Goal: Task Accomplishment & Management: Use online tool/utility

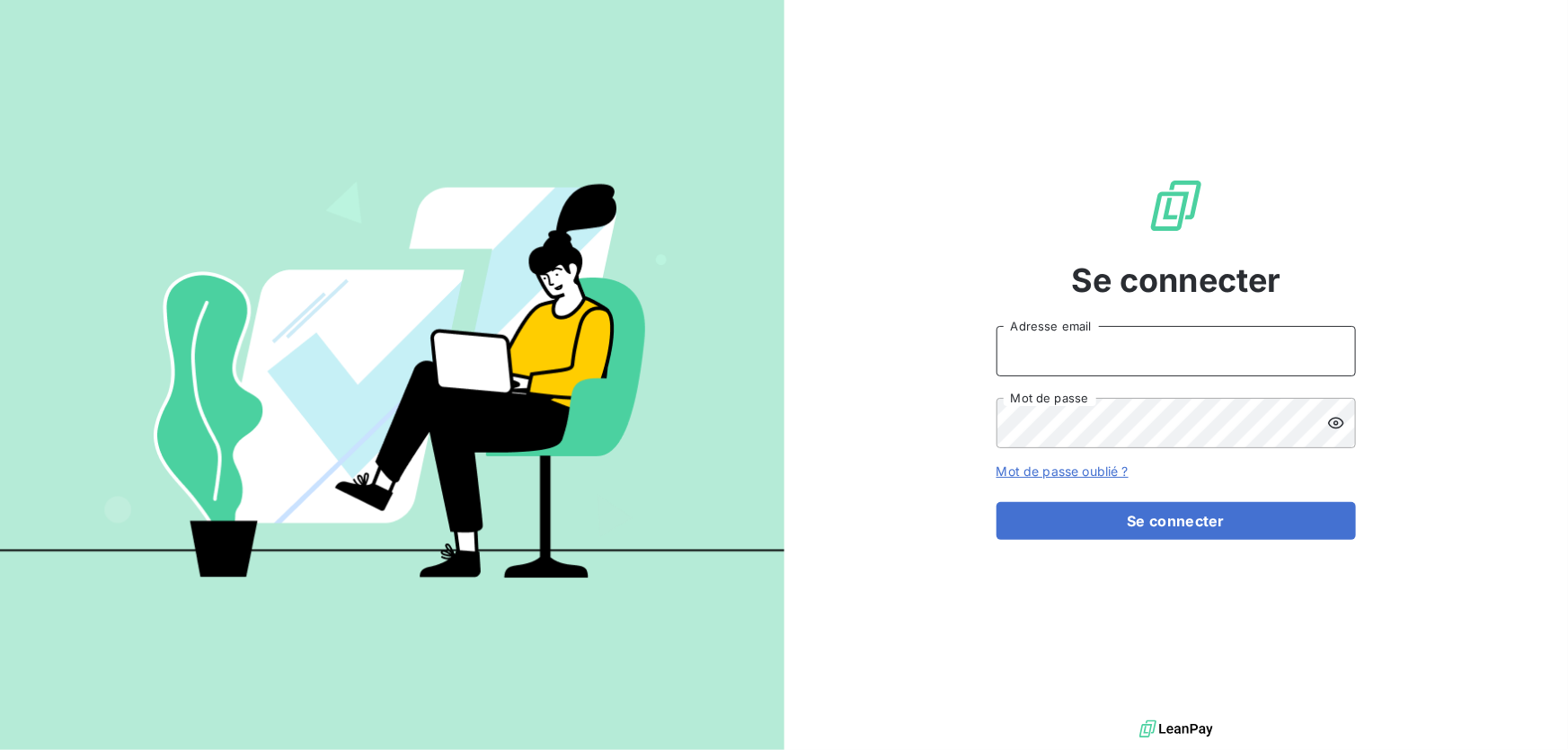
type input "[EMAIL_ADDRESS][DOMAIN_NAME]"
click at [1111, 500] on form "[EMAIL_ADDRESS][DOMAIN_NAME] Adresse email Mot de passe Mot de passe oublié ? S…" at bounding box center [1176, 433] width 359 height 213
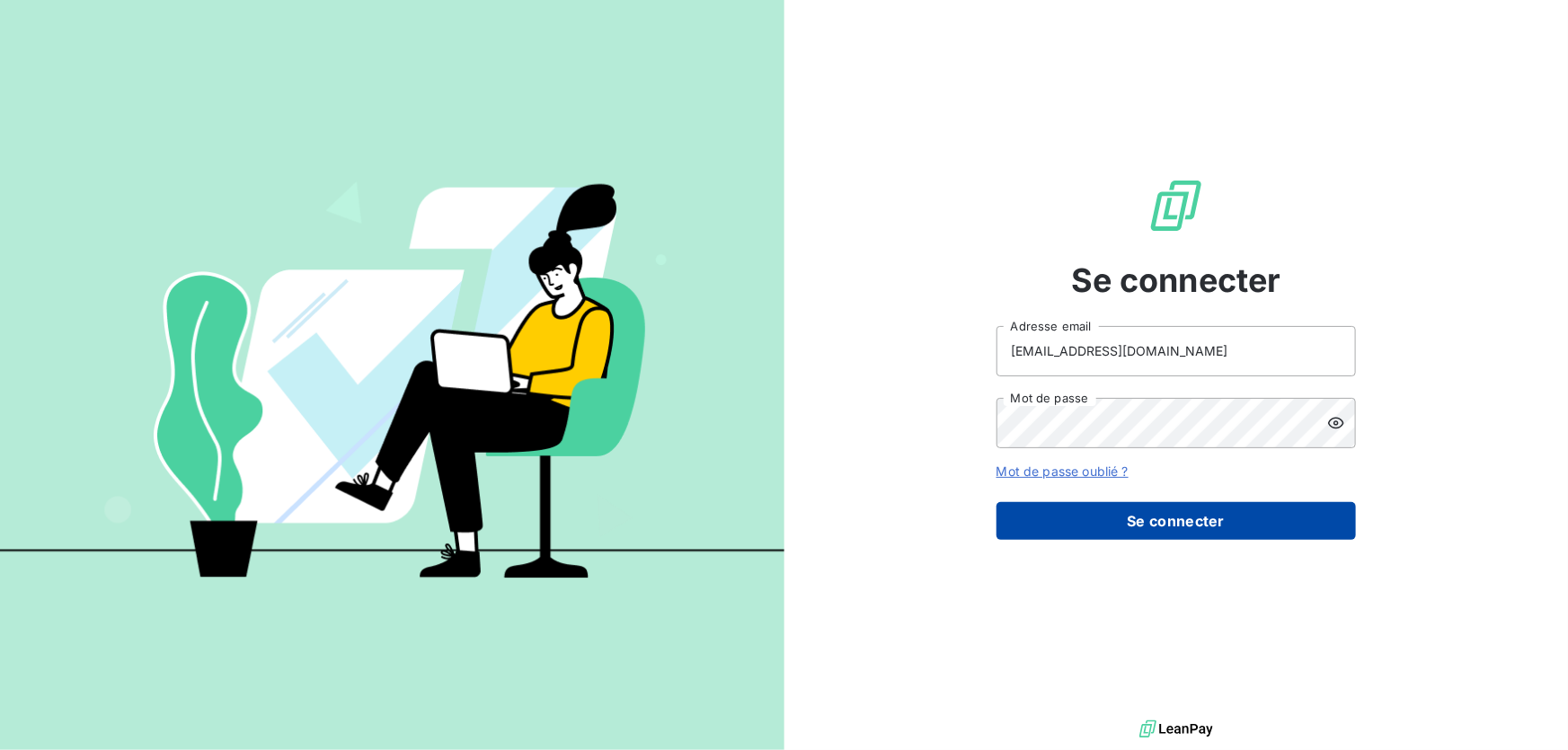
click at [1125, 519] on button "Se connecter" at bounding box center [1176, 521] width 359 height 38
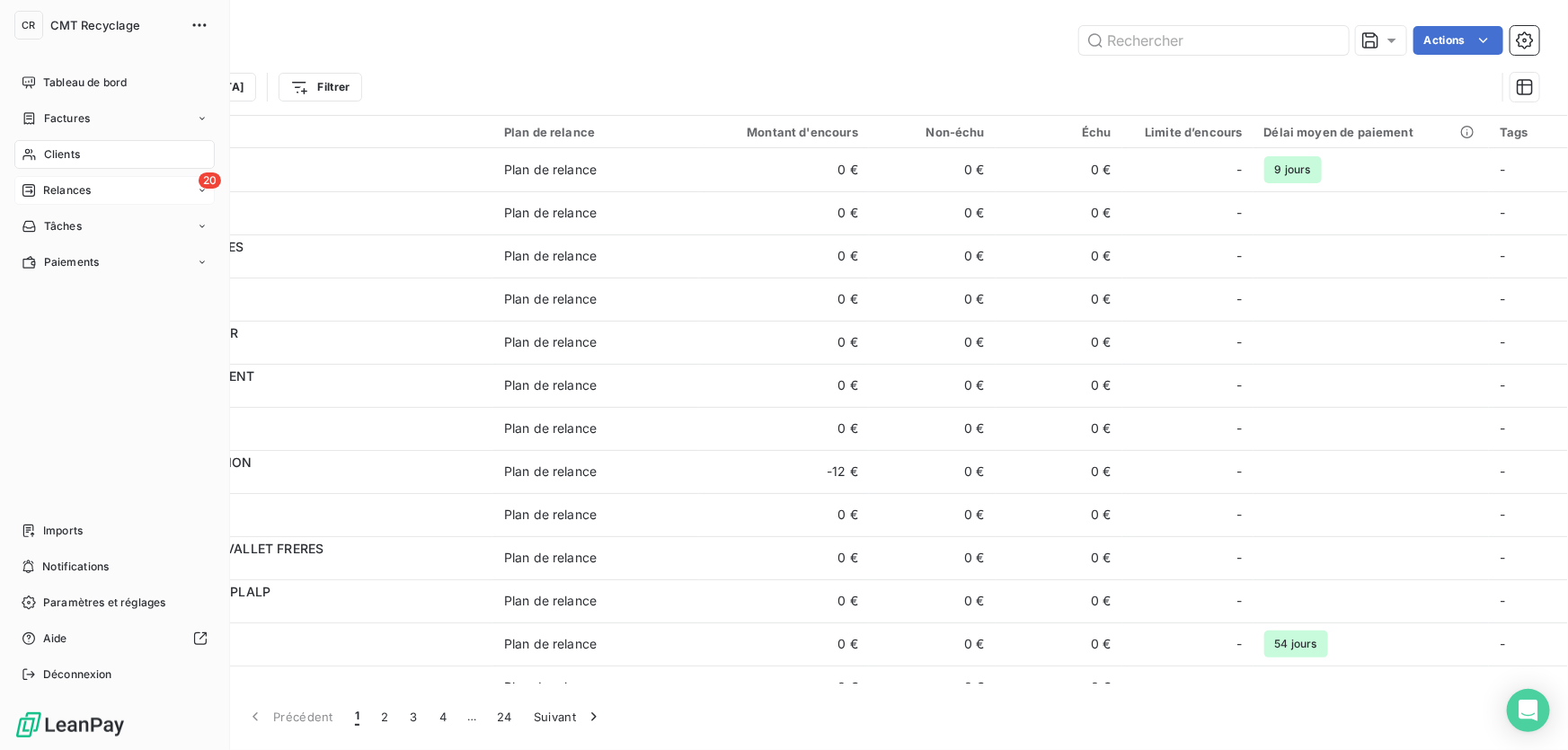
click at [49, 195] on span "Relances" at bounding box center [67, 190] width 48 height 17
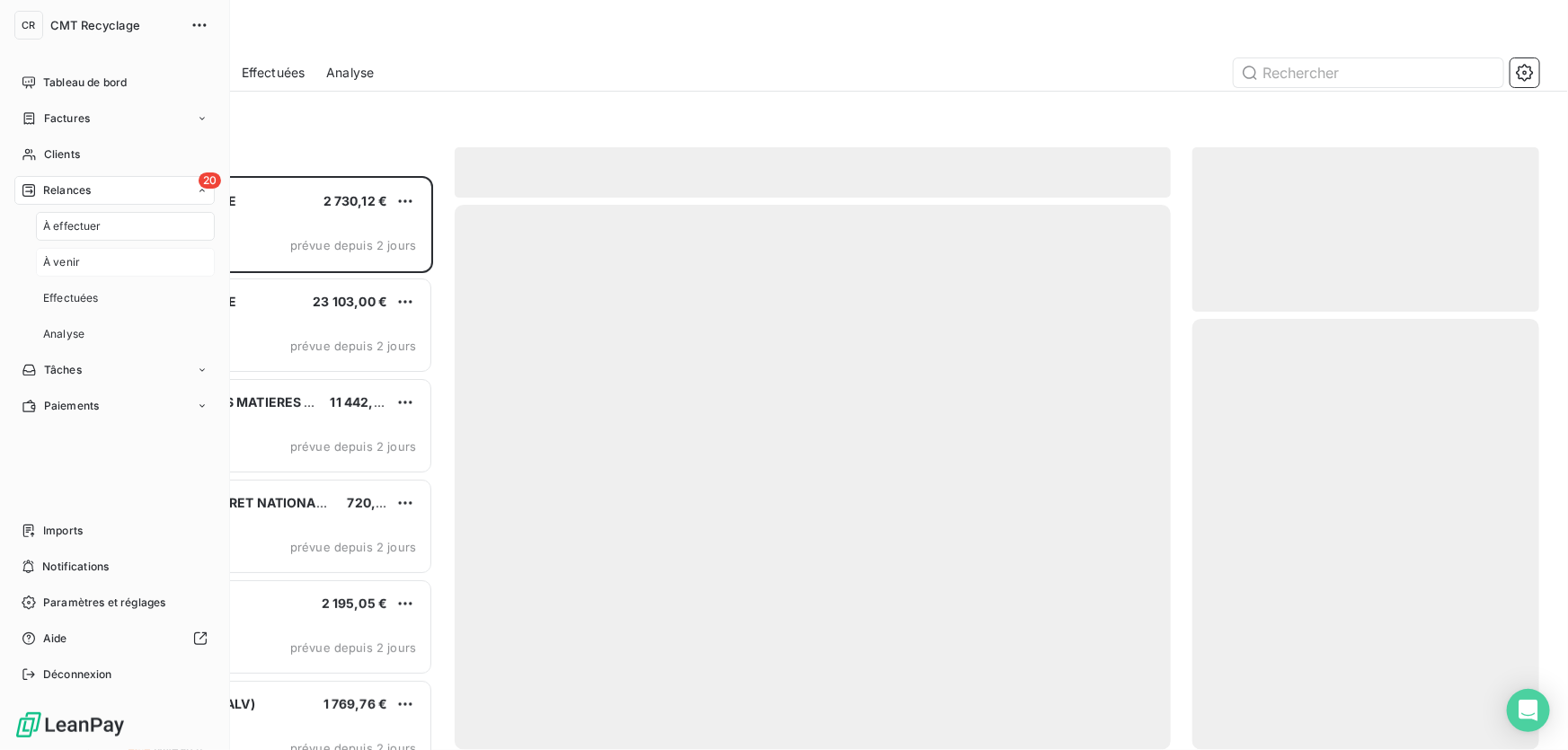
scroll to position [563, 334]
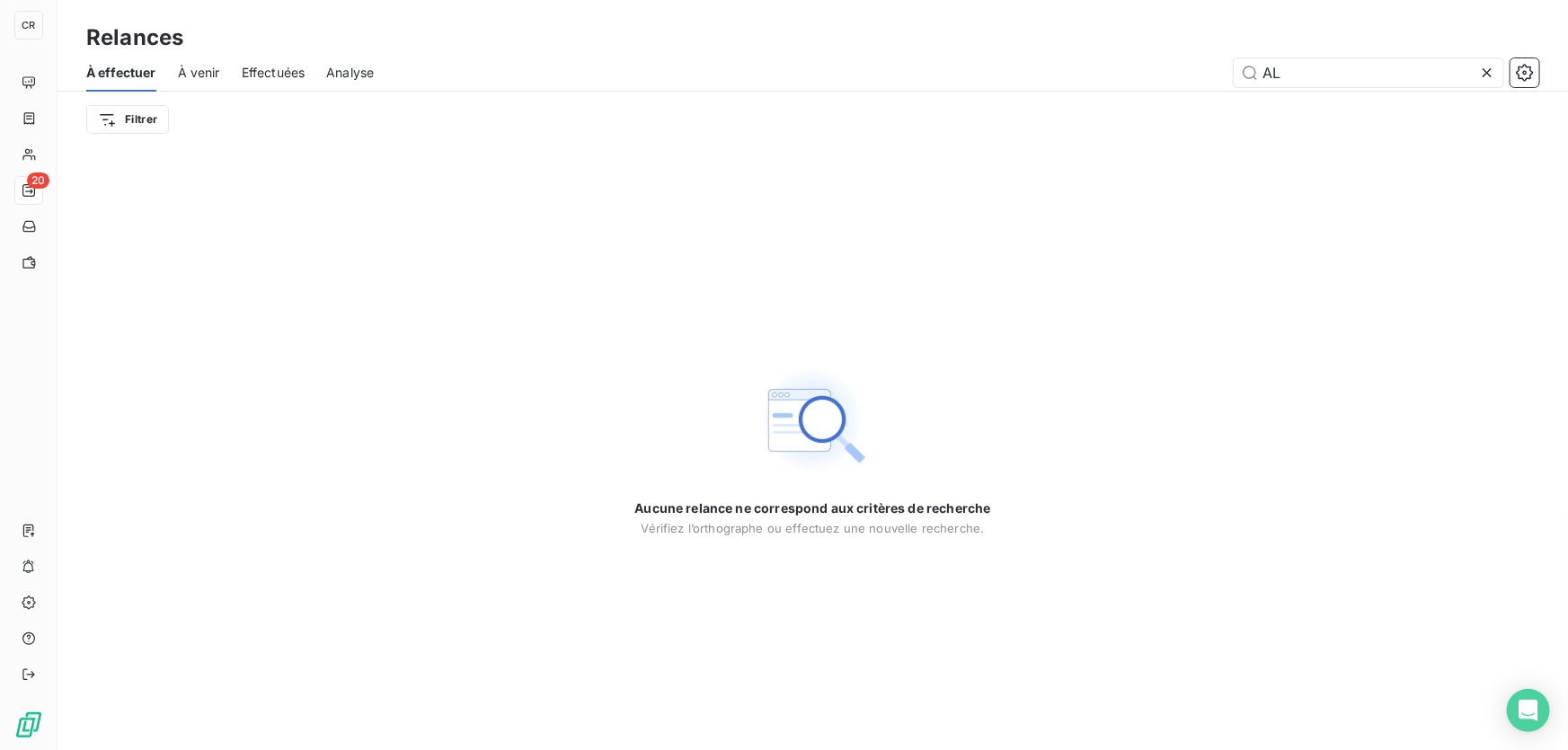
type input "A"
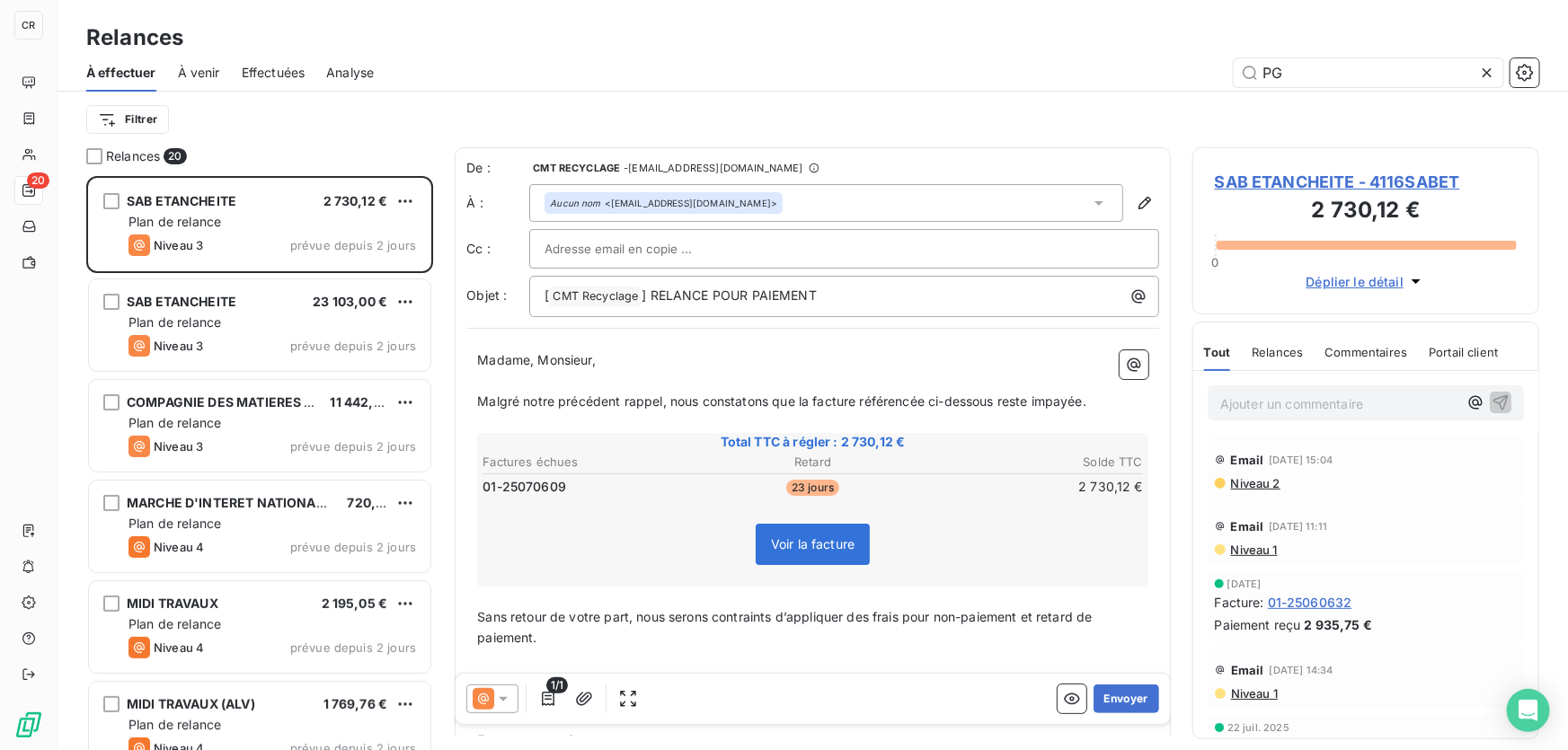
scroll to position [563, 334]
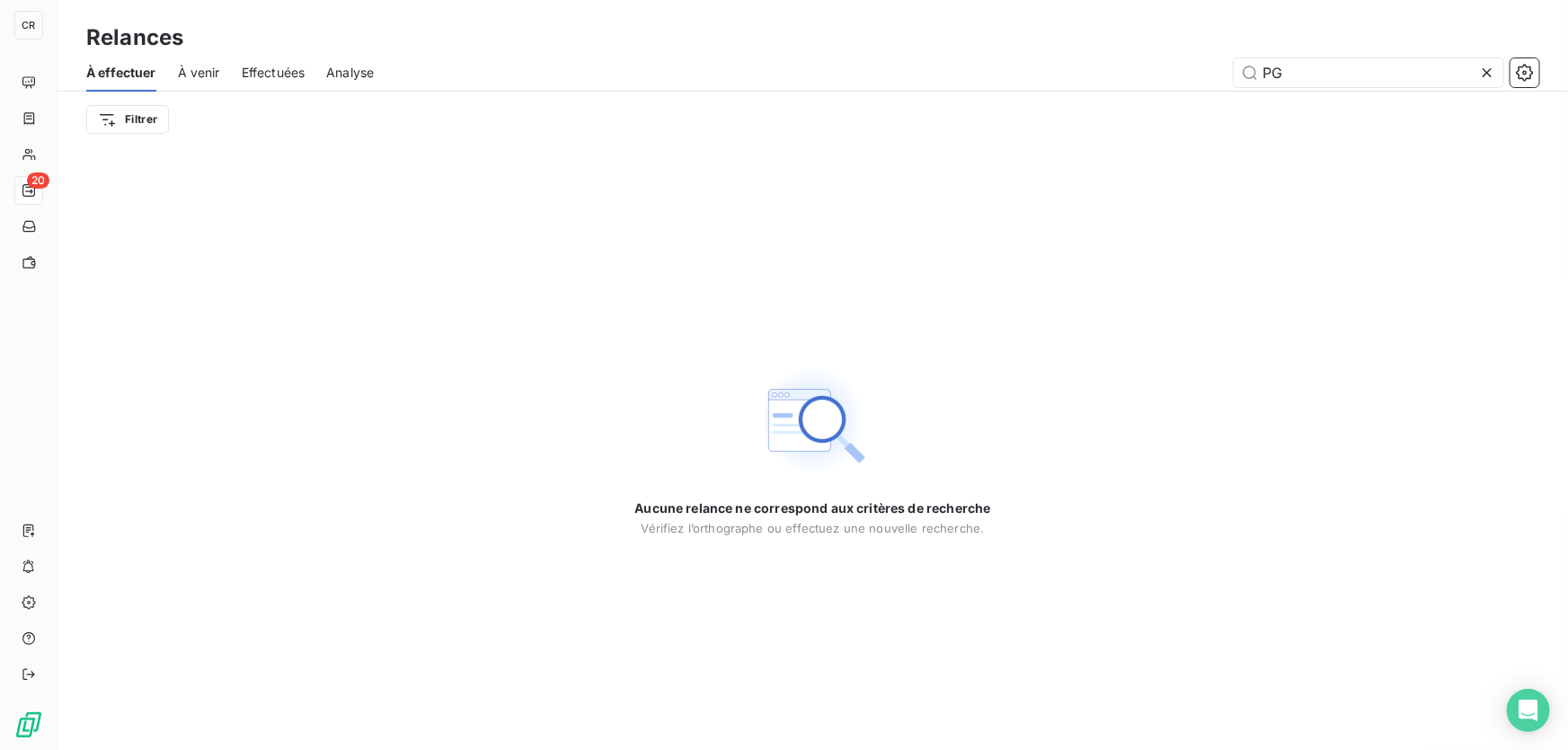
type input "P"
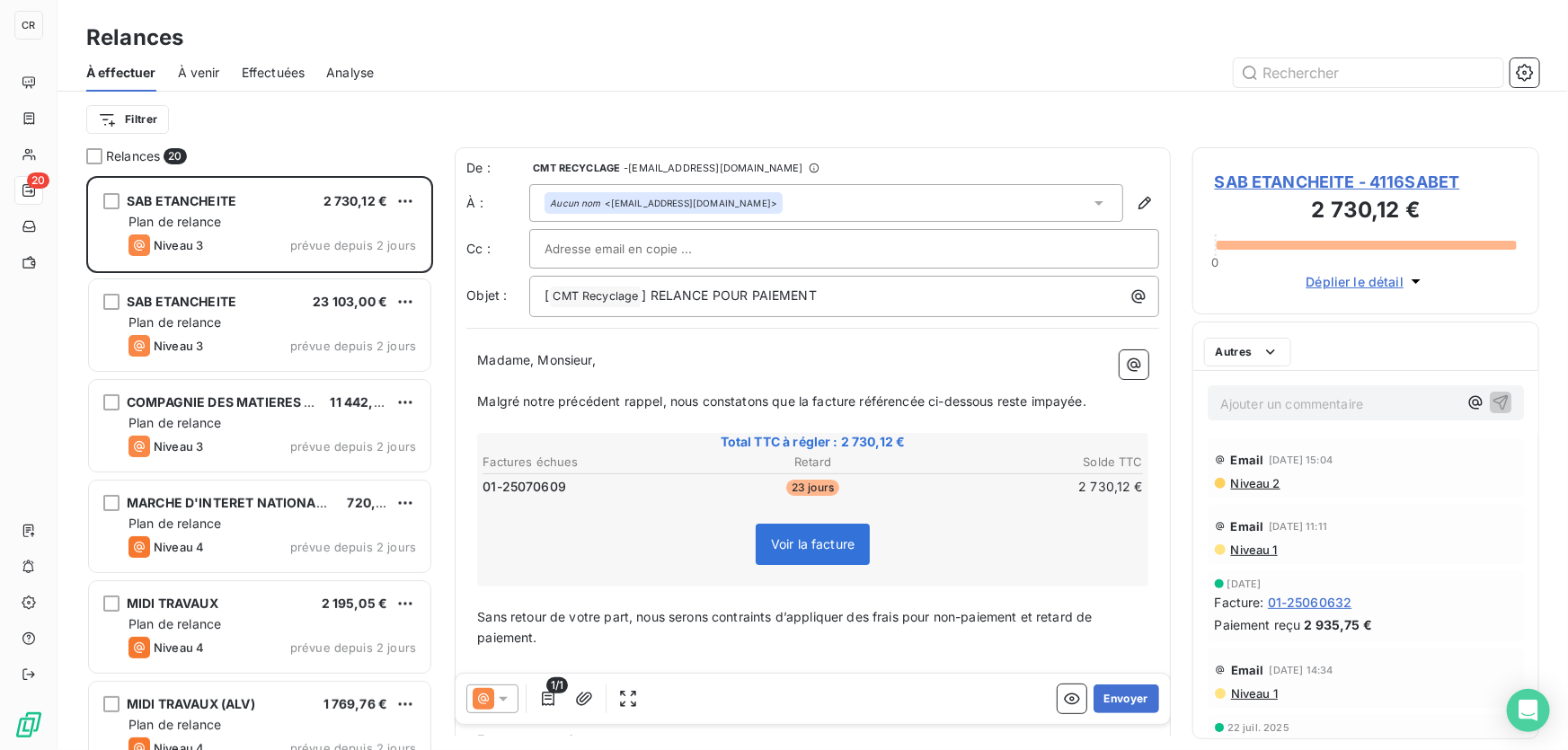
scroll to position [563, 334]
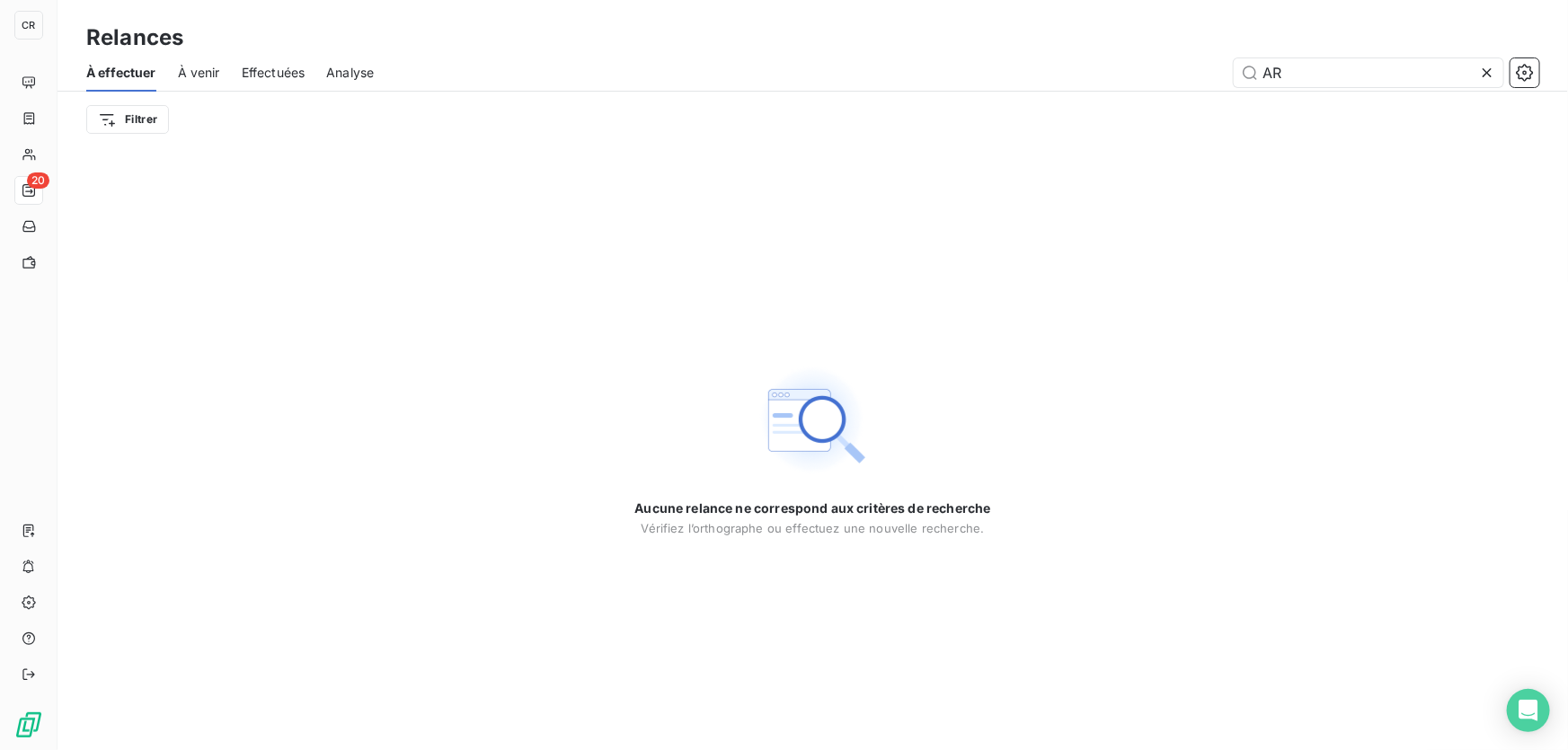
type input "A"
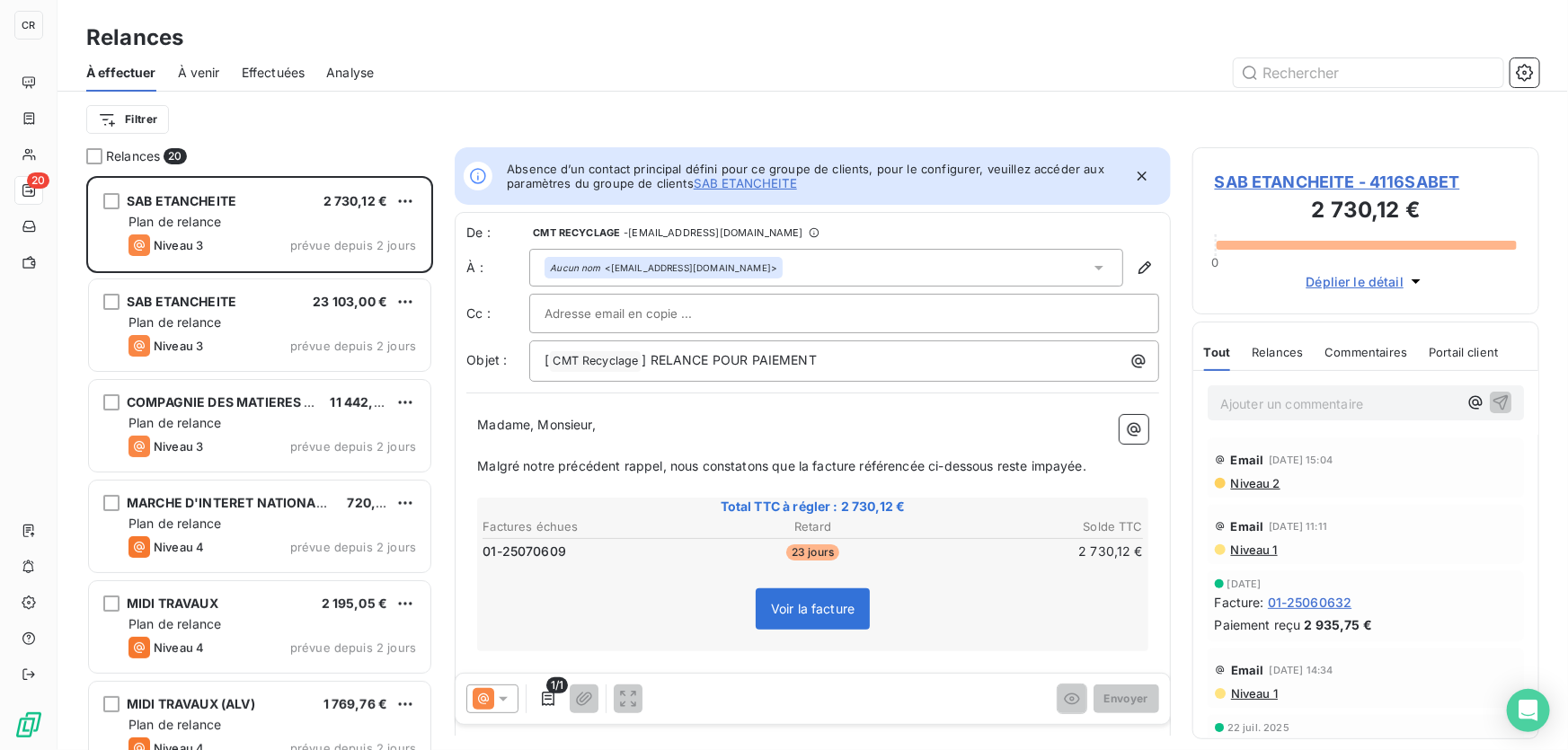
scroll to position [563, 334]
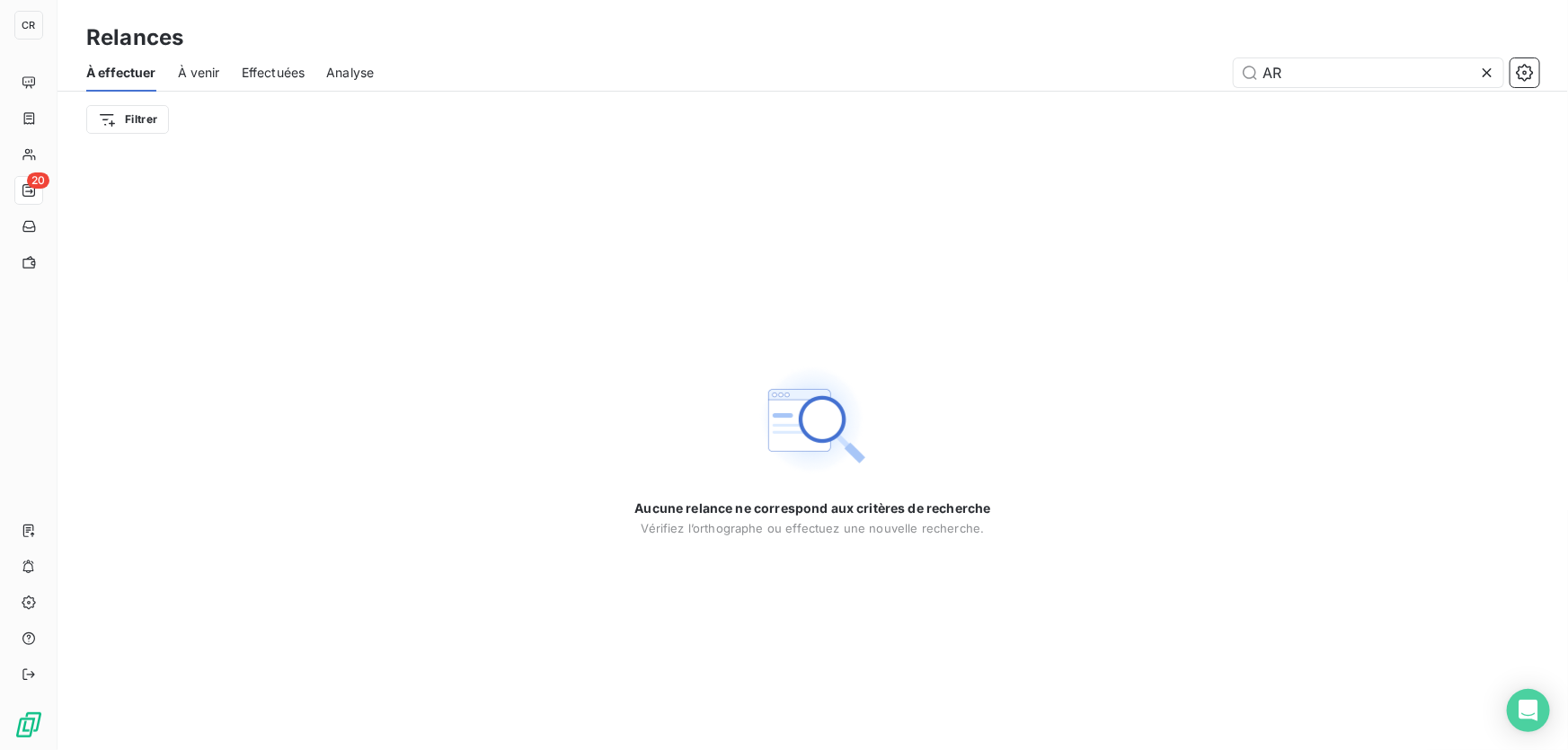
type input "A"
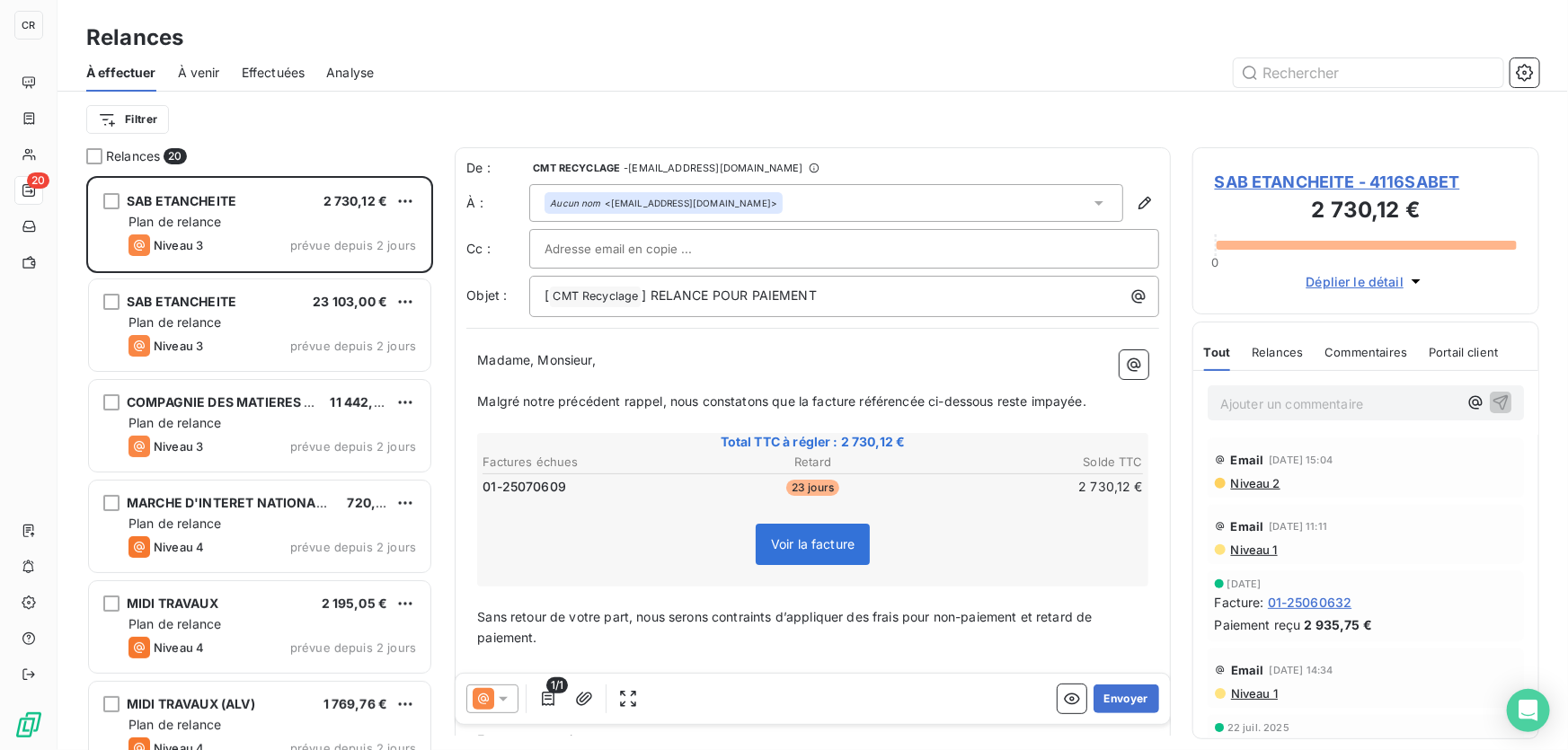
scroll to position [563, 334]
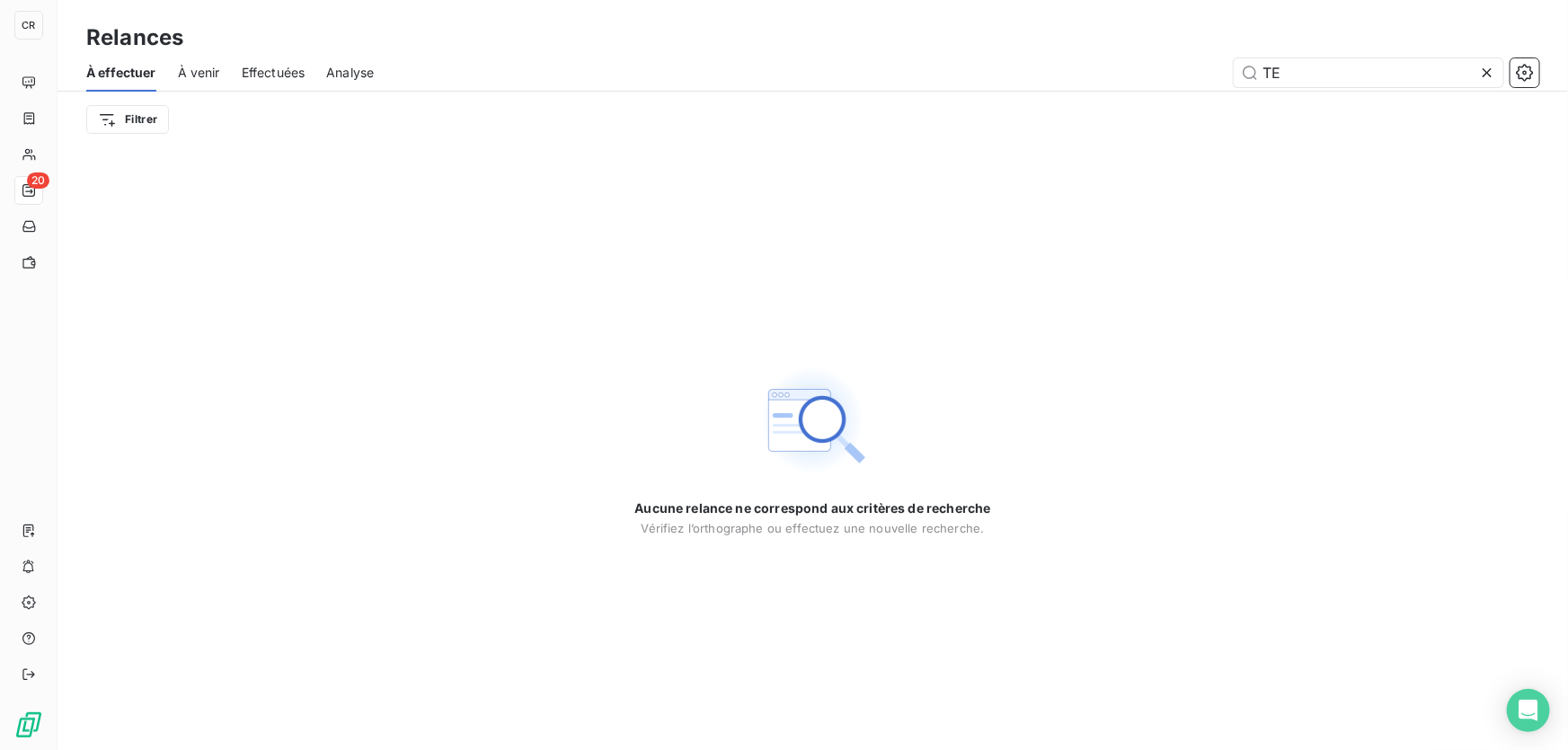
type input "T"
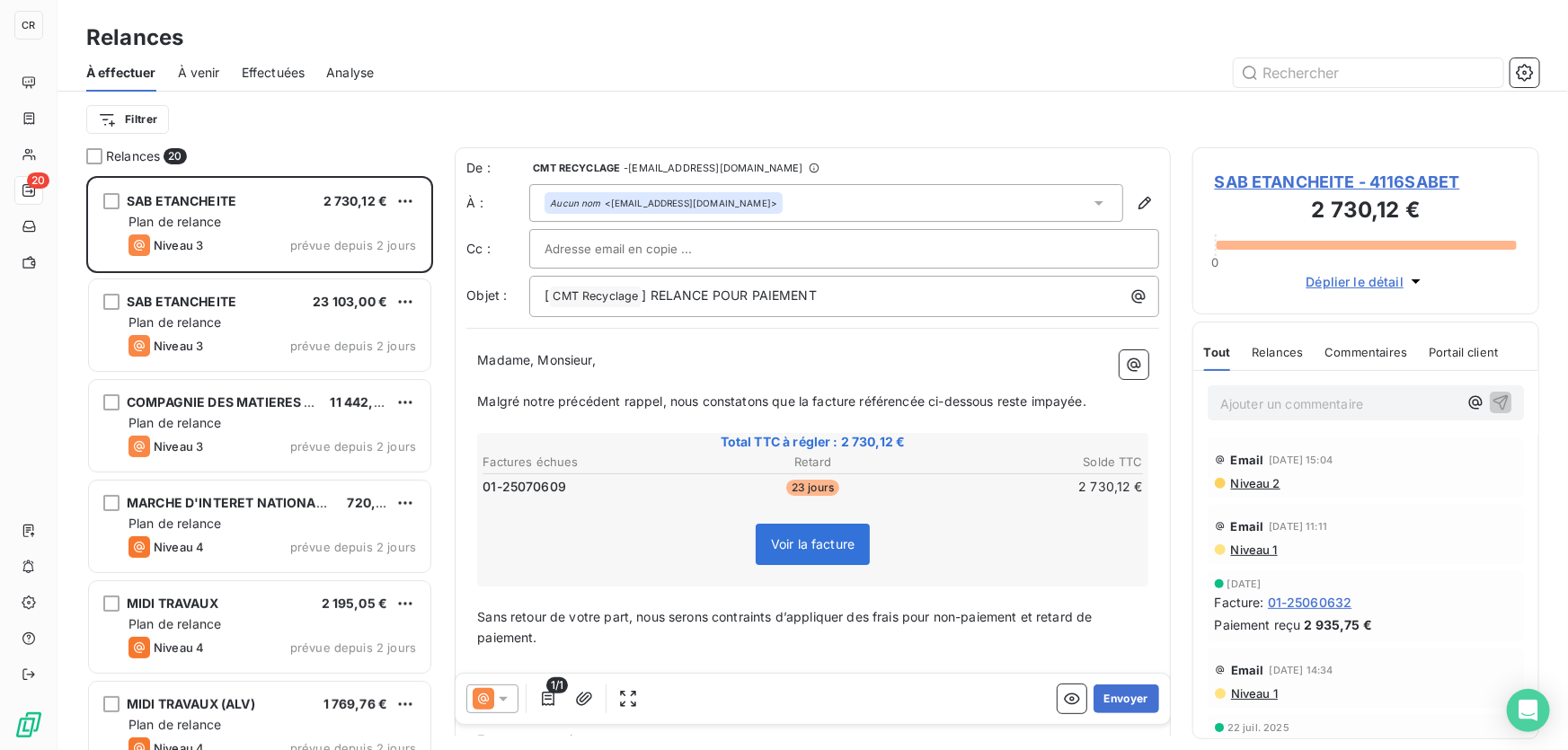
scroll to position [563, 334]
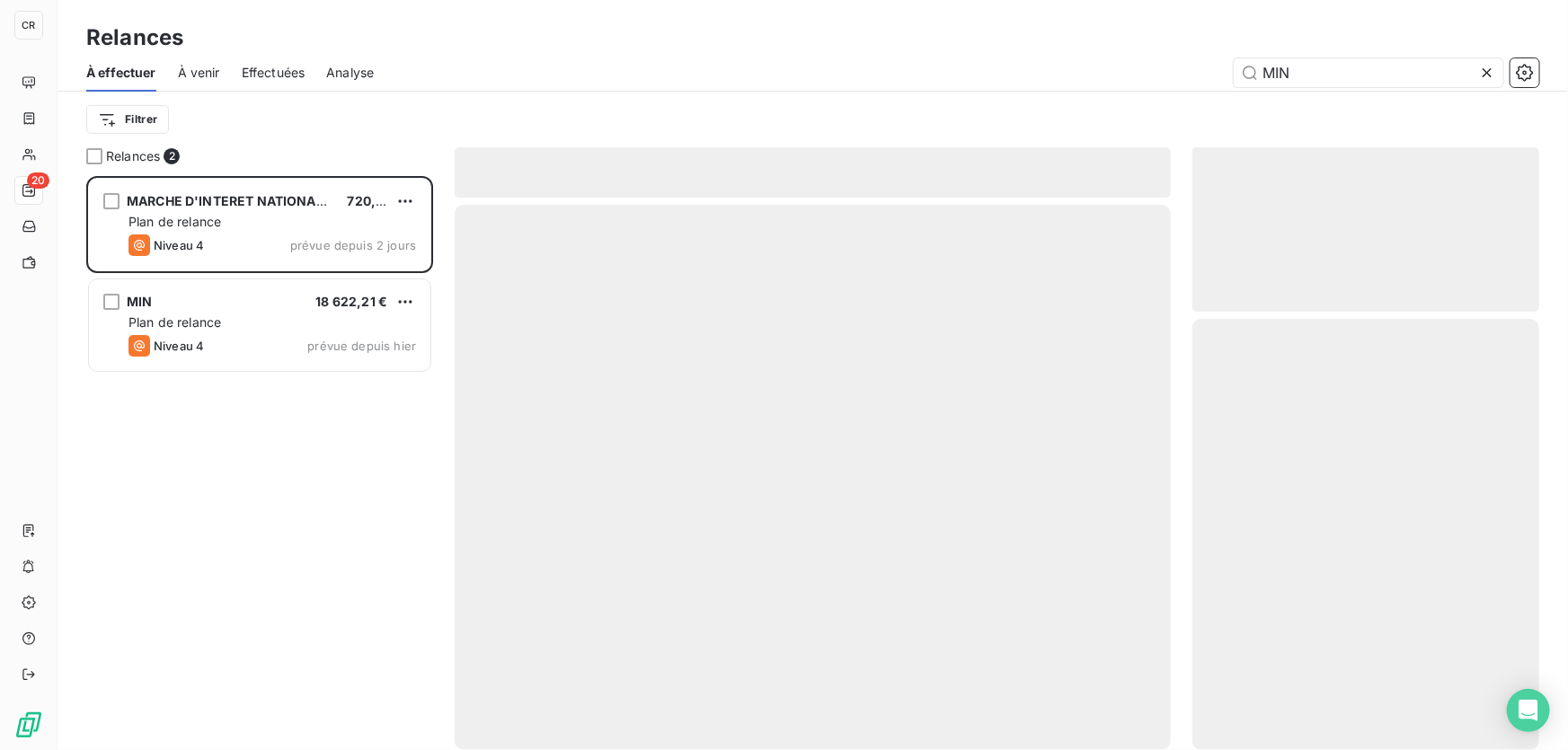
scroll to position [563, 334]
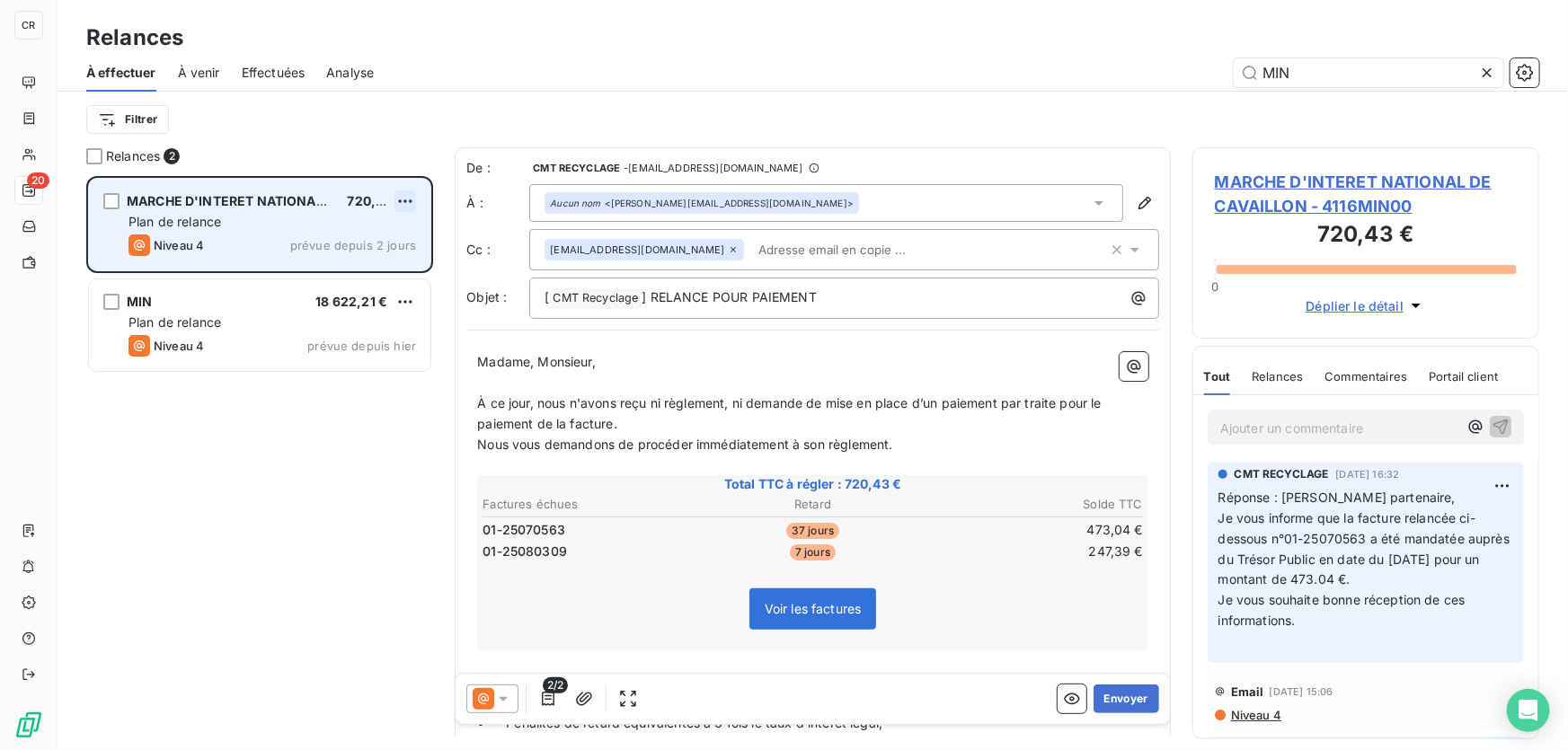
click at [411, 196] on html "CR 20 Relances À effectuer À venir Effectuées Analyse MIN Filtrer Relances 2 MA…" at bounding box center [784, 375] width 1568 height 750
click at [341, 275] on div "Passer cette action" at bounding box center [326, 269] width 161 height 28
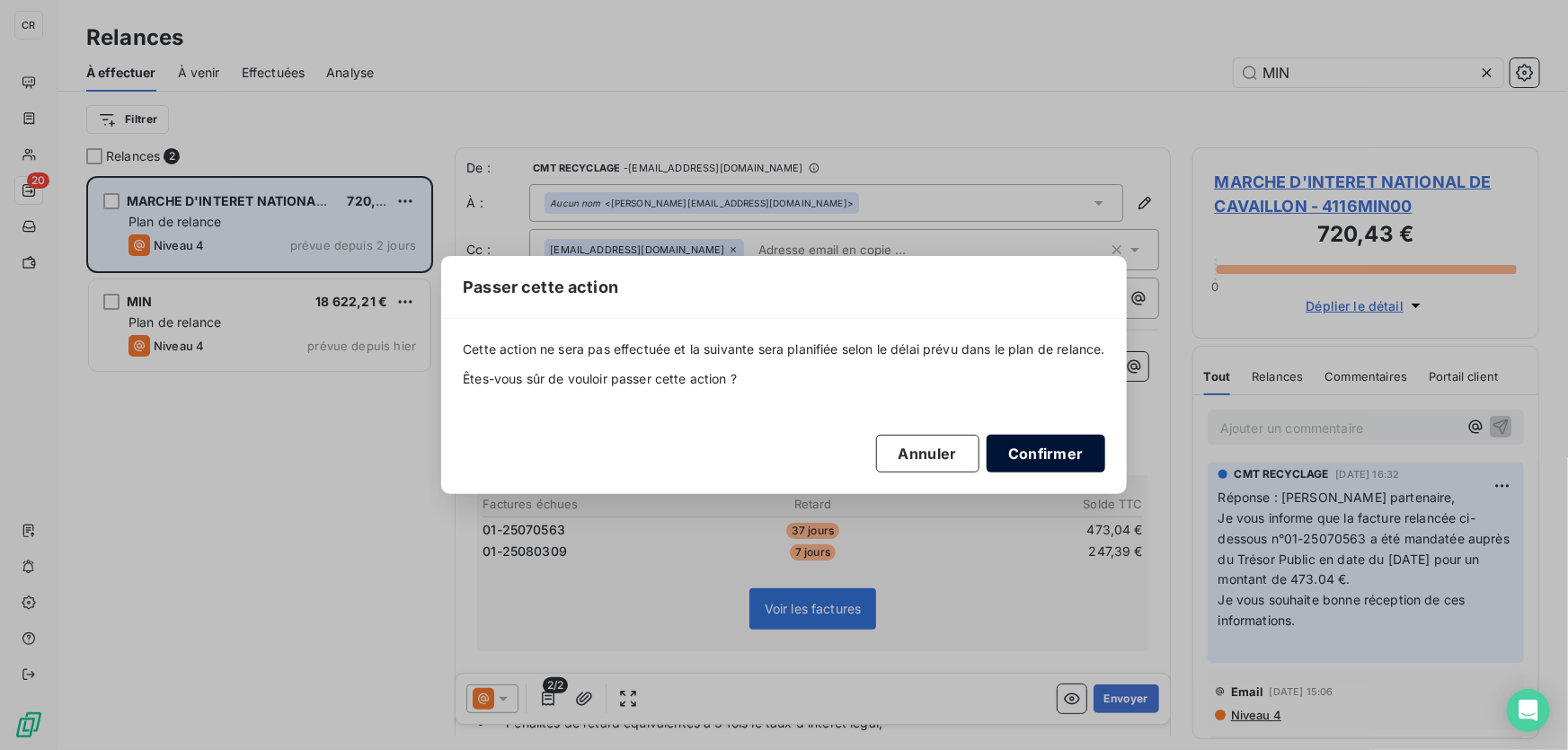
drag, startPoint x: 1055, startPoint y: 449, endPoint x: 920, endPoint y: 436, distance: 135.6
click at [1034, 457] on button "Confirmer" at bounding box center [1045, 453] width 118 height 38
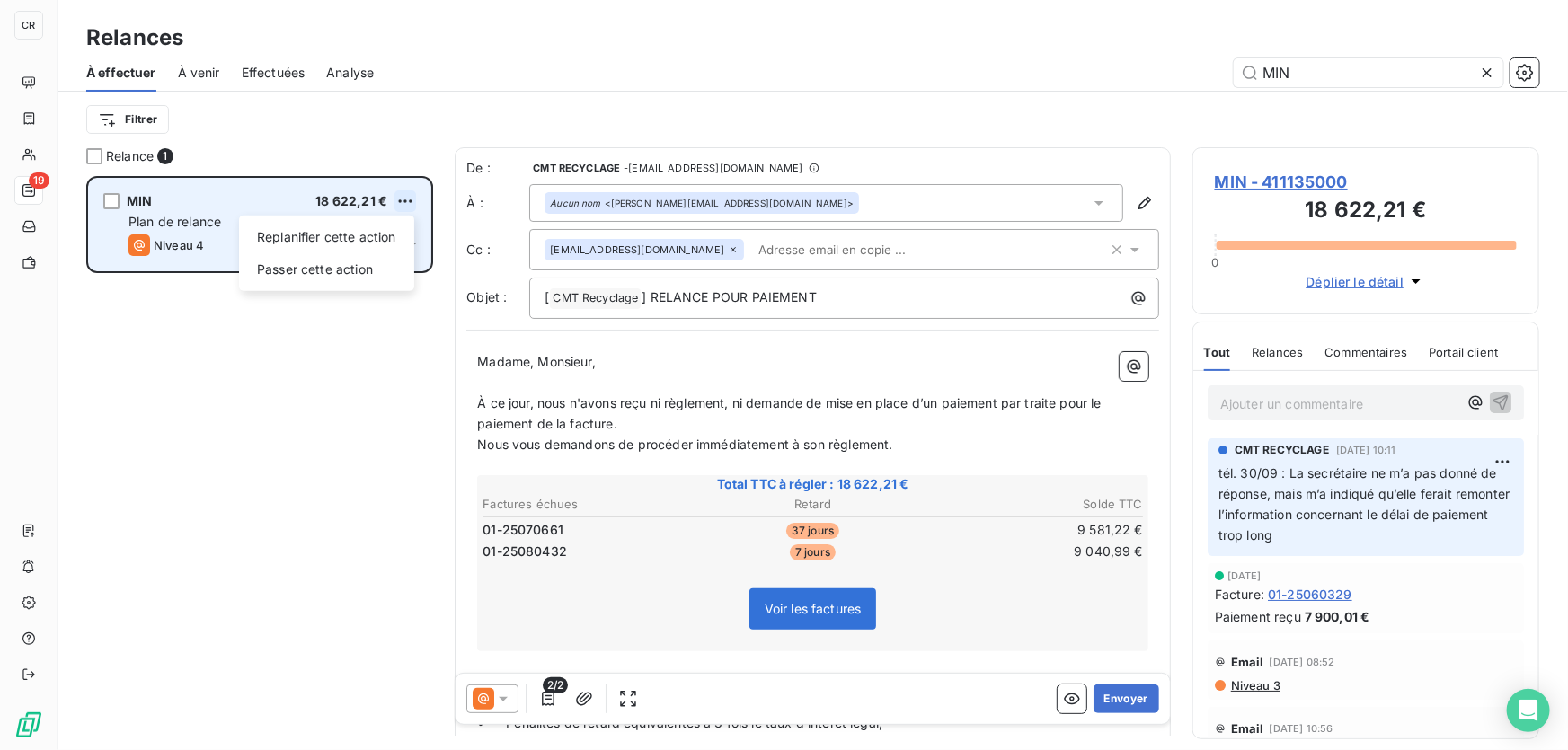
click at [403, 202] on html "CR 19 Relances À effectuer À venir Effectuées Analyse MIN Filtrer Relance 1 MIN…" at bounding box center [784, 375] width 1568 height 750
click at [350, 269] on div "Passer cette action" at bounding box center [326, 269] width 161 height 28
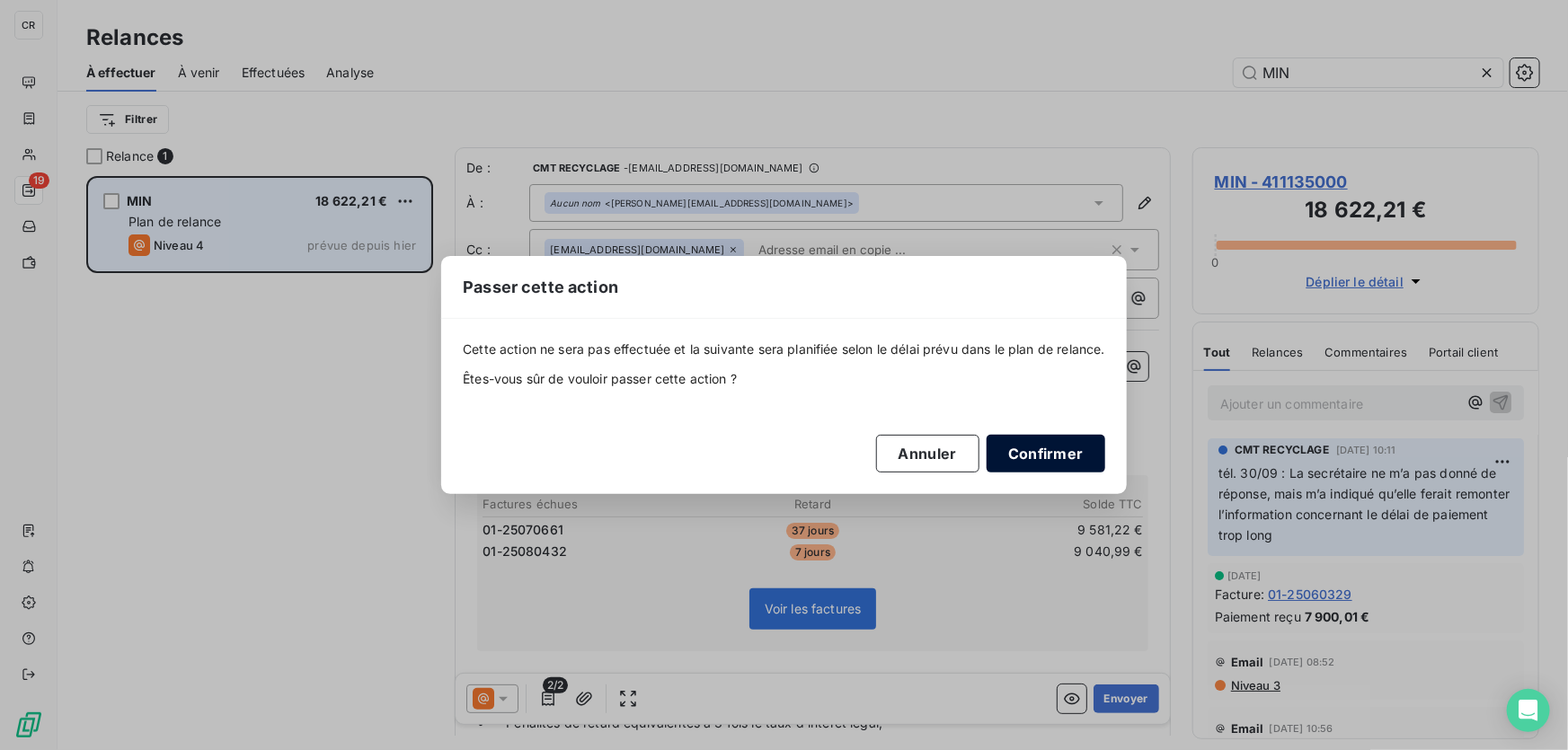
click at [1033, 465] on button "Confirmer" at bounding box center [1045, 453] width 118 height 38
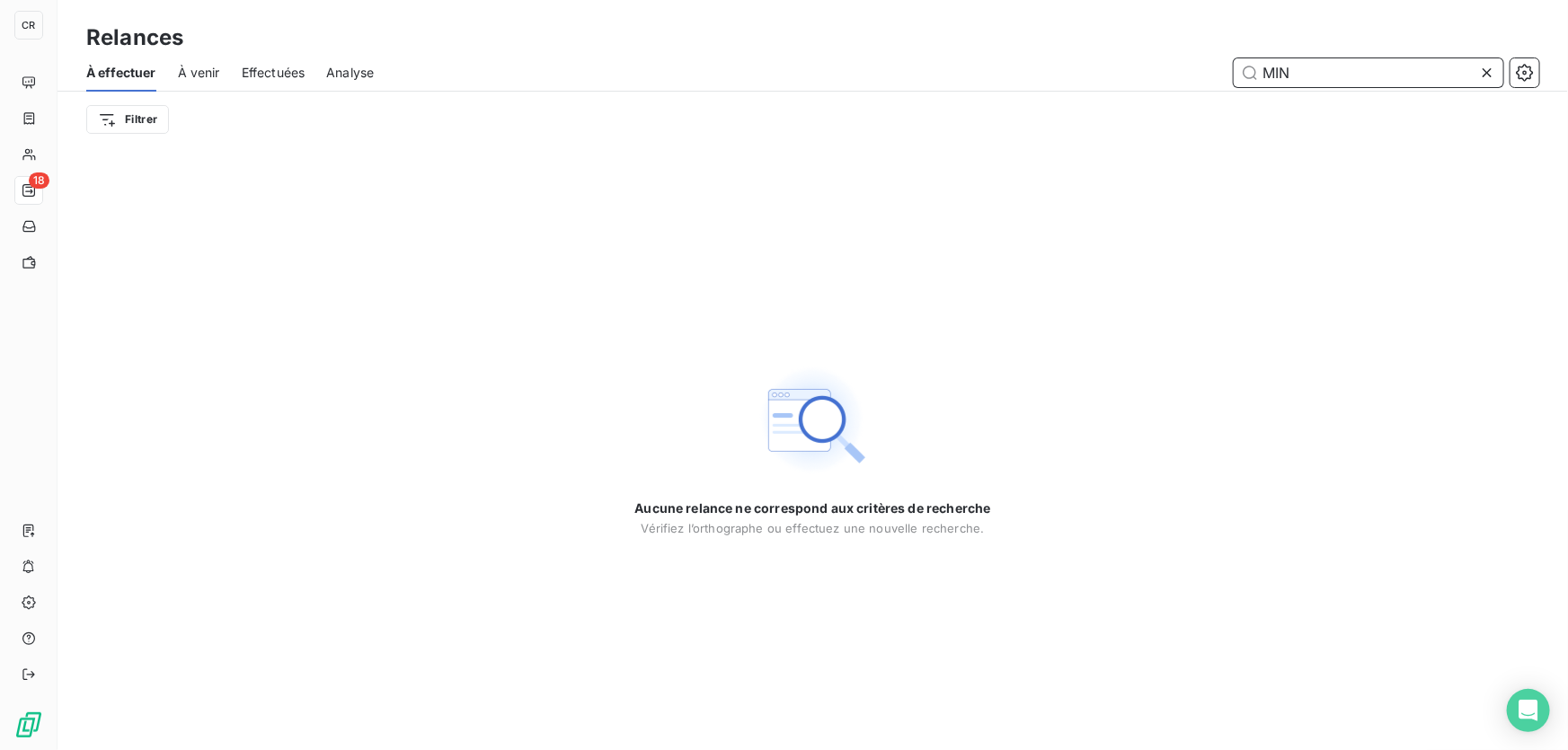
drag, startPoint x: 1322, startPoint y: 76, endPoint x: 1166, endPoint y: 76, distance: 156.0
click at [1166, 76] on div "MIN" at bounding box center [967, 72] width 1143 height 28
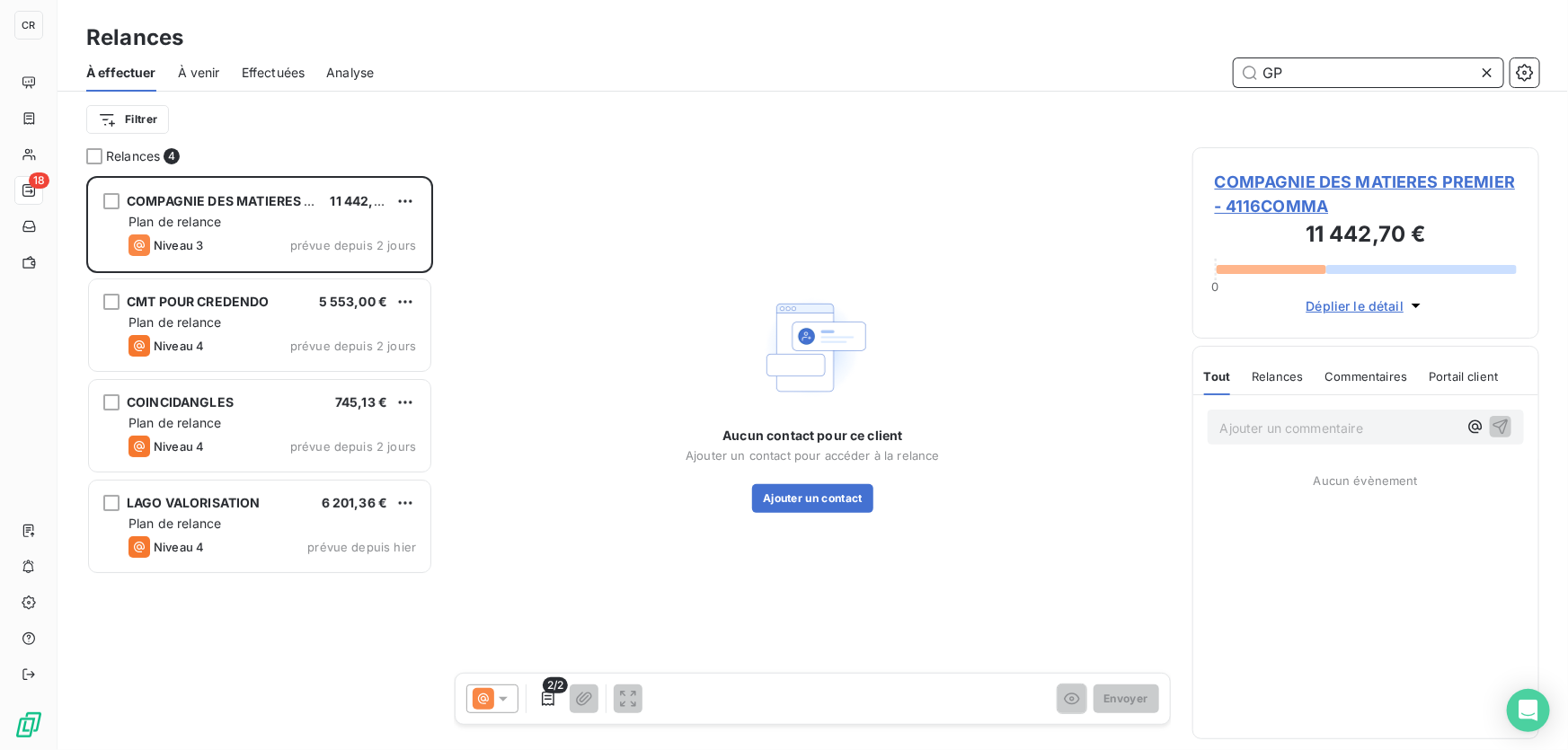
scroll to position [563, 334]
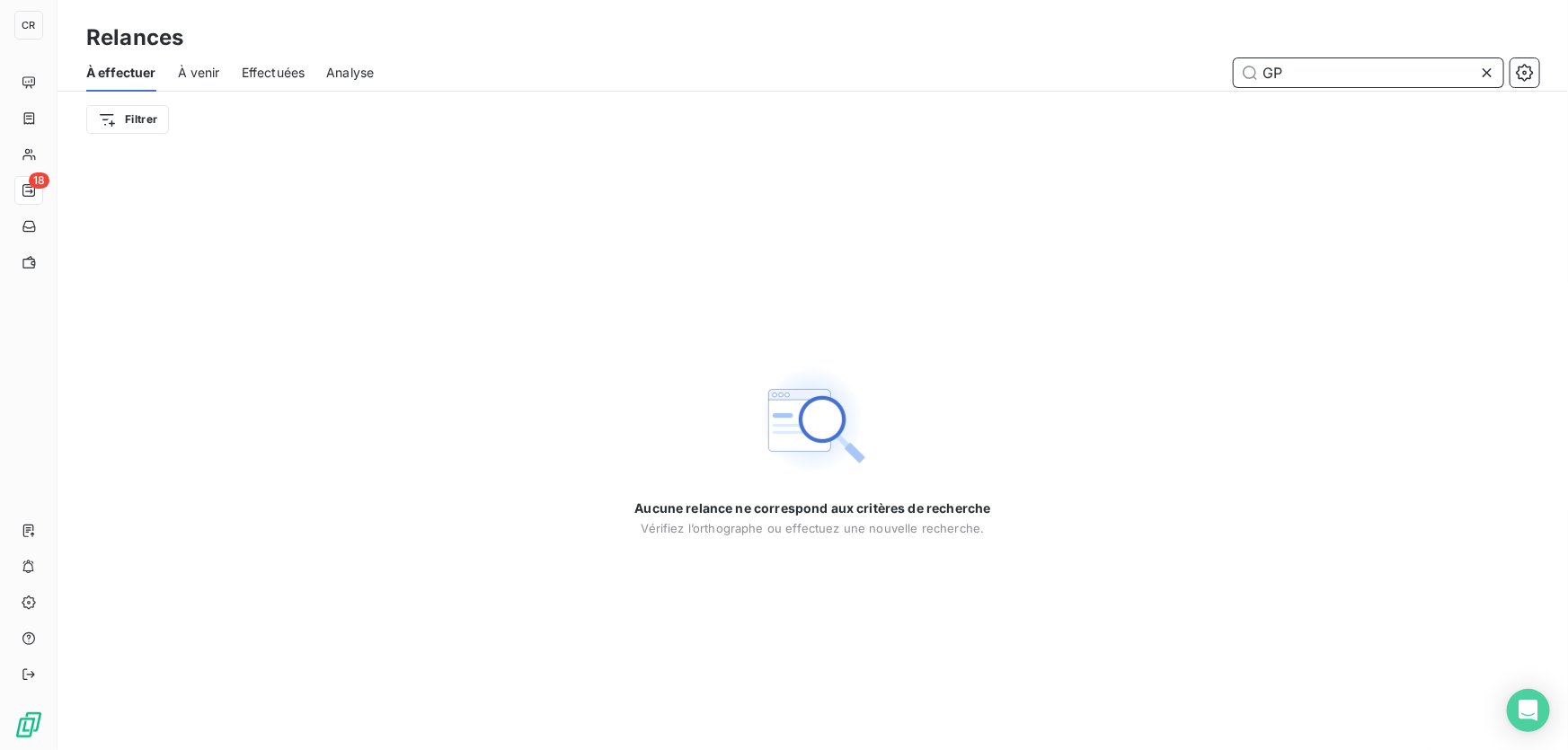
type input "G"
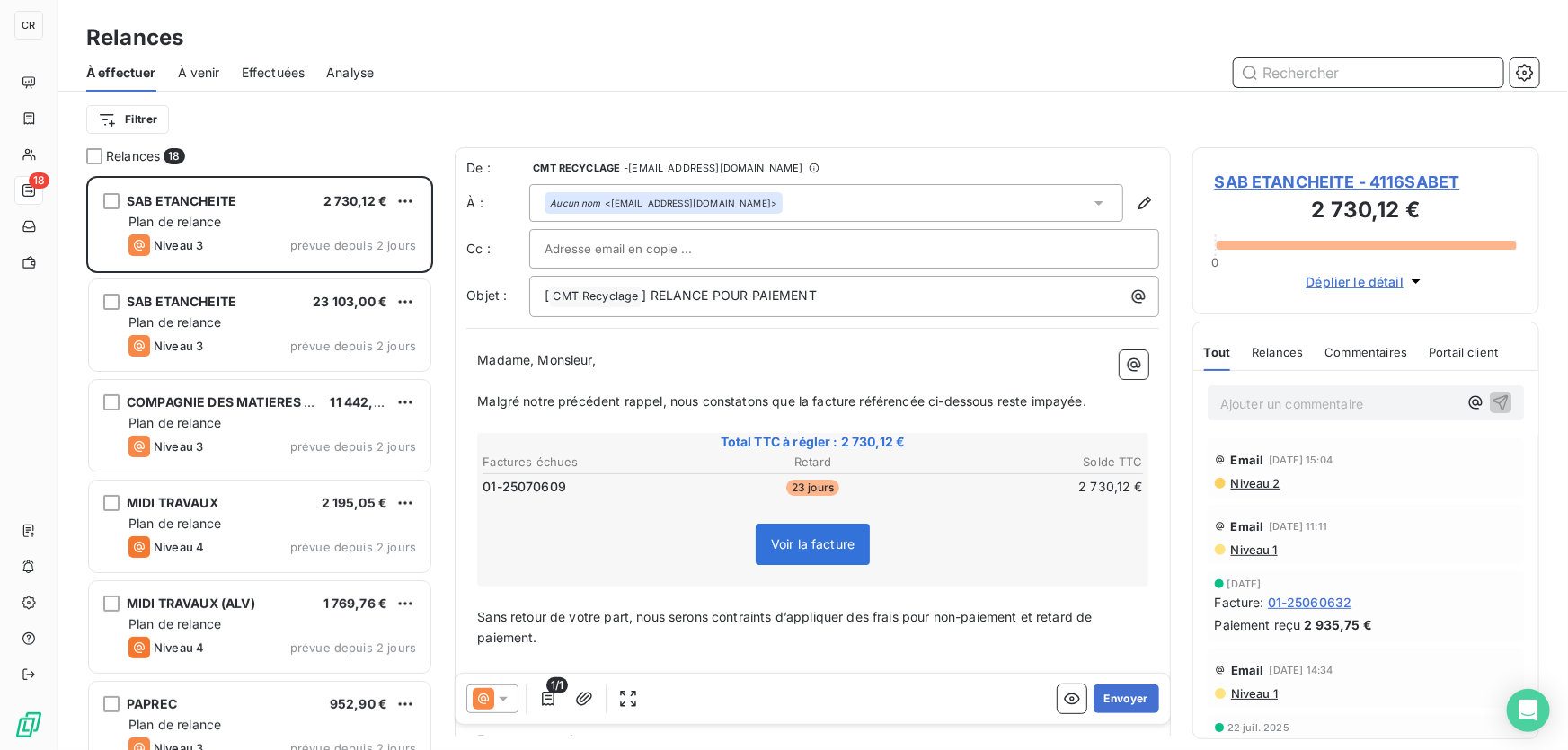
scroll to position [563, 334]
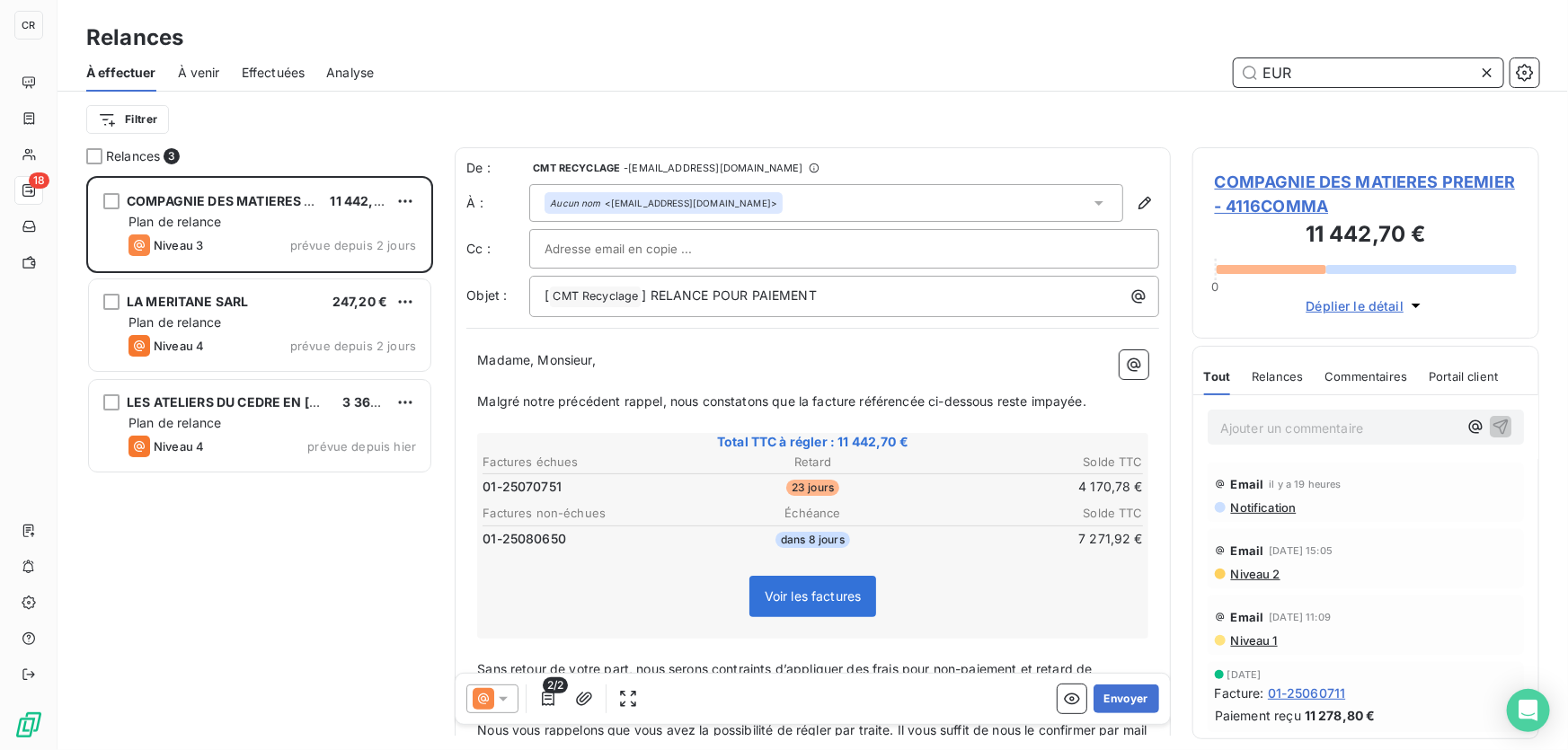
scroll to position [563, 334]
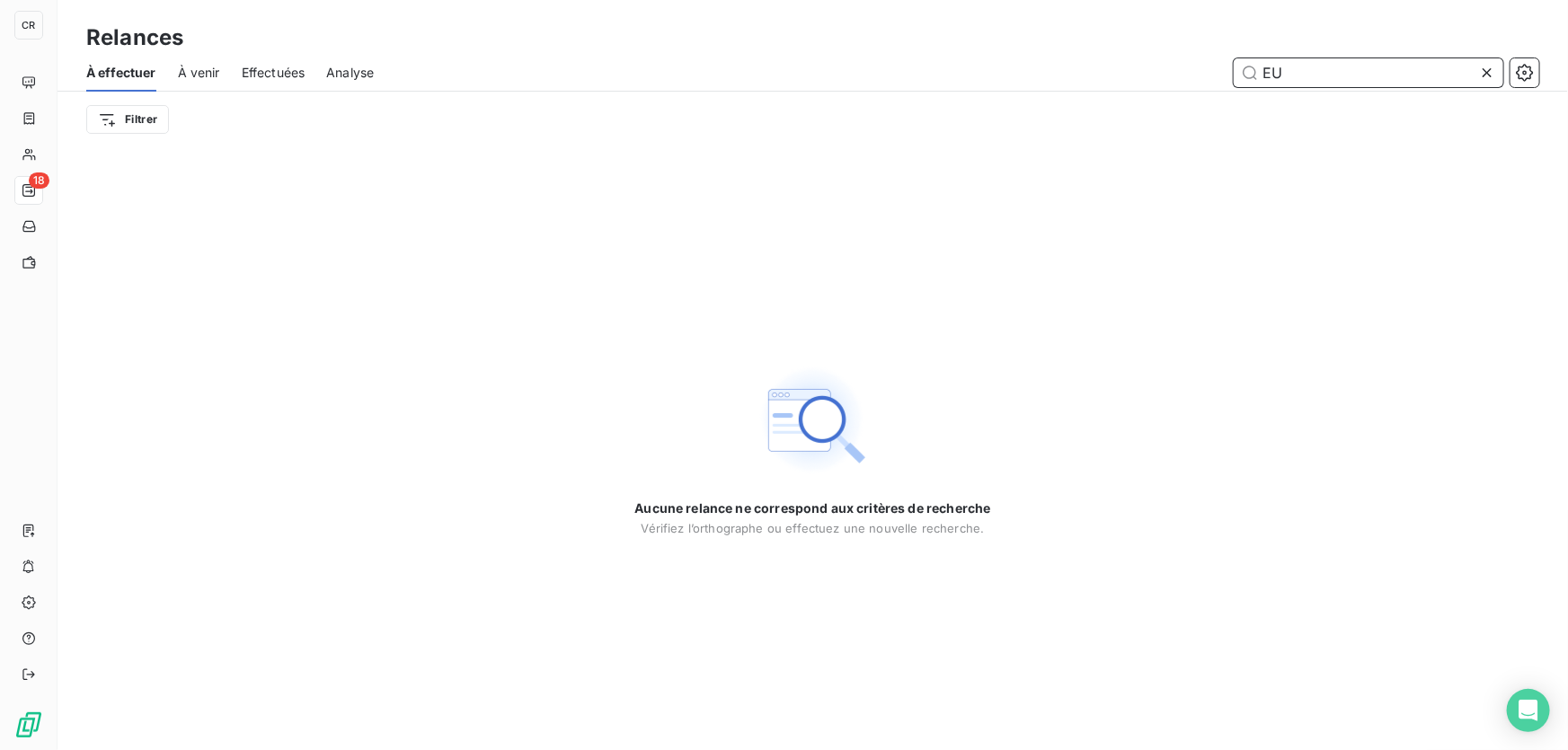
type input "E"
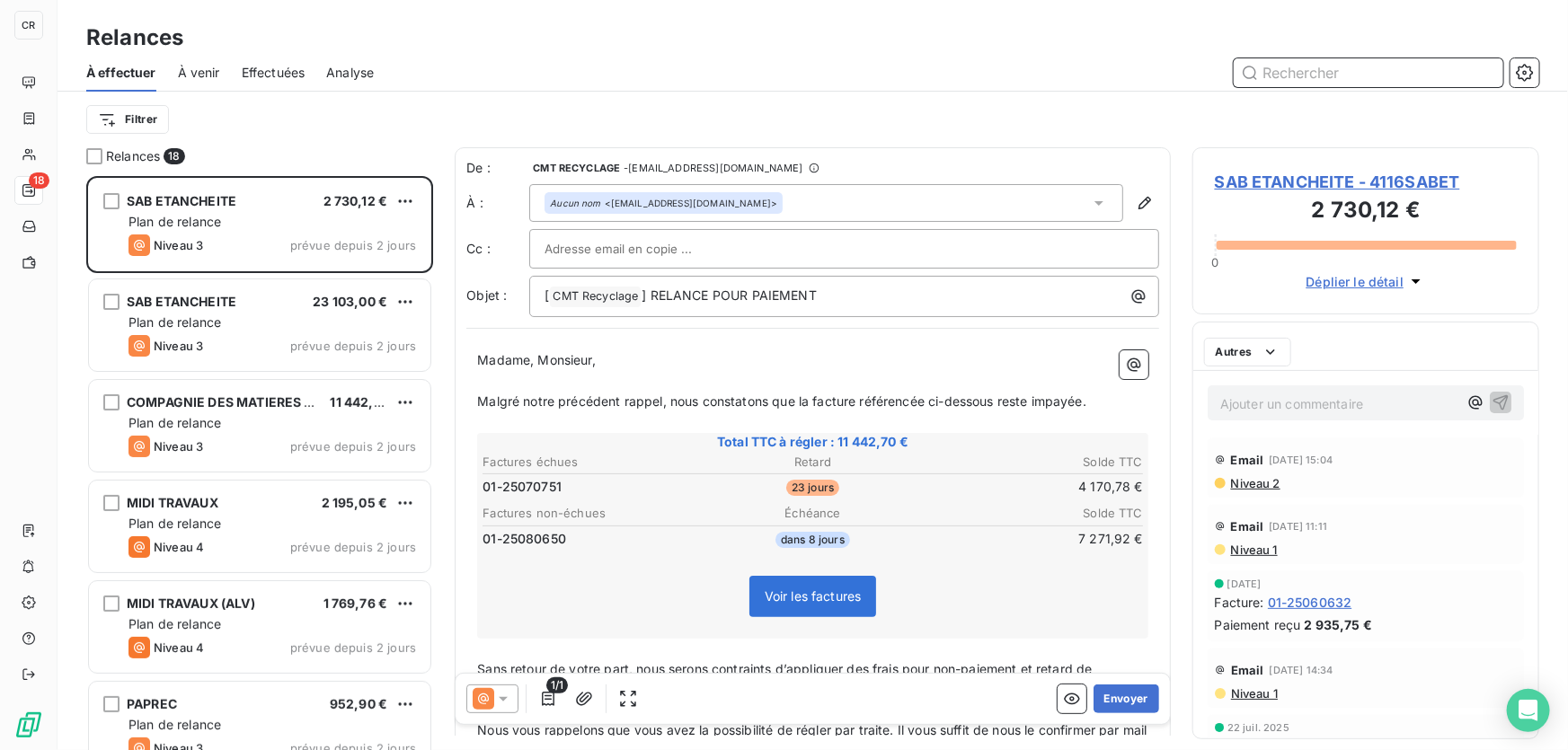
scroll to position [563, 334]
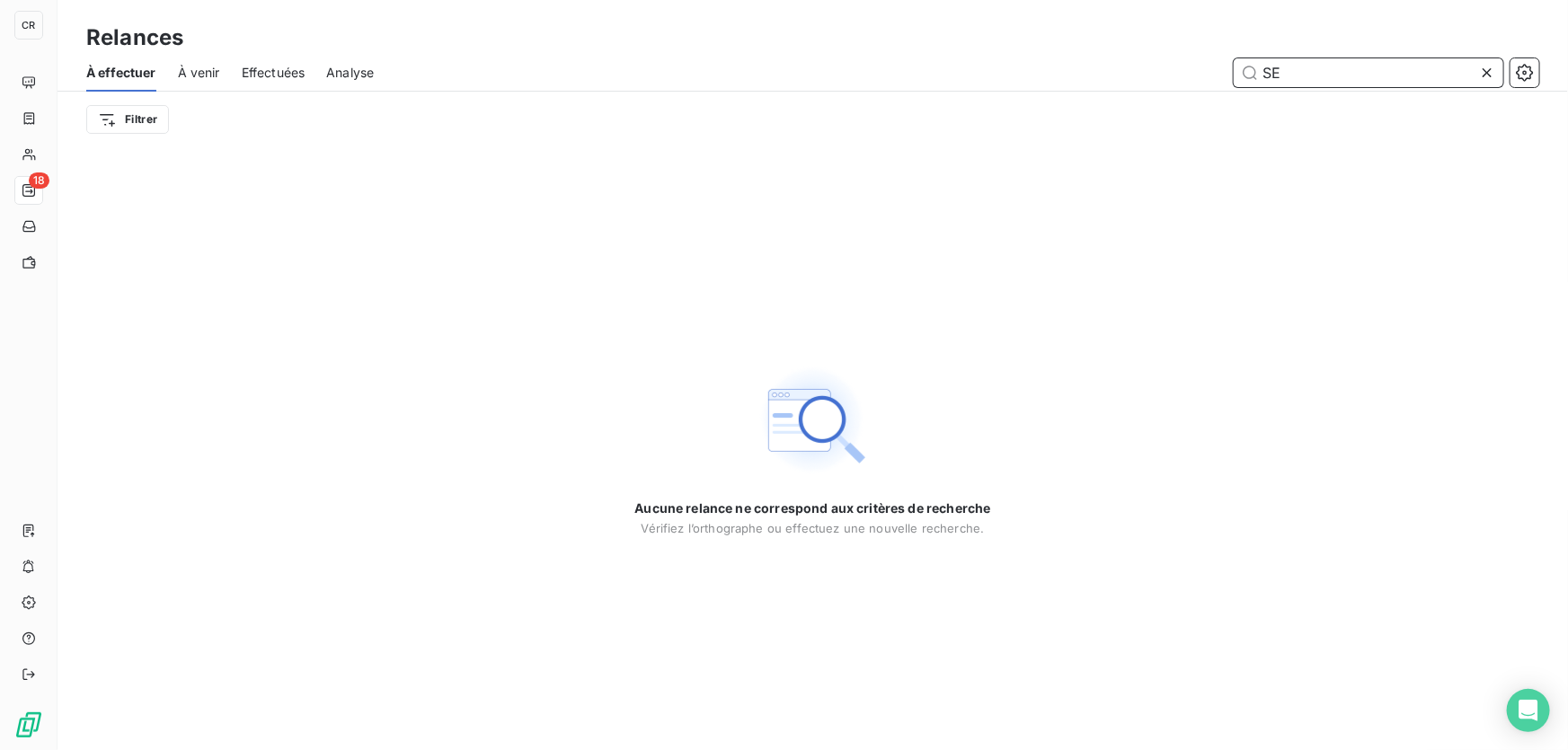
type input "S"
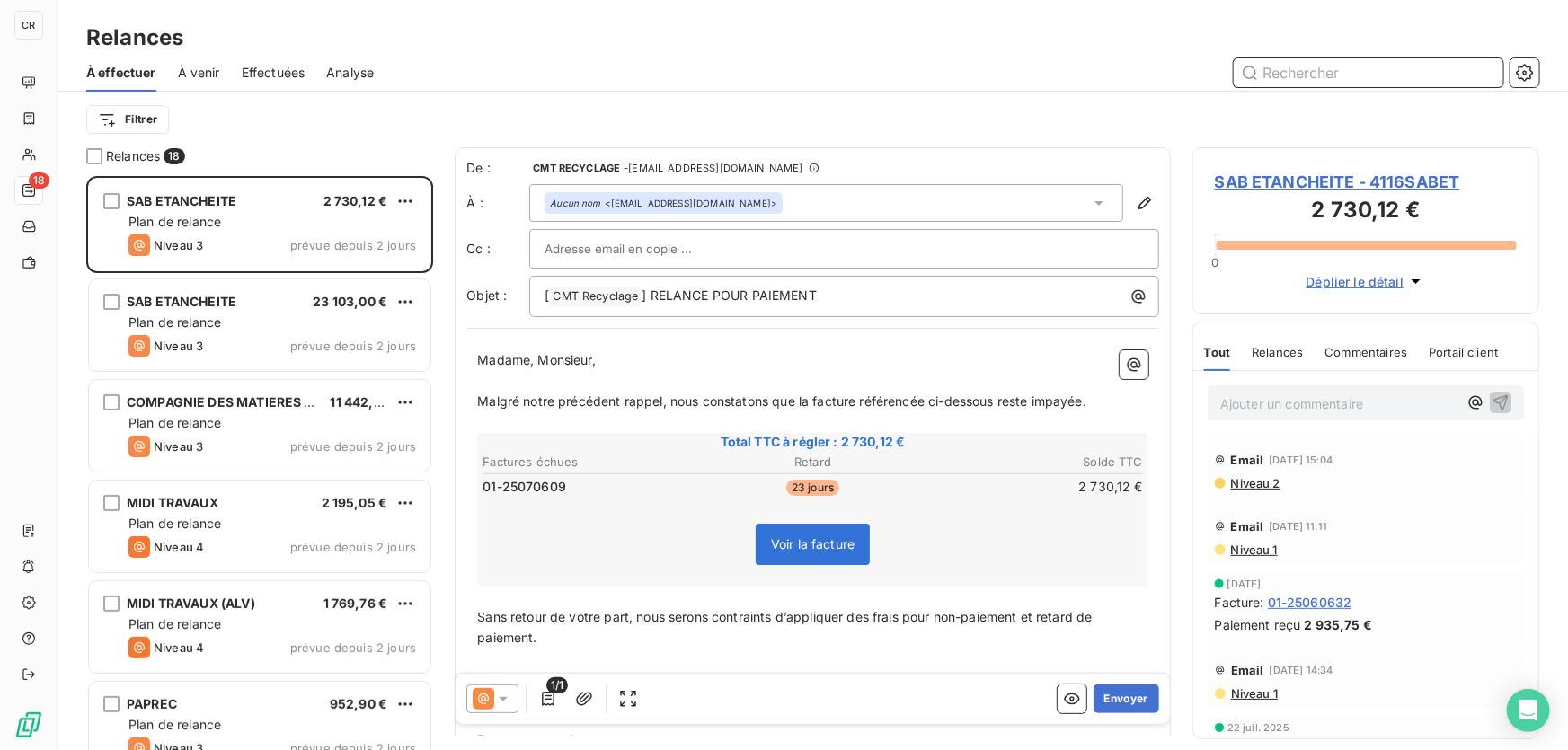
scroll to position [563, 334]
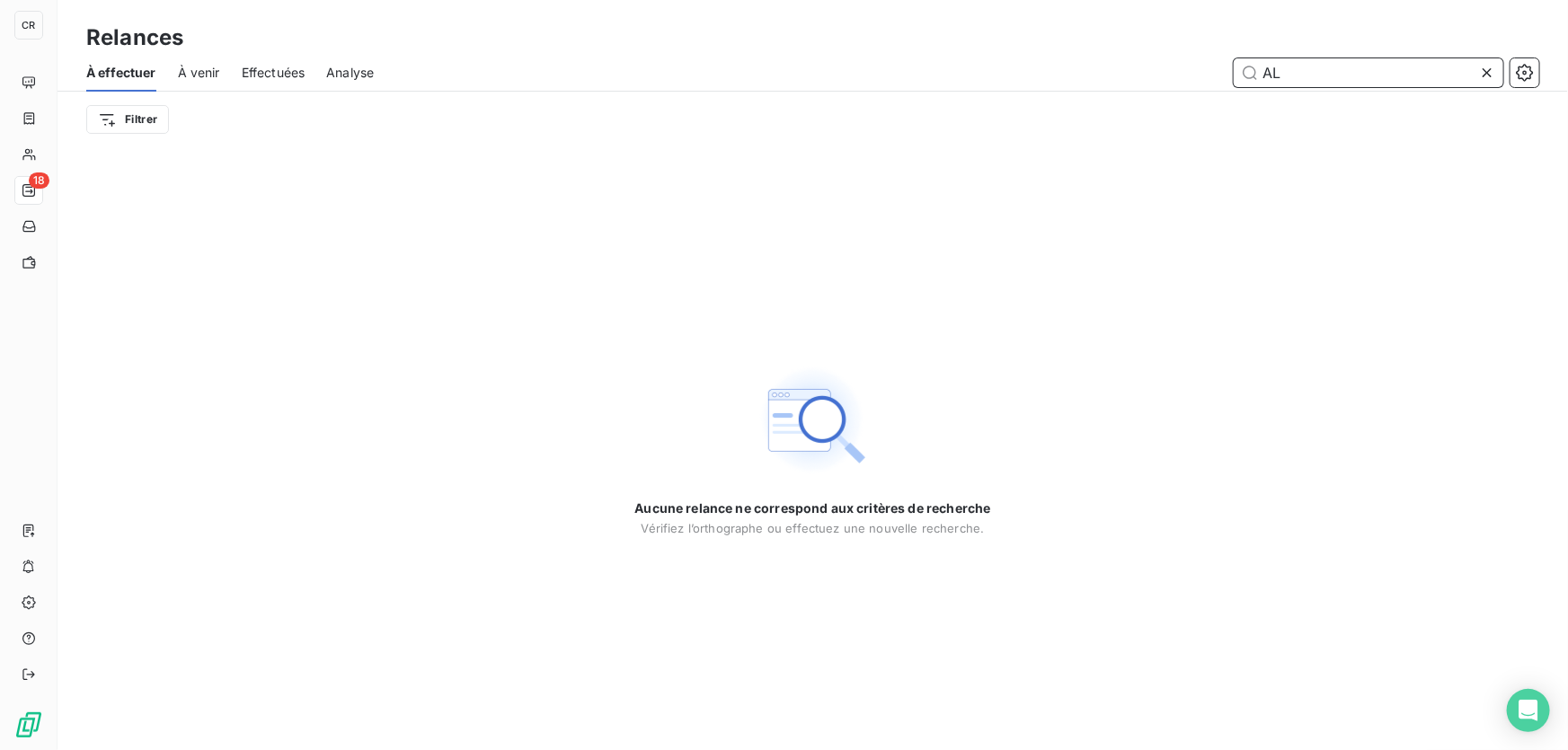
type input "A"
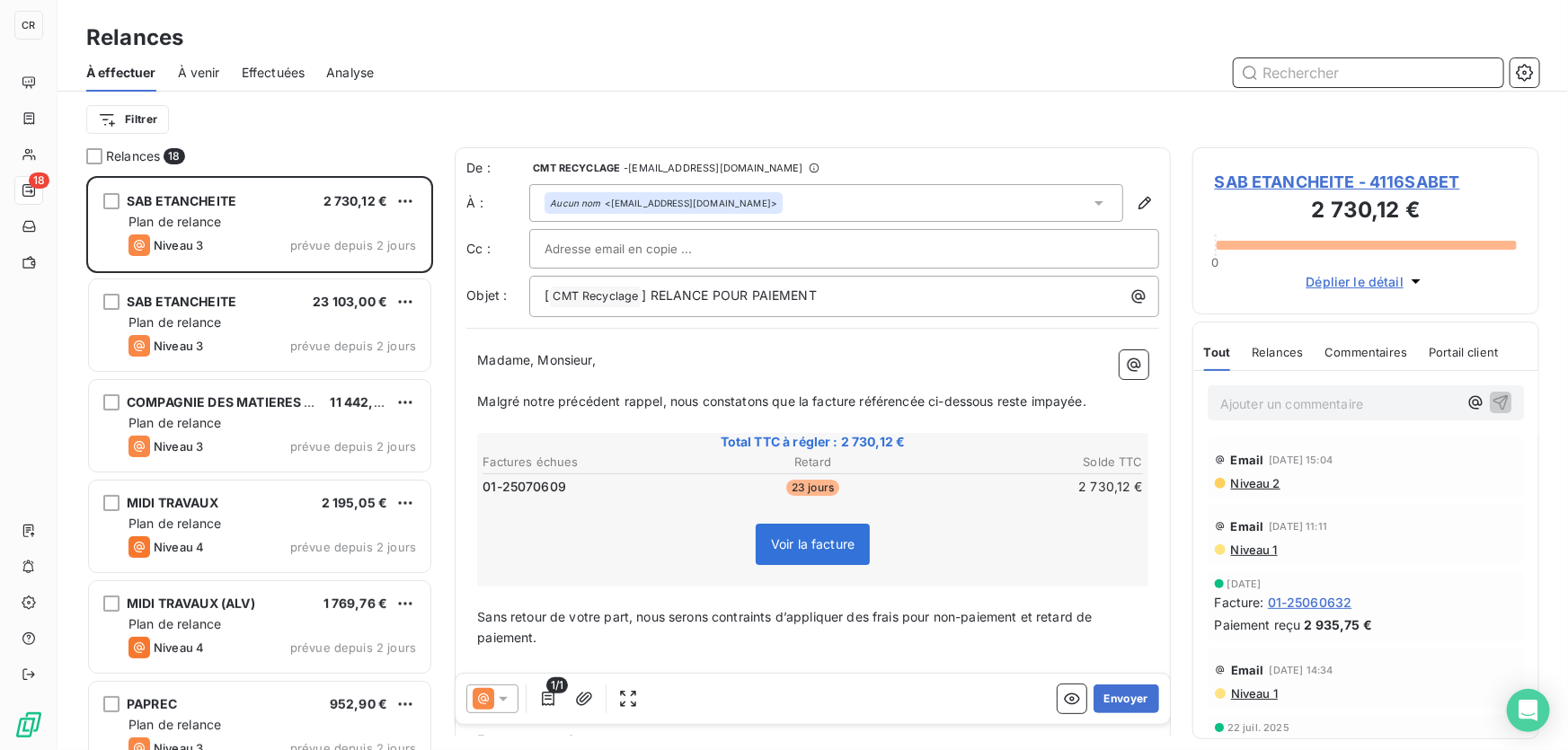
scroll to position [563, 334]
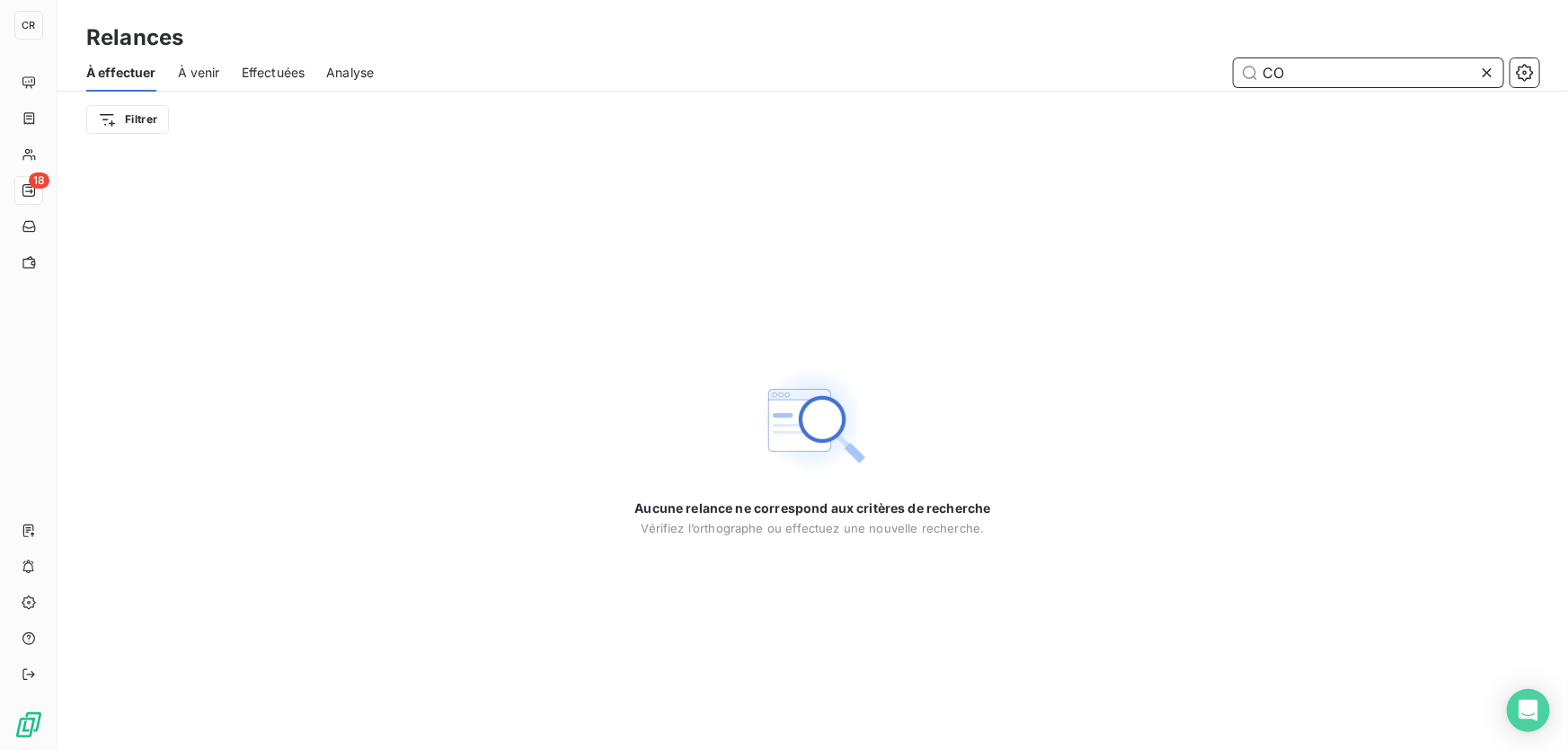
type input "C"
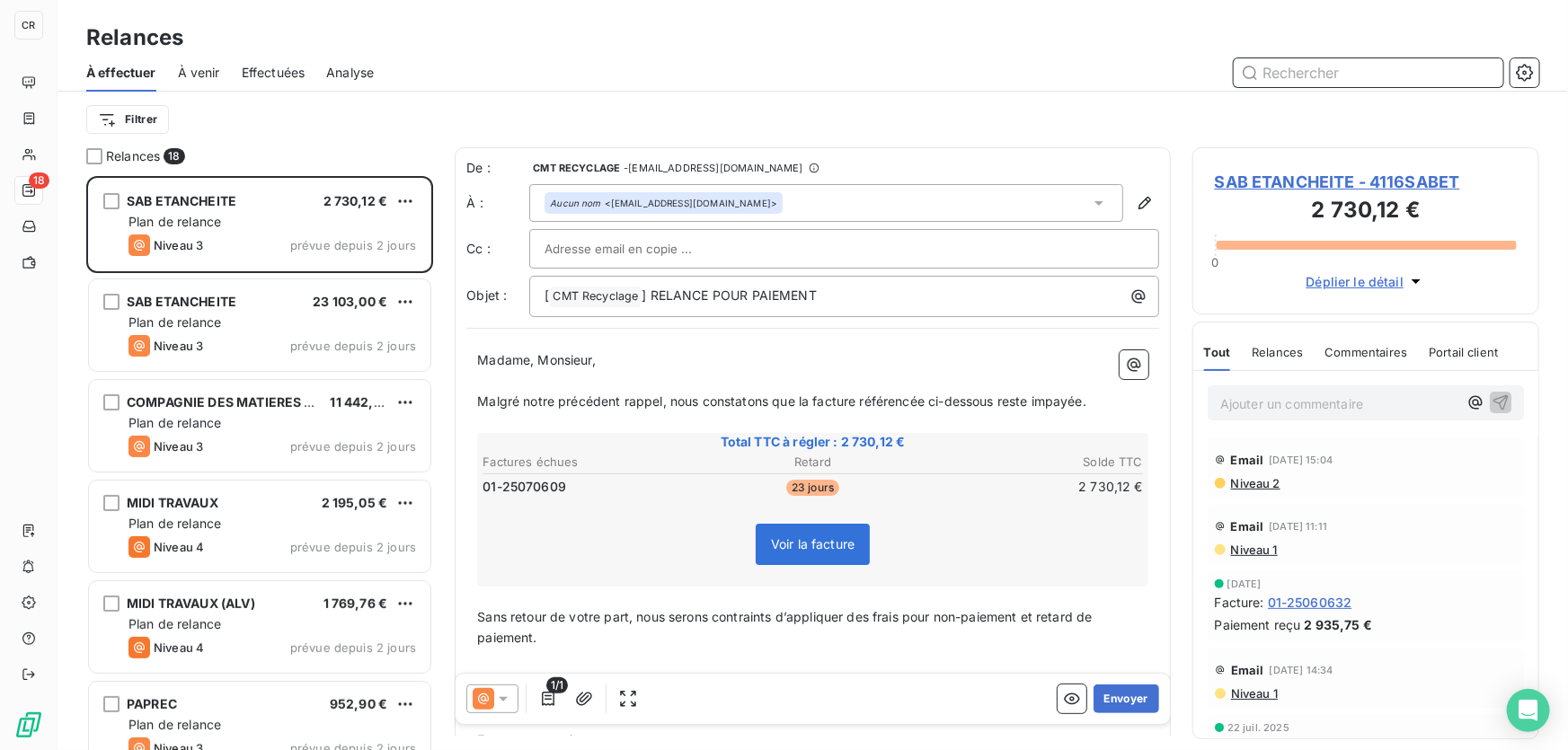
scroll to position [563, 334]
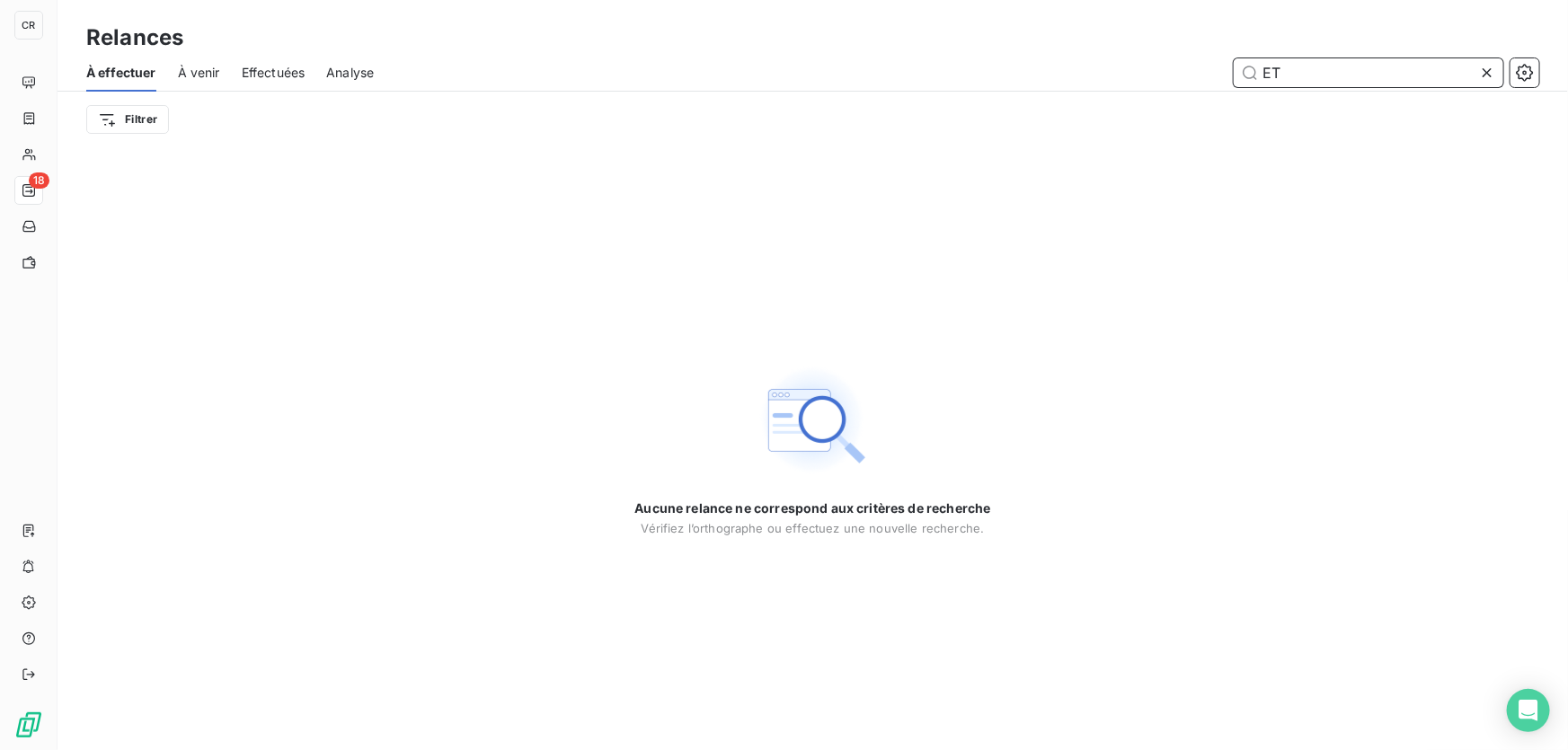
type input "E"
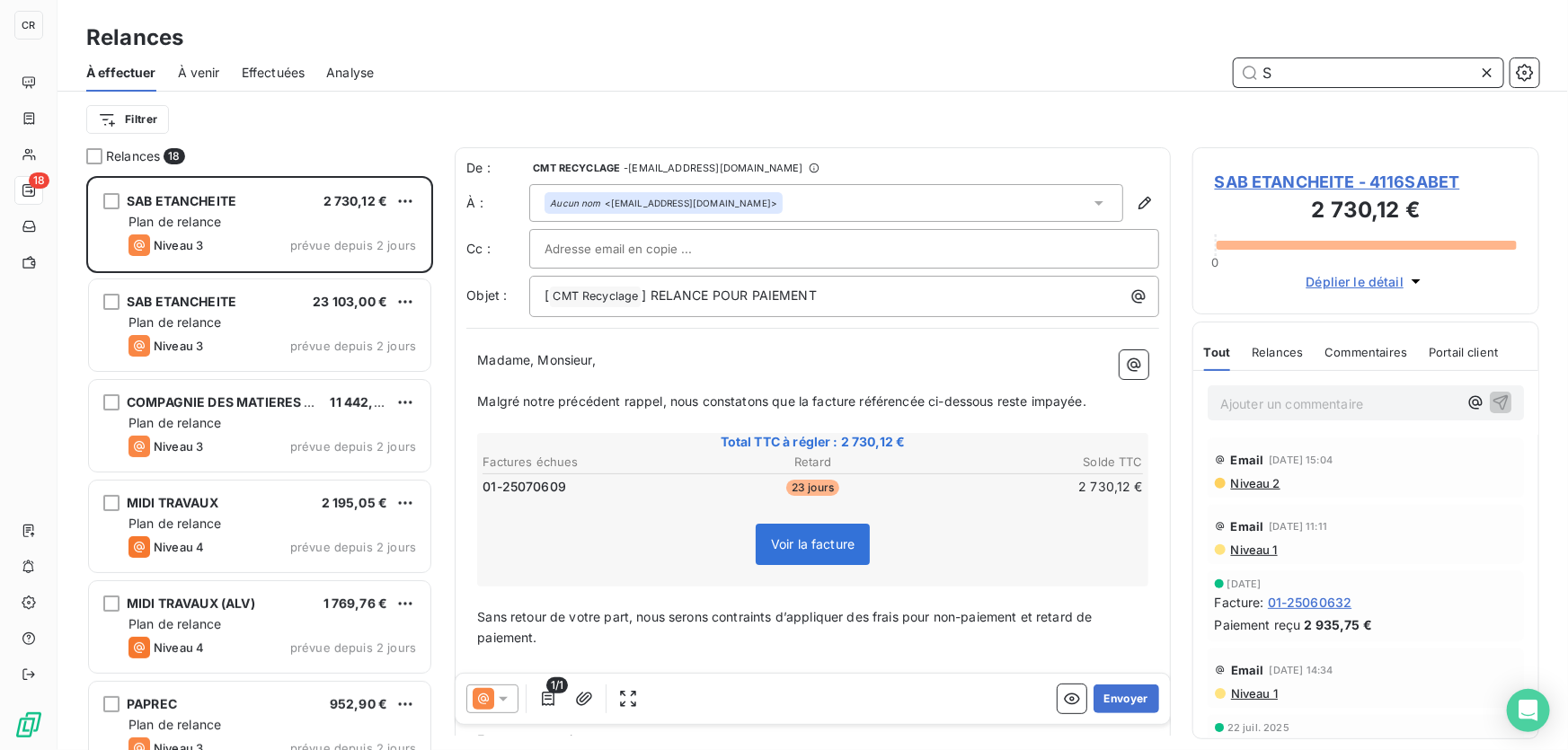
scroll to position [563, 334]
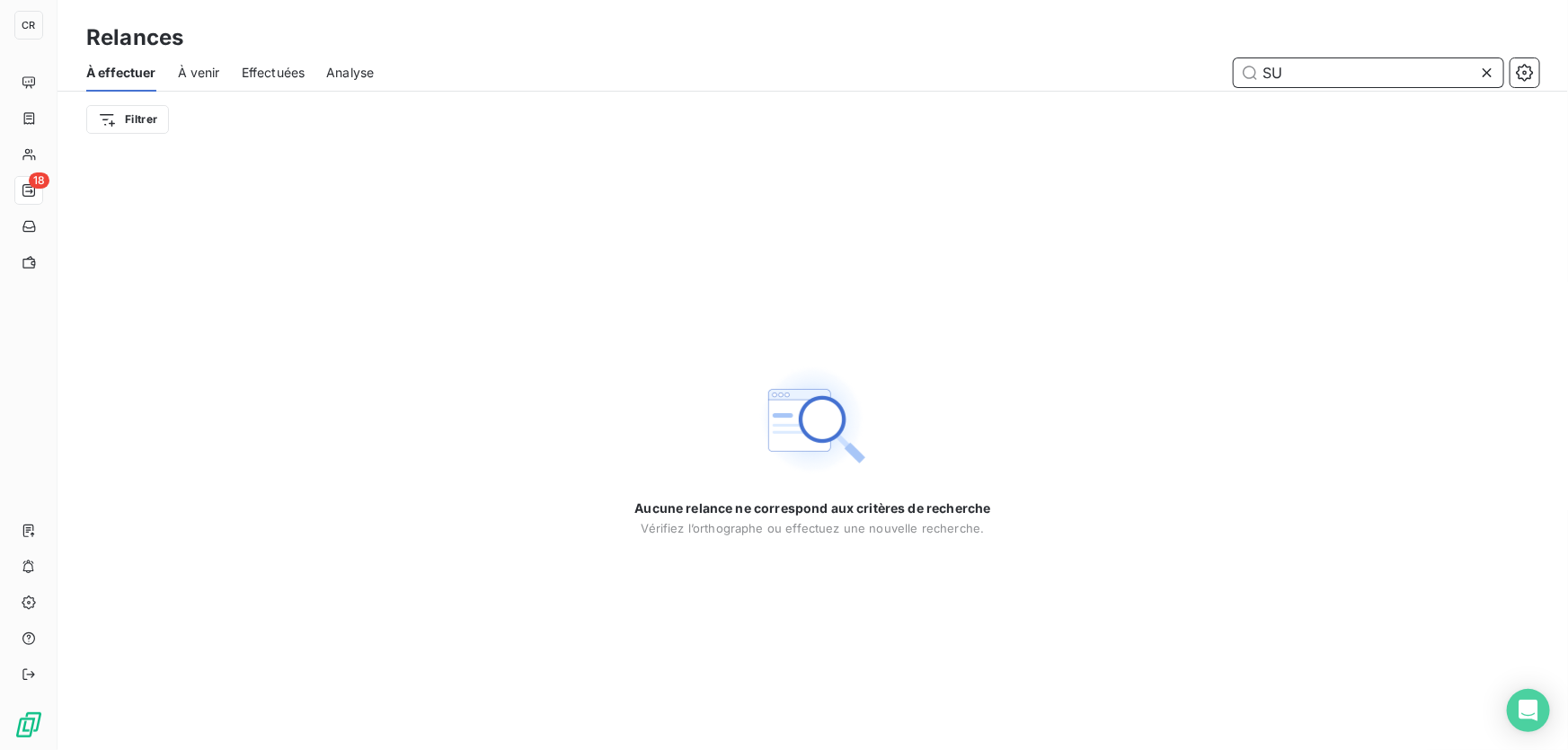
type input "S"
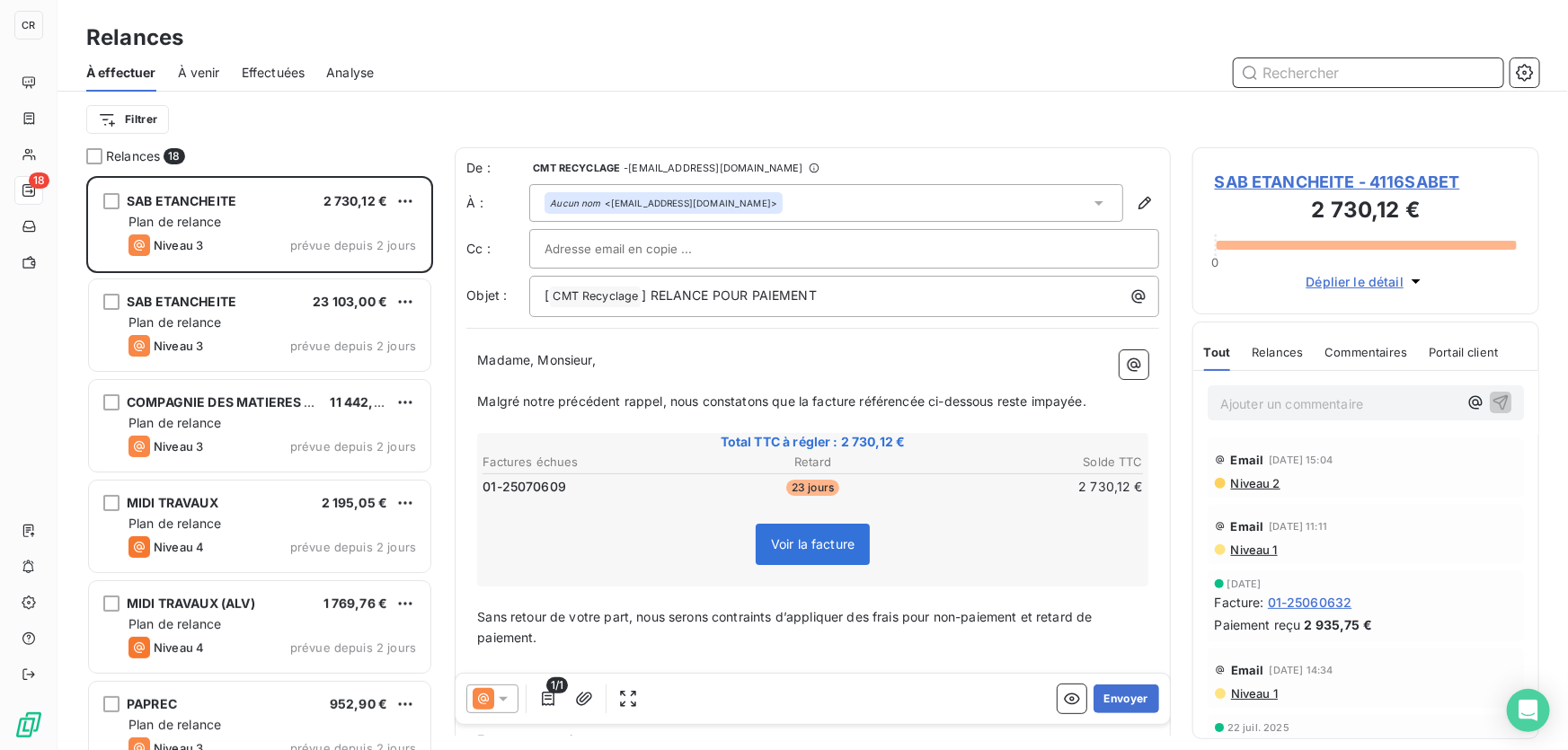
scroll to position [563, 334]
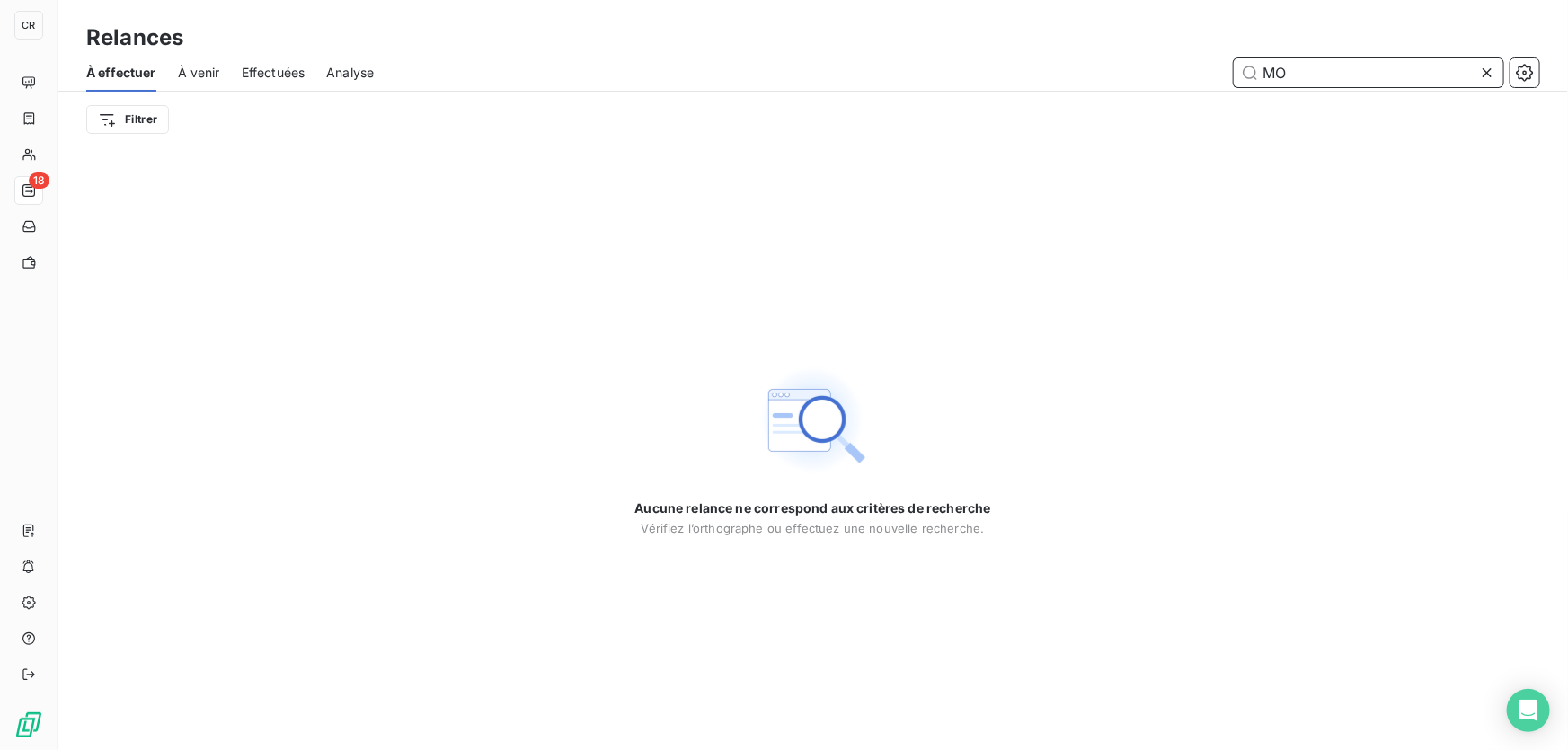
type input "M"
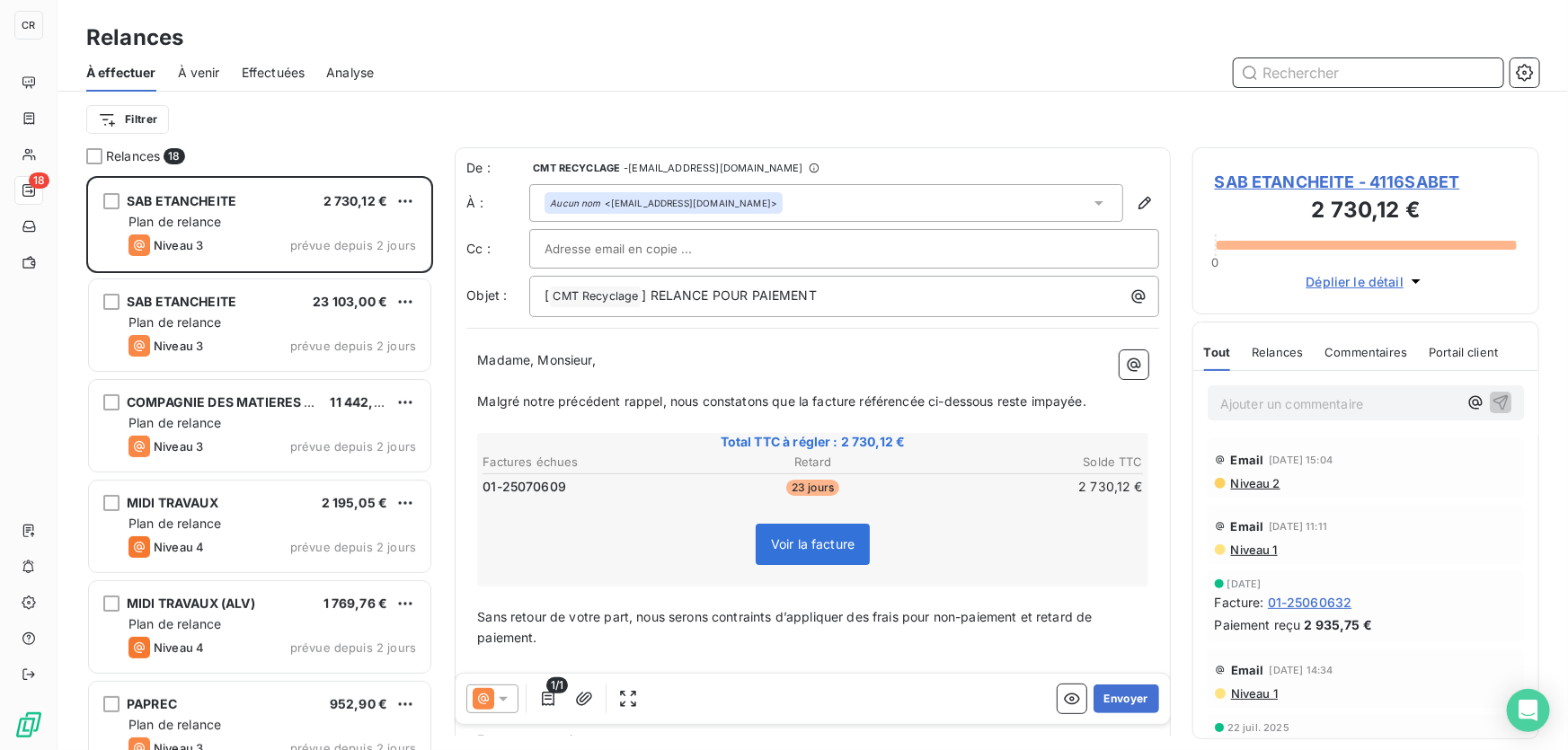
scroll to position [563, 334]
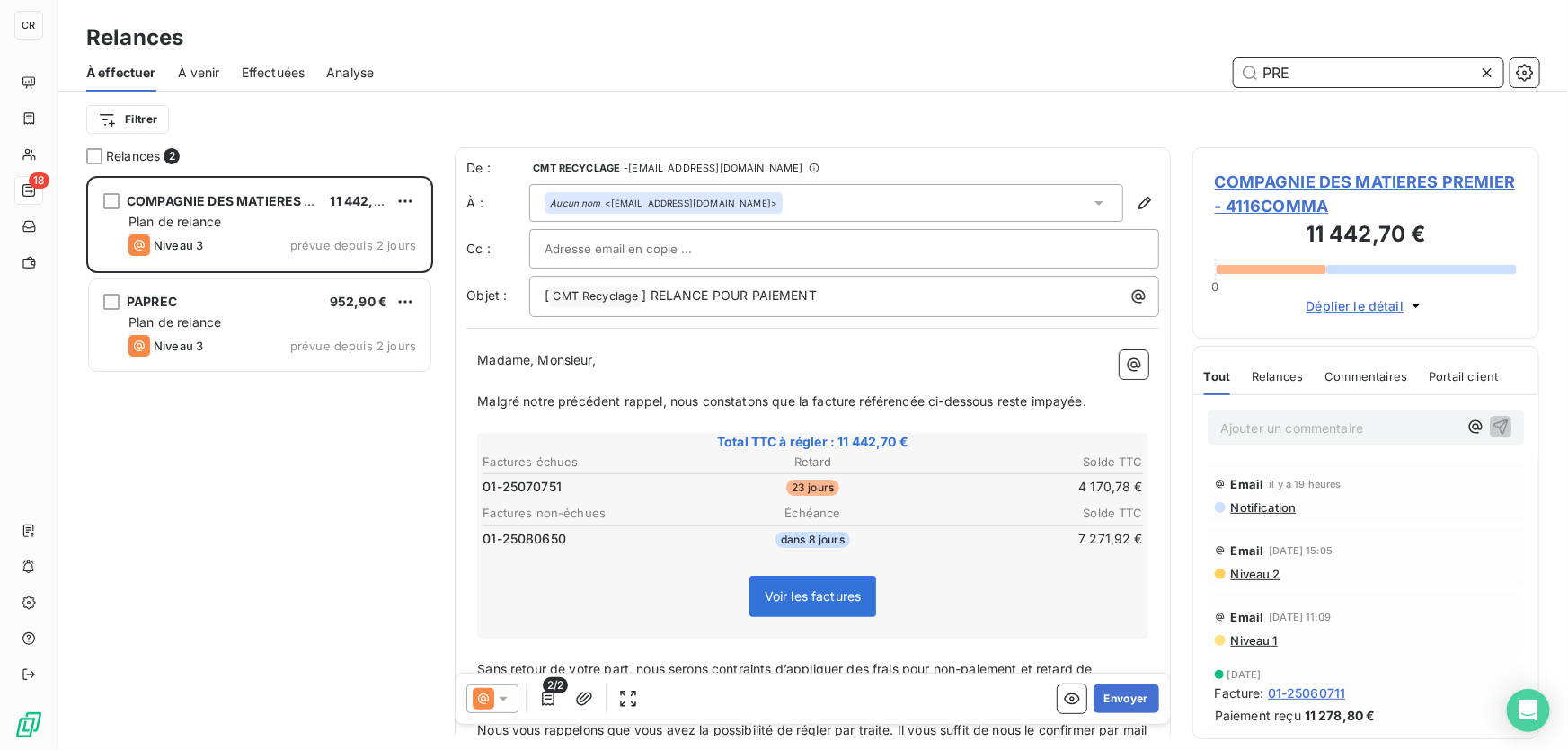
scroll to position [563, 334]
type input "P"
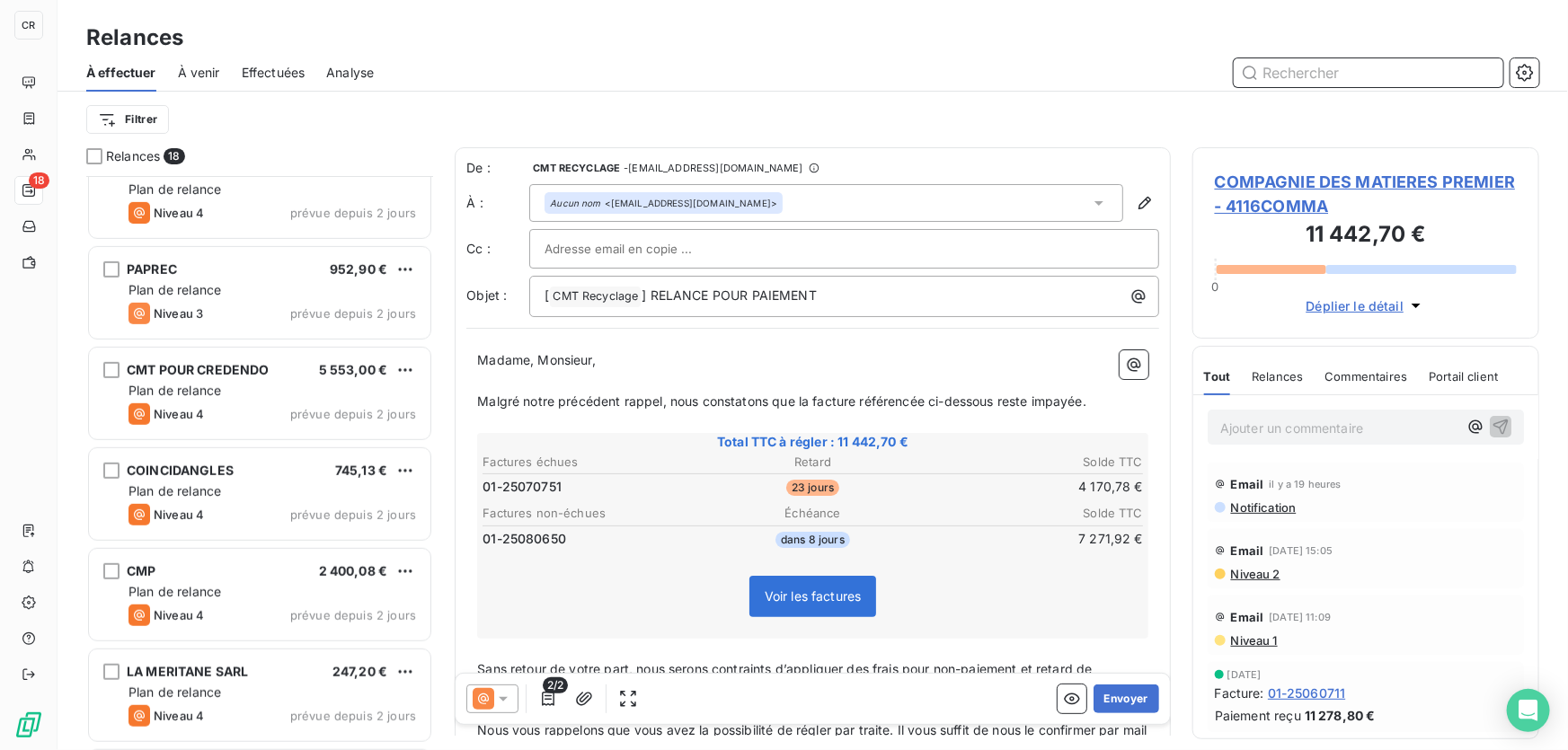
scroll to position [523, 0]
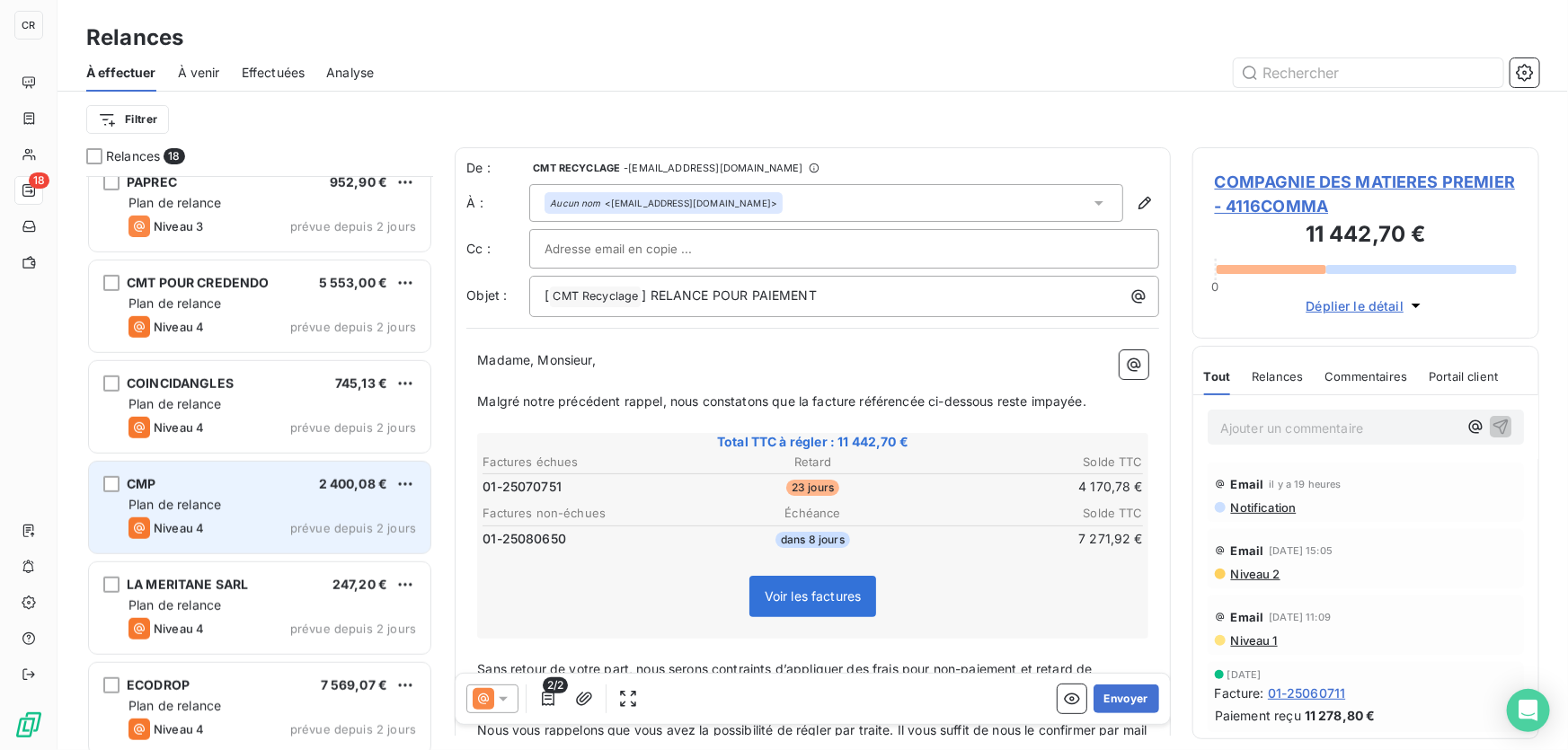
click at [267, 506] on div "Plan de relance" at bounding box center [272, 505] width 288 height 18
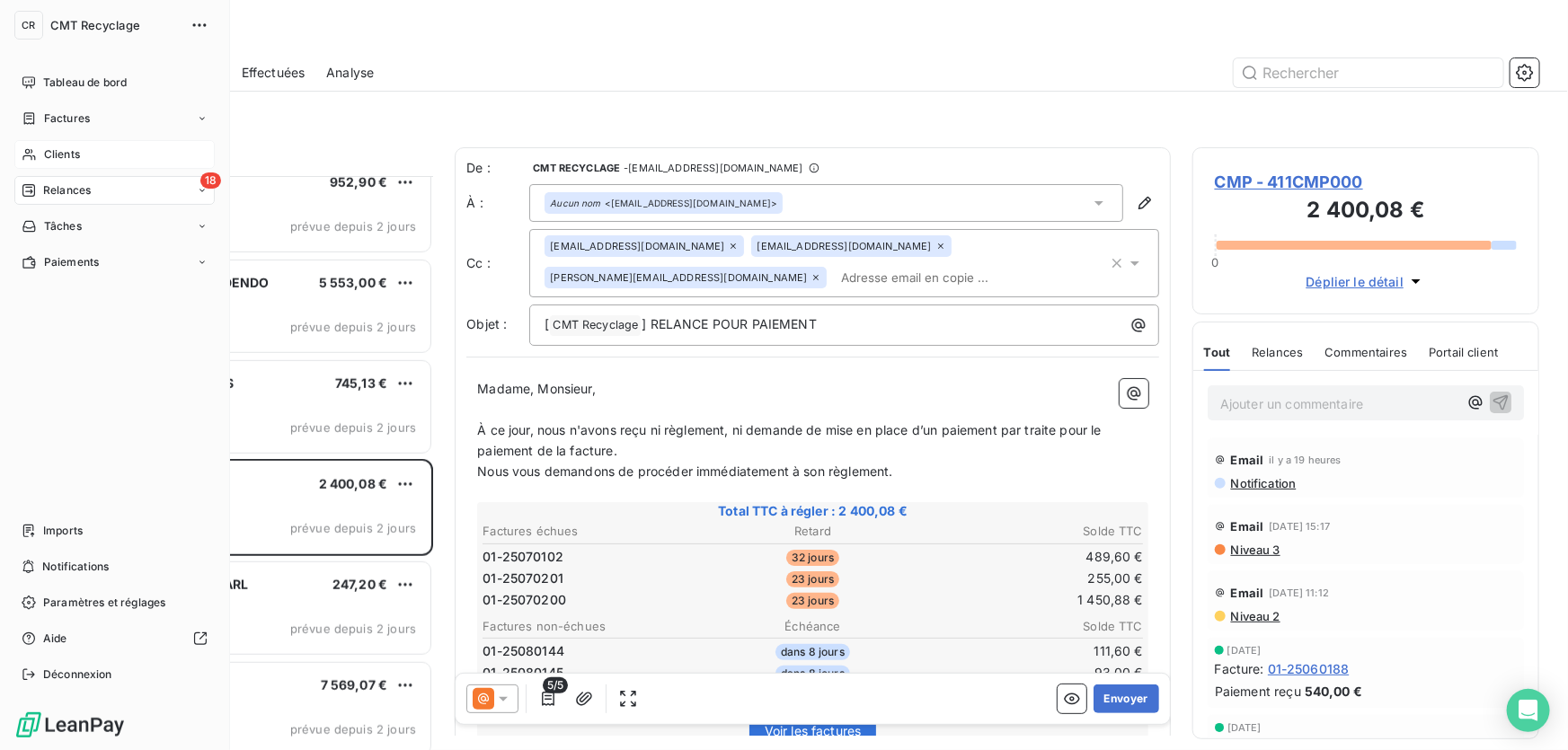
drag, startPoint x: 68, startPoint y: 150, endPoint x: 100, endPoint y: 154, distance: 32.2
click at [69, 150] on span "Clients" at bounding box center [62, 155] width 36 height 17
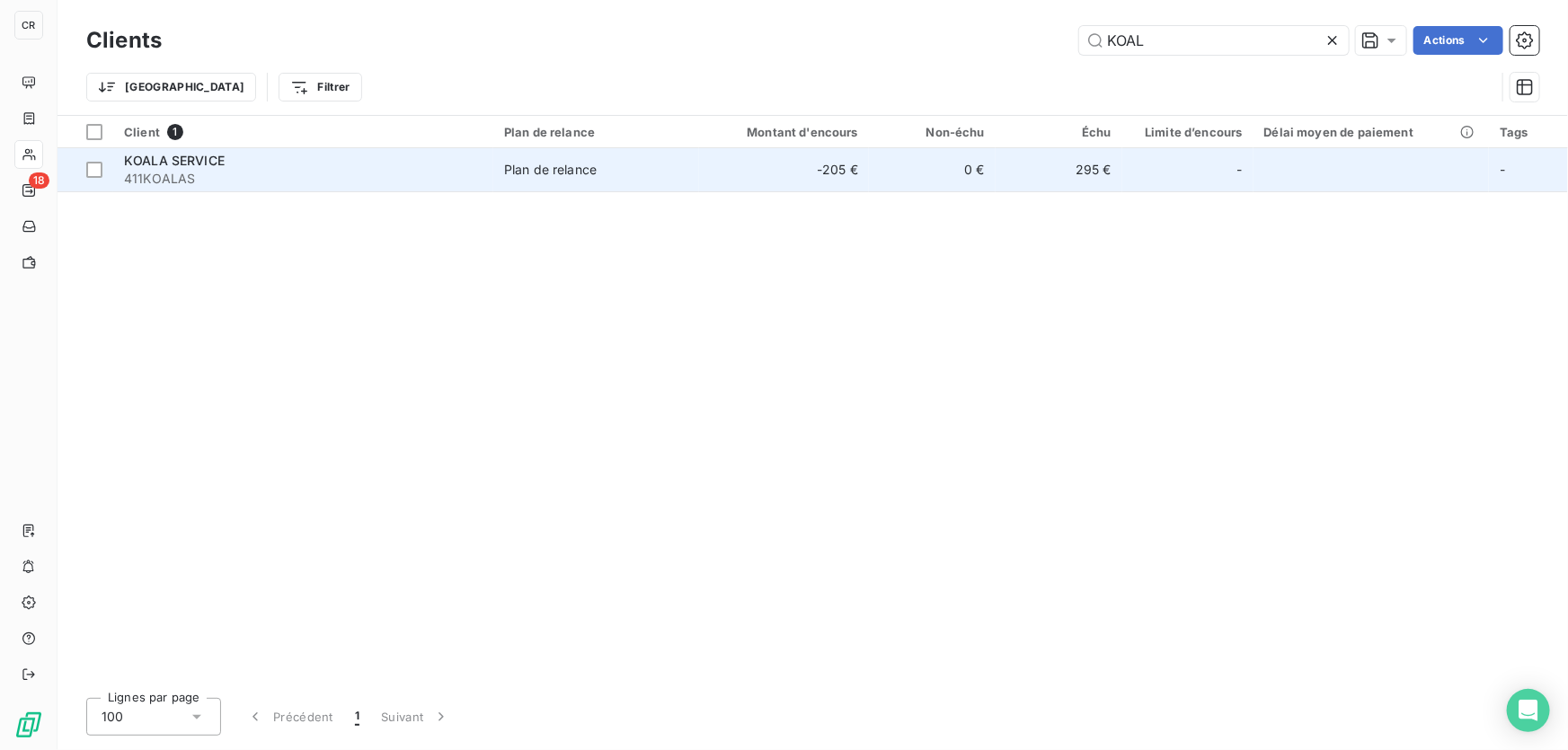
type input "KOAL"
click at [535, 176] on div "Plan de relance" at bounding box center [550, 169] width 93 height 18
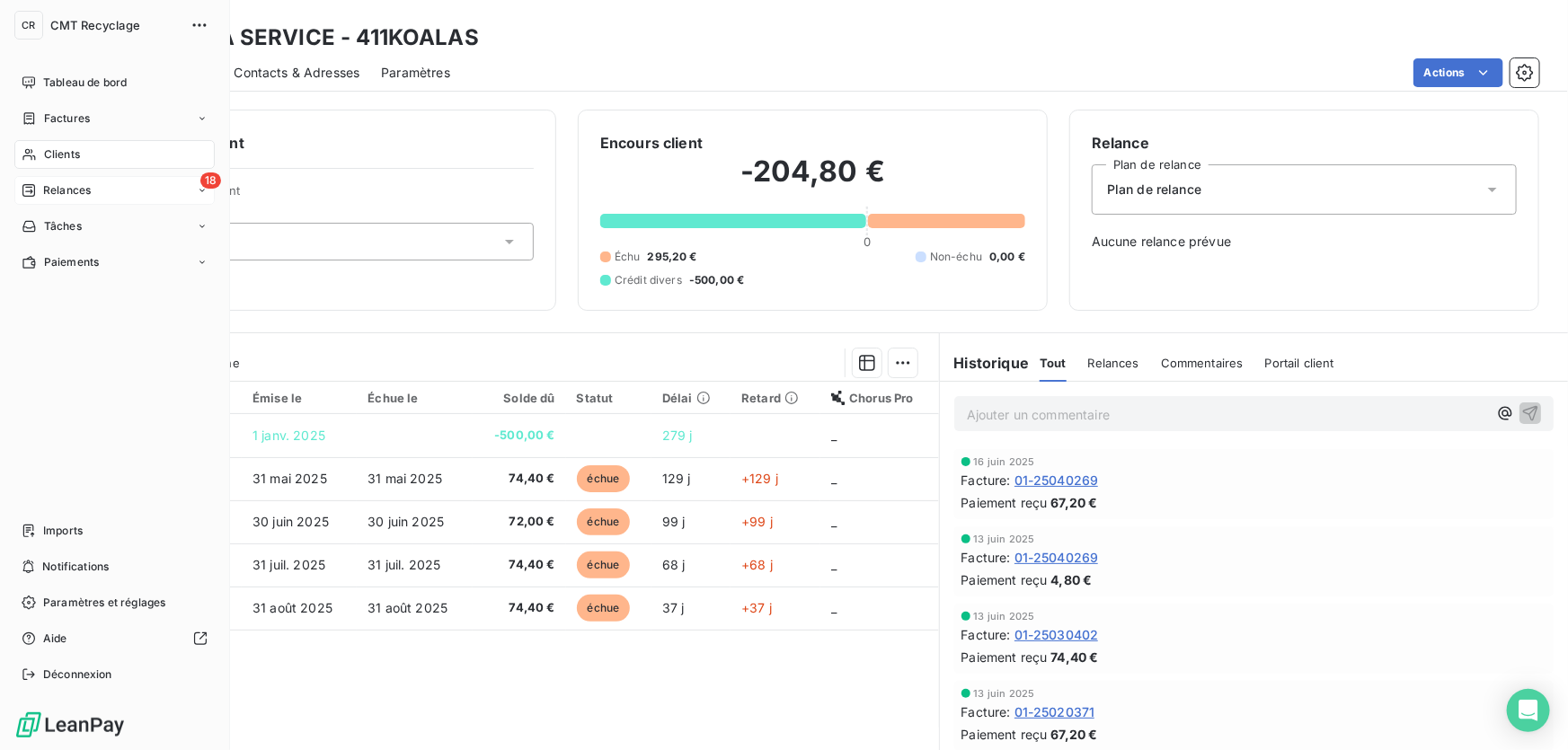
click at [52, 180] on div "18 Relances" at bounding box center [115, 190] width 201 height 28
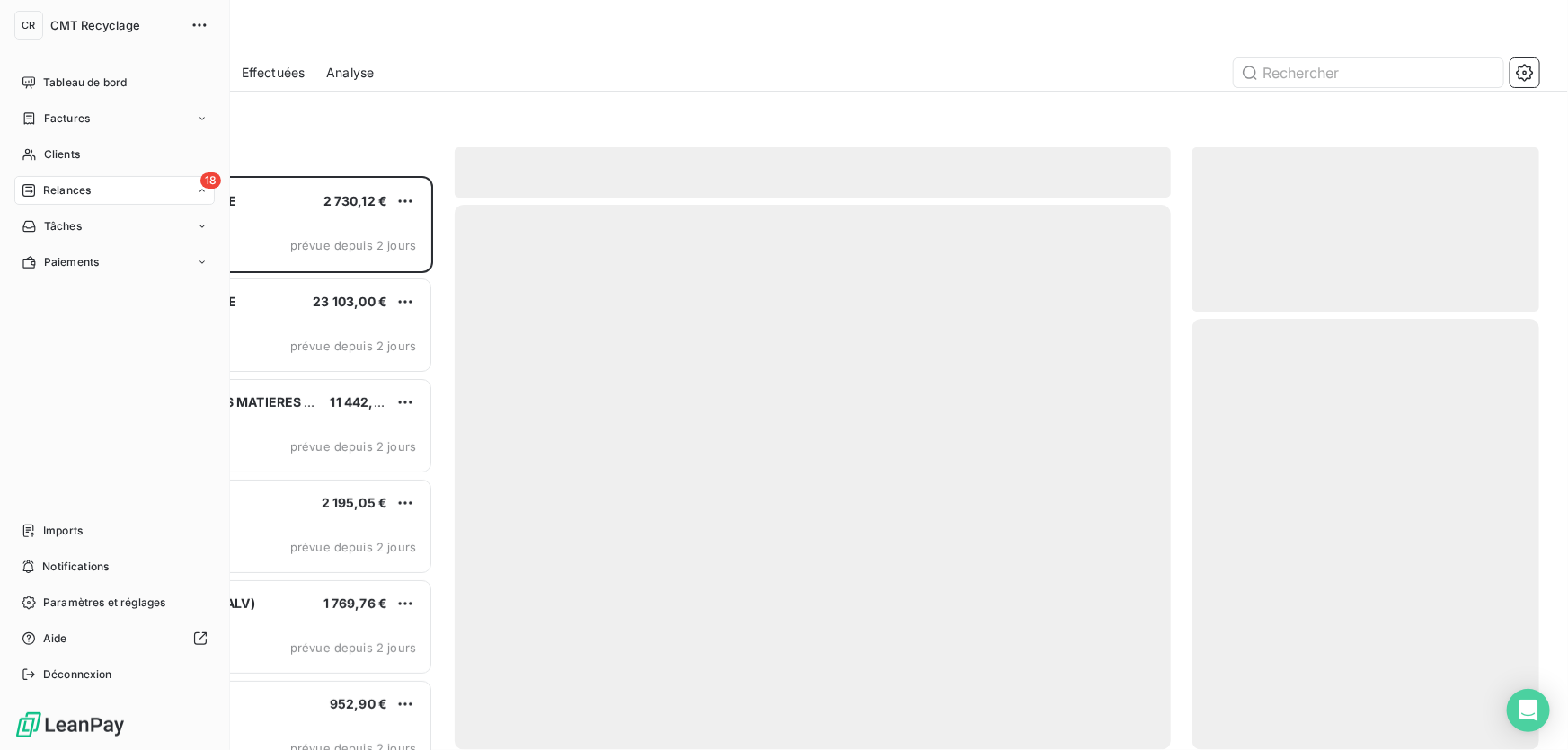
scroll to position [563, 334]
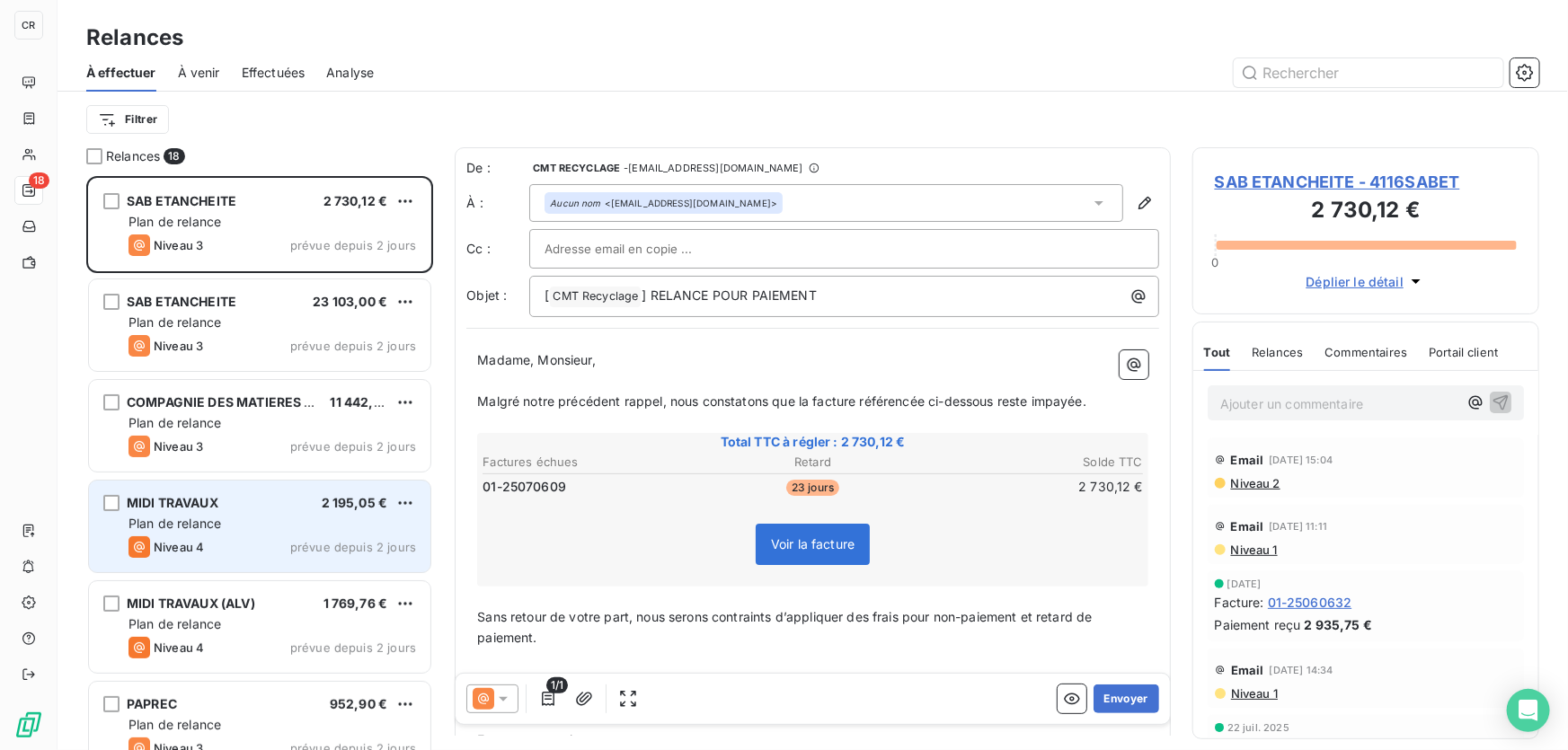
click at [201, 508] on span "MIDI TRAVAUX" at bounding box center [172, 503] width 92 height 16
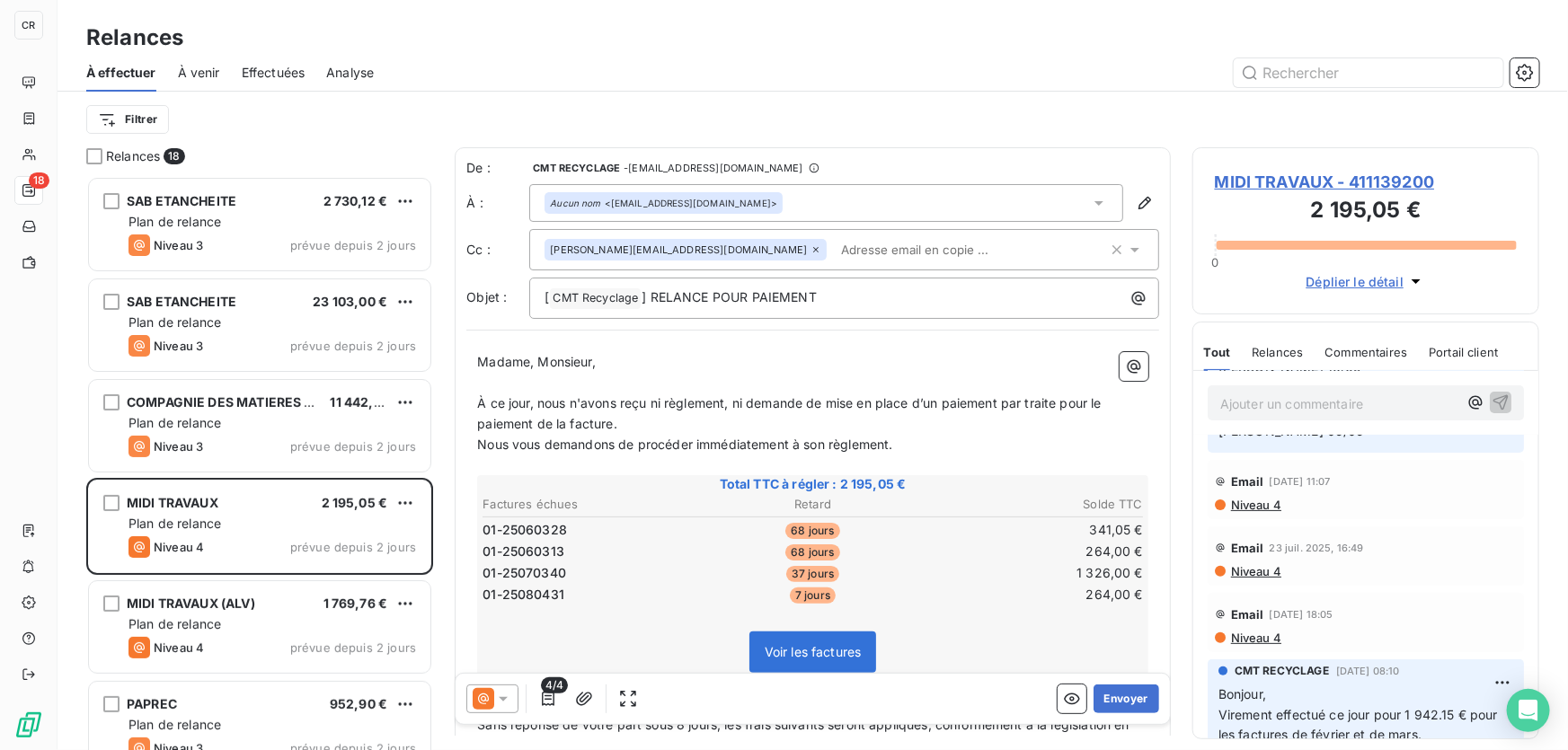
scroll to position [349, 0]
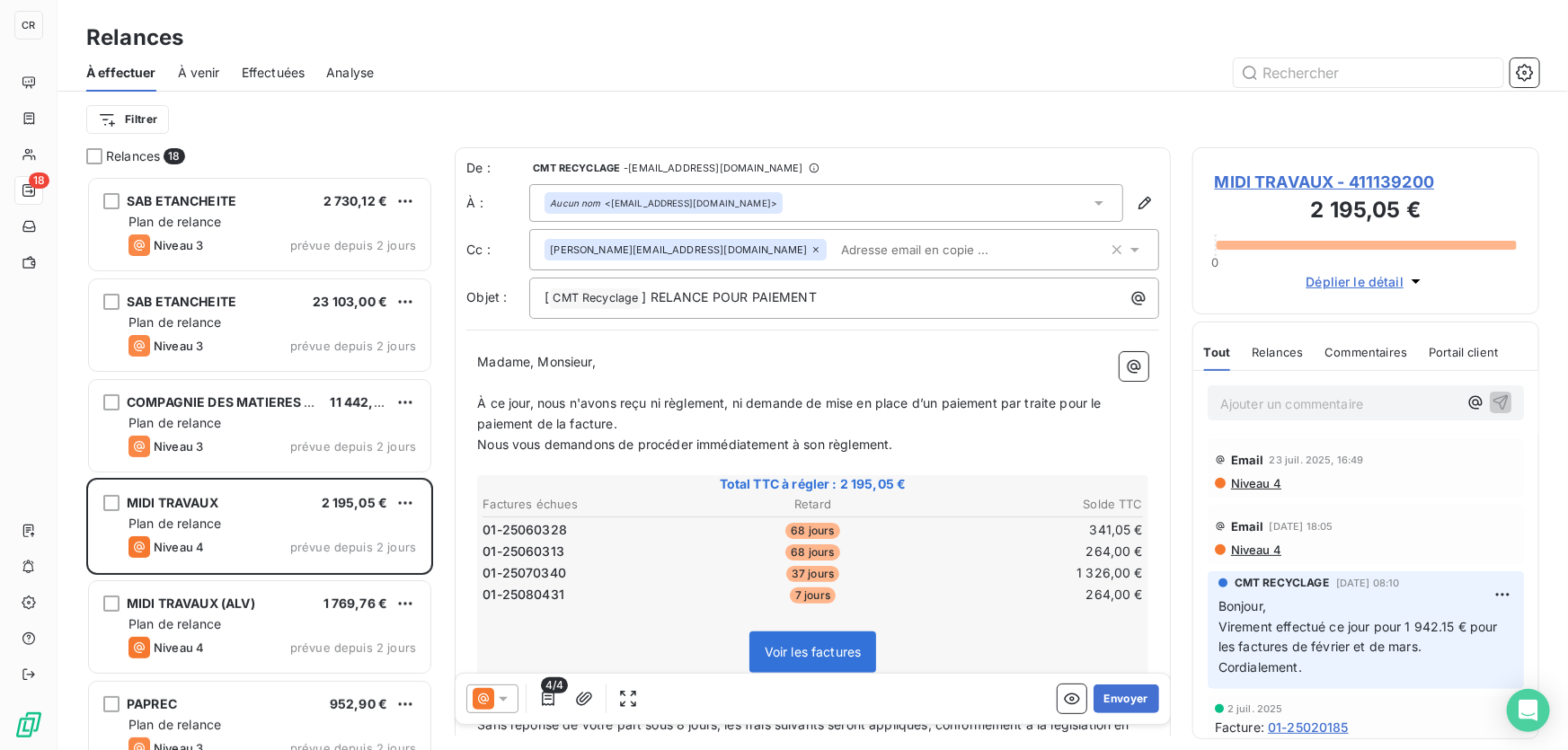
click at [491, 701] on icon at bounding box center [484, 699] width 22 height 22
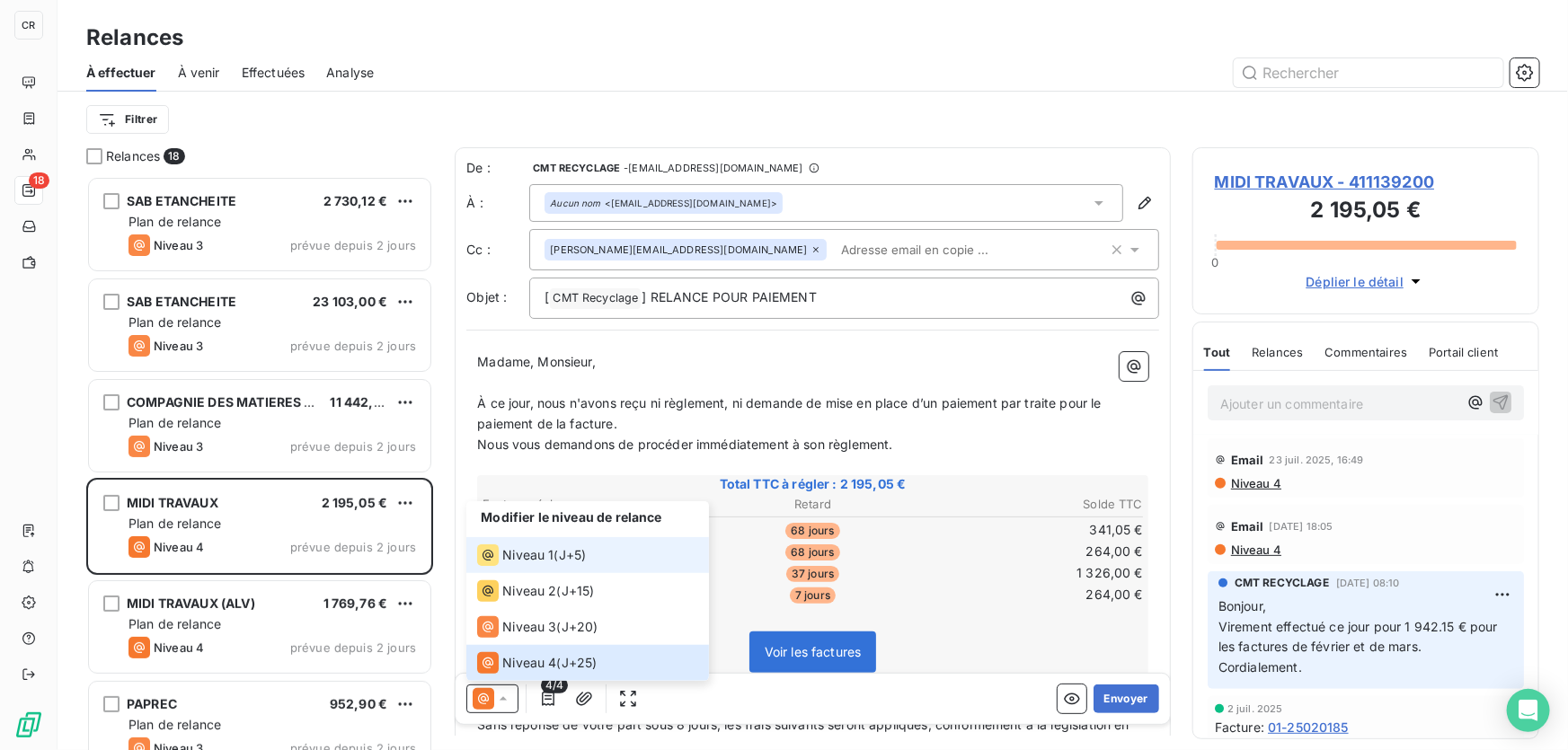
click at [524, 540] on li "Niveau 1 ( J+5 )" at bounding box center [587, 555] width 243 height 36
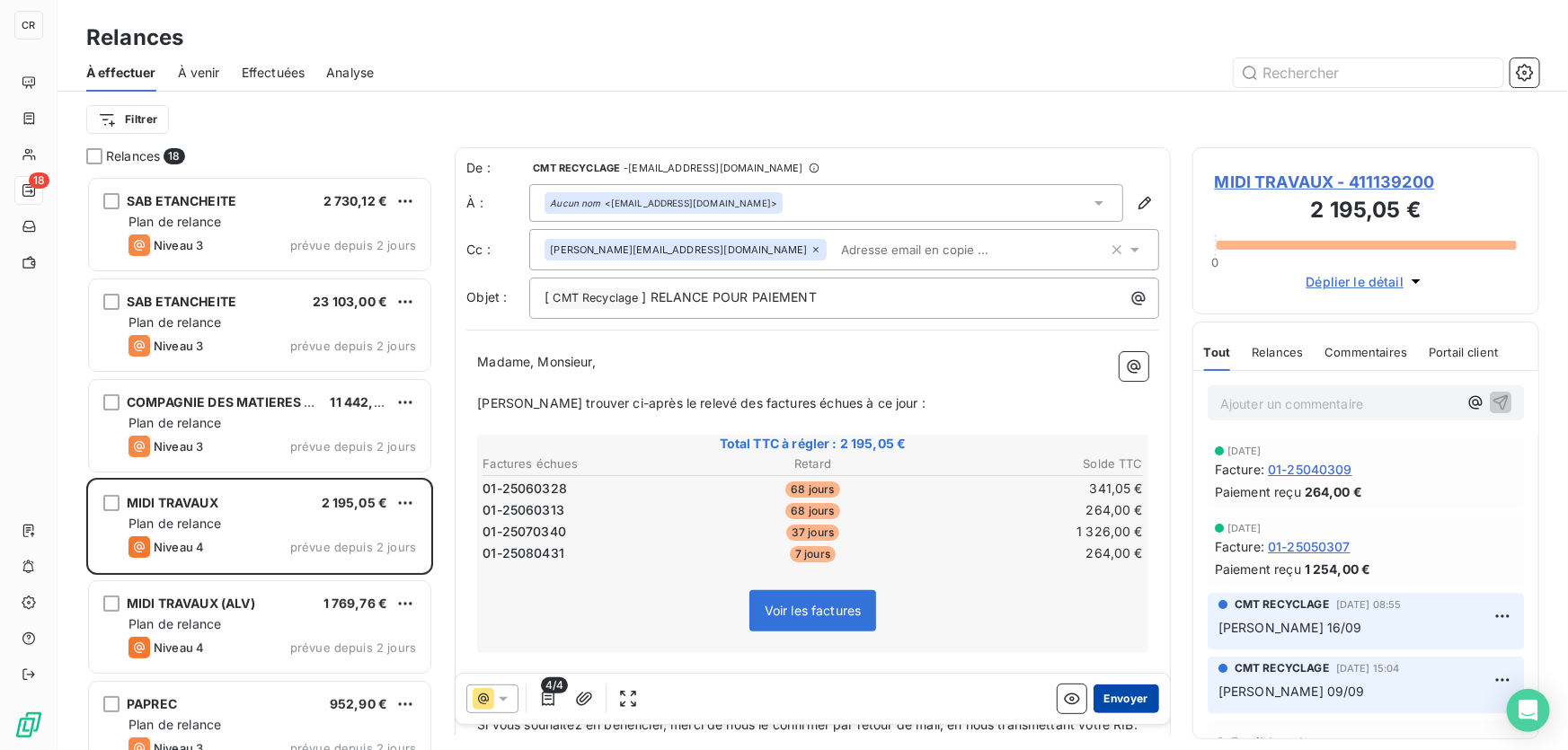
click at [1123, 701] on button "Envoyer" at bounding box center [1126, 698] width 66 height 28
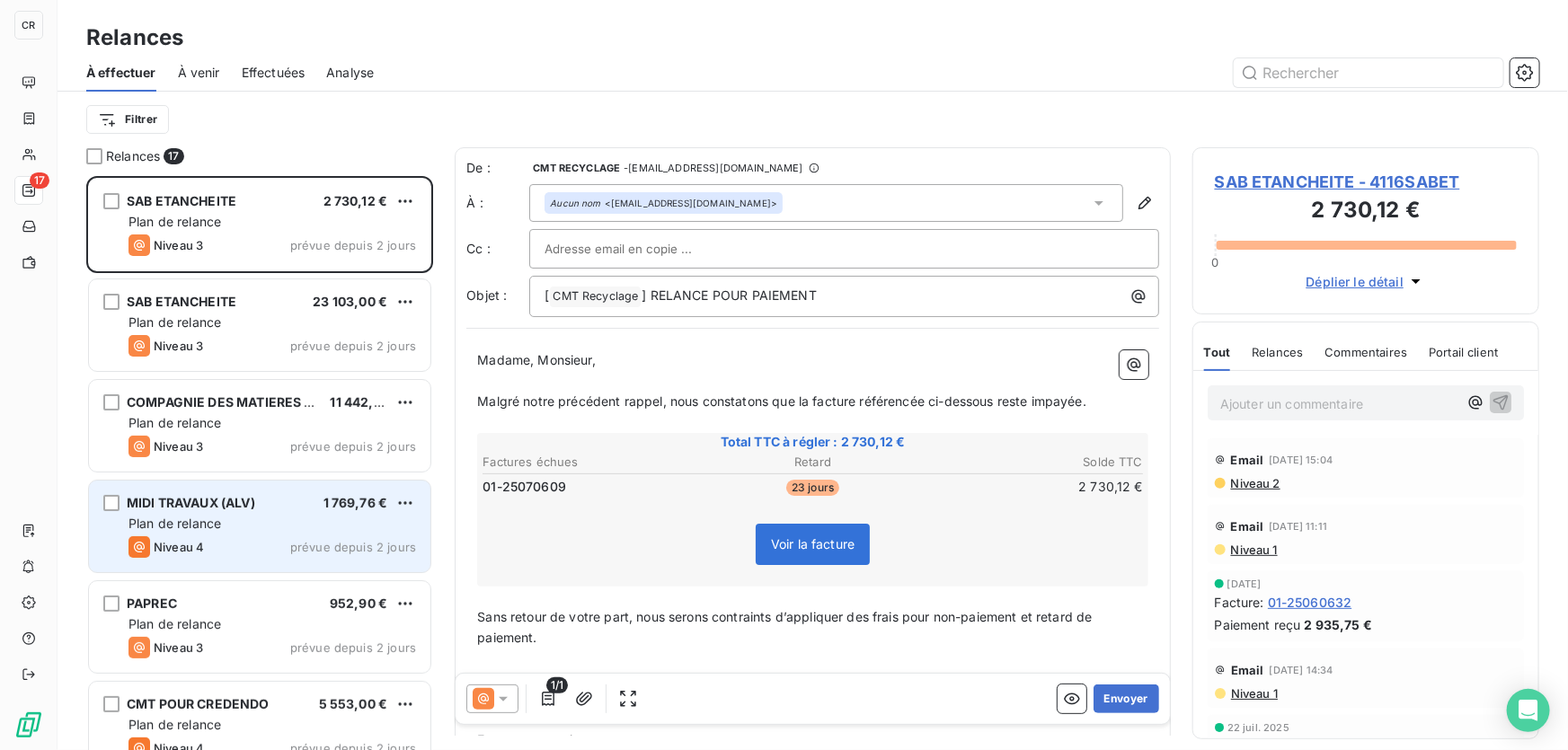
click at [224, 545] on div "Niveau 4 prévue depuis 2 jours" at bounding box center [272, 547] width 288 height 22
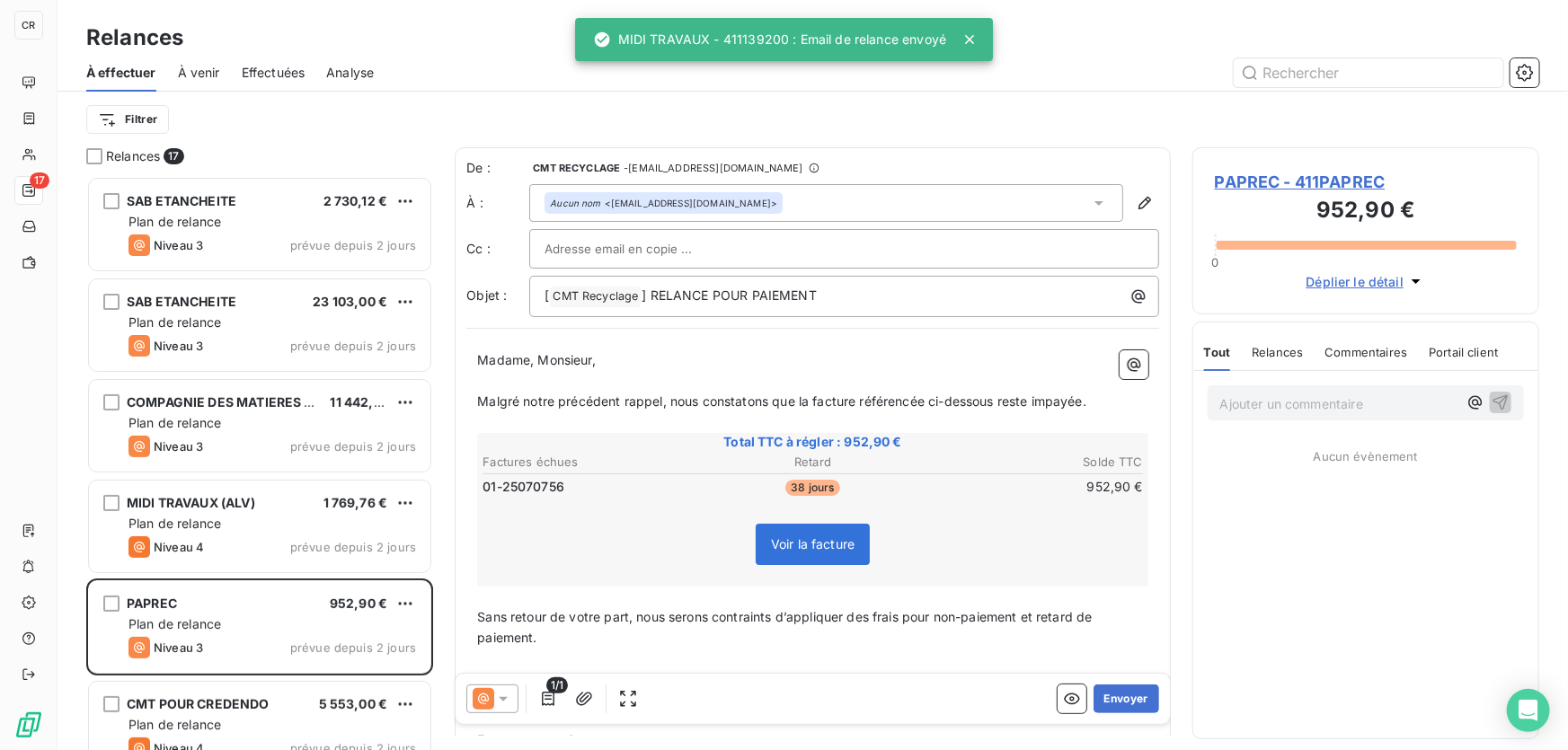
click at [494, 705] on icon at bounding box center [503, 699] width 18 height 18
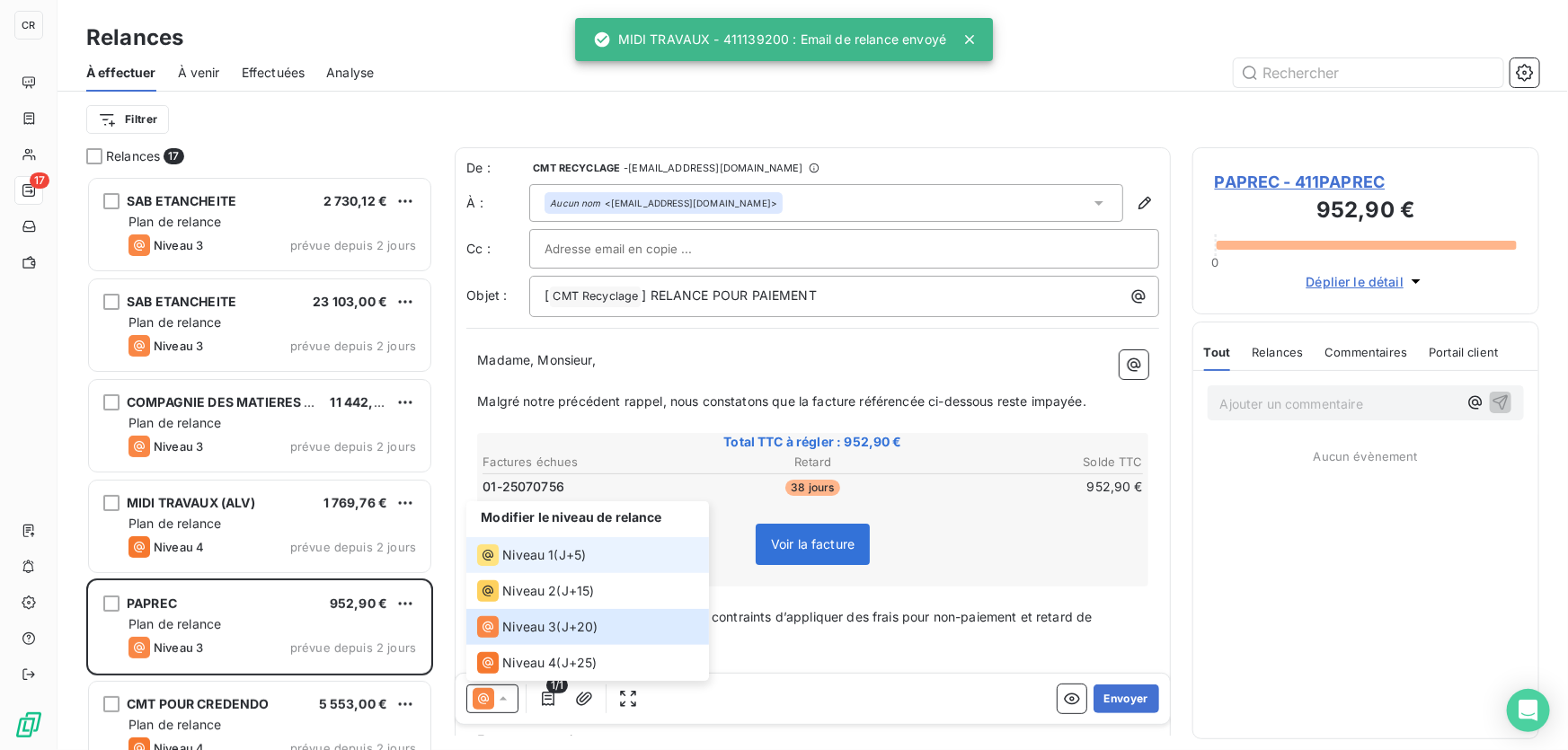
click at [511, 563] on span "Niveau 1" at bounding box center [528, 555] width 51 height 18
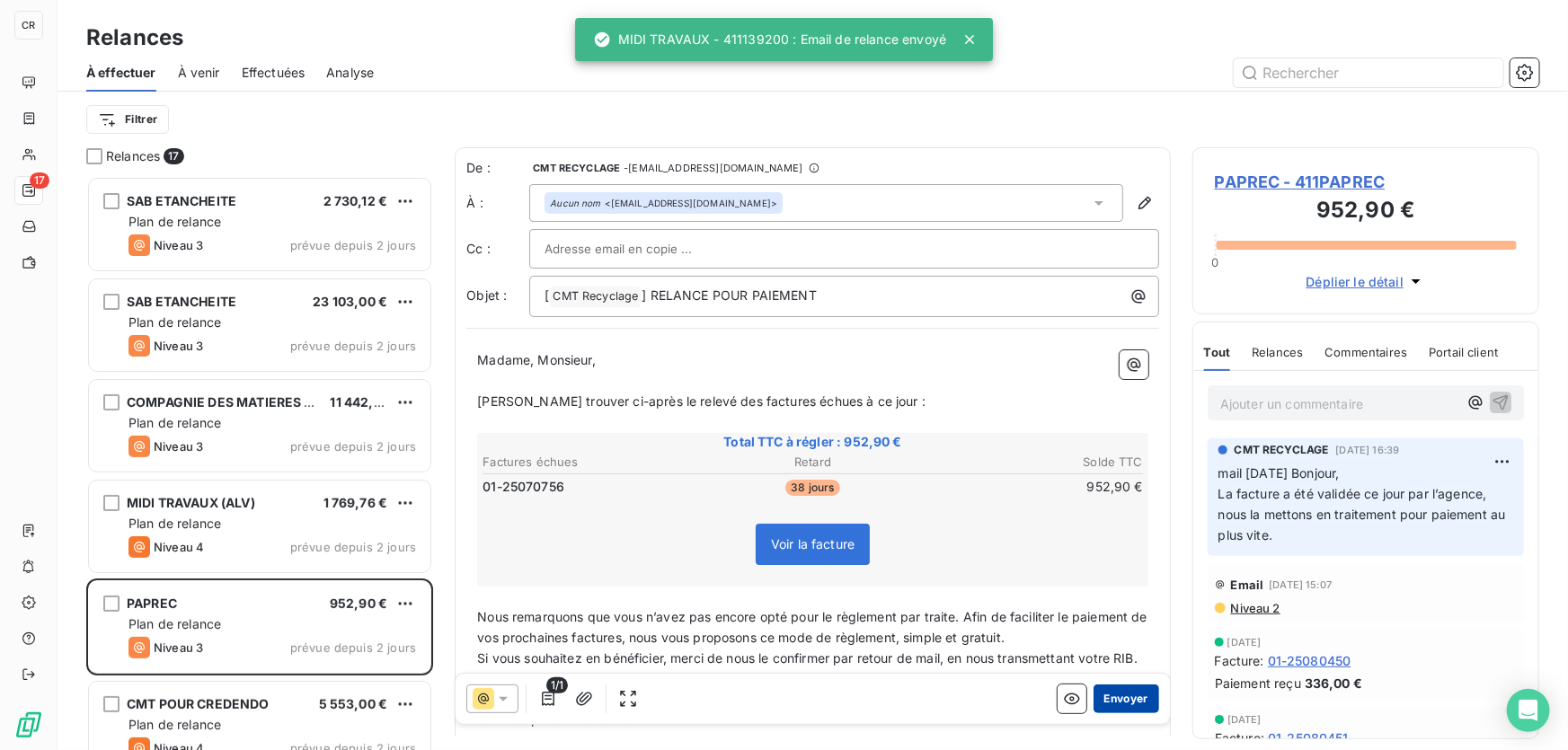
click at [1107, 698] on button "Envoyer" at bounding box center [1126, 698] width 66 height 28
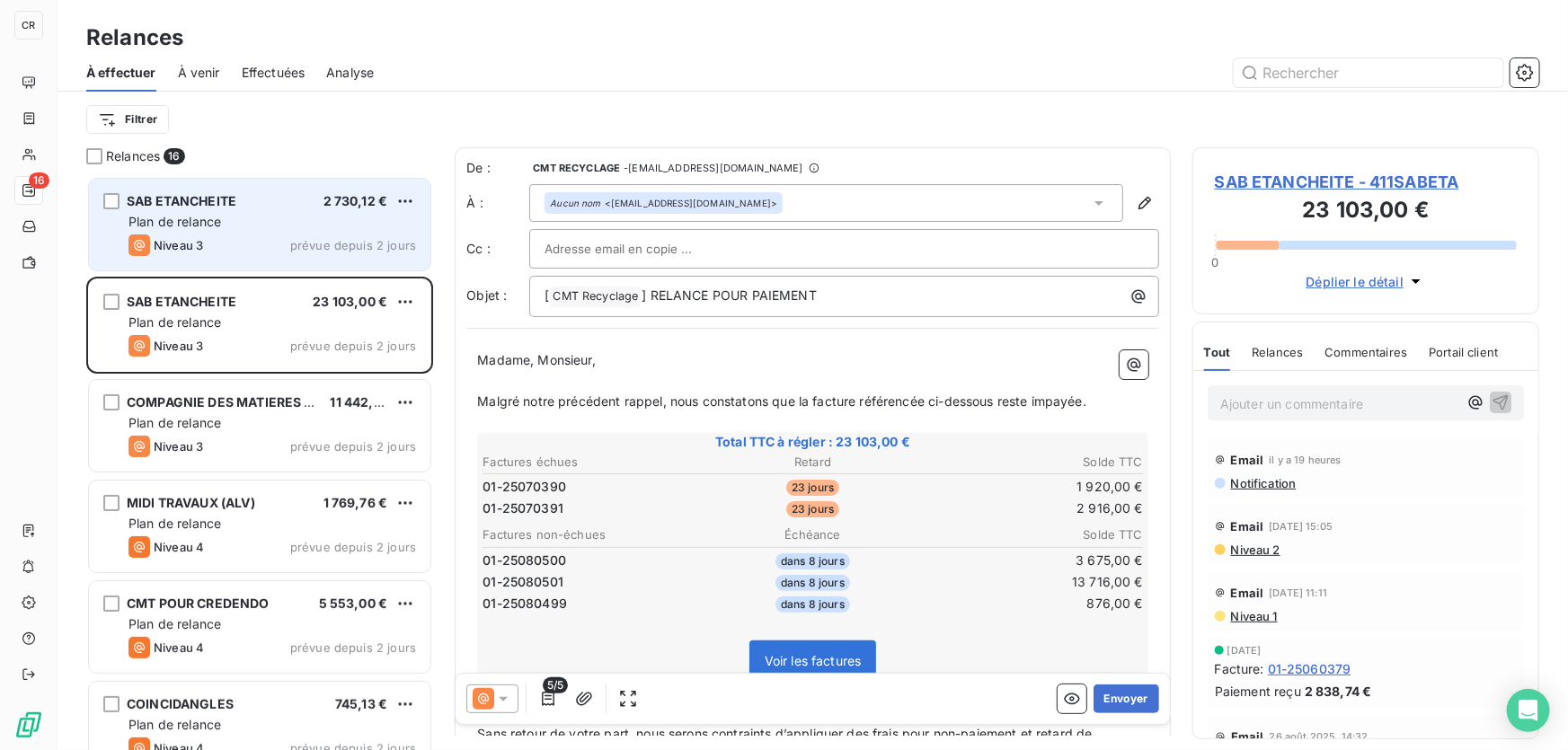
click at [260, 224] on div "Plan de relance" at bounding box center [272, 222] width 288 height 18
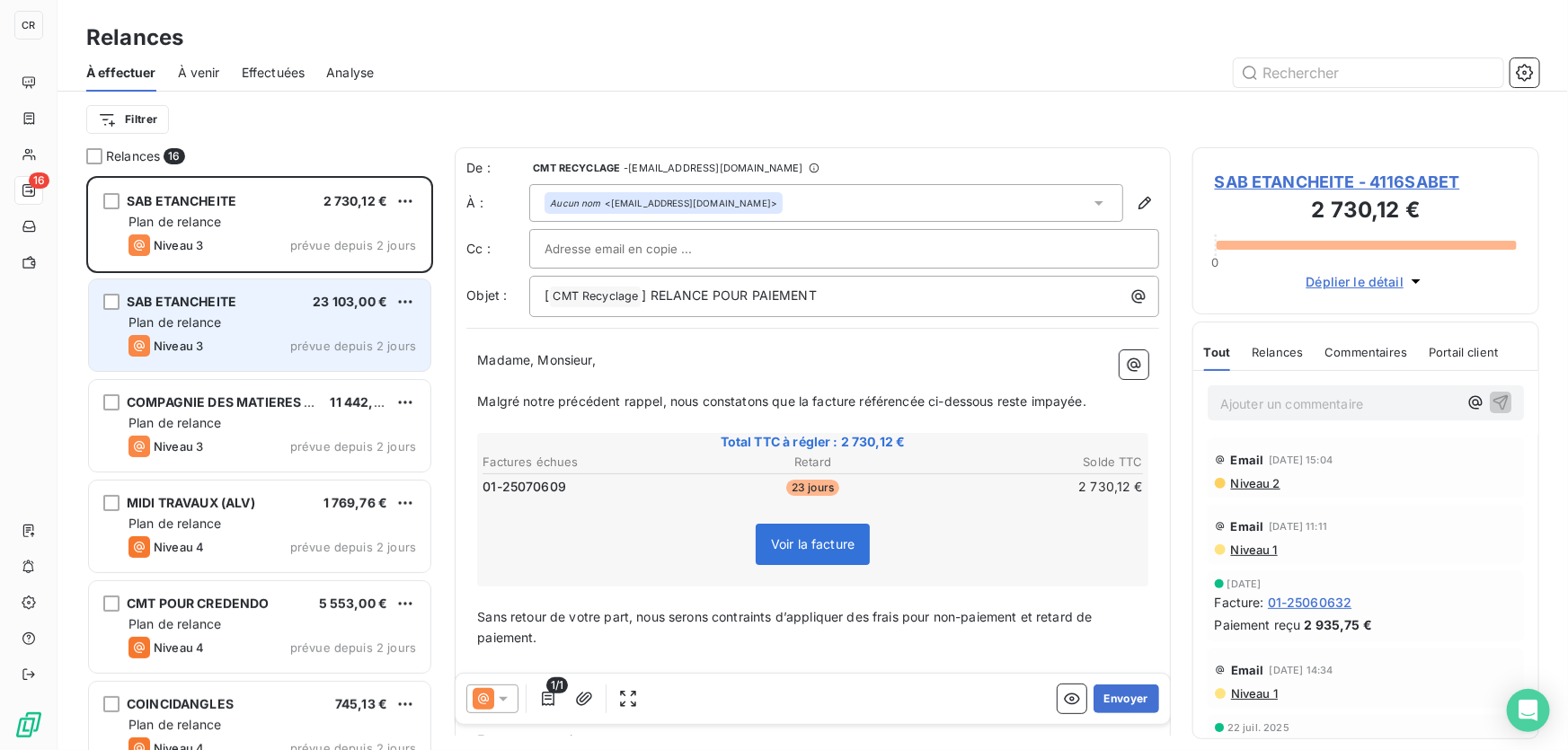
click at [242, 301] on div "SAB ETANCHEITE 23 103,00 €" at bounding box center [272, 302] width 288 height 17
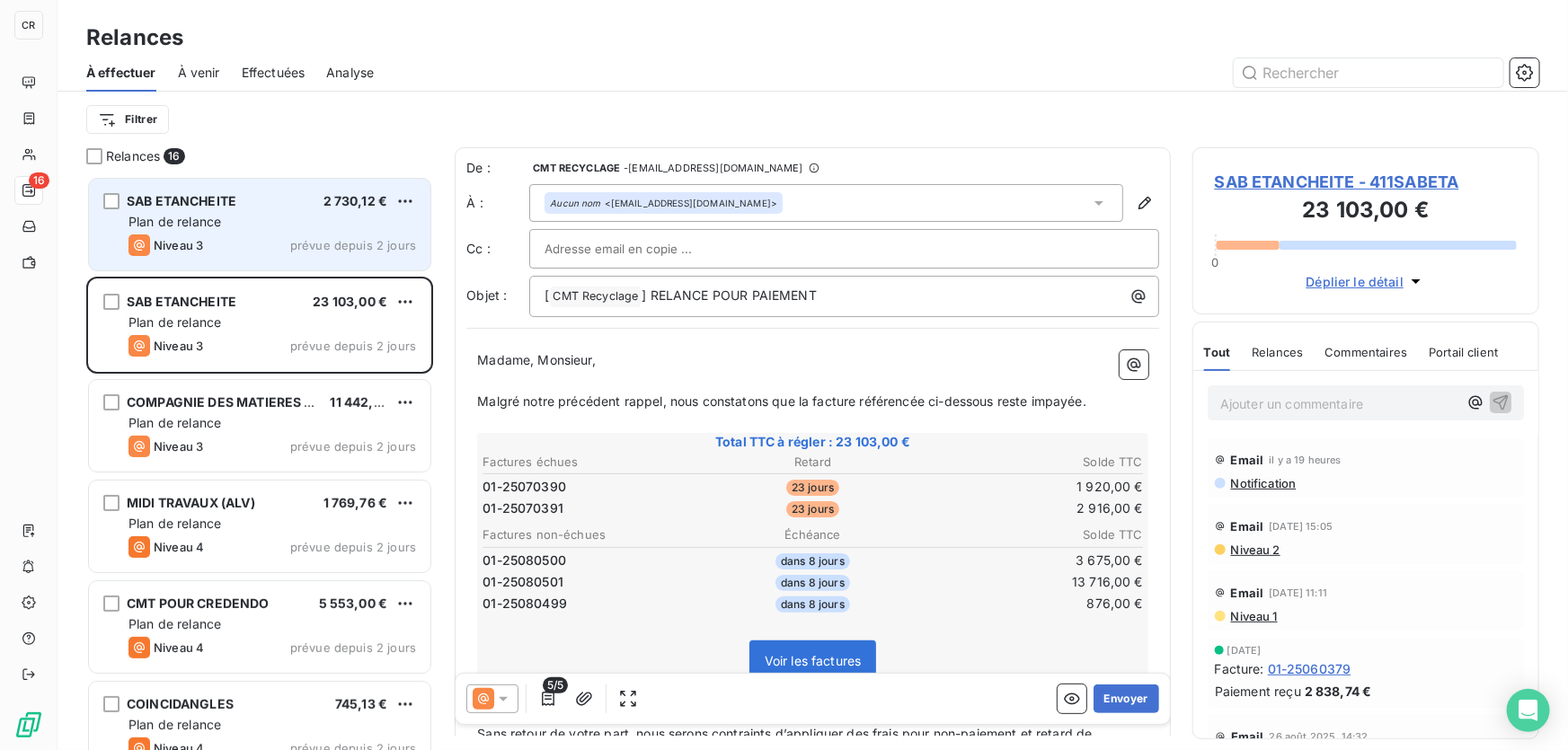
click at [259, 246] on div "Niveau 3 prévue depuis 2 jours" at bounding box center [272, 246] width 288 height 22
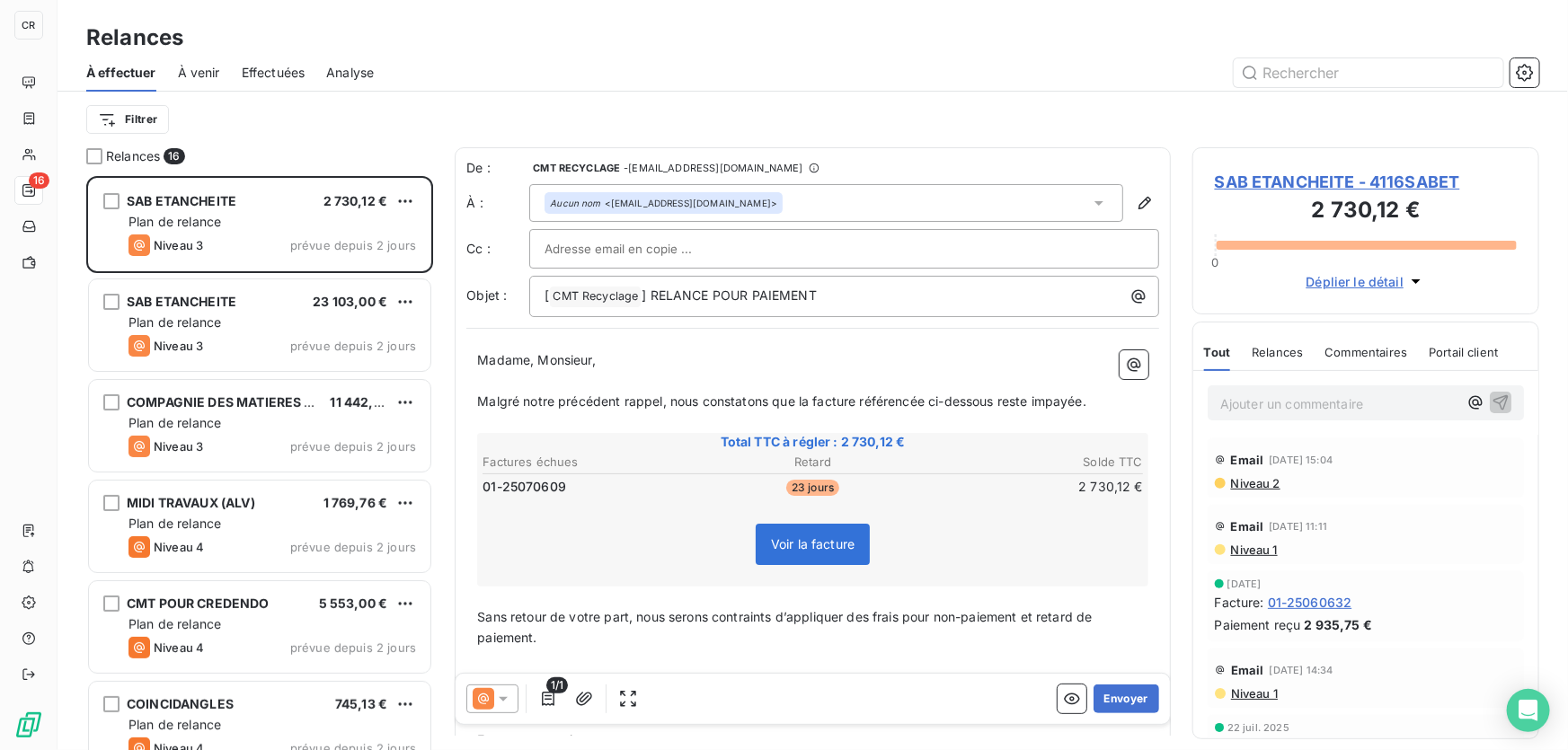
click at [1335, 412] on p "Ajouter un commentaire ﻿" at bounding box center [1338, 403] width 237 height 23
click at [1348, 400] on span "Tél 07/10 : validation à la direction" at bounding box center [1322, 402] width 206 height 16
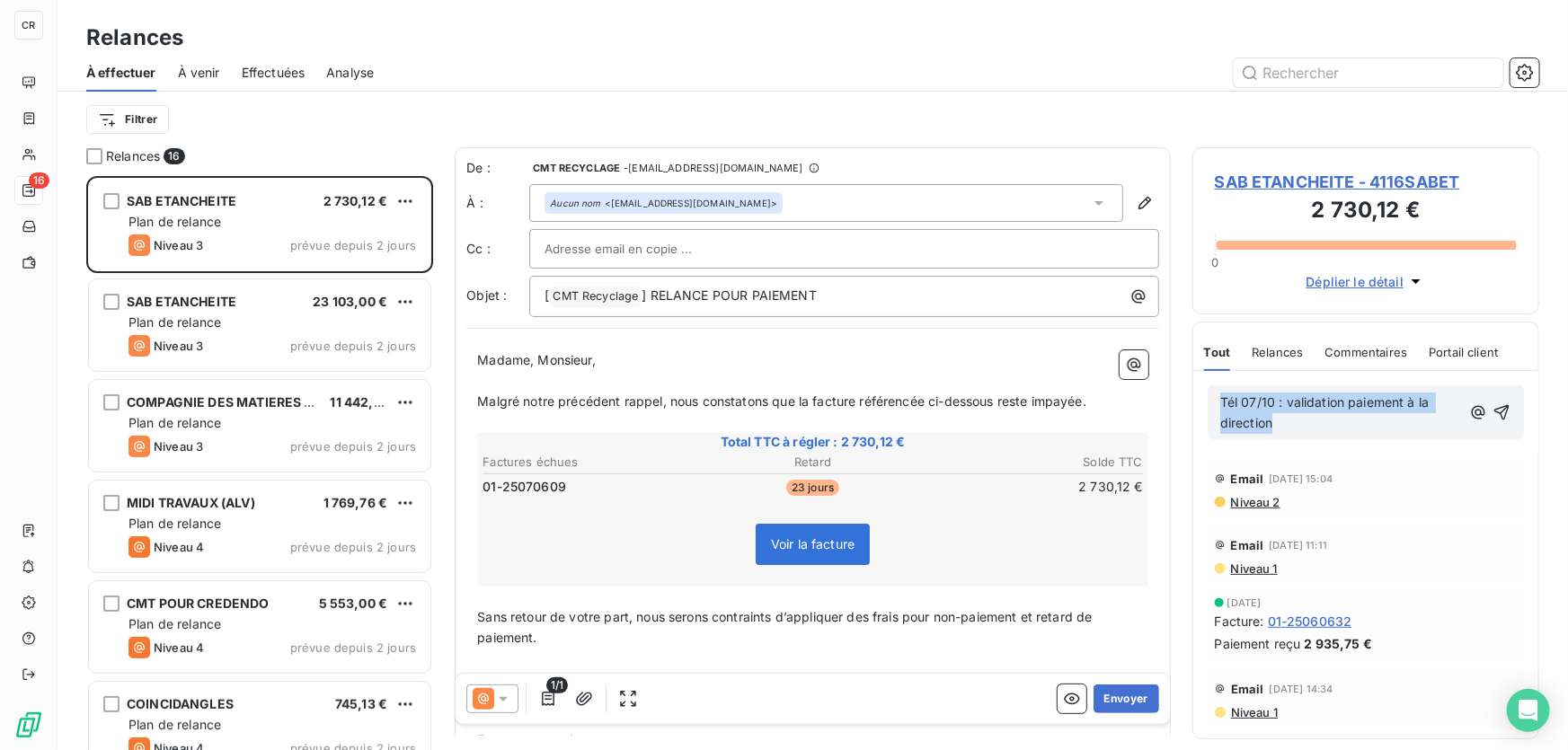
drag, startPoint x: 1335, startPoint y: 421, endPoint x: 1063, endPoint y: 379, distance: 275.2
click at [1063, 379] on div "Relances 16 SAB ETANCHEITE 2 730,12 € Plan de relance Niveau 3 prévue depuis 2 …" at bounding box center [812, 449] width 1510 height 603
copy span "Tél 07/10 : validation paiement à la direction"
click at [1493, 412] on icon "button" at bounding box center [1500, 412] width 18 height 18
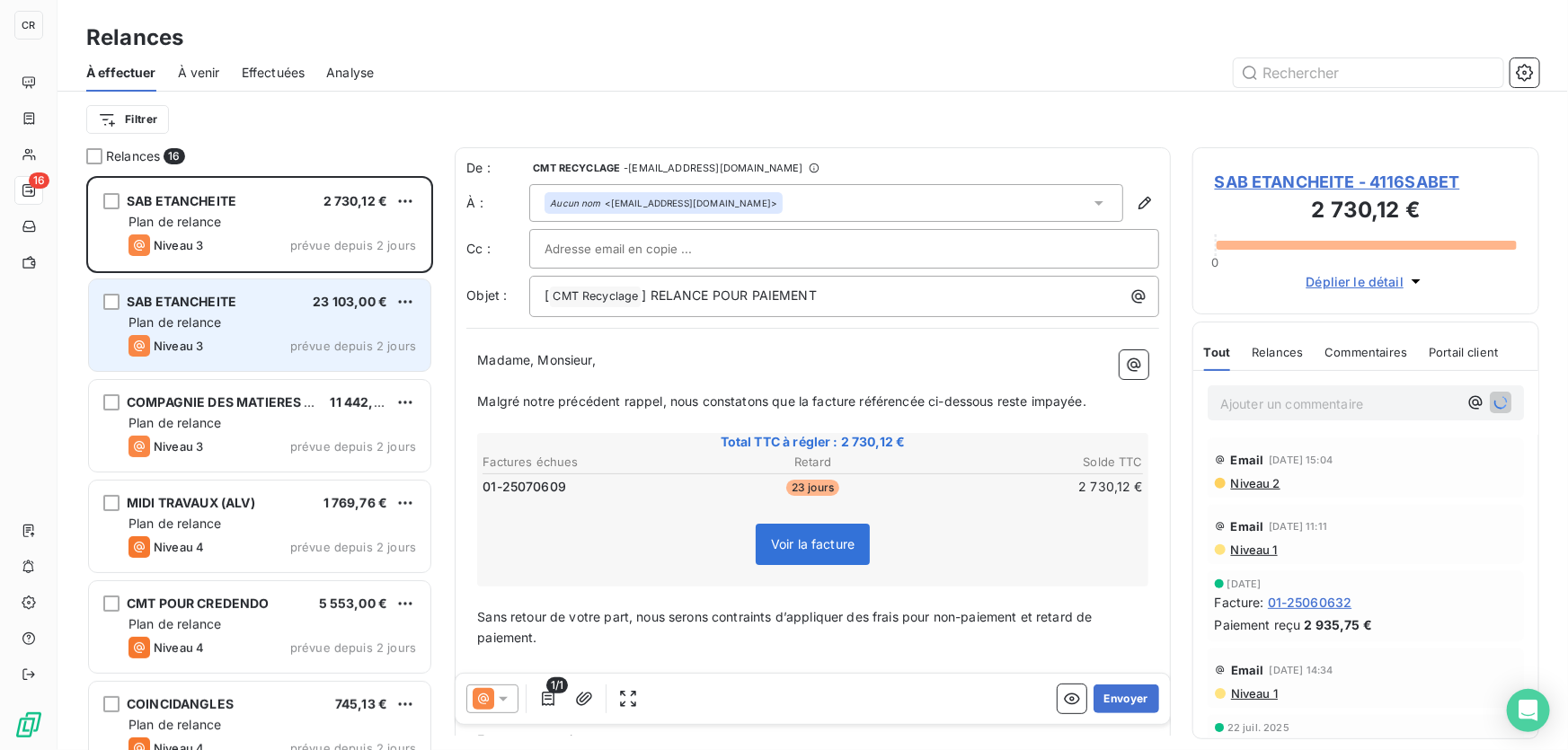
click at [314, 319] on div "Plan de relance" at bounding box center [272, 322] width 288 height 18
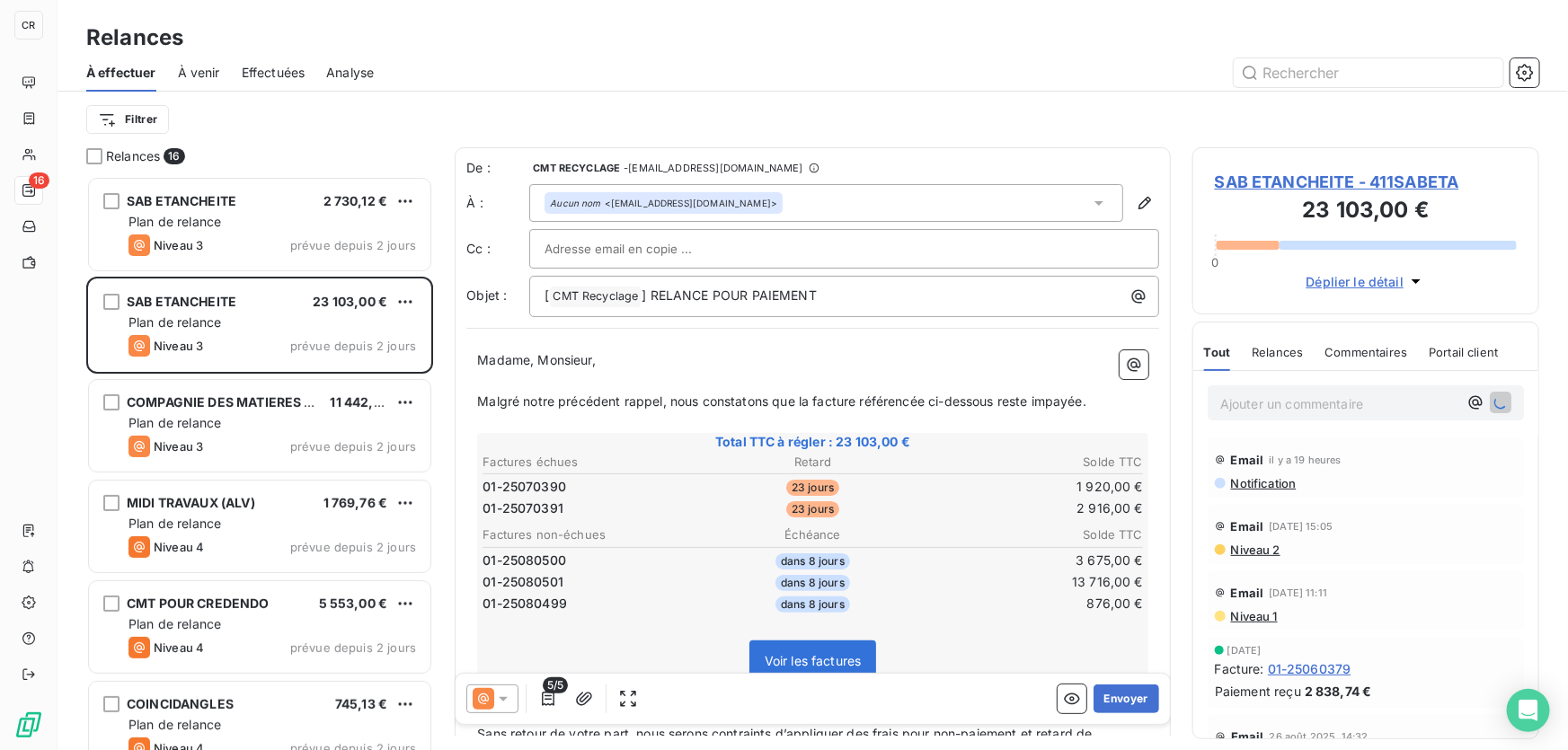
click at [1258, 403] on p "Ajouter un commentaire ﻿" at bounding box center [1338, 403] width 237 height 23
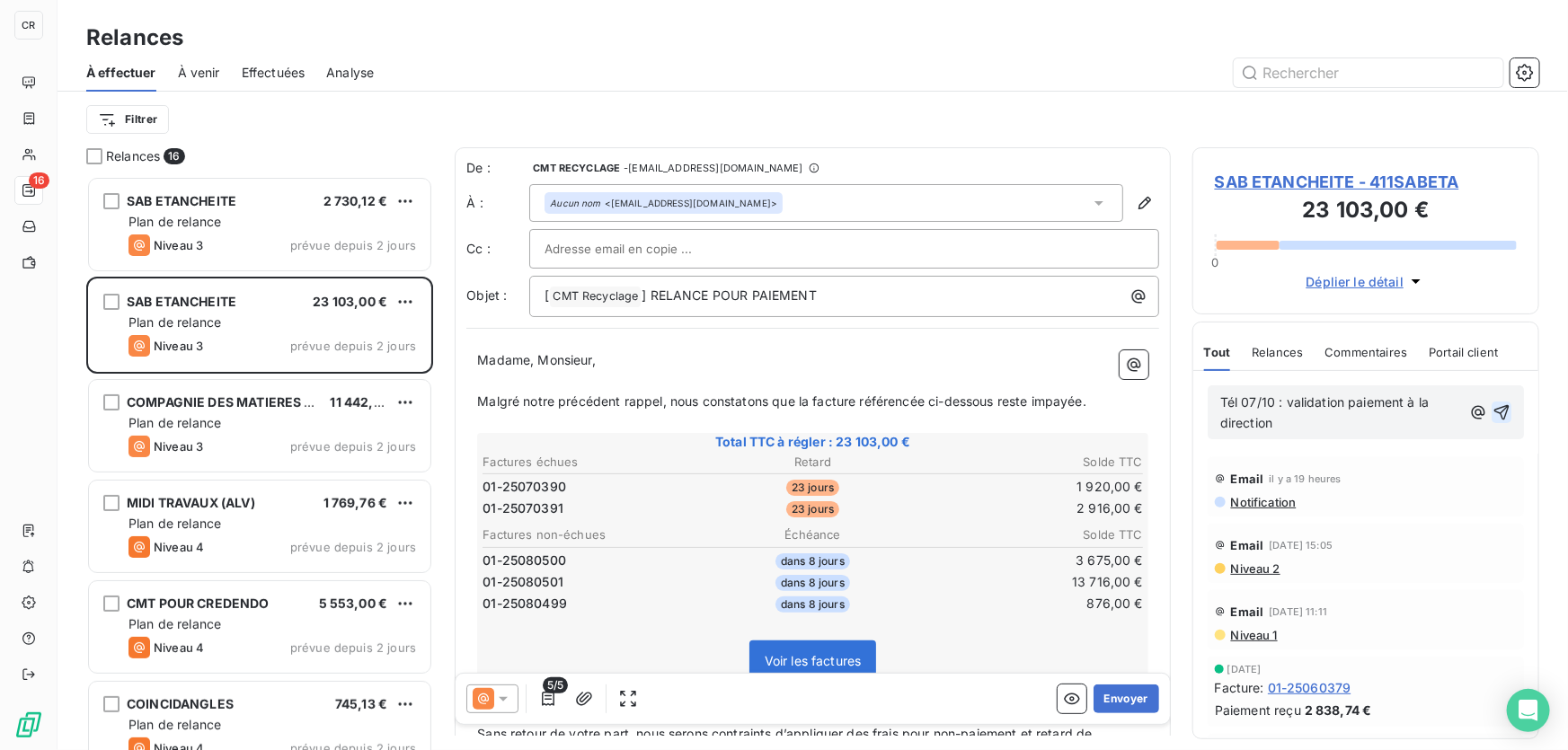
click at [1492, 415] on icon "button" at bounding box center [1500, 412] width 18 height 18
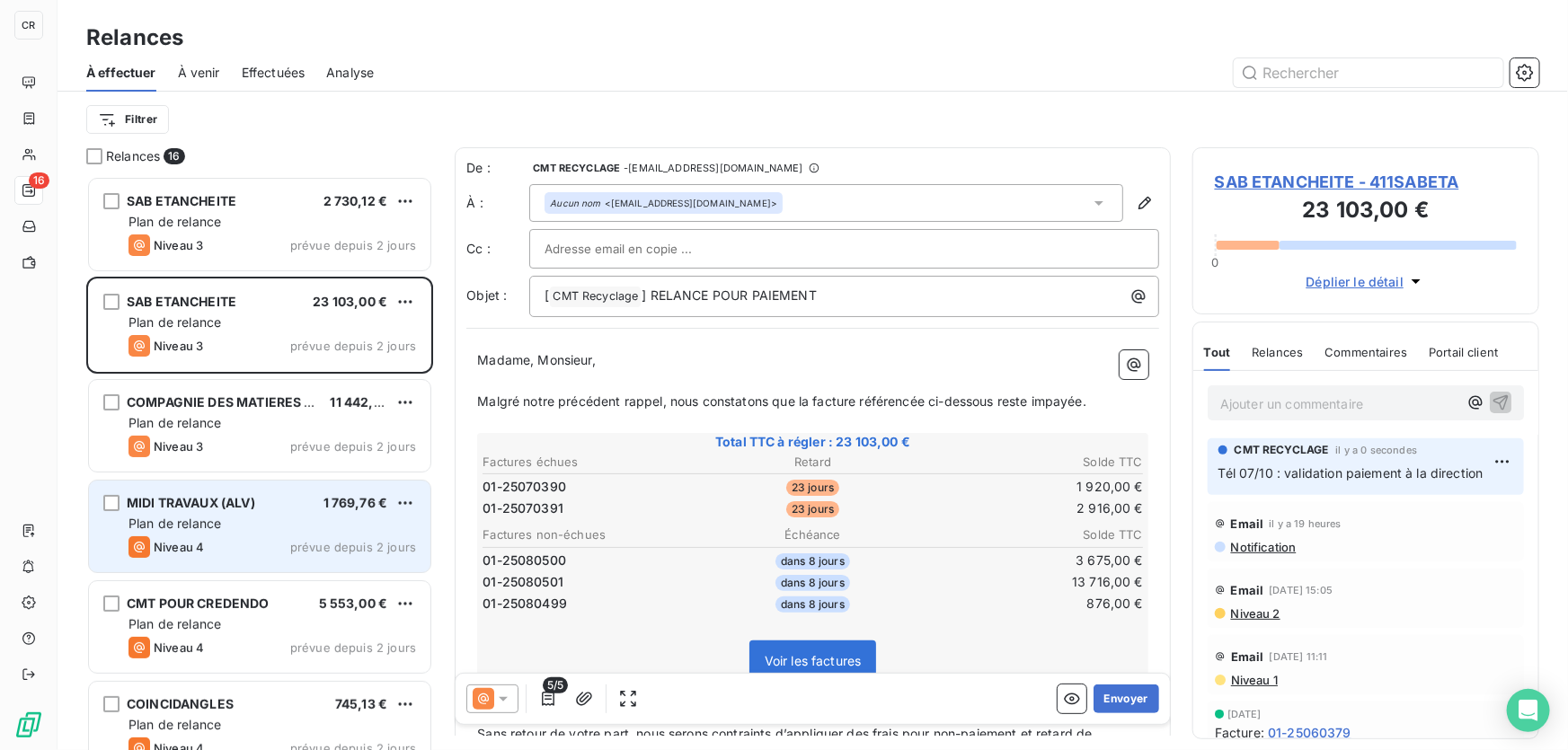
click at [286, 539] on div "Niveau 4 prévue depuis 2 jours" at bounding box center [272, 547] width 288 height 22
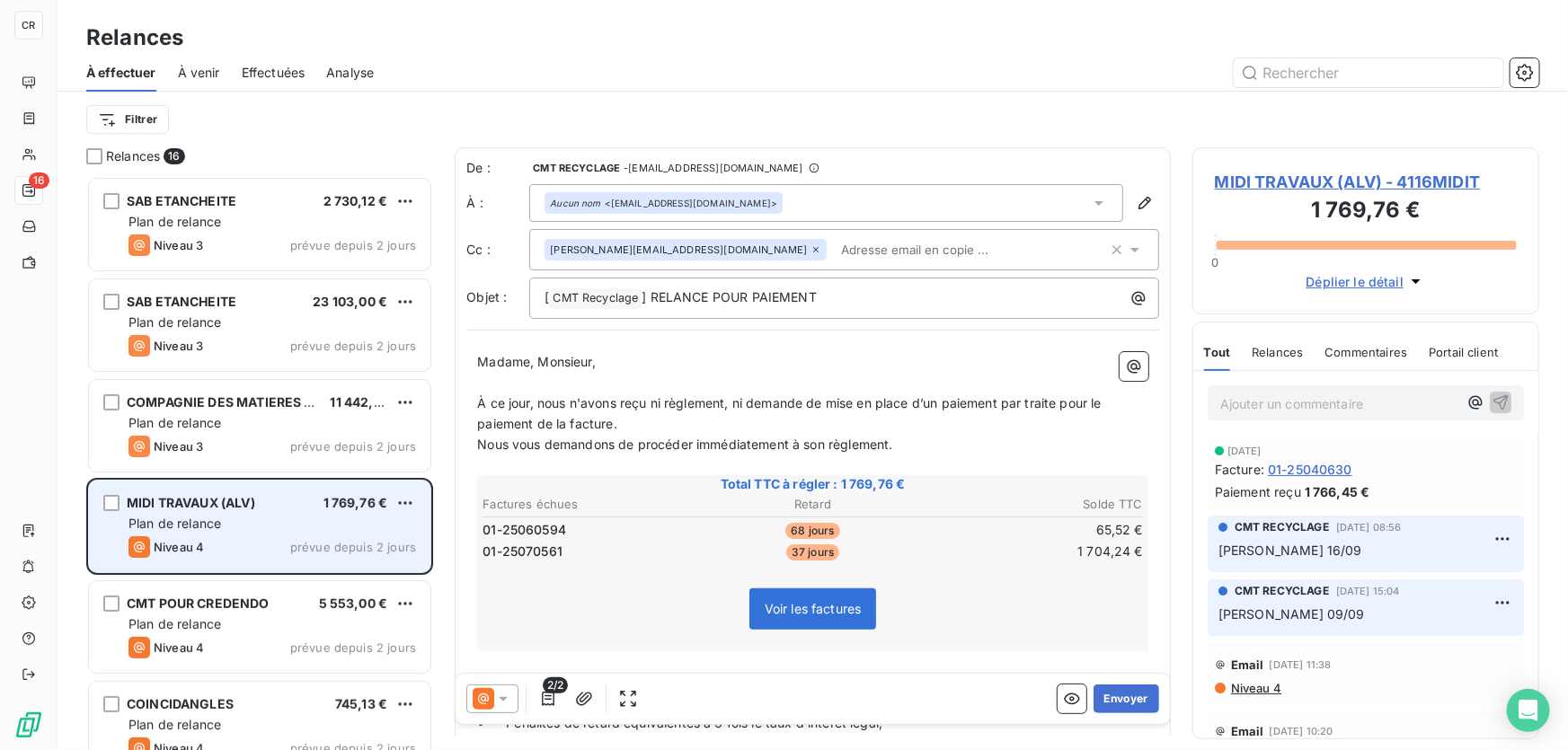
click at [419, 507] on div "MIDI TRAVAUX (ALV) 1 769,76 € Plan de relance Niveau 4 prévue depuis 2 jours" at bounding box center [259, 527] width 342 height 92
click at [404, 510] on html "CR 16 Relances À effectuer À venir Effectuées Analyse Filtrer Relances 16 SAB E…" at bounding box center [784, 375] width 1568 height 750
click at [343, 566] on div "Passer cette action" at bounding box center [326, 571] width 161 height 28
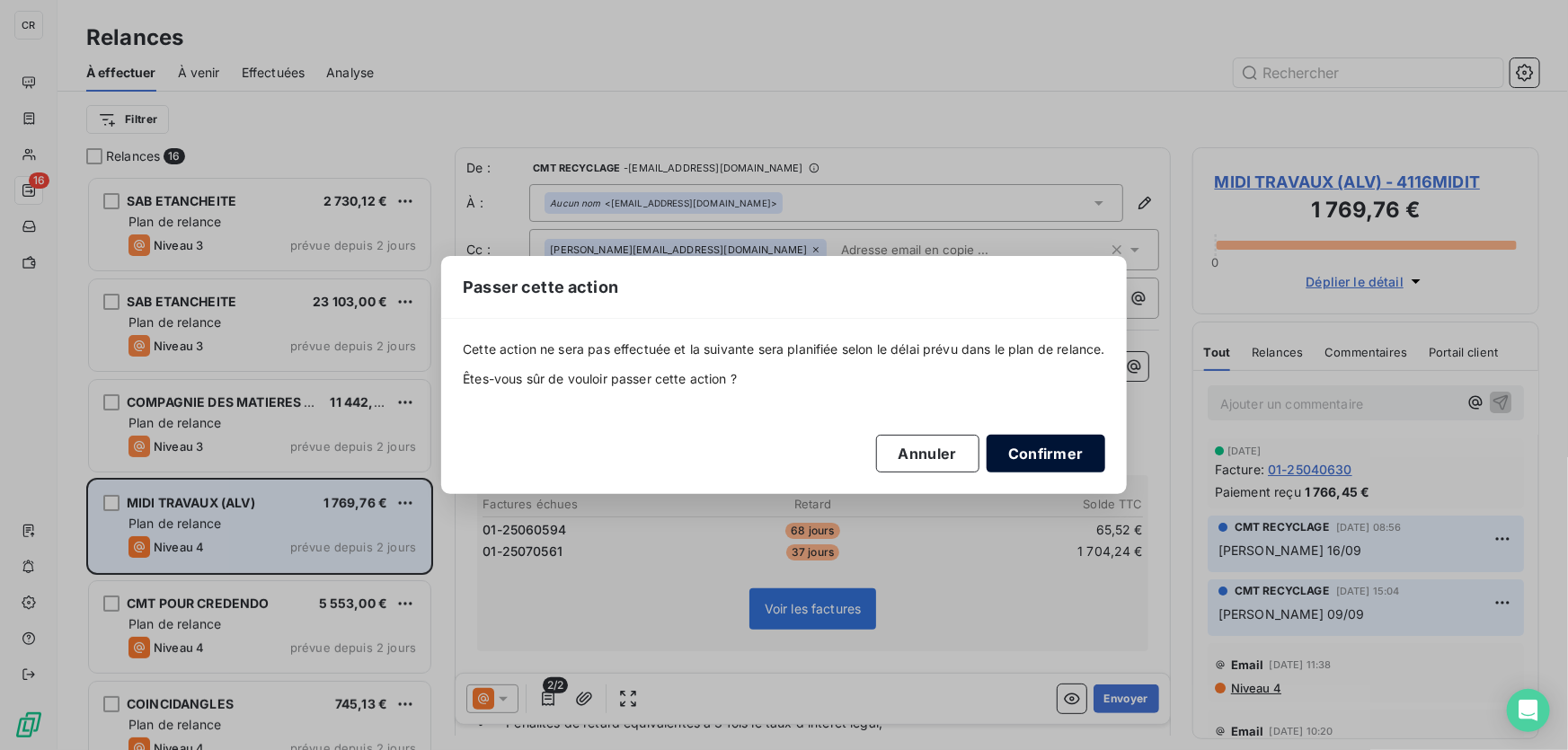
click at [1022, 446] on button "Confirmer" at bounding box center [1045, 453] width 118 height 38
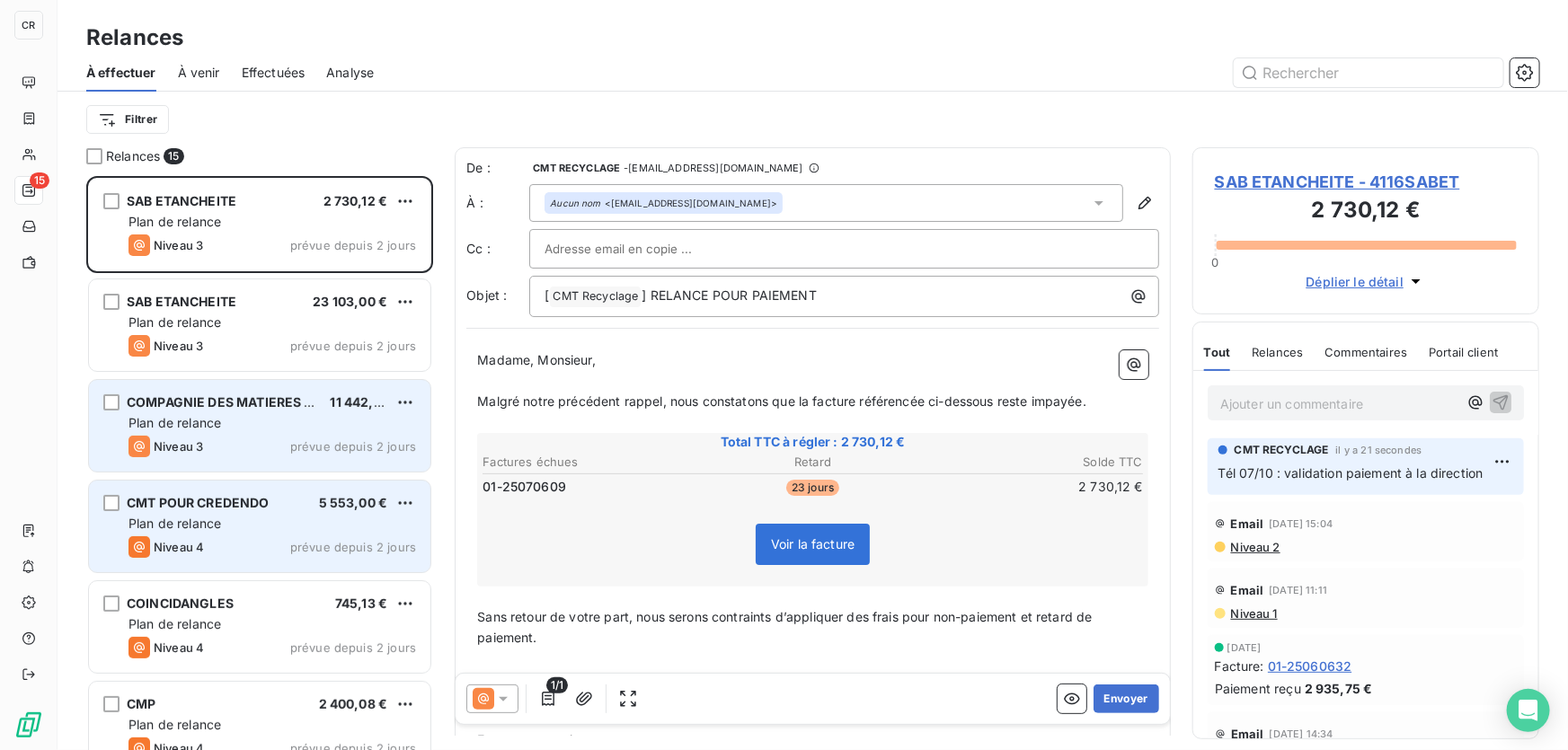
click at [241, 445] on div "Niveau 3 prévue depuis 2 jours" at bounding box center [272, 446] width 288 height 22
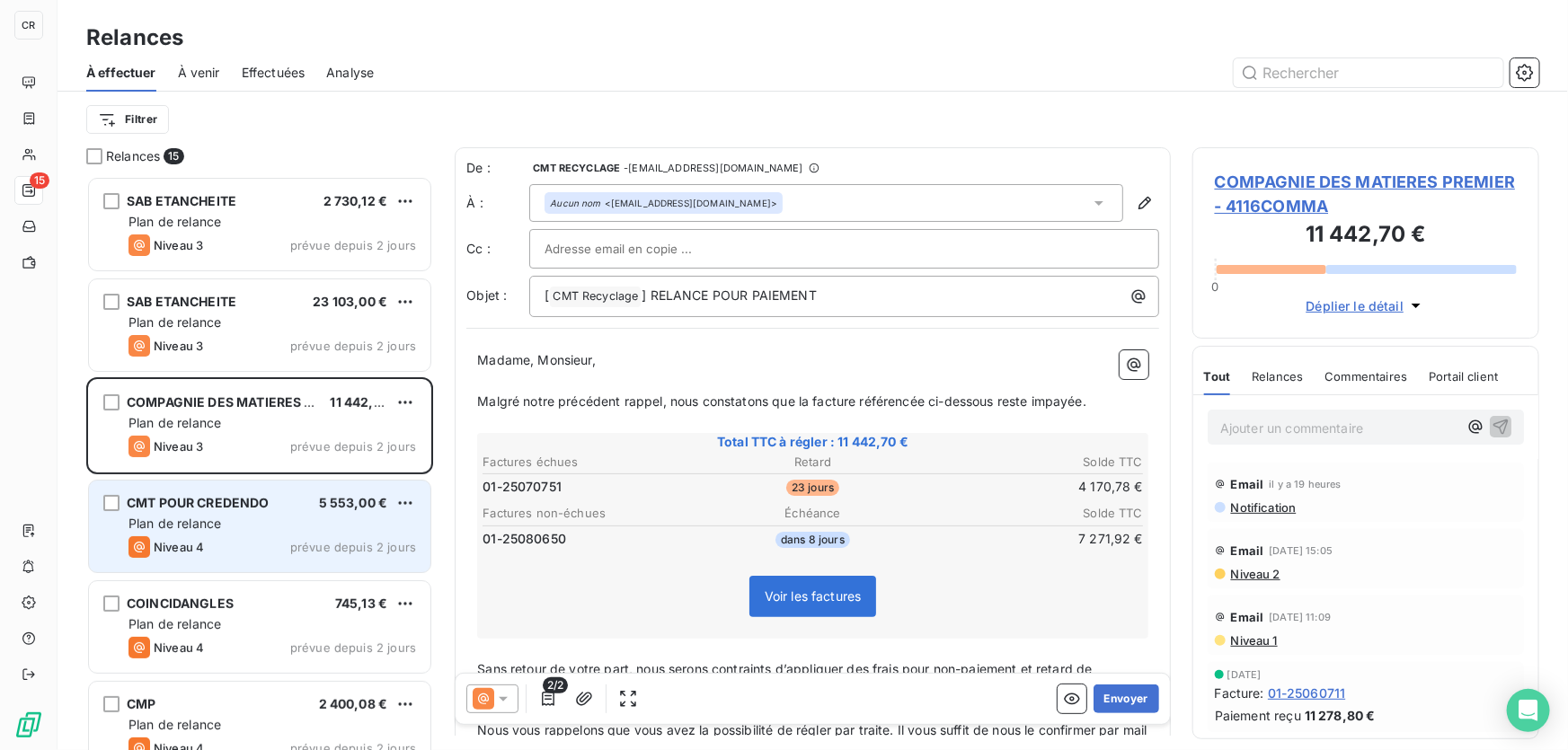
click at [1272, 431] on p "Ajouter un commentaire ﻿" at bounding box center [1338, 428] width 237 height 23
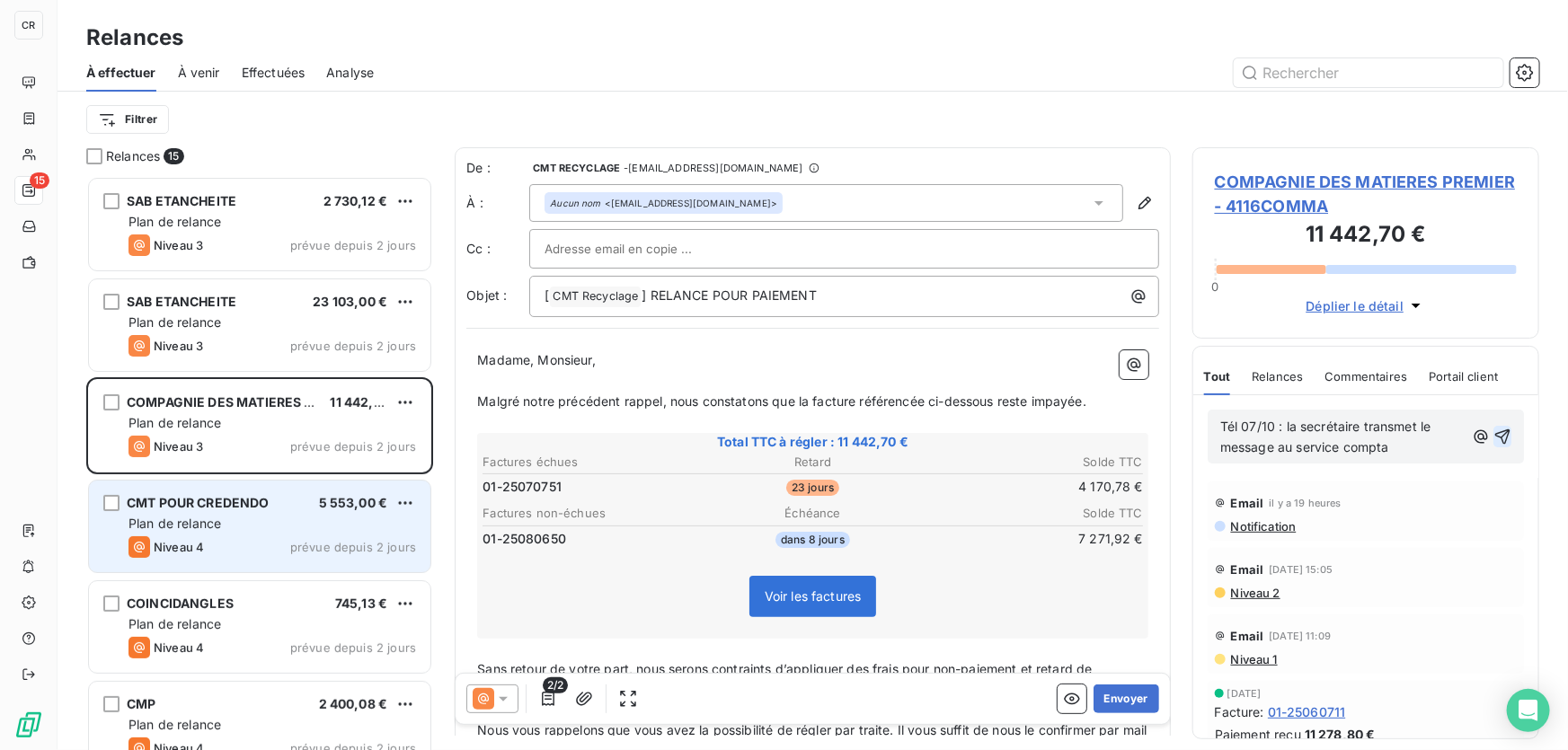
click at [1495, 432] on icon "button" at bounding box center [1502, 438] width 16 height 16
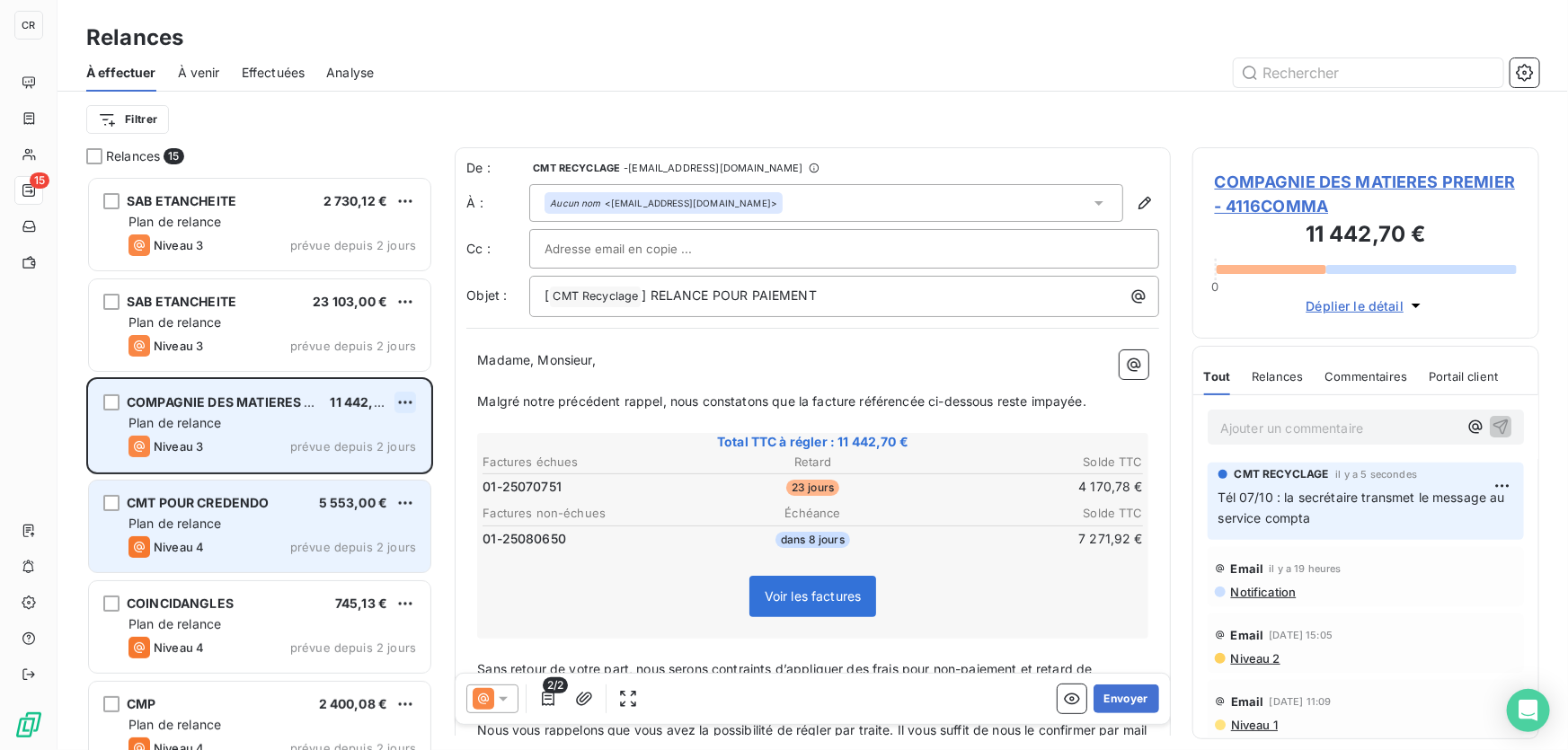
click at [407, 404] on html "CR 15 Relances À effectuer À venir Effectuées Analyse Filtrer Relances 15 SAB E…" at bounding box center [784, 375] width 1568 height 750
click at [319, 478] on div "Passer cette action" at bounding box center [326, 470] width 161 height 28
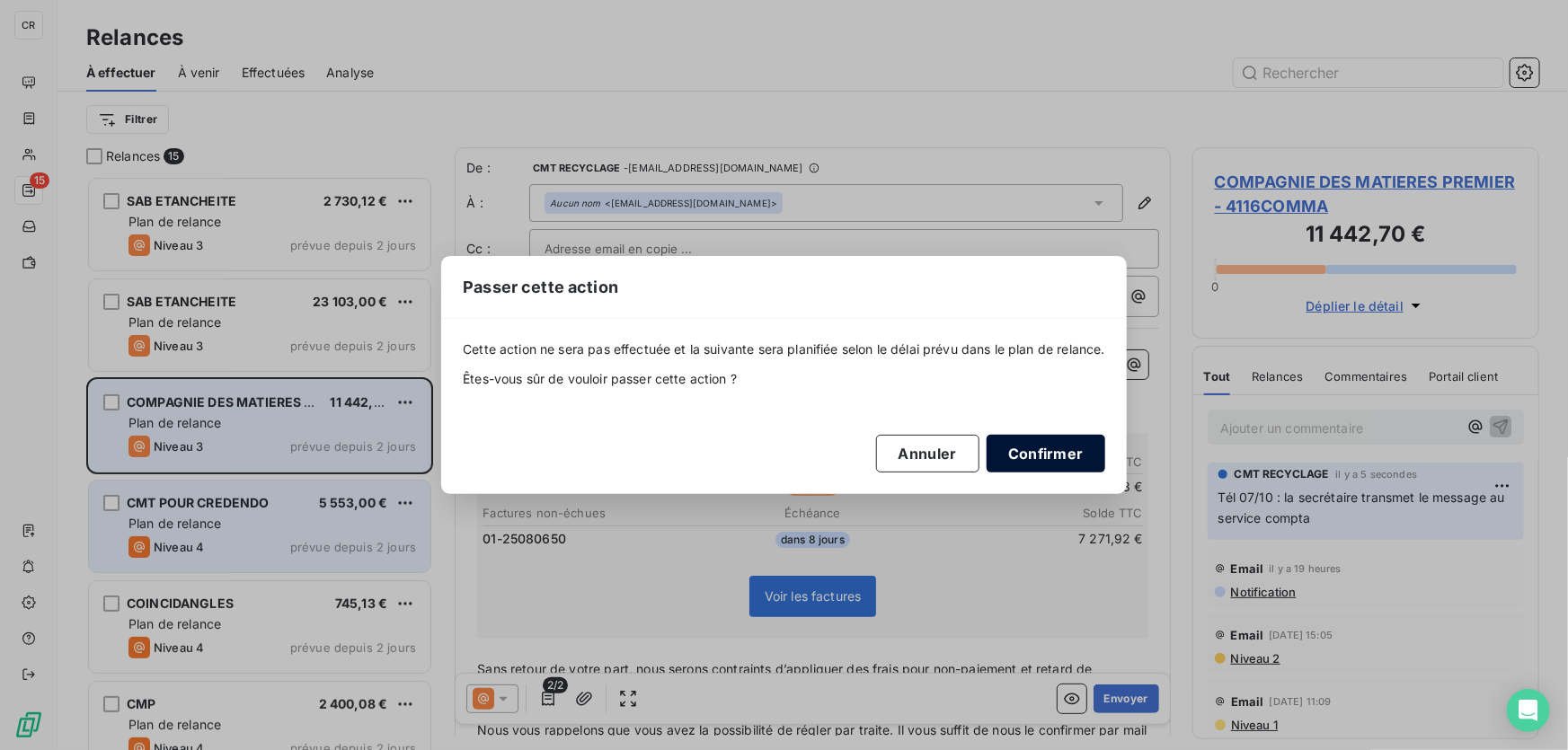
click at [1045, 440] on button "Confirmer" at bounding box center [1045, 453] width 118 height 38
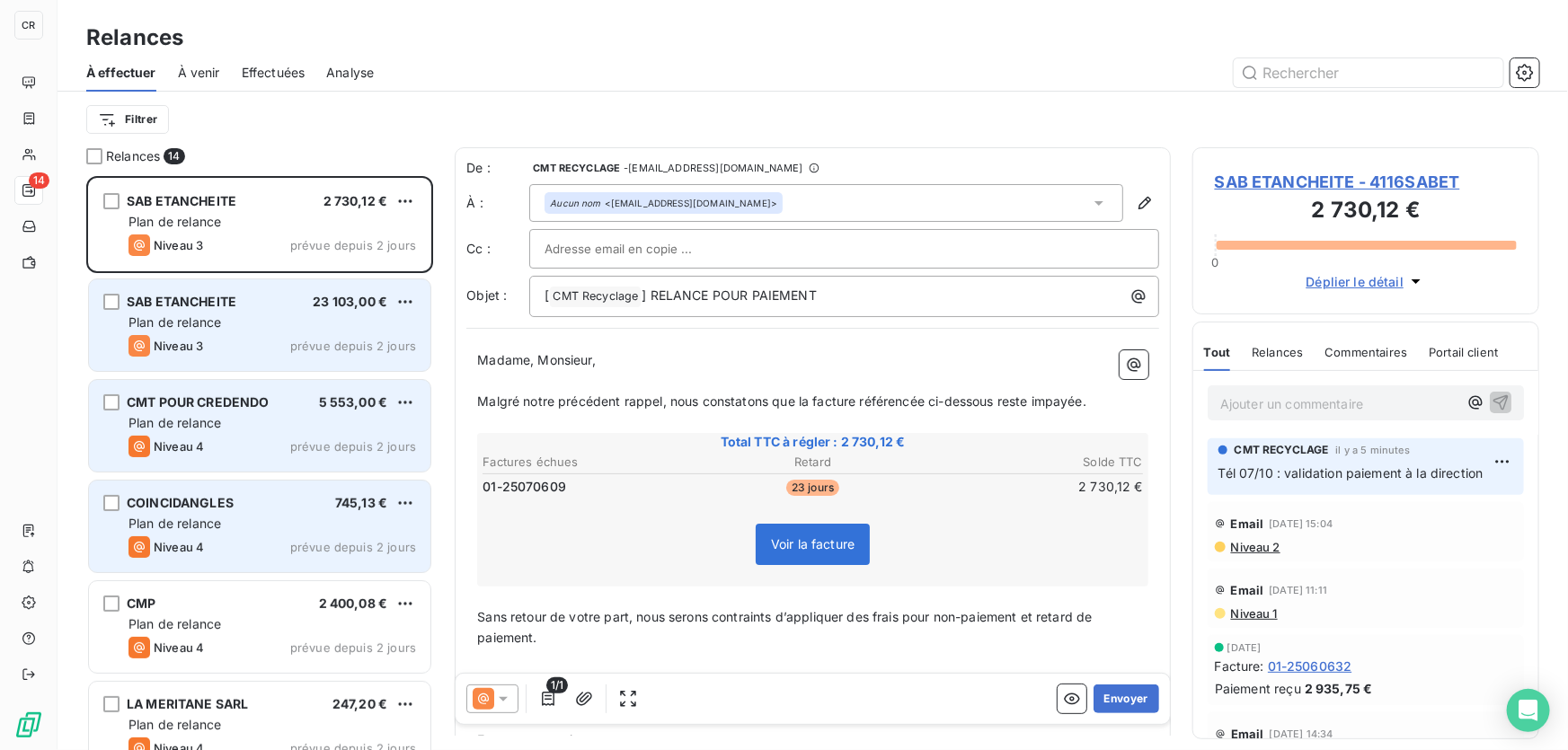
click at [230, 328] on div "Plan de relance" at bounding box center [272, 322] width 288 height 18
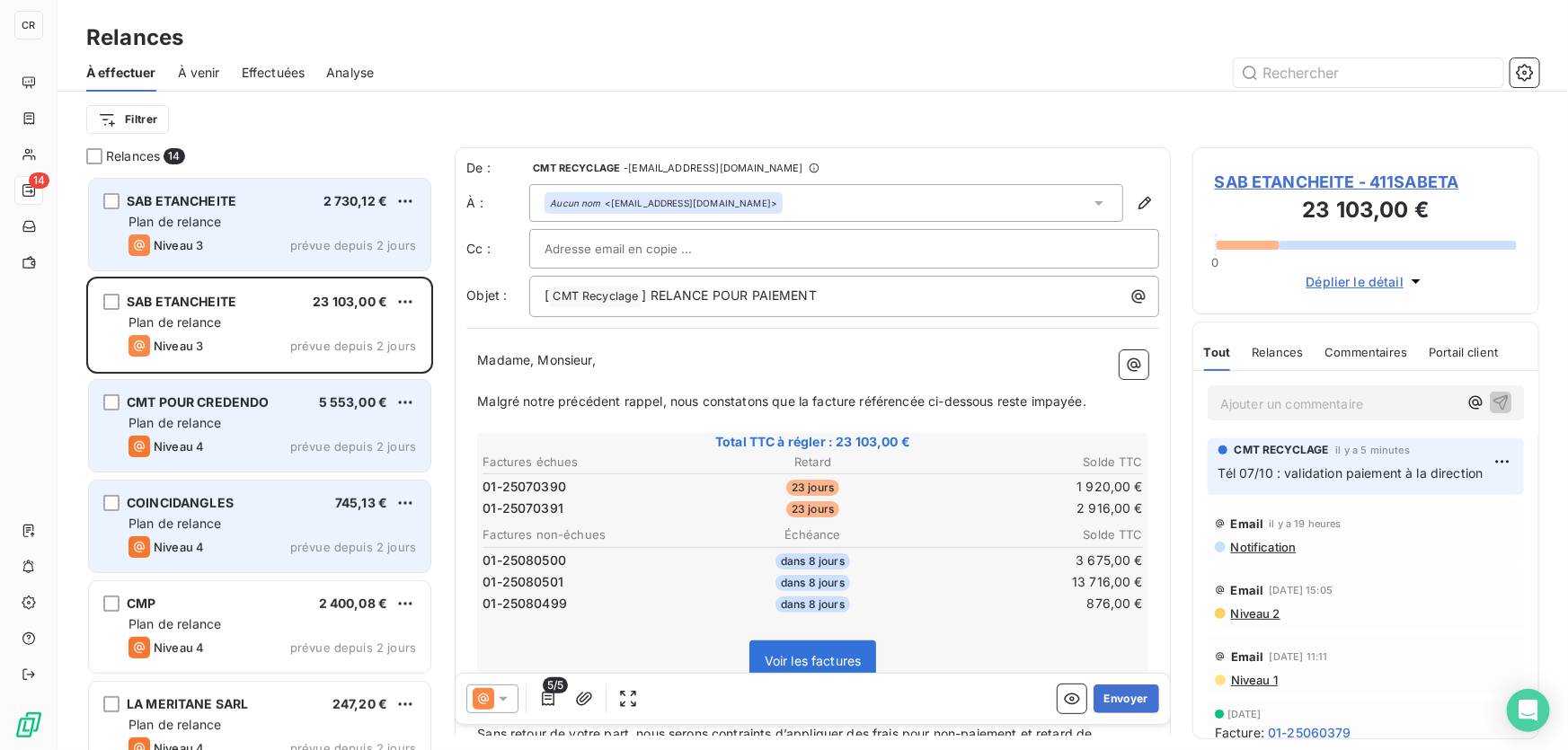
click at [333, 221] on div "Plan de relance" at bounding box center [272, 222] width 288 height 18
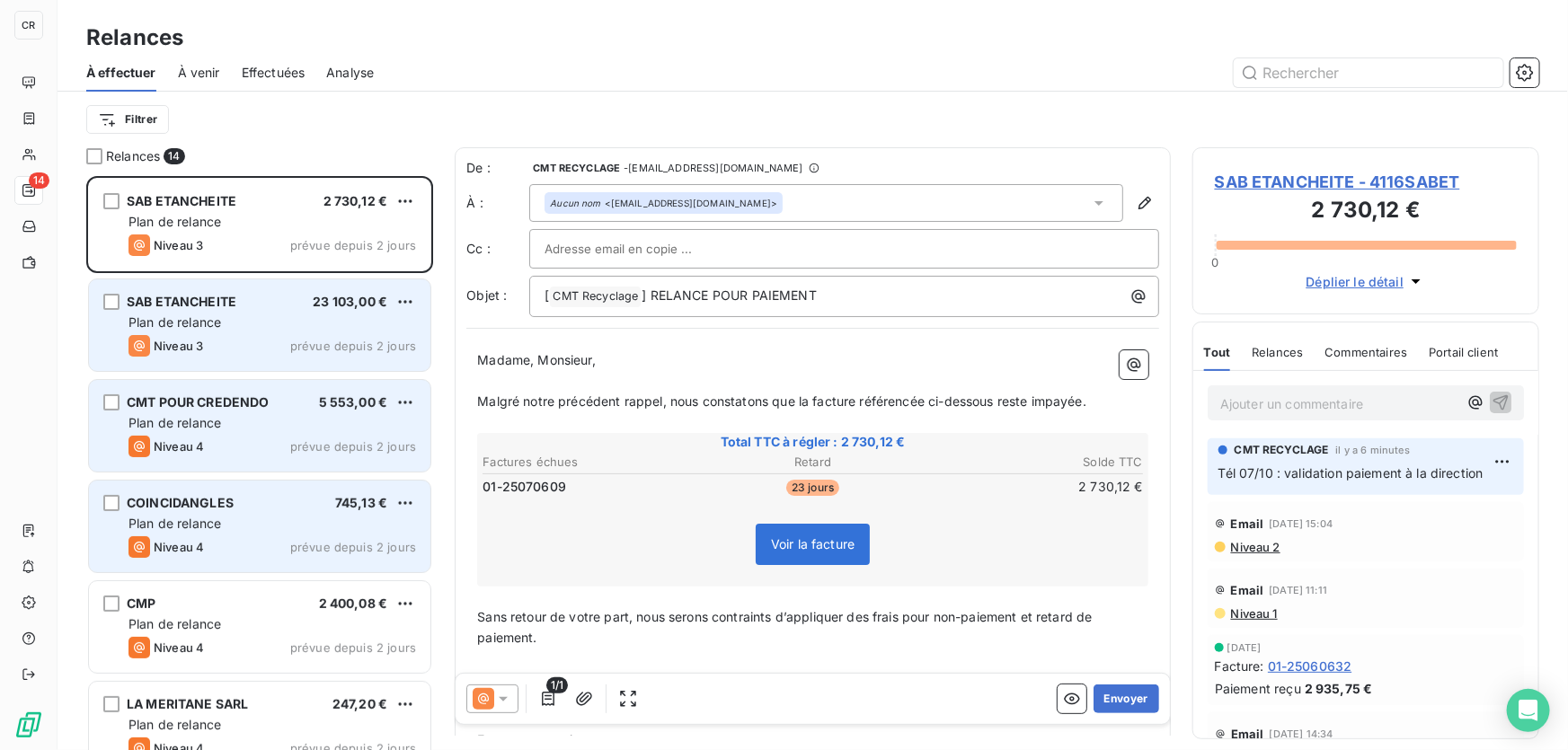
click at [205, 326] on span "Plan de relance" at bounding box center [174, 322] width 93 height 16
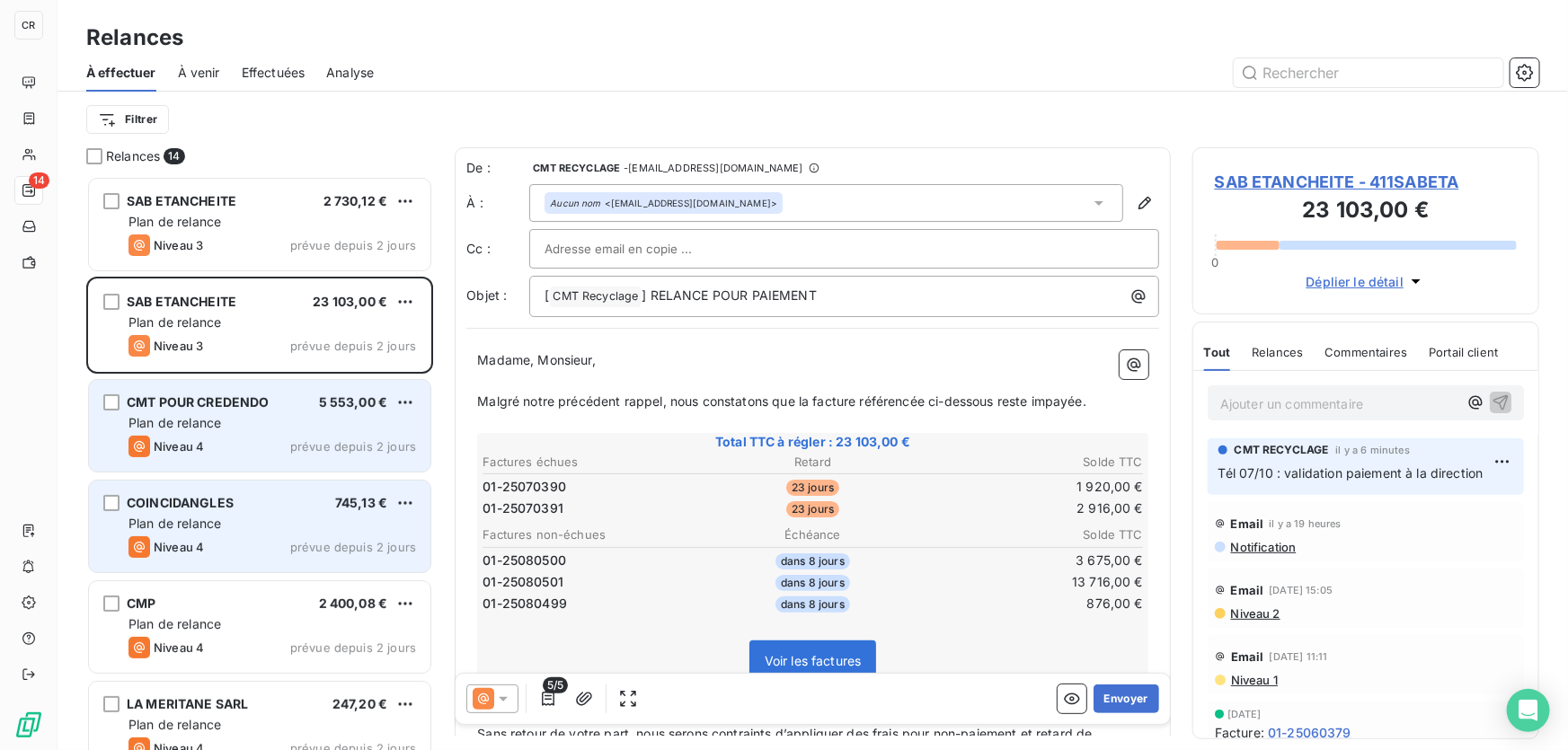
click at [961, 389] on p "﻿" at bounding box center [812, 381] width 671 height 21
click at [1281, 404] on p "Ajouter un commentaire ﻿" at bounding box center [1338, 403] width 237 height 23
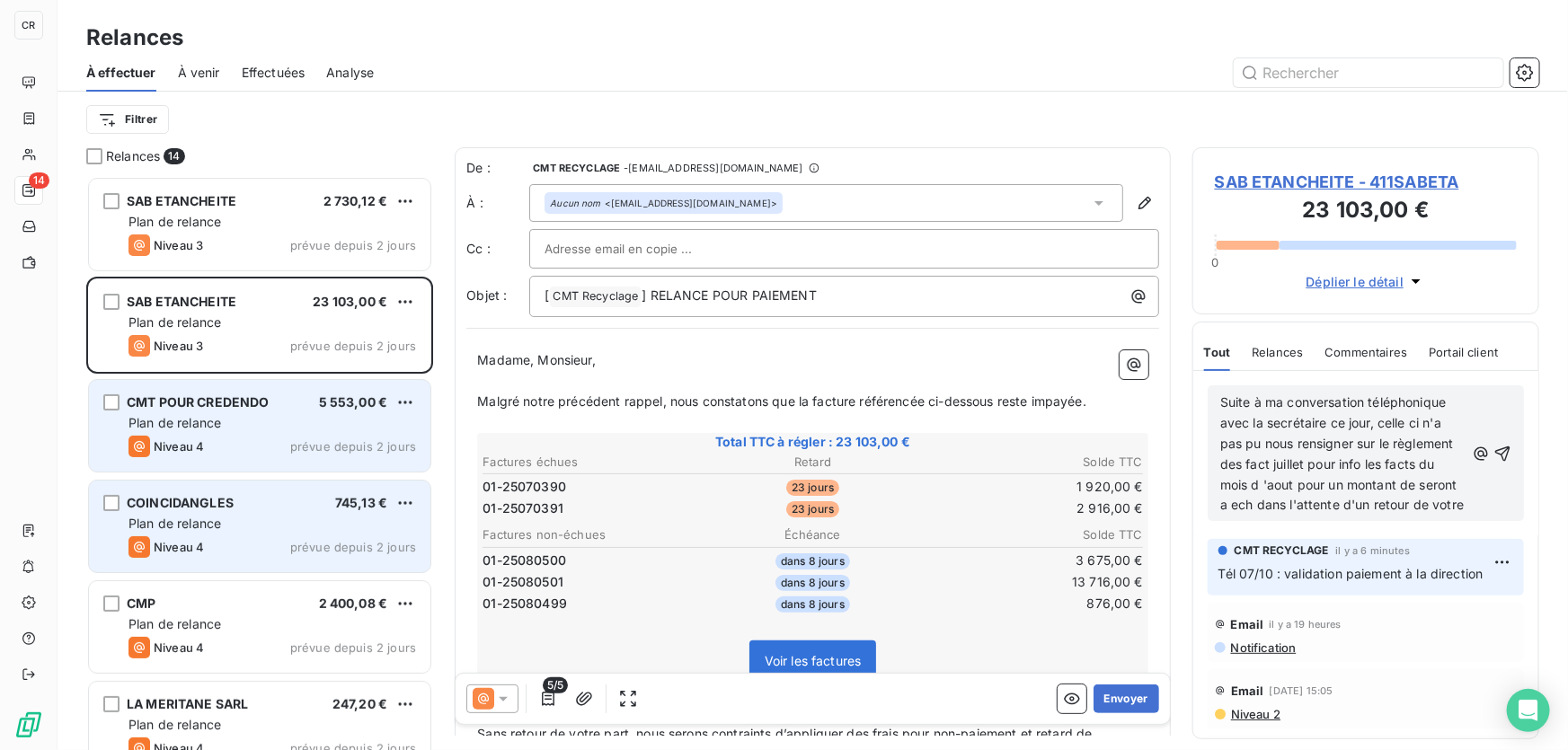
drag, startPoint x: 1327, startPoint y: 431, endPoint x: 1321, endPoint y: 448, distance: 18.0
drag, startPoint x: 1321, startPoint y: 448, endPoint x: 1322, endPoint y: 514, distance: 66.0
click at [1322, 514] on p "Suite à ma conversation téléphonique avec la secrétaire ce jour, celle ci n'a p…" at bounding box center [1342, 454] width 245 height 123
drag, startPoint x: 1337, startPoint y: 530, endPoint x: 1185, endPoint y: 379, distance: 214.3
click at [1188, 381] on div "Relances 14 SAB ETANCHEITE 2 730,12 € Plan de relance Niveau 3 prévue depuis 2 …" at bounding box center [812, 449] width 1510 height 603
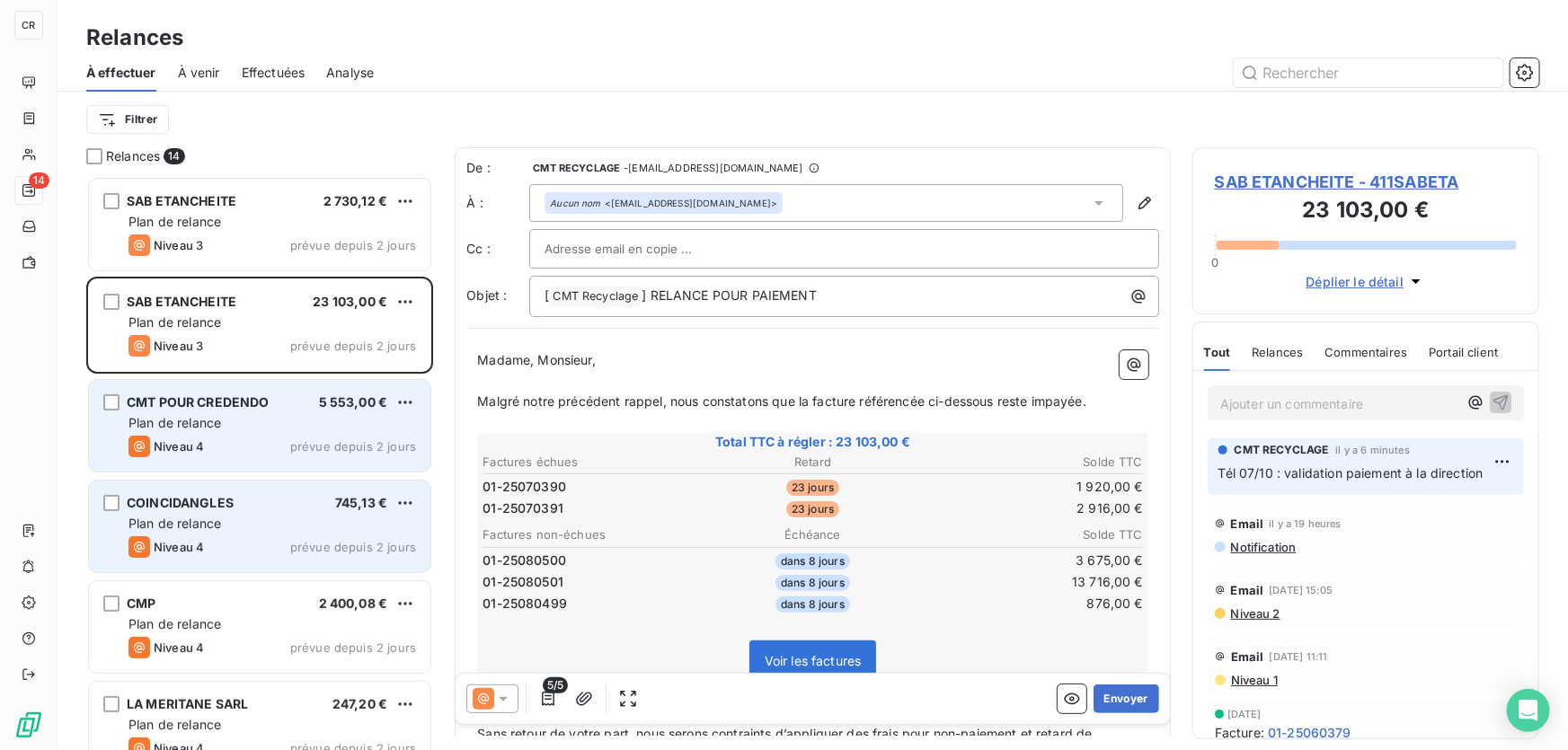
click at [542, 689] on span "5/5" at bounding box center [555, 685] width 25 height 17
click at [552, 690] on span "5/5" at bounding box center [555, 685] width 25 height 17
click at [585, 702] on icon "button" at bounding box center [583, 699] width 17 height 14
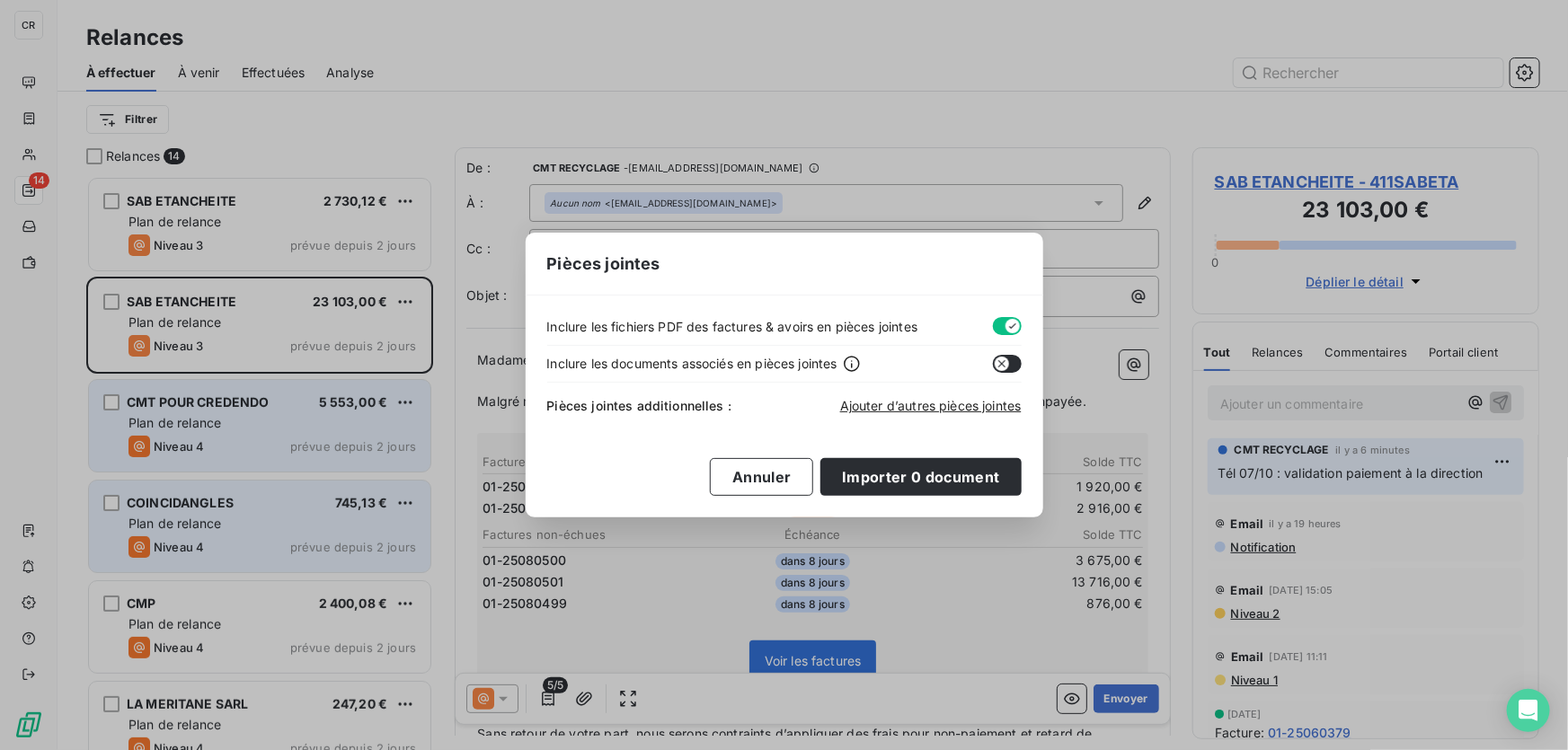
click at [726, 520] on div "Pièces jointes Inclure les fichiers PDF des factures & avoirs en pièces jointes…" at bounding box center [784, 375] width 1568 height 750
click at [553, 700] on div "Pièces jointes Inclure les fichiers PDF des factures & avoirs en pièces jointes…" at bounding box center [784, 375] width 1568 height 750
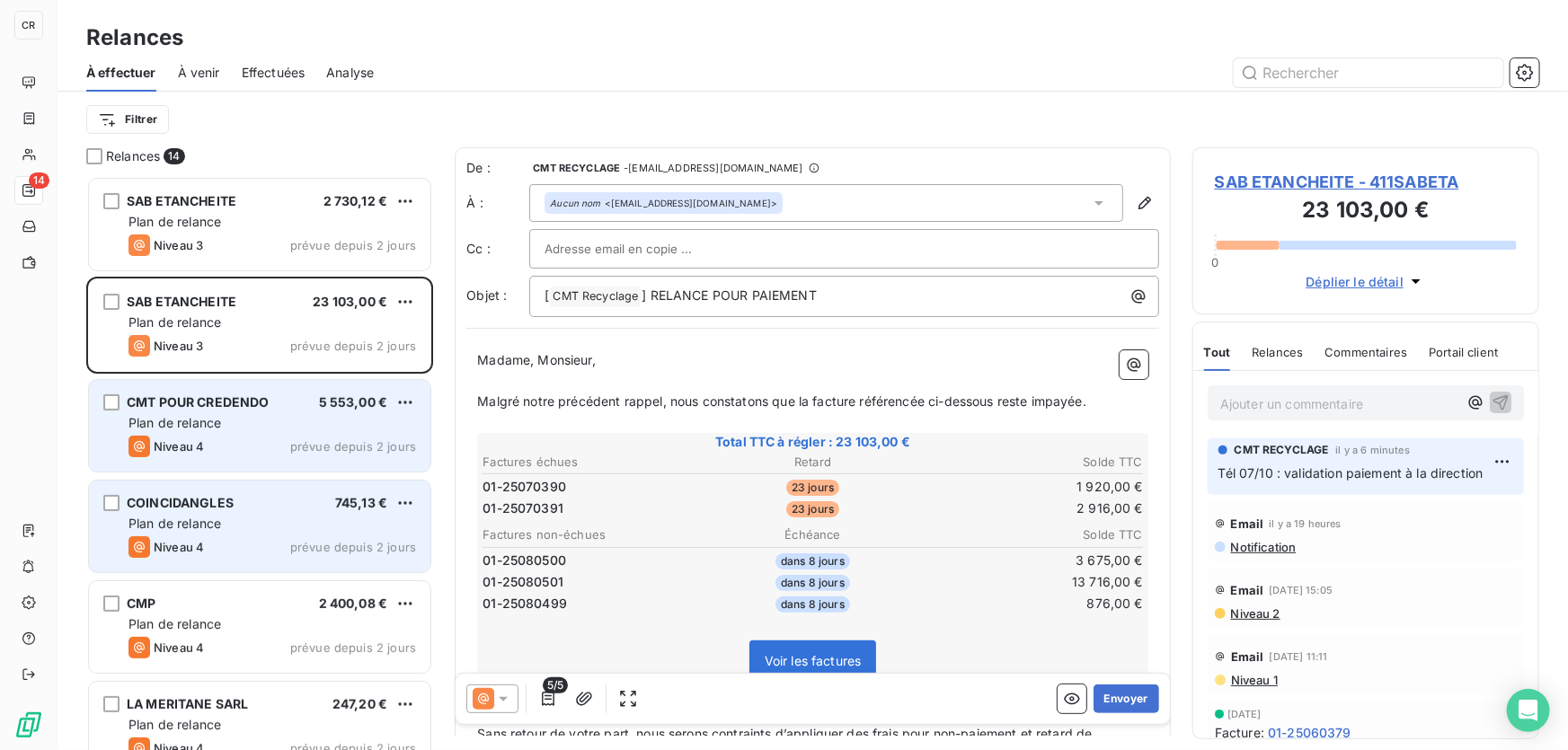
click at [546, 692] on span "5/5" at bounding box center [555, 685] width 25 height 17
click at [543, 701] on icon "button" at bounding box center [548, 699] width 18 height 18
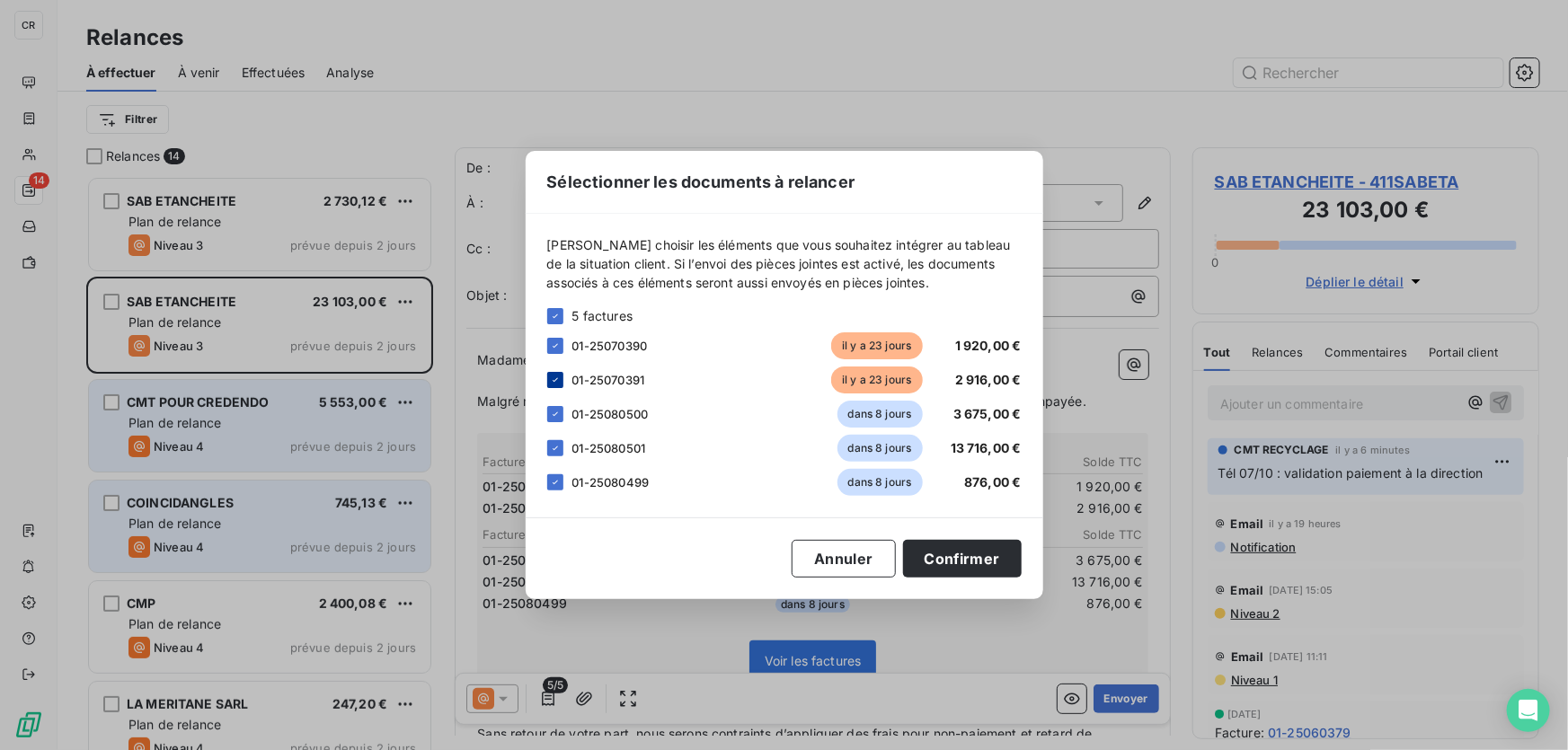
click at [561, 382] on div at bounding box center [555, 380] width 17 height 17
click at [561, 351] on div at bounding box center [555, 346] width 17 height 17
click at [948, 563] on button "Confirmer" at bounding box center [961, 559] width 118 height 38
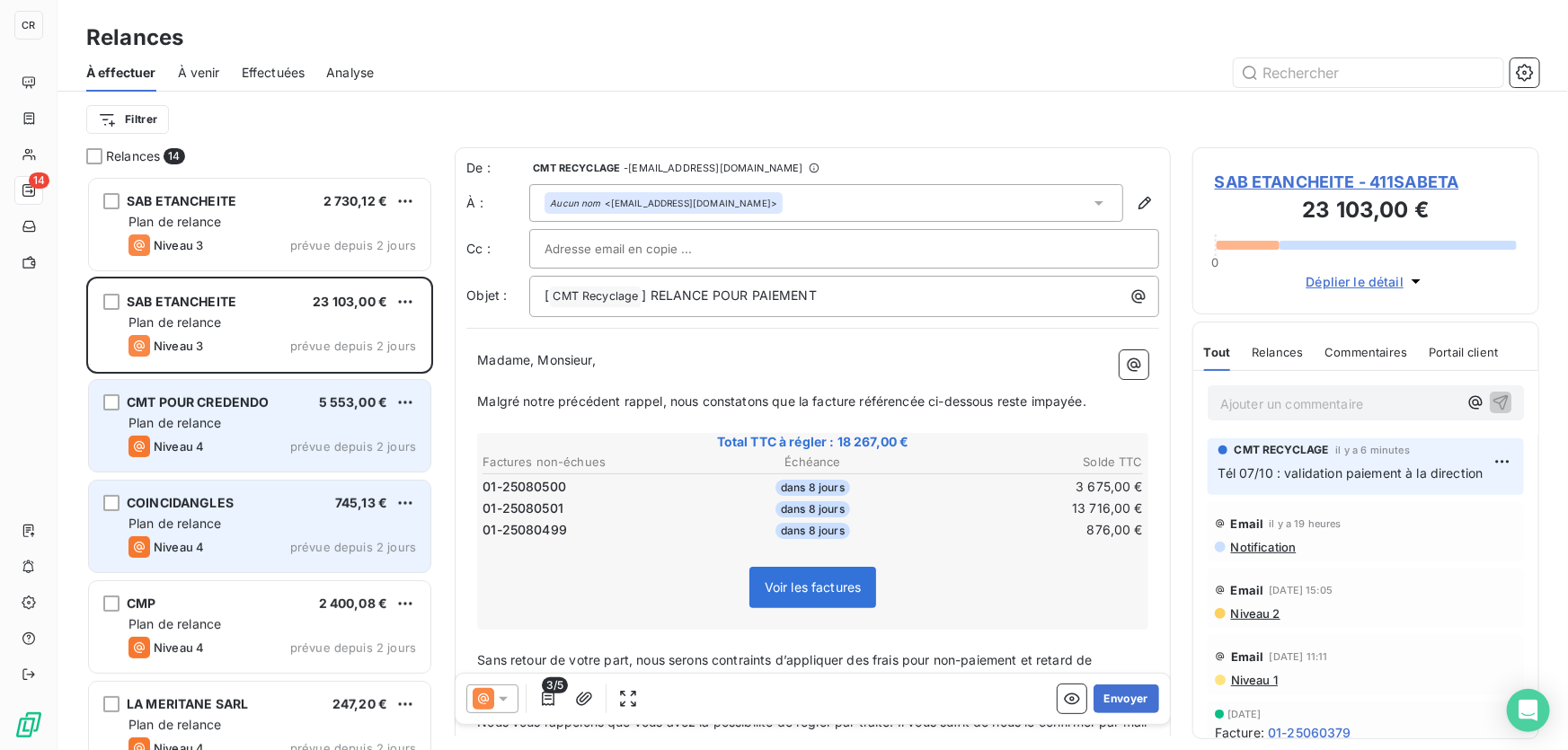
click at [1319, 407] on p "Ajouter un commentaire ﻿" at bounding box center [1338, 403] width 237 height 23
drag, startPoint x: 760, startPoint y: 199, endPoint x: 743, endPoint y: 200, distance: 17.0
click at [743, 200] on div "Aucun nom <[EMAIL_ADDRESS][DOMAIN_NAME]>" at bounding box center [826, 203] width 594 height 38
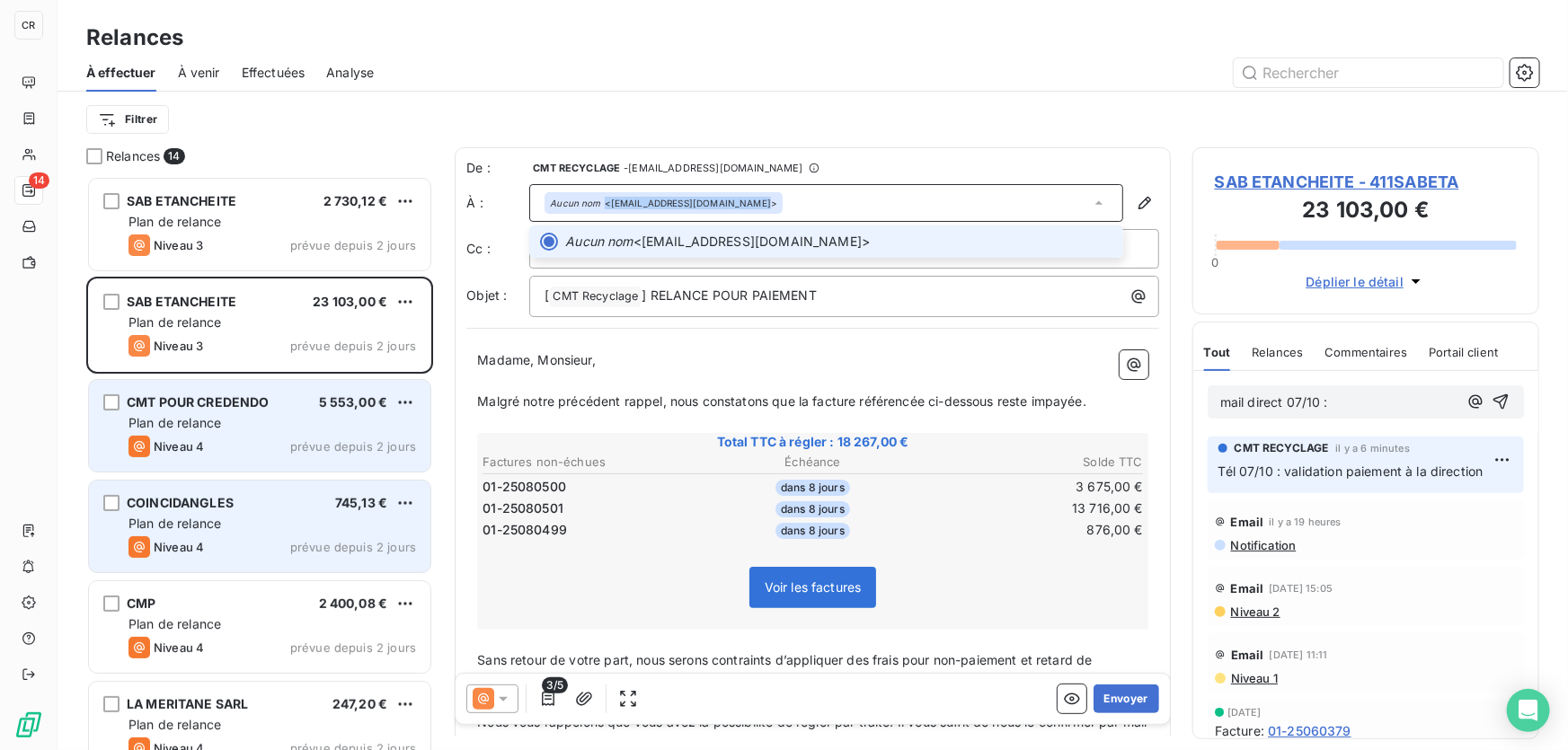
click at [738, 199] on div "Aucun nom <[EMAIL_ADDRESS][DOMAIN_NAME]>" at bounding box center [664, 203] width 227 height 13
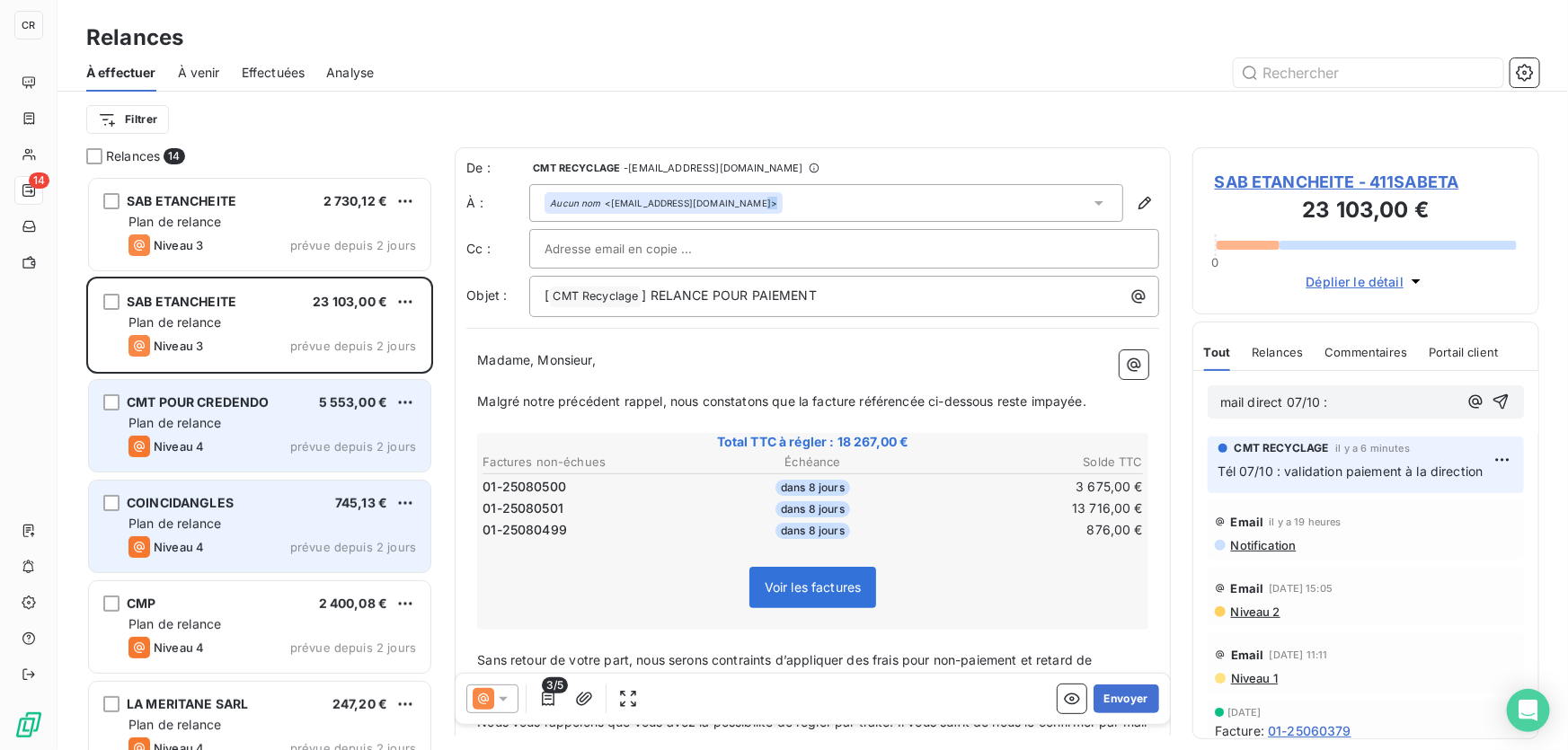
click at [738, 199] on div "Aucun nom <[EMAIL_ADDRESS][DOMAIN_NAME]>" at bounding box center [664, 203] width 227 height 13
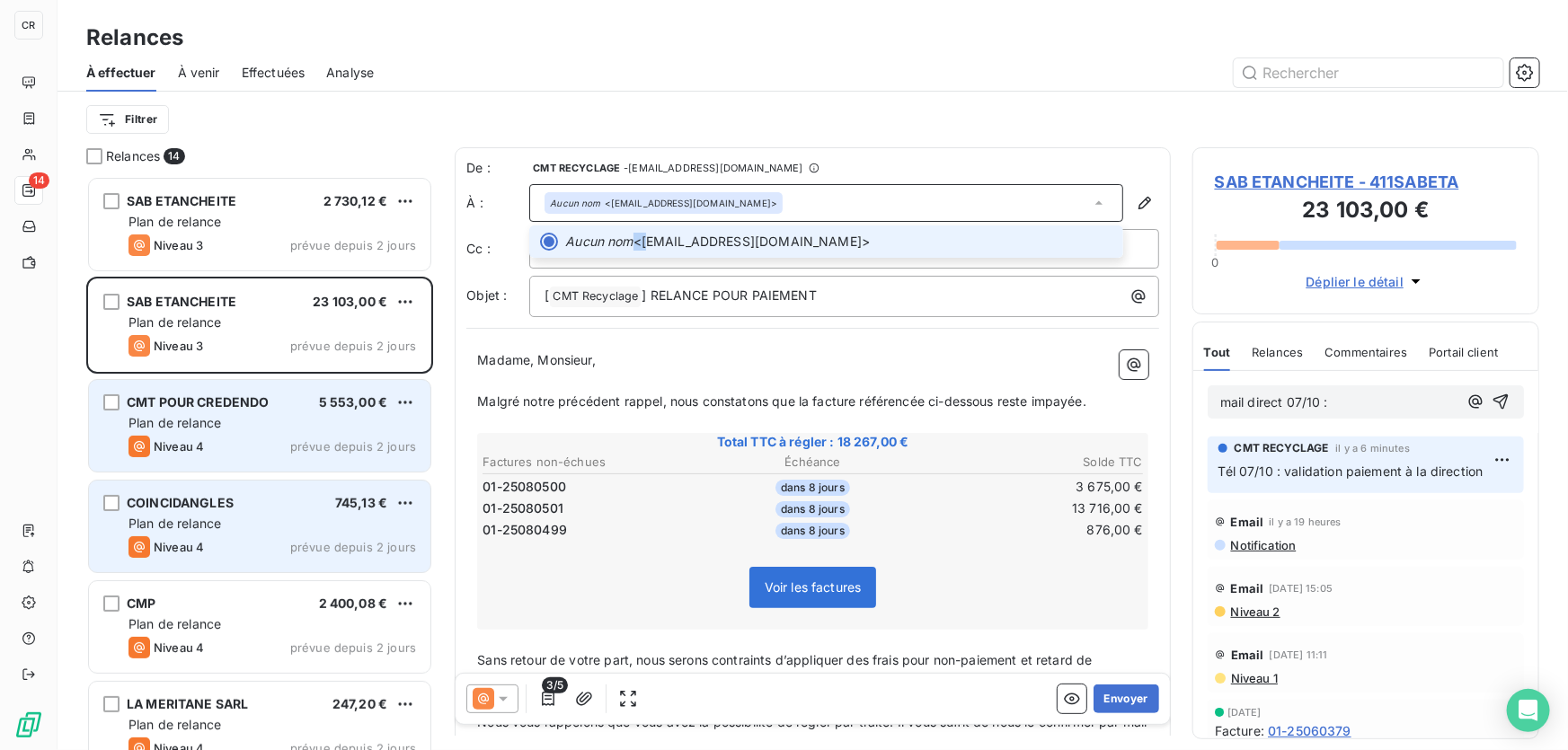
drag, startPoint x: 660, startPoint y: 238, endPoint x: 836, endPoint y: 248, distance: 176.3
click at [836, 248] on span "Aucun nom <[EMAIL_ADDRESS][DOMAIN_NAME]>" at bounding box center [838, 242] width 547 height 18
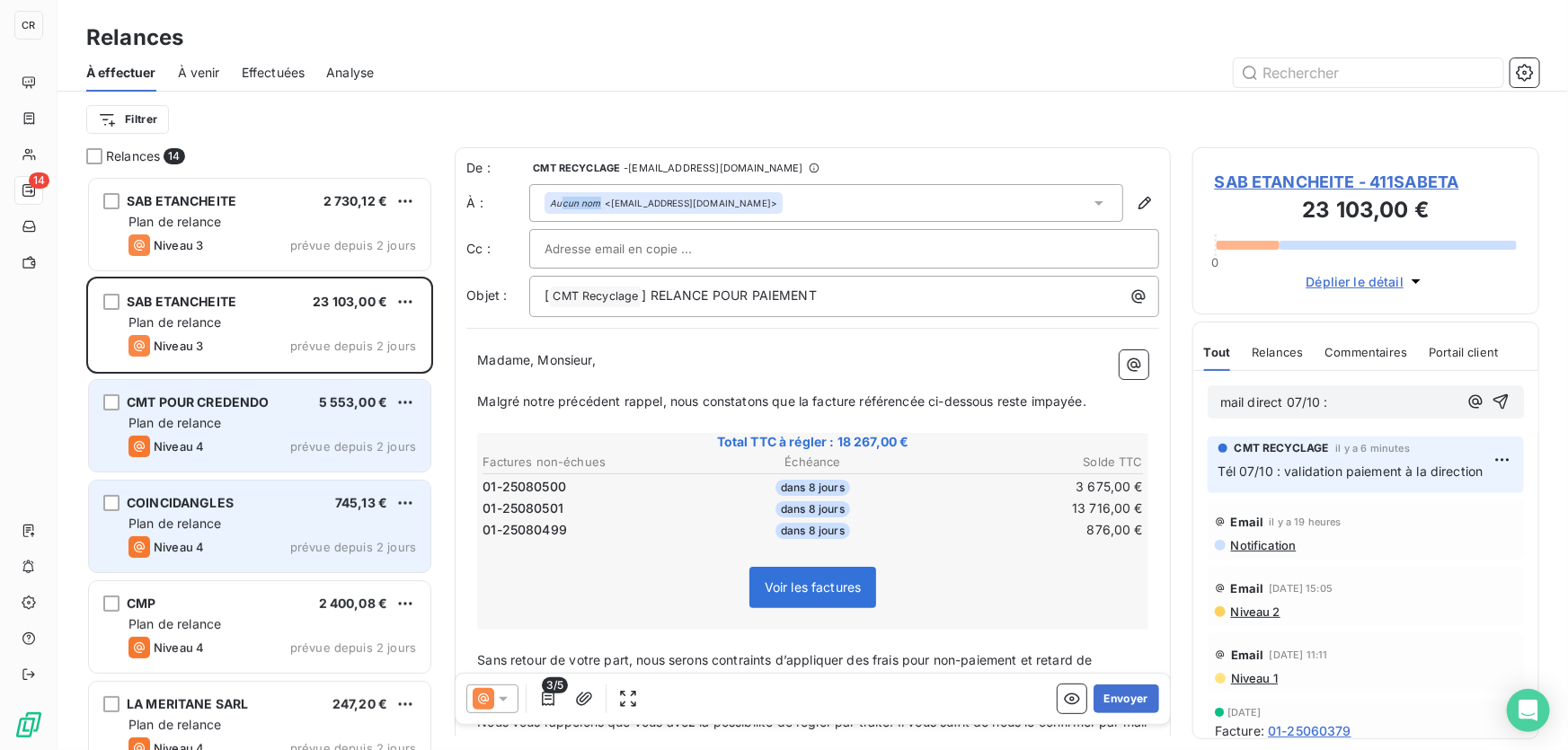
drag, startPoint x: 797, startPoint y: 198, endPoint x: 564, endPoint y: 198, distance: 233.0
click at [564, 198] on div "Aucun nom <[EMAIL_ADDRESS][DOMAIN_NAME]>" at bounding box center [826, 203] width 594 height 38
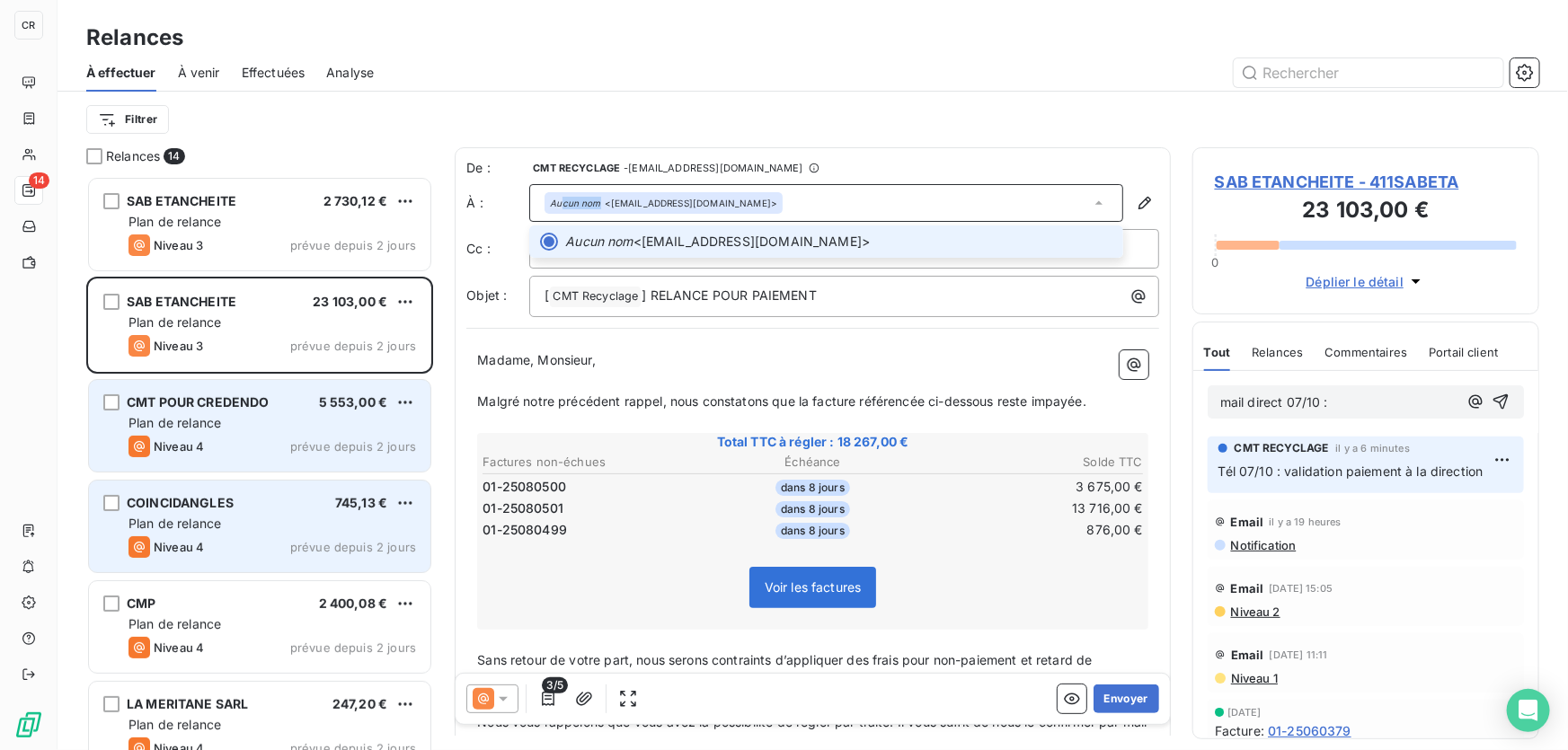
click at [782, 209] on div "Aucun nom <[EMAIL_ADDRESS][DOMAIN_NAME]>" at bounding box center [826, 203] width 594 height 38
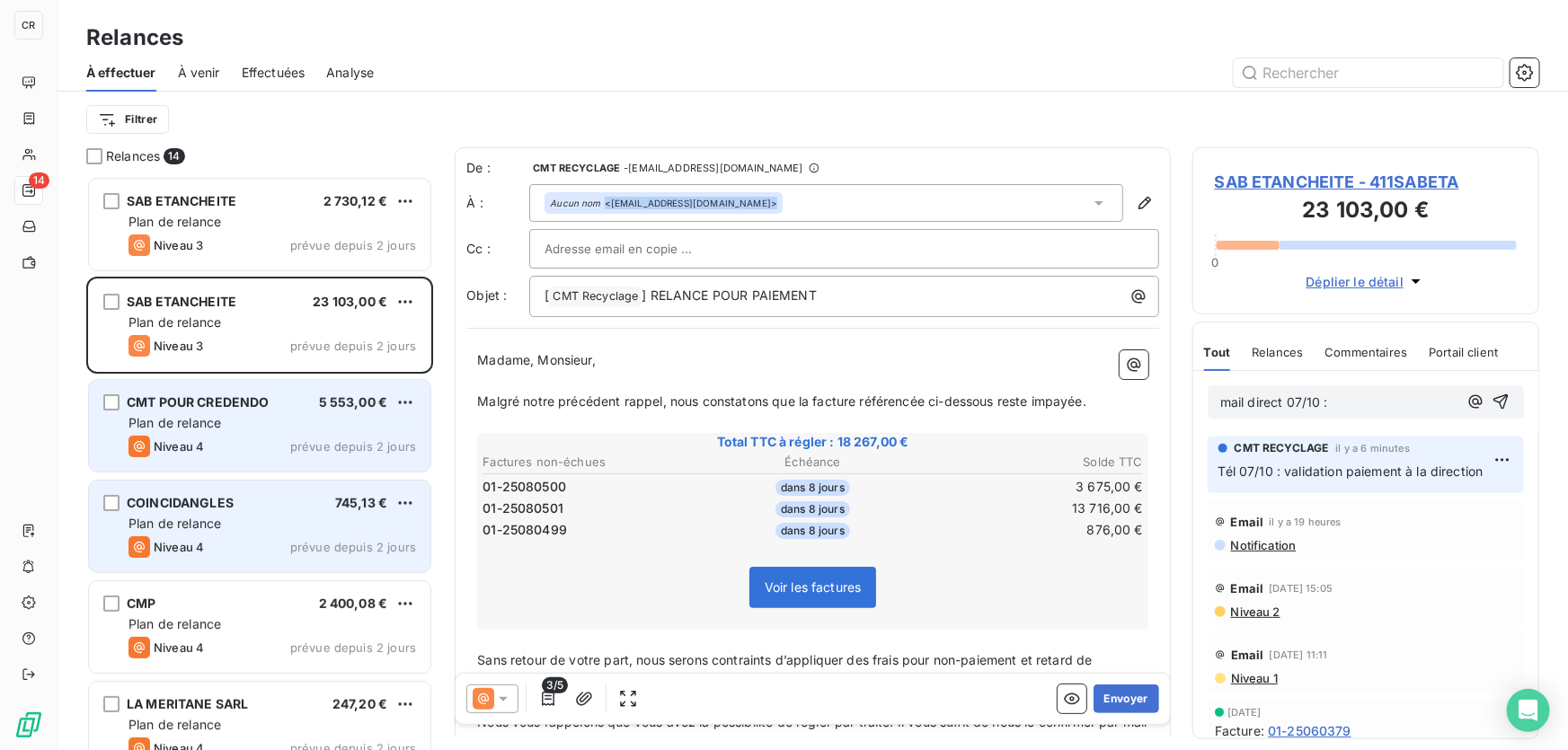
drag, startPoint x: 806, startPoint y: 201, endPoint x: 747, endPoint y: 201, distance: 59.0
click at [747, 201] on div "Aucun nom <[EMAIL_ADDRESS][DOMAIN_NAME]>" at bounding box center [826, 203] width 594 height 38
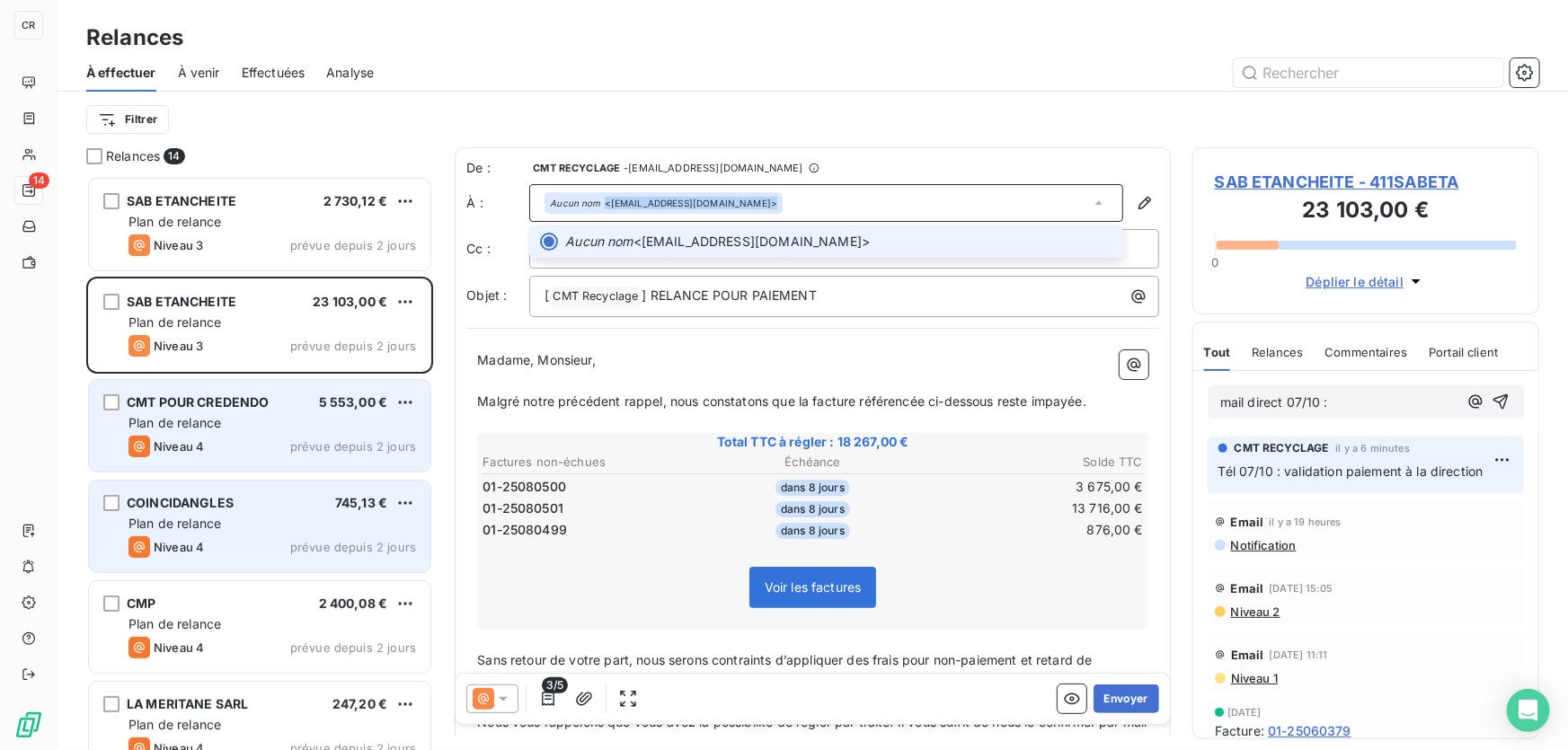
copy div "<[EMAIL_ADDRESS][DOMAIN_NAME]"
click at [1339, 402] on p "mail direct 07/10 :" at bounding box center [1338, 402] width 237 height 21
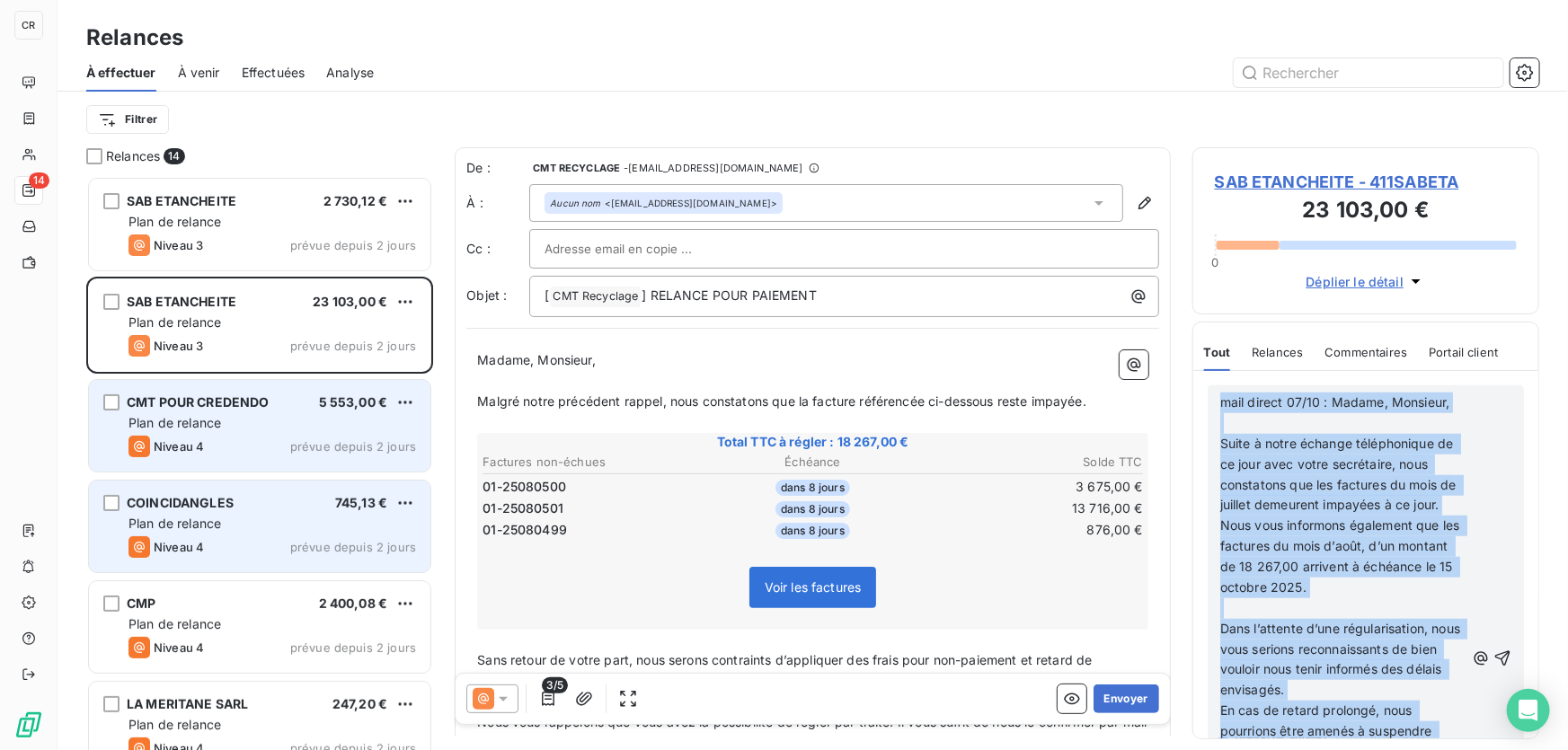
scroll to position [927, 0]
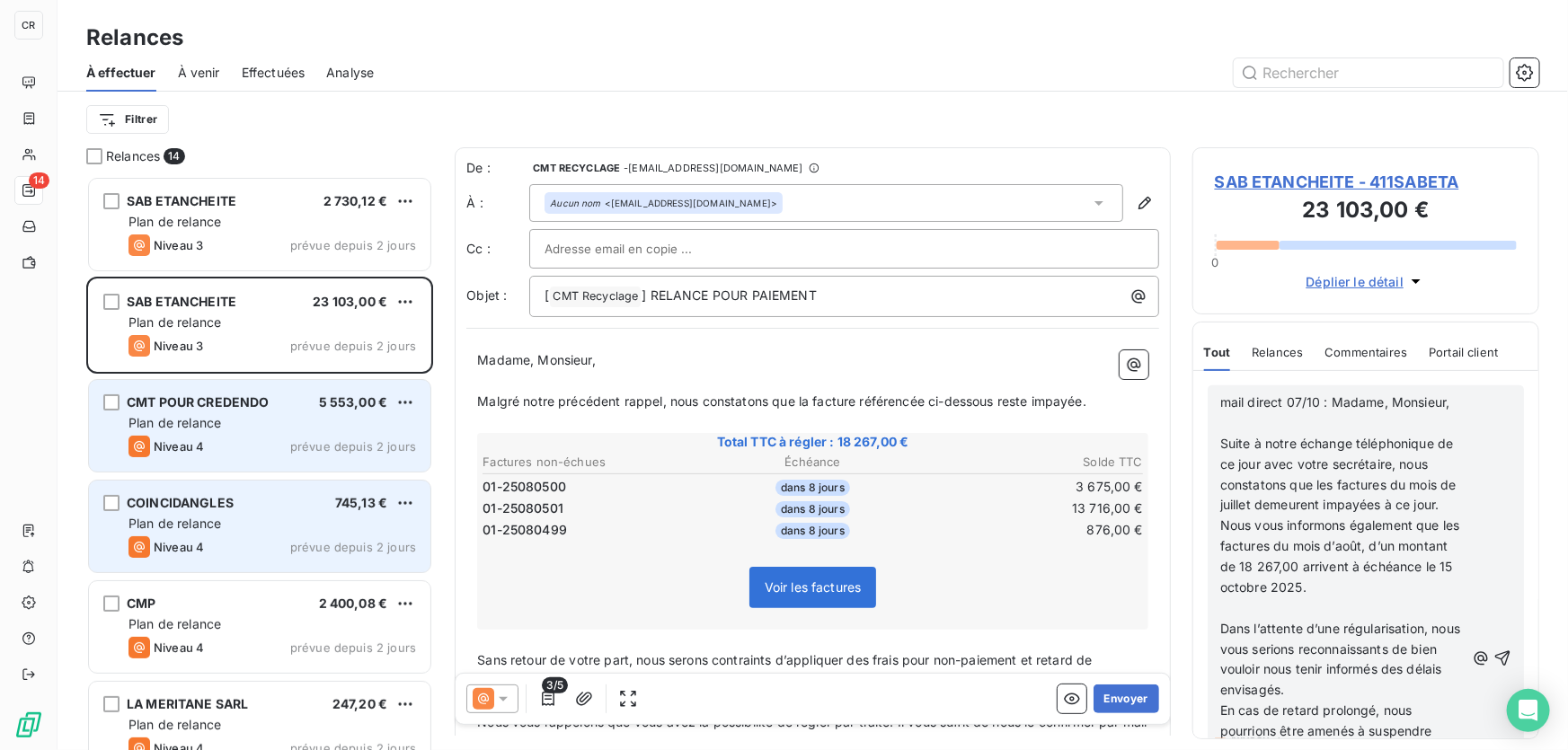
drag, startPoint x: 1218, startPoint y: 401, endPoint x: 1406, endPoint y: 726, distance: 375.5
click at [1406, 726] on div "mail direct 07/10 : Madame, Monsieur, ﻿ Suite à notre échange téléphonique de c…" at bounding box center [1364, 659] width 316 height 547
click at [1293, 466] on span "Suite à notre échange téléphonique de ce jour avec votre secrétaire, nous const…" at bounding box center [1339, 474] width 240 height 77
click at [1296, 508] on span "Suite à notre échange téléphonique de ce jour avec votre secrétaire, nous const…" at bounding box center [1339, 474] width 240 height 77
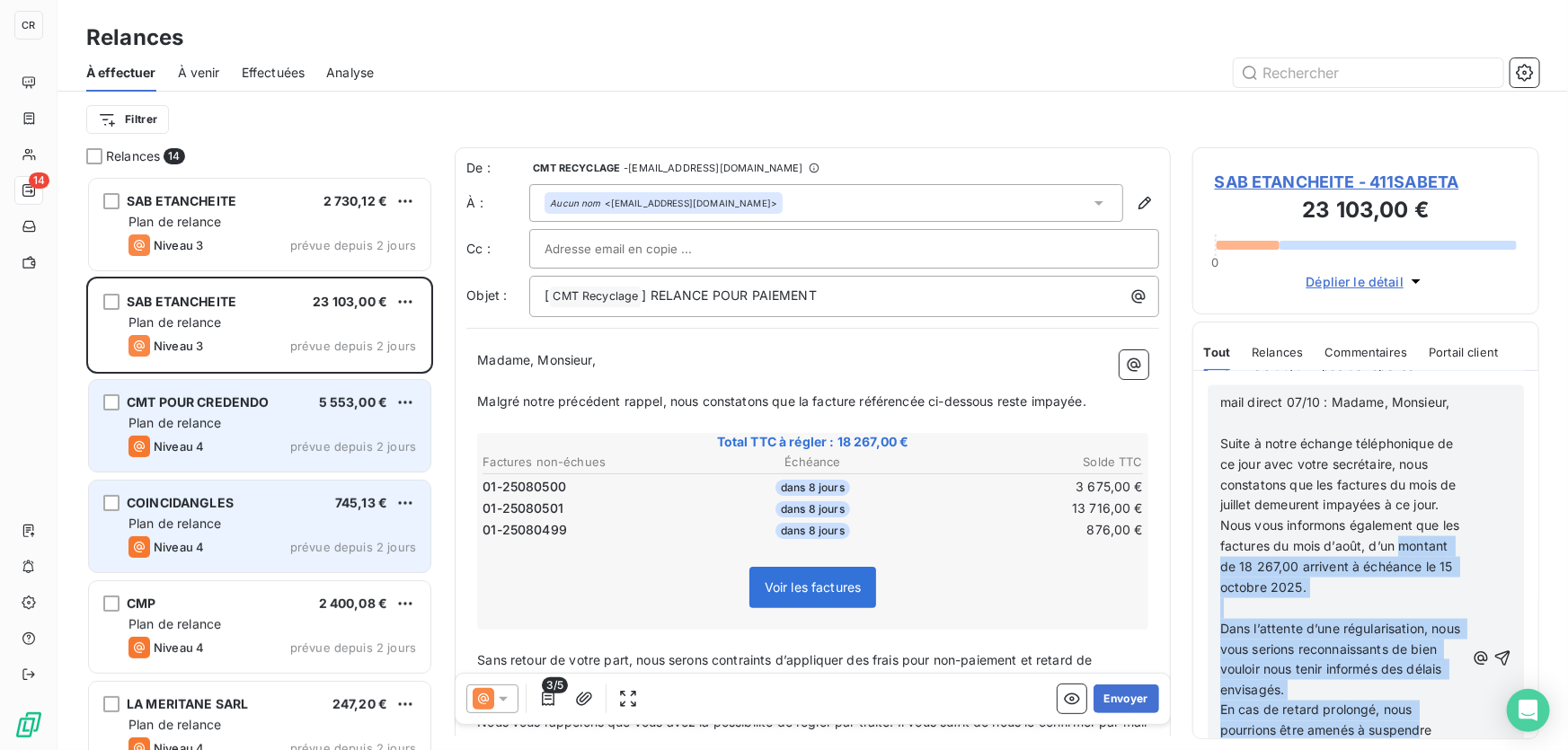
scroll to position [1404, 0]
drag, startPoint x: 1419, startPoint y: 629, endPoint x: 1413, endPoint y: 688, distance: 59.3
click at [1413, 688] on div "mail direct 07/10 : Madame, Monsieur, ﻿ Suite à notre échange téléphonique de c…" at bounding box center [1342, 660] width 245 height 535
click at [1410, 665] on span "Dans l’attente d’une régularisation, nous vous serions reconnaissants de bien v…" at bounding box center [1341, 659] width 244 height 77
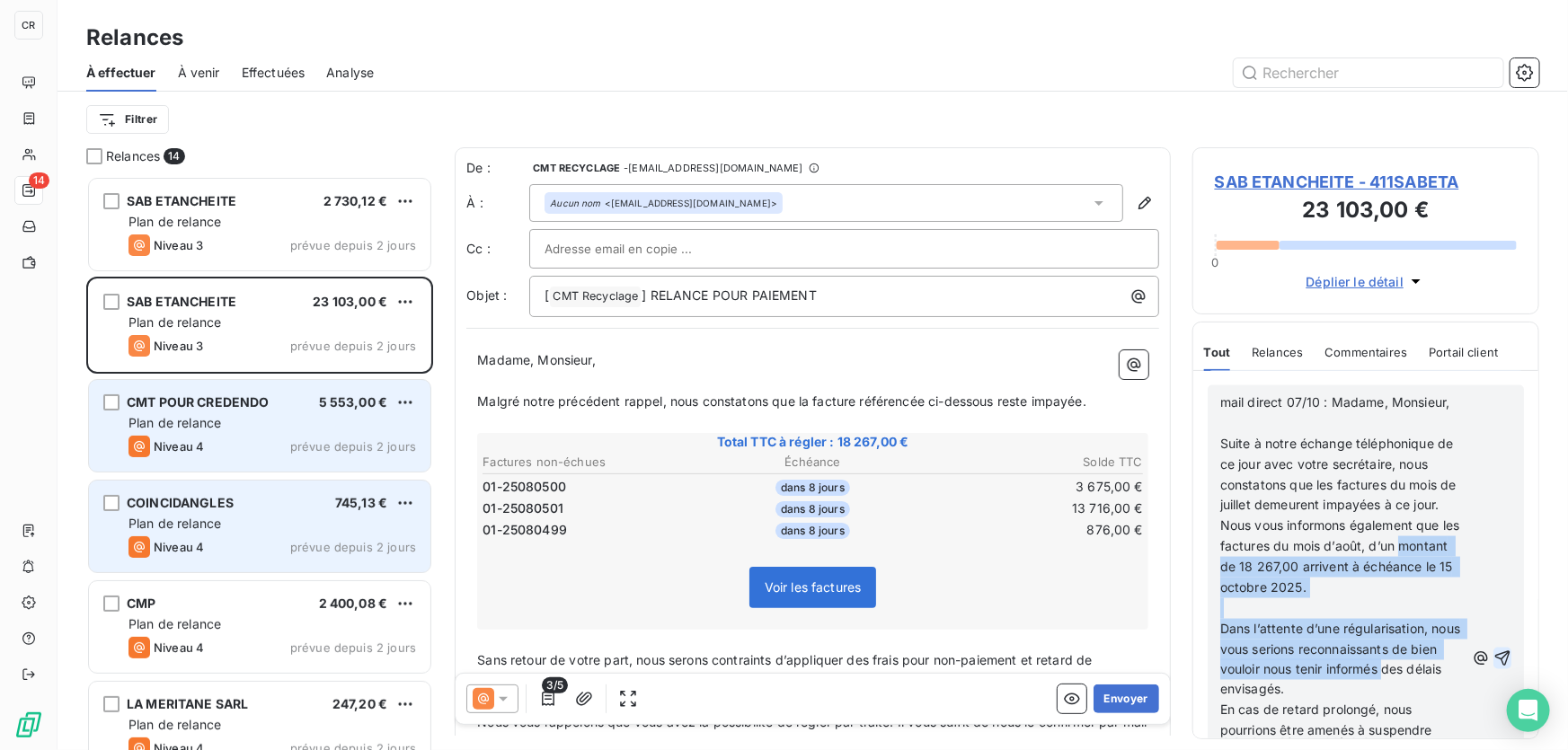
click at [1493, 662] on icon "button" at bounding box center [1501, 659] width 18 height 18
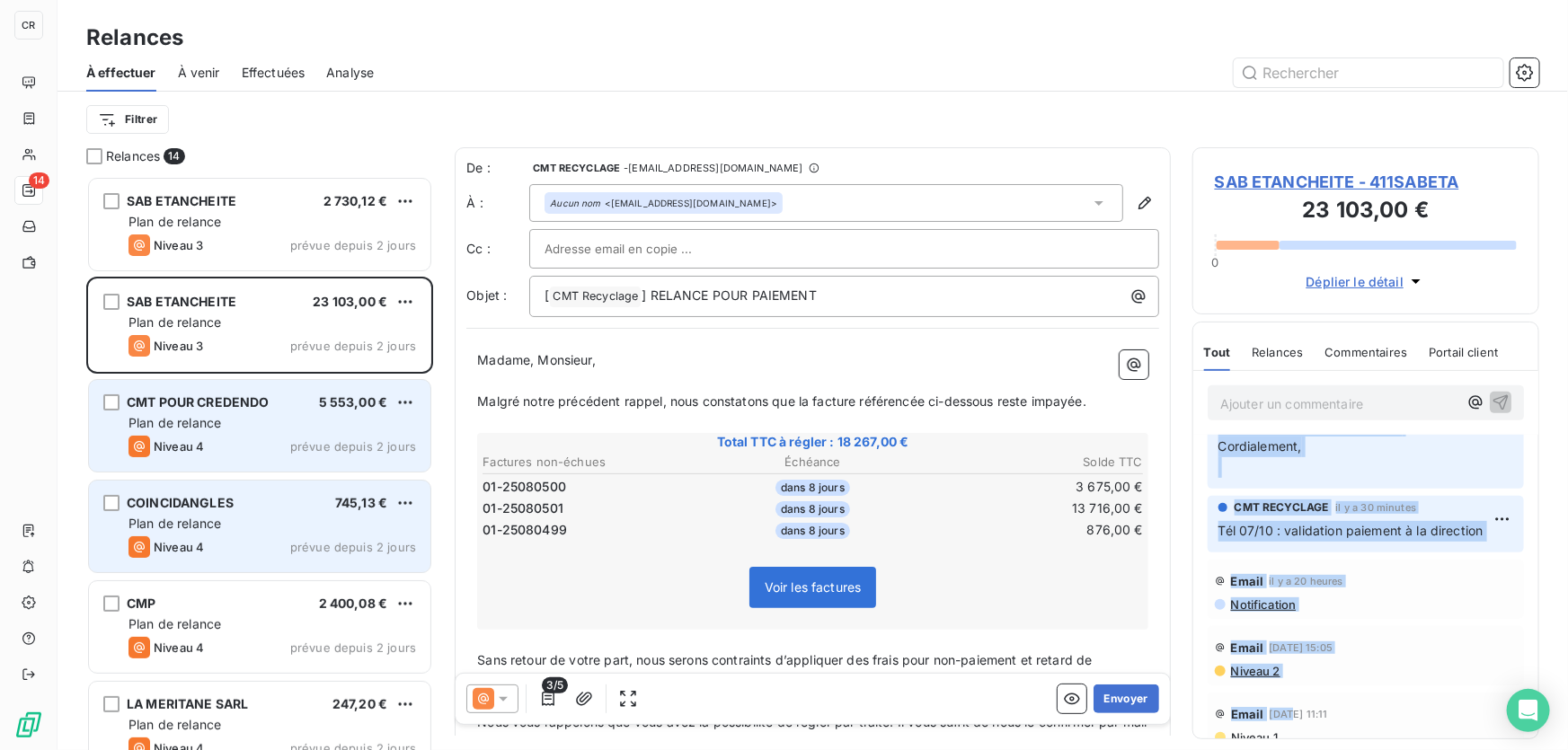
scroll to position [476, 0]
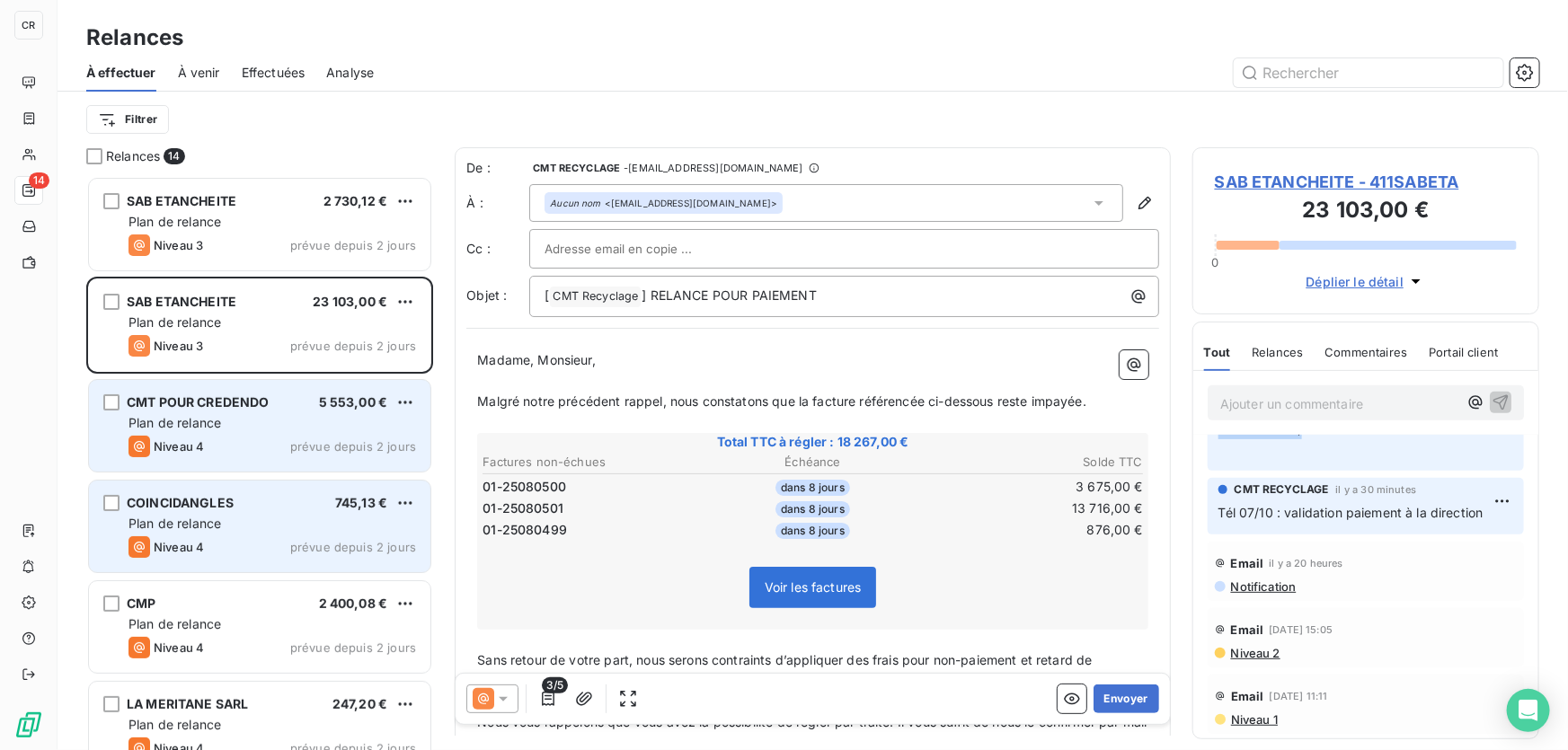
drag, startPoint x: 1218, startPoint y: 475, endPoint x: 1309, endPoint y: 450, distance: 94.4
click at [1309, 450] on p "mail direct 07/10 : Madame, Monsieur, ﻿ Suite à notre échange téléphonique de c…" at bounding box center [1365, 223] width 295 height 473
copy p "mail direct 07/10 : Madame, Monsieur, ﻿ Suite à notre échange téléphonique de c…"
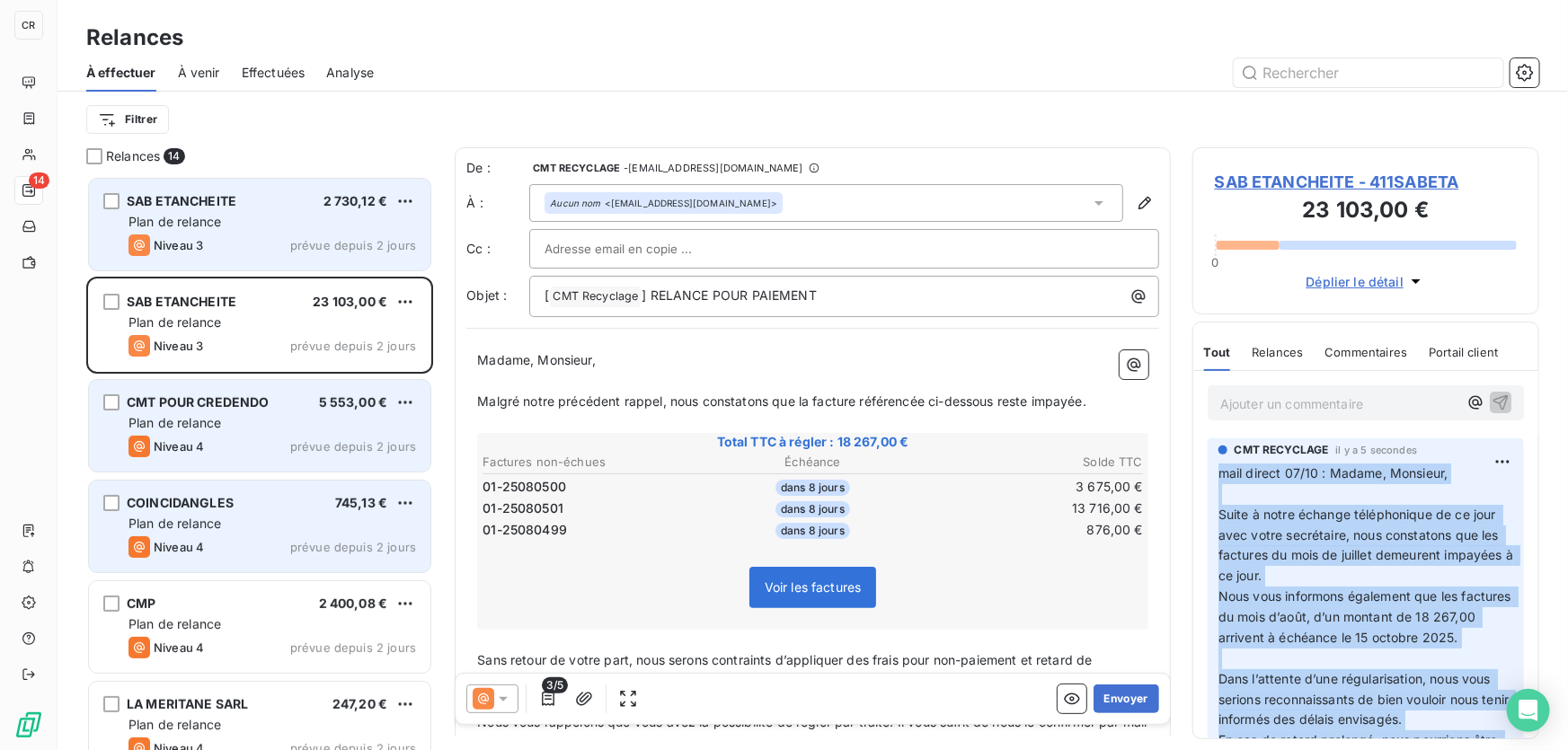
click at [289, 214] on div "Plan de relance" at bounding box center [272, 222] width 288 height 18
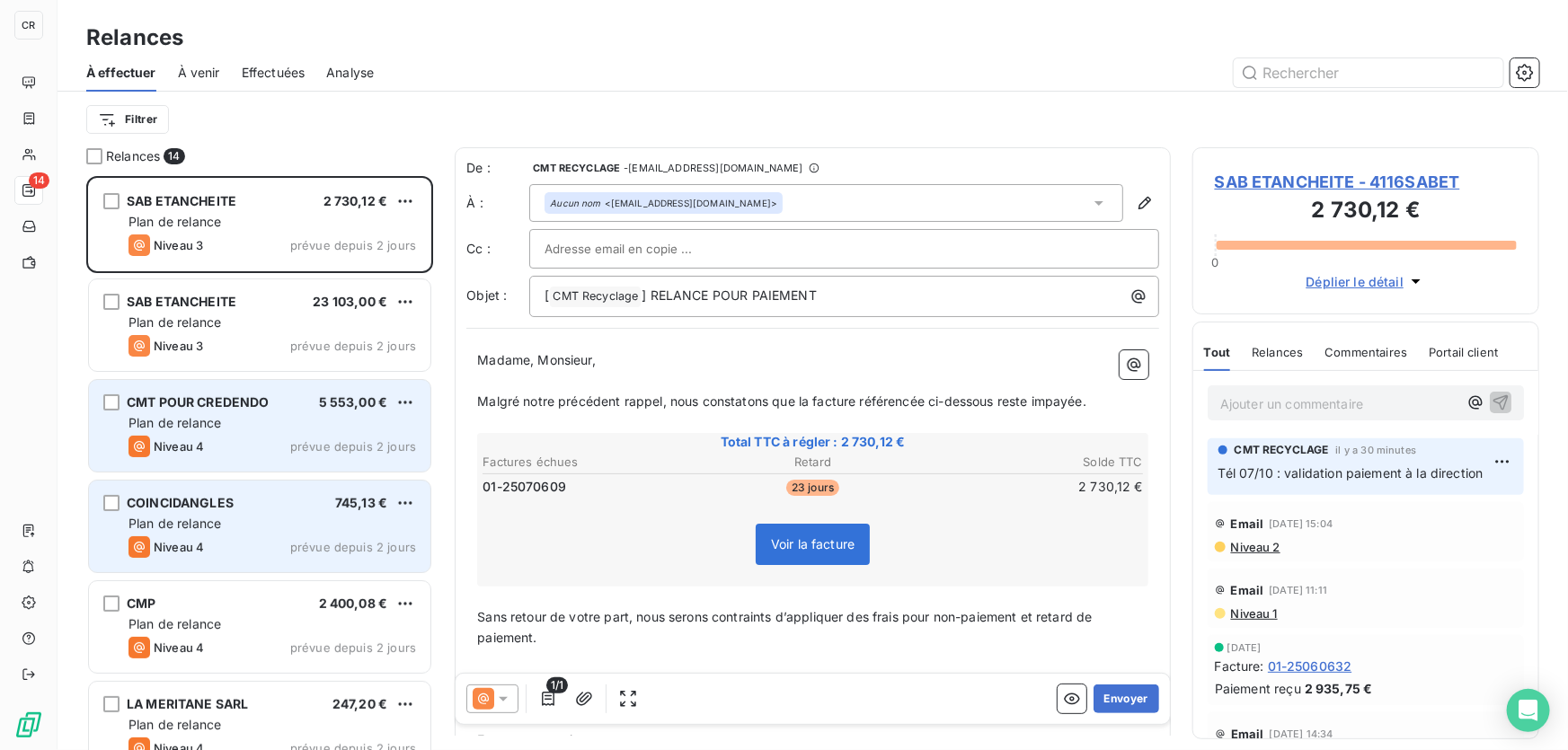
click at [1273, 403] on p "Ajouter un commentaire ﻿" at bounding box center [1338, 403] width 237 height 23
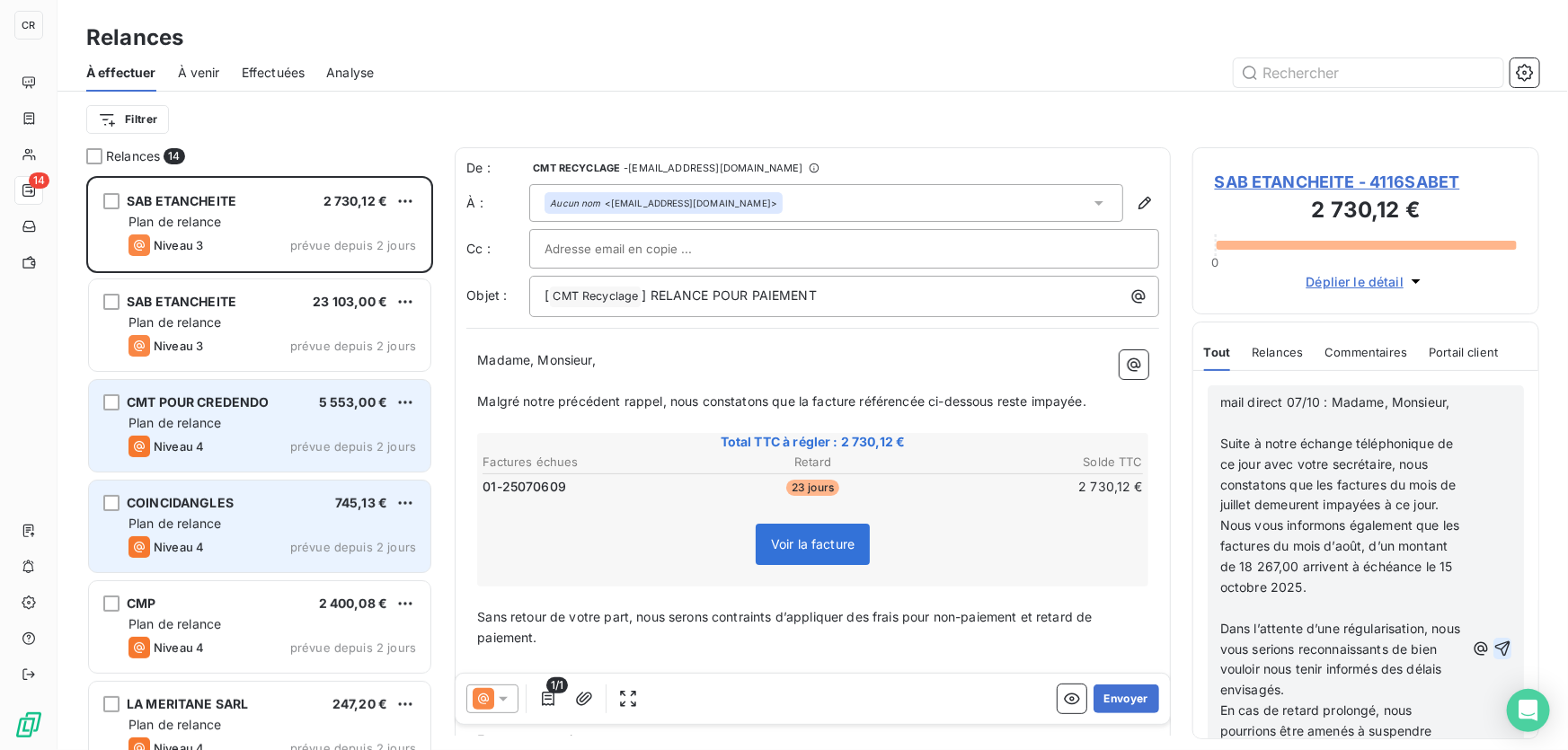
click at [1496, 656] on icon "button" at bounding box center [1502, 649] width 16 height 16
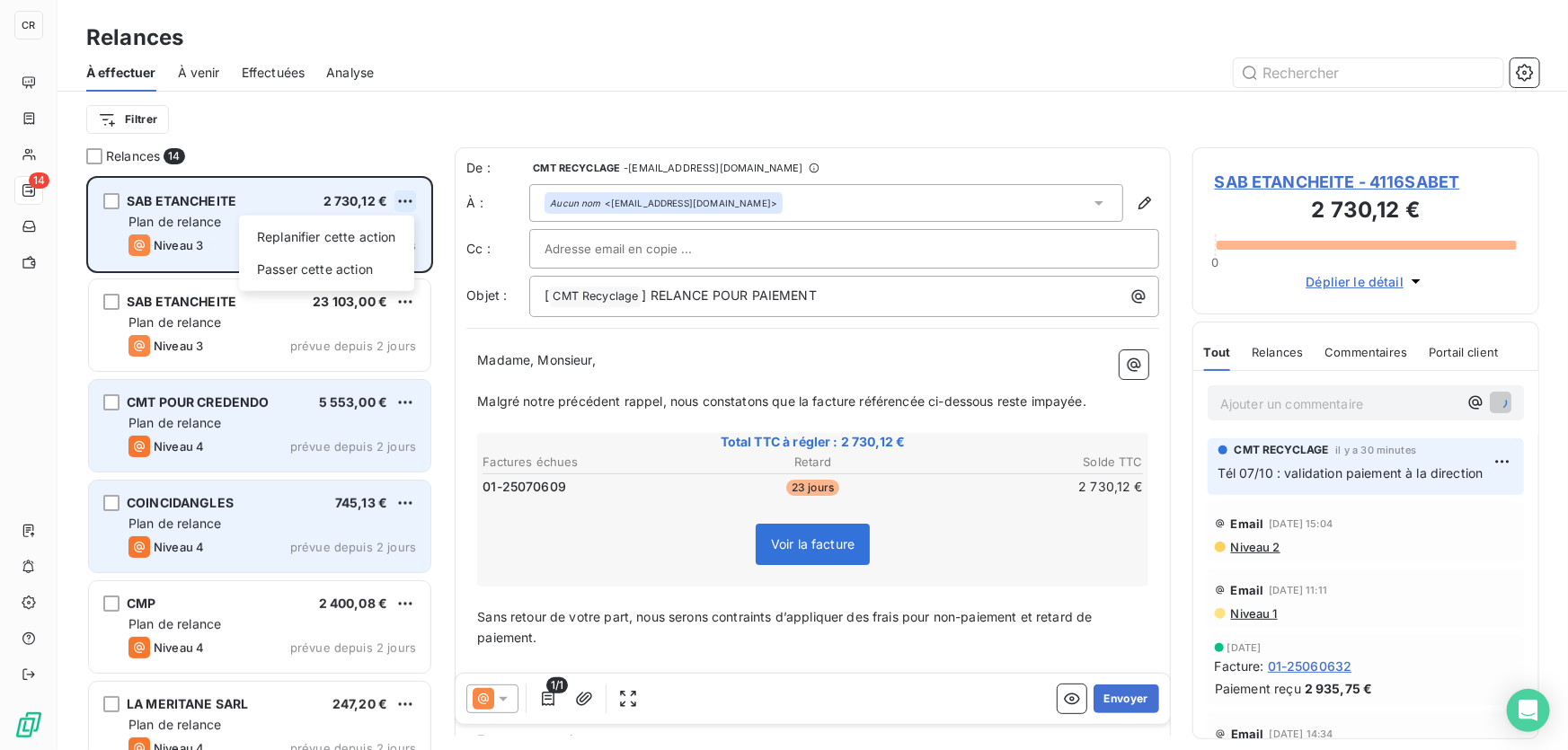
click at [403, 202] on html "CR 14 Relances À effectuer À venir Effectuées Analyse Filtrer Relances 14 SAB E…" at bounding box center [784, 375] width 1568 height 750
click at [302, 272] on div "Passer cette action" at bounding box center [326, 269] width 161 height 28
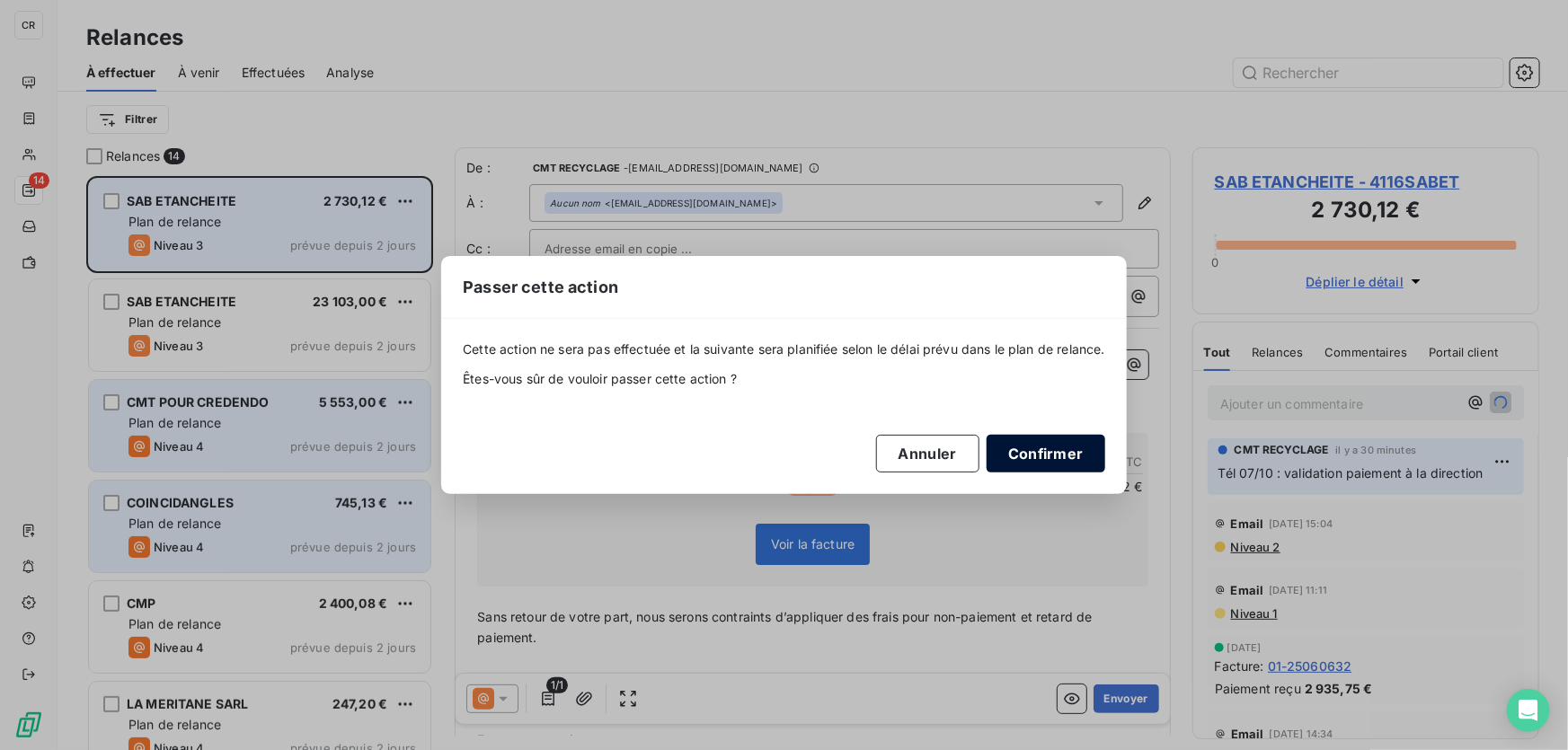
click at [1031, 457] on button "Confirmer" at bounding box center [1045, 453] width 118 height 38
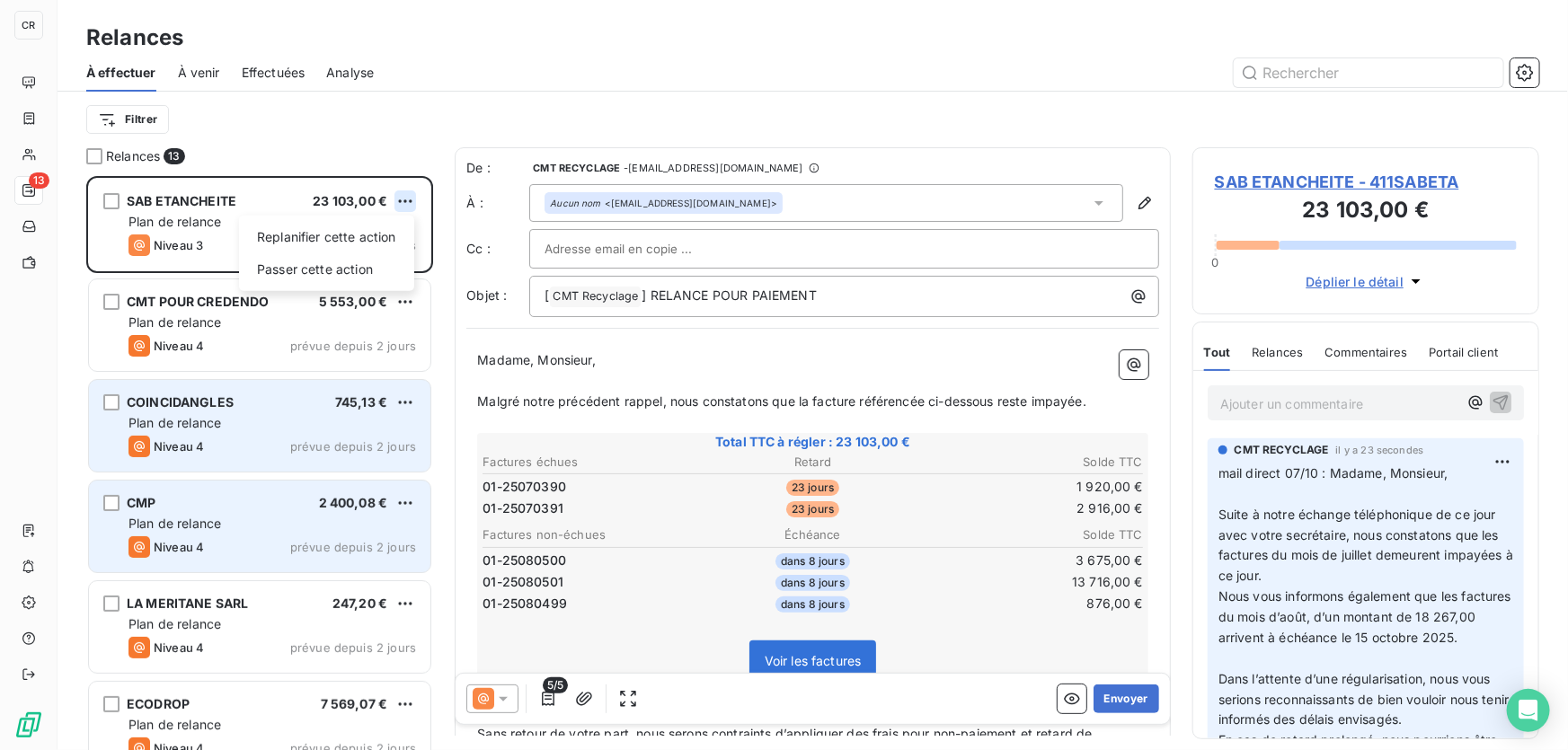
click at [405, 197] on html "CR 13 Relances À effectuer À venir Effectuées Analyse Filtrer Relances 13 SAB E…" at bounding box center [784, 375] width 1568 height 750
click at [359, 273] on div "Passer cette action" at bounding box center [326, 269] width 161 height 28
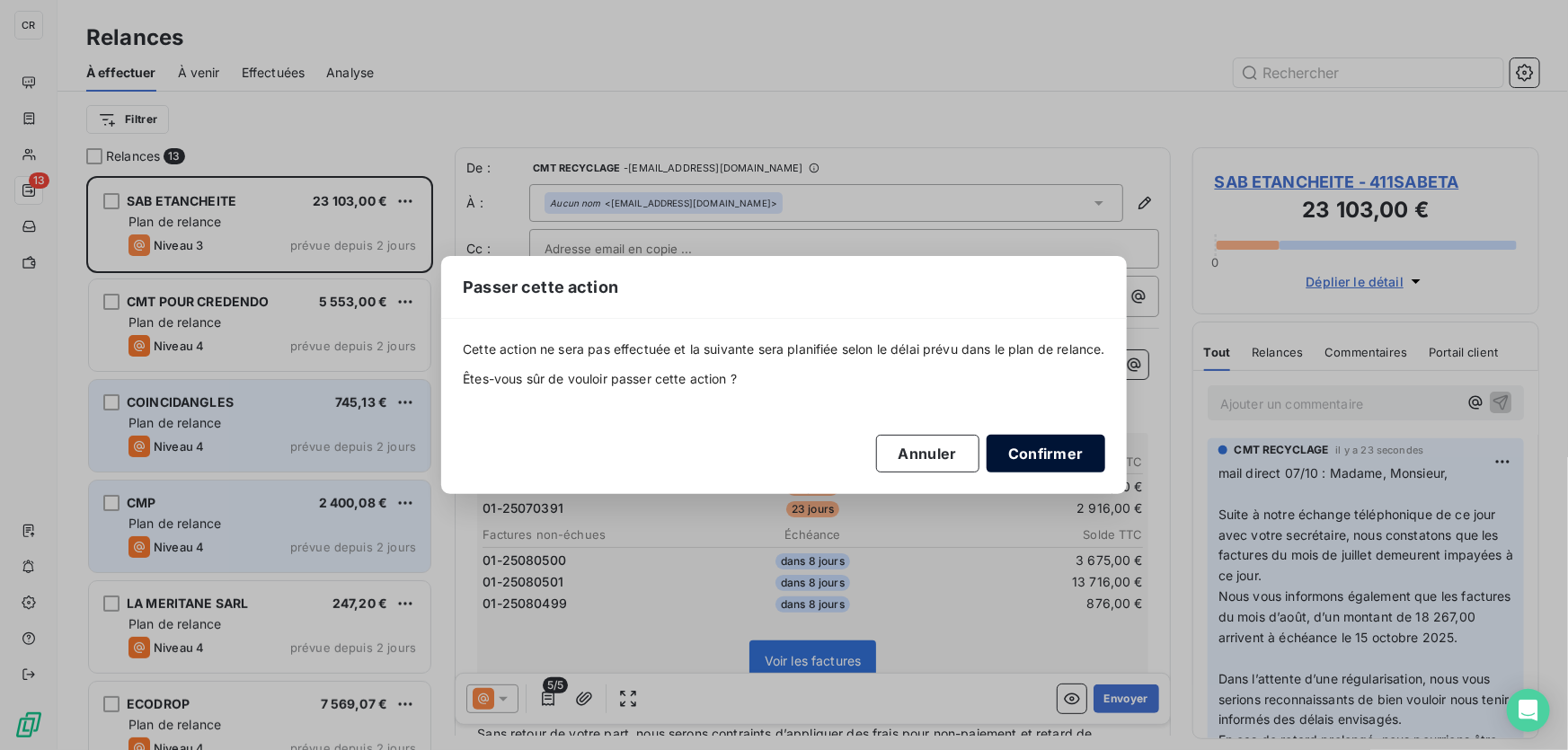
click at [1072, 455] on button "Confirmer" at bounding box center [1045, 453] width 118 height 38
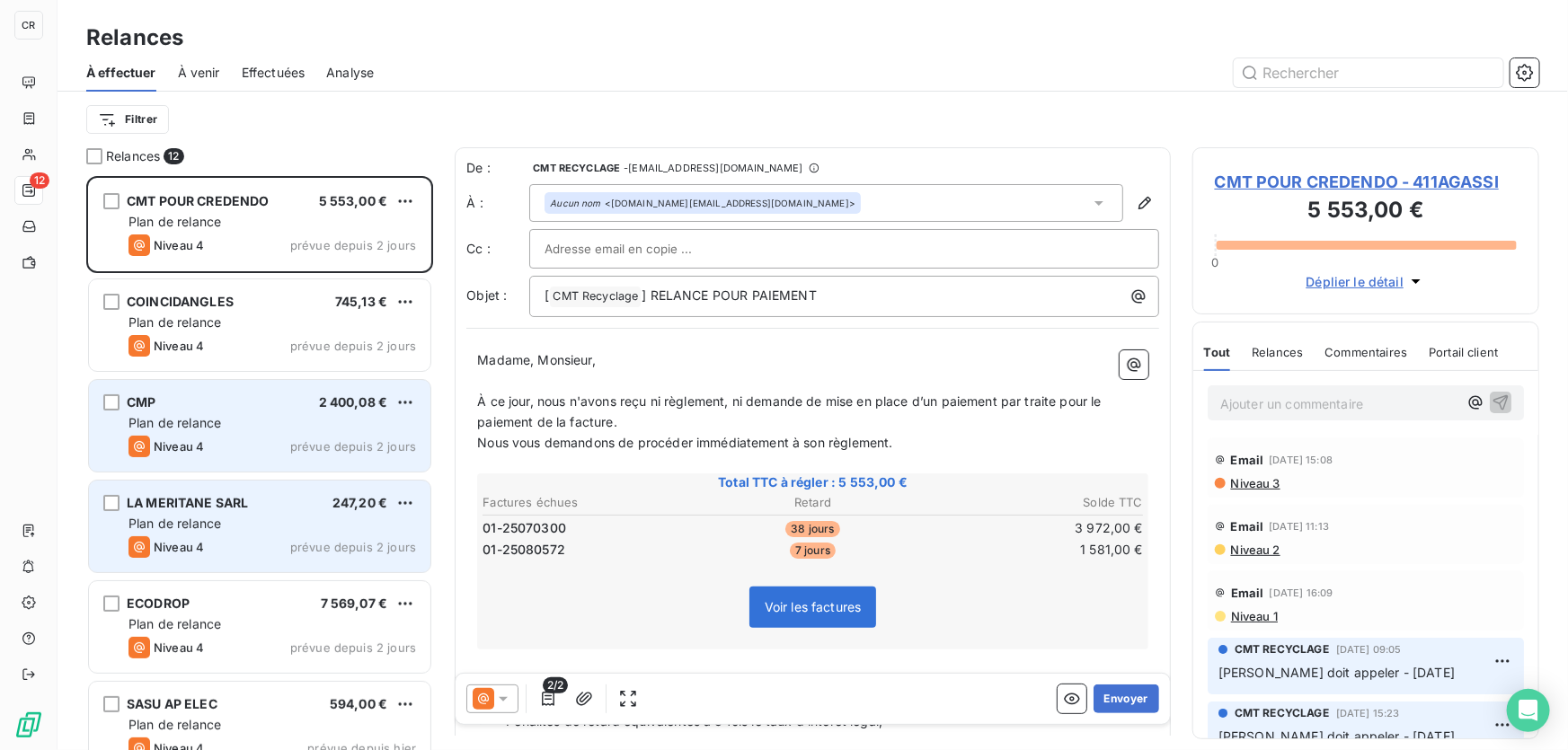
click at [206, 440] on div "Niveau 4 prévue depuis 2 jours" at bounding box center [272, 446] width 288 height 22
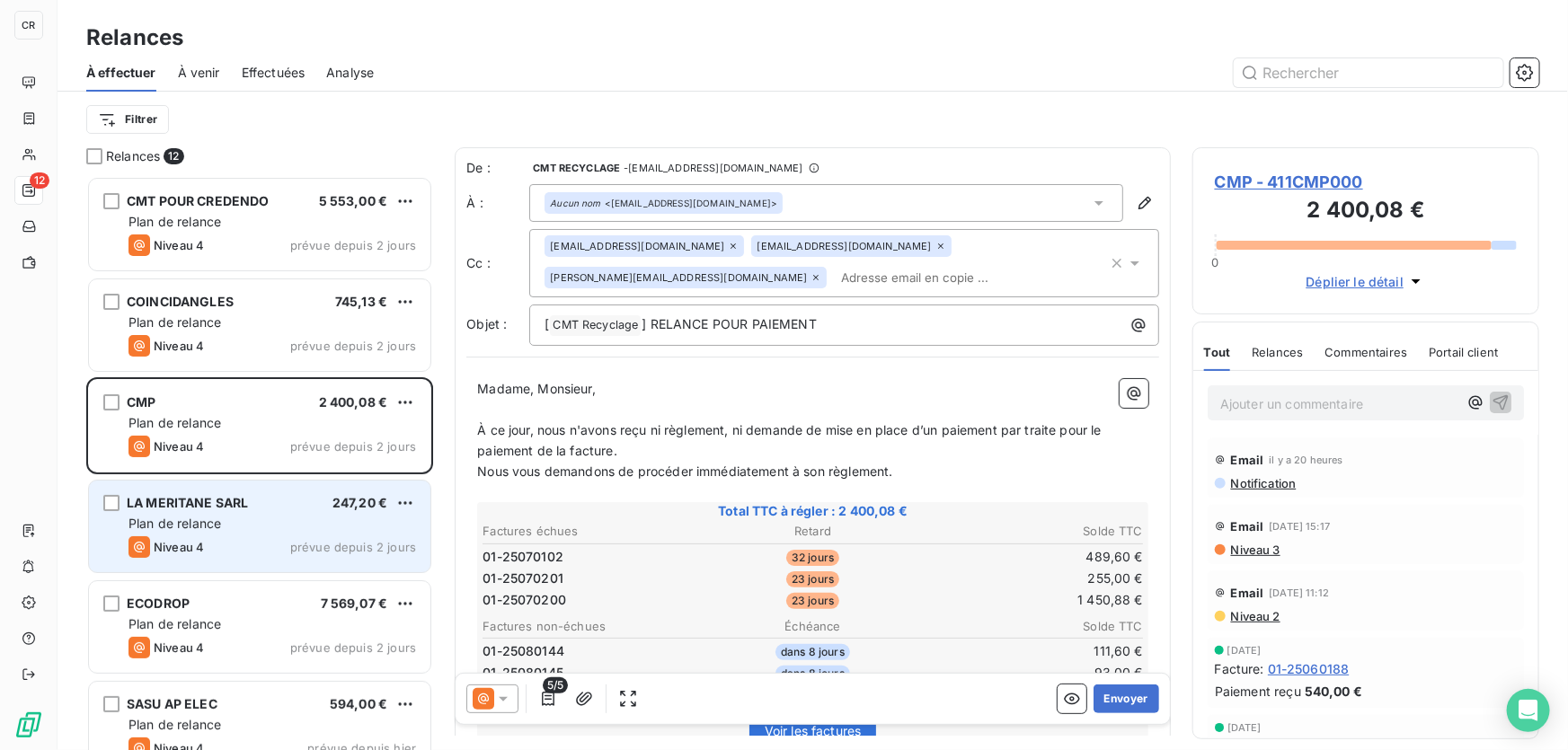
click at [224, 523] on div "Plan de relance" at bounding box center [272, 524] width 288 height 18
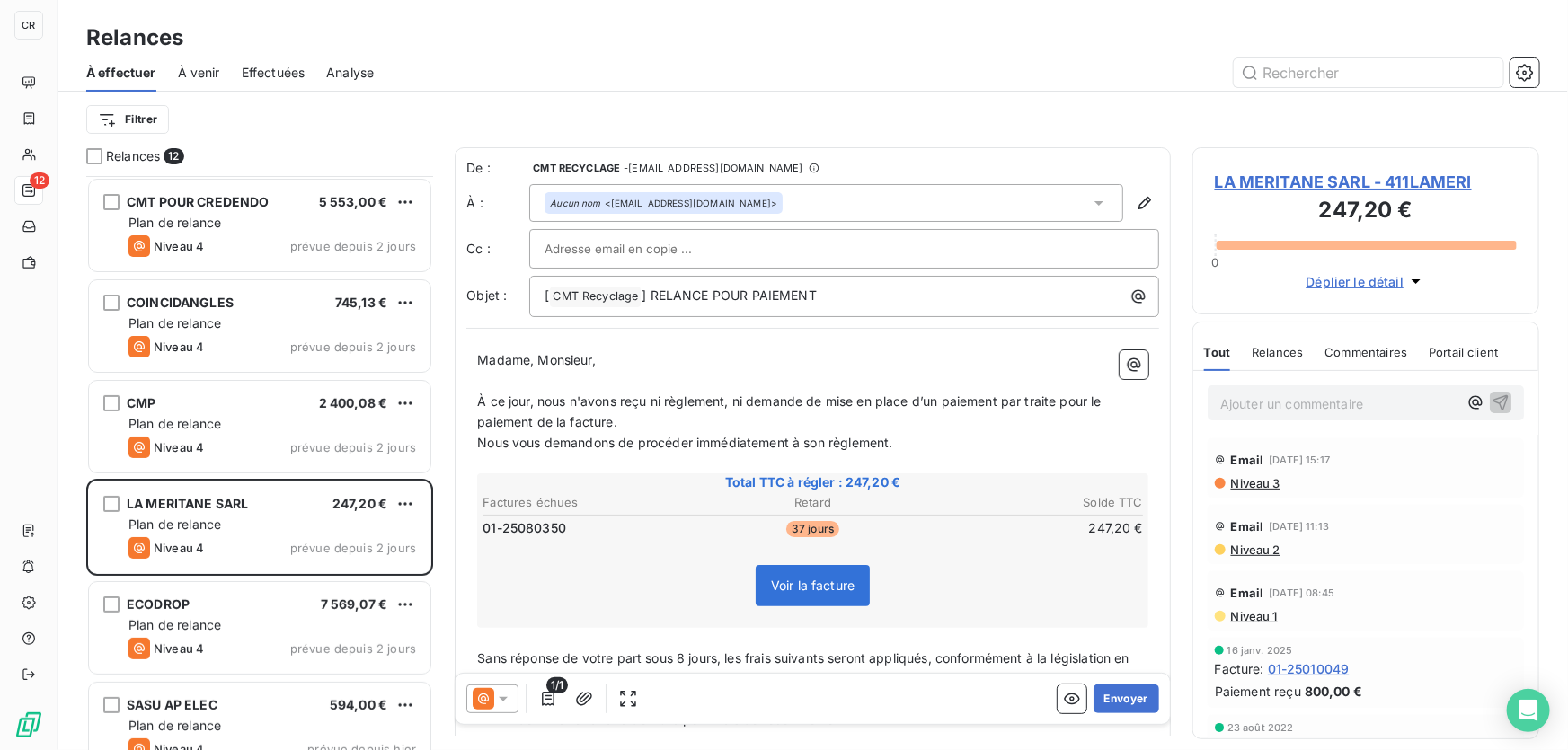
scroll to position [174, 0]
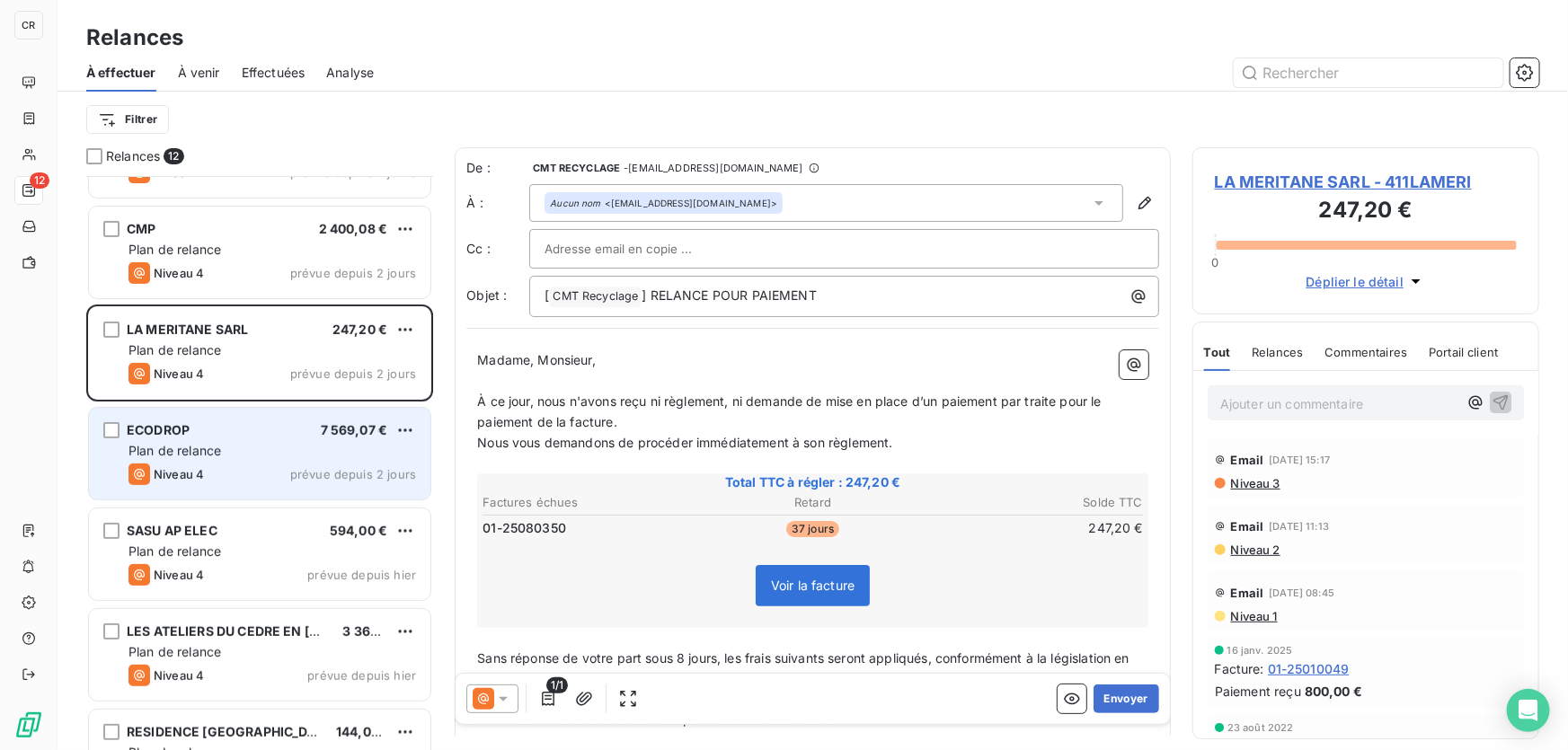
click at [237, 450] on div "Plan de relance" at bounding box center [272, 451] width 288 height 18
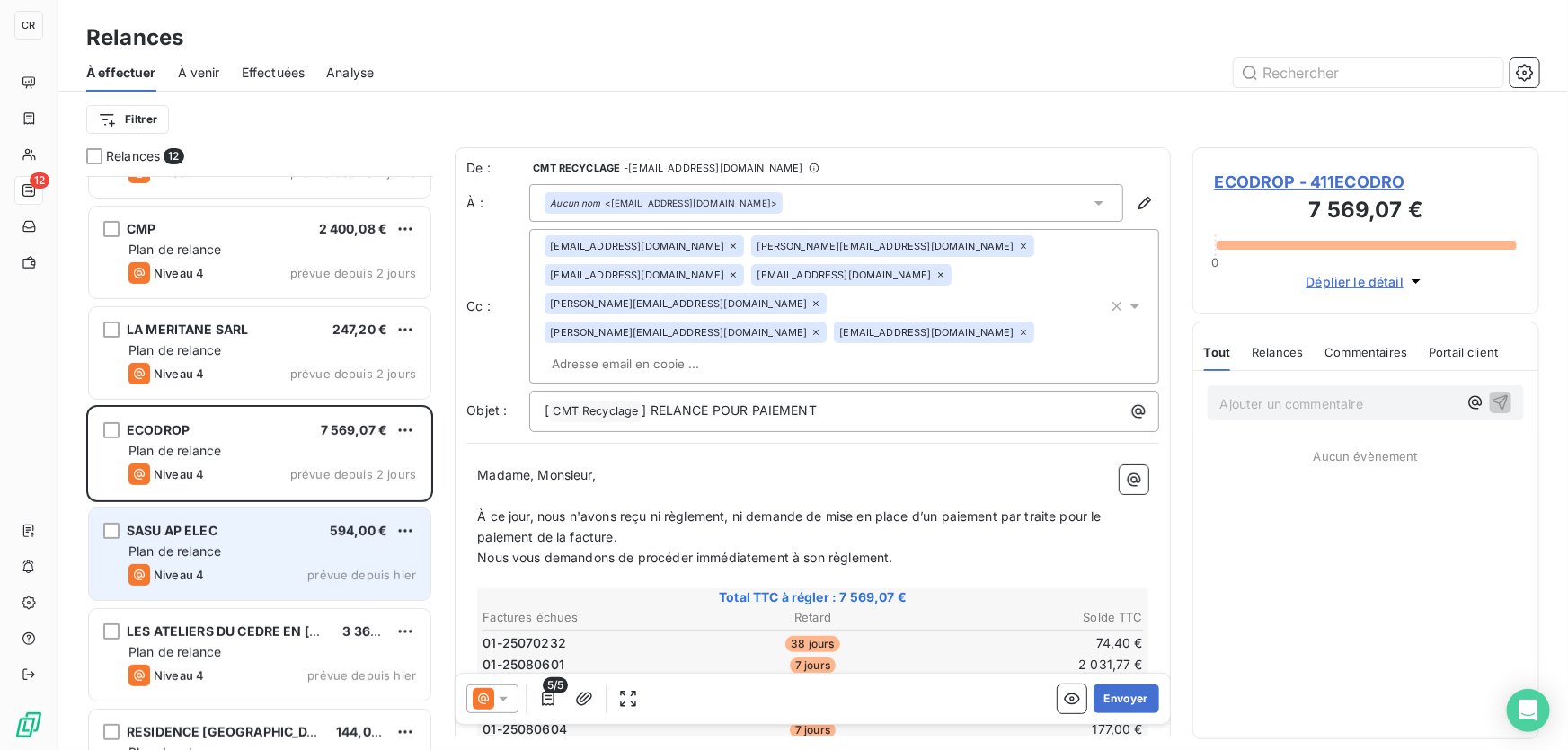
click at [212, 531] on span "SASU AP ELEC" at bounding box center [171, 531] width 91 height 16
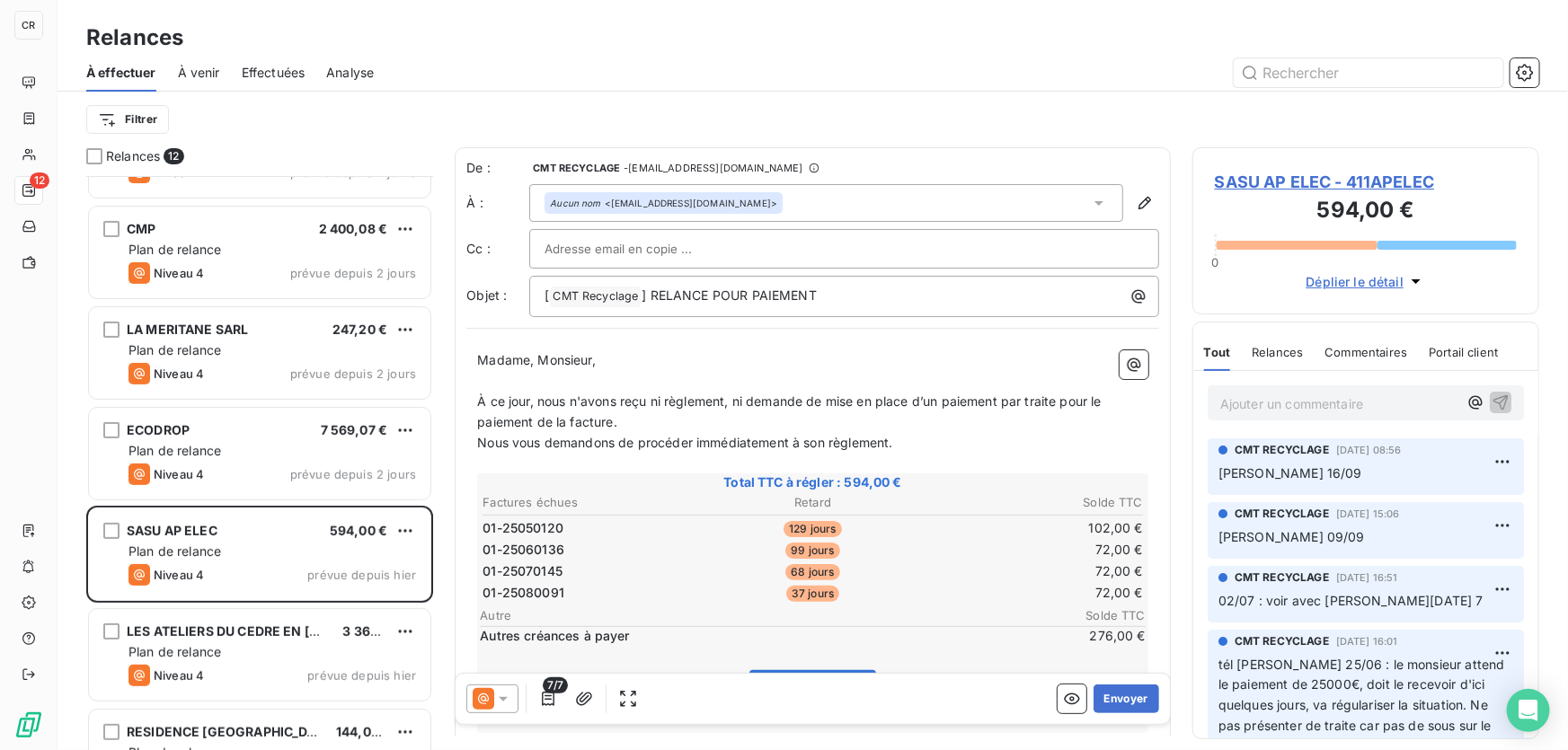
click at [1304, 413] on p "Ajouter un commentaire ﻿" at bounding box center [1338, 403] width 237 height 23
click at [1314, 414] on p "Ajouter un commentaire ﻿" at bounding box center [1338, 403] width 237 height 23
click at [1275, 414] on div "Tél" at bounding box center [1364, 402] width 316 height 33
click at [1276, 407] on p "Tél" at bounding box center [1338, 402] width 237 height 21
click at [1278, 406] on p "Tél" at bounding box center [1338, 402] width 237 height 21
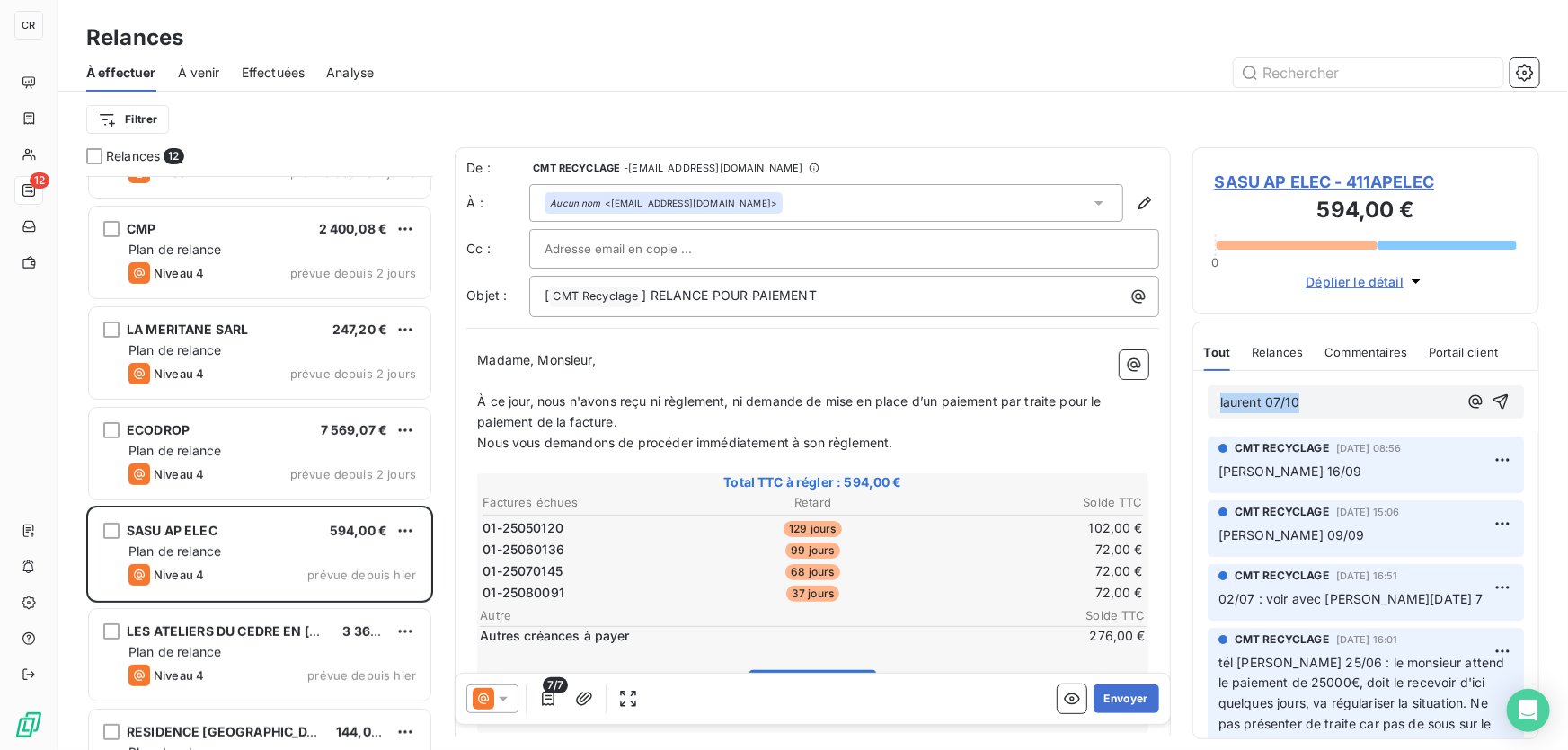
drag, startPoint x: 1319, startPoint y: 408, endPoint x: 1139, endPoint y: 411, distance: 180.0
click at [1139, 411] on div "Relances 12 CMT POUR CREDENDO 5 553,00 € Plan de relance Niveau 4 prévue depuis…" at bounding box center [812, 449] width 1510 height 603
copy span "laurent 07/10"
click at [1492, 400] on icon "button" at bounding box center [1500, 401] width 18 height 18
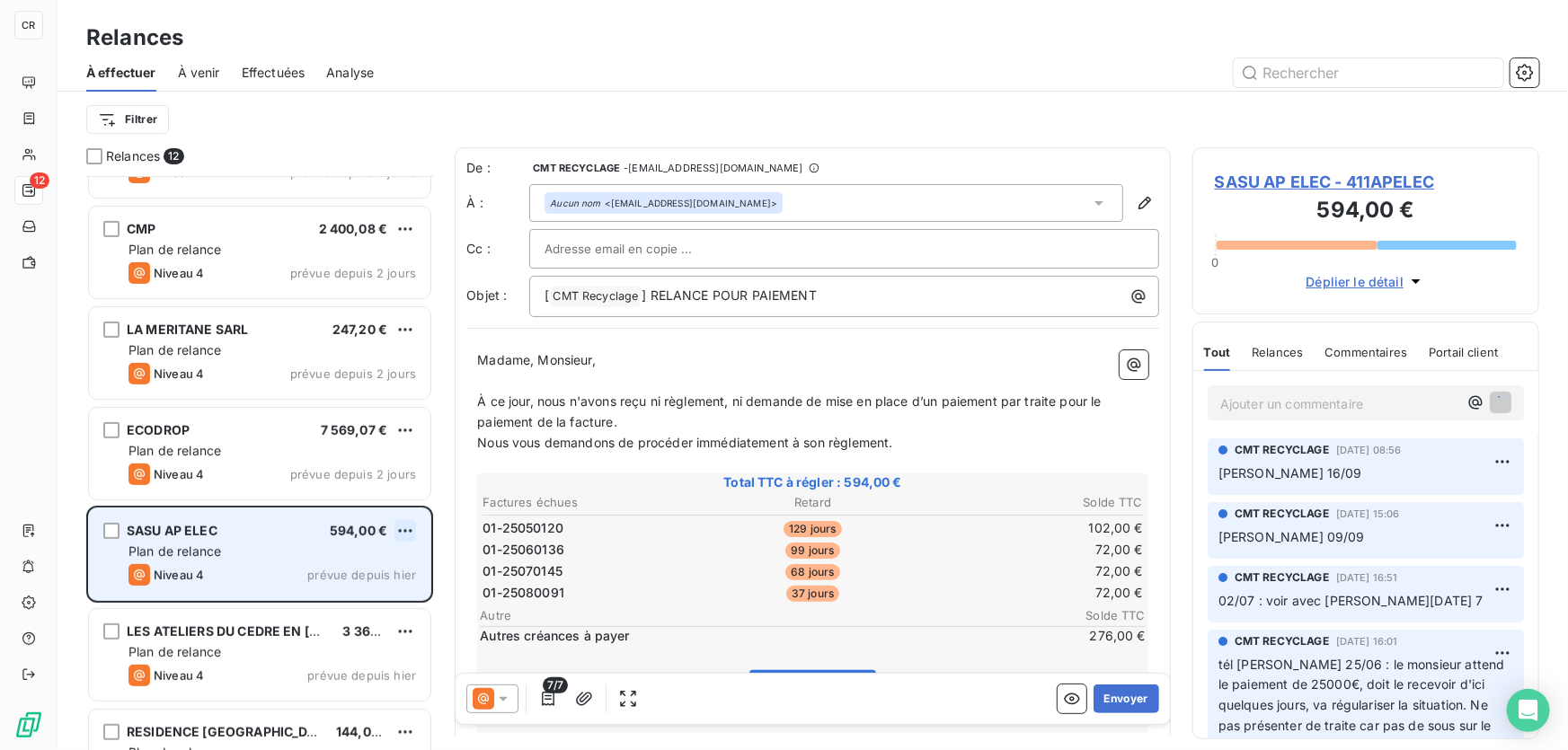
click at [400, 530] on html "CR 12 Relances À effectuer À venir Effectuées Analyse Filtrer Relances 12 CMT P…" at bounding box center [784, 375] width 1568 height 750
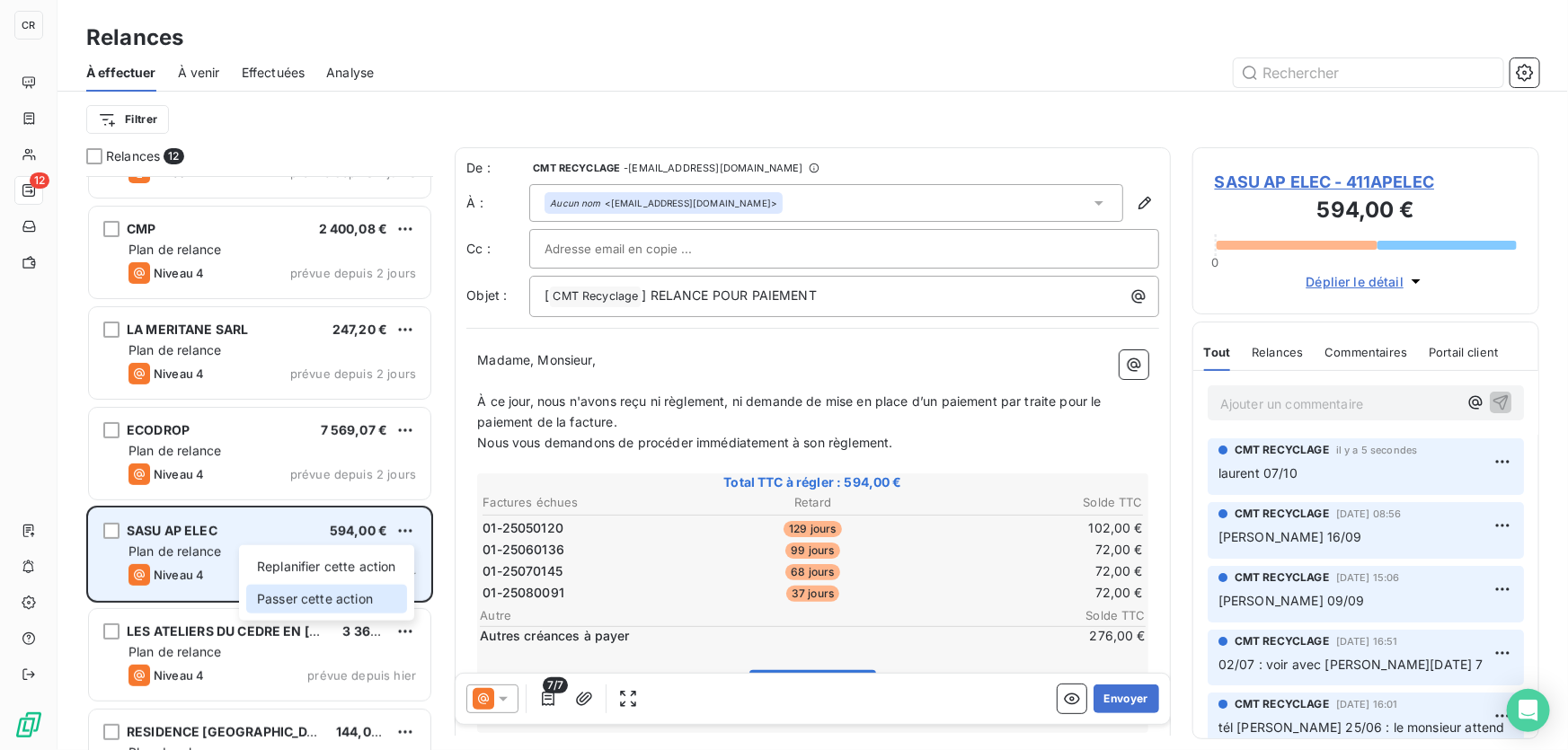
click at [322, 600] on div "Passer cette action" at bounding box center [326, 598] width 161 height 28
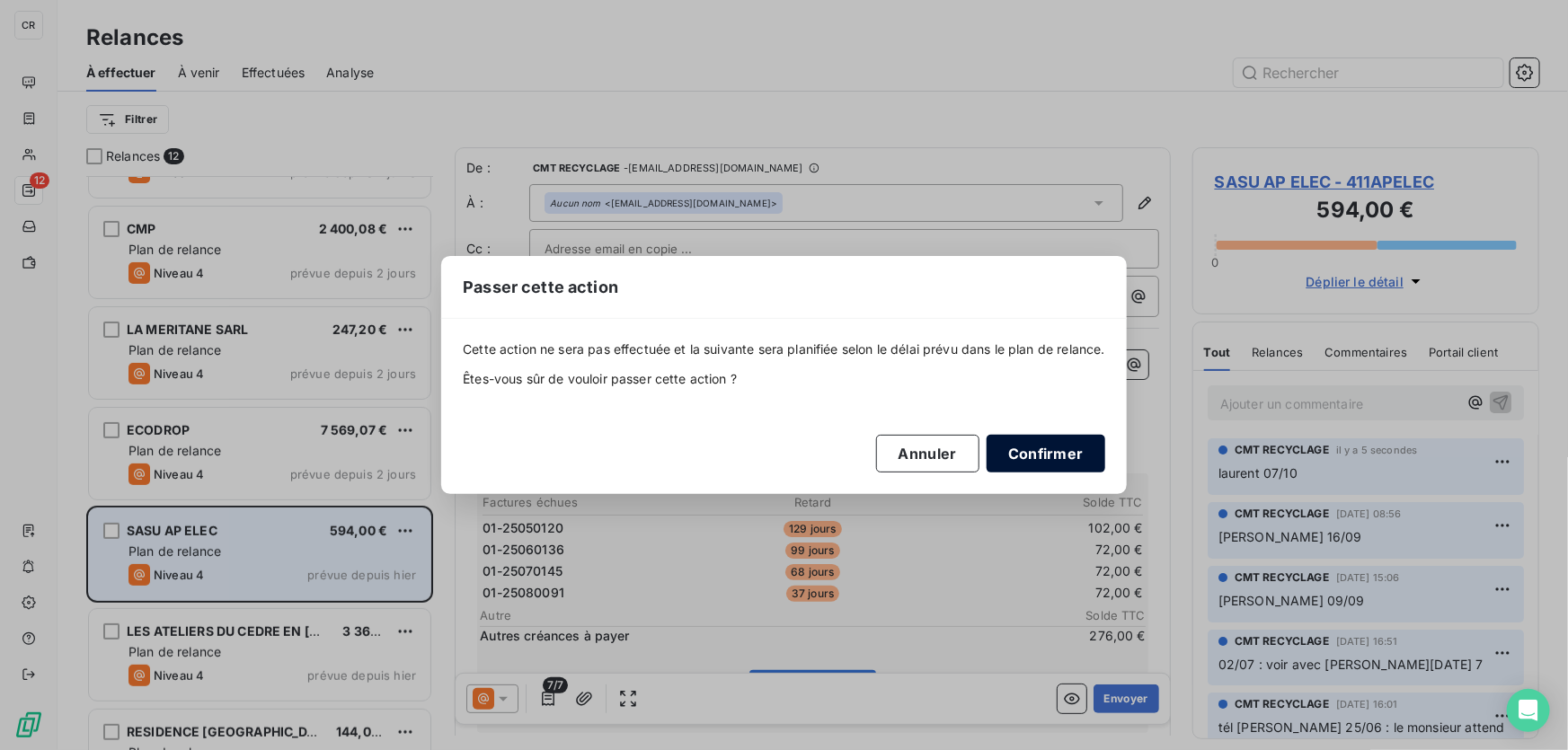
click at [1043, 451] on button "Confirmer" at bounding box center [1045, 453] width 118 height 38
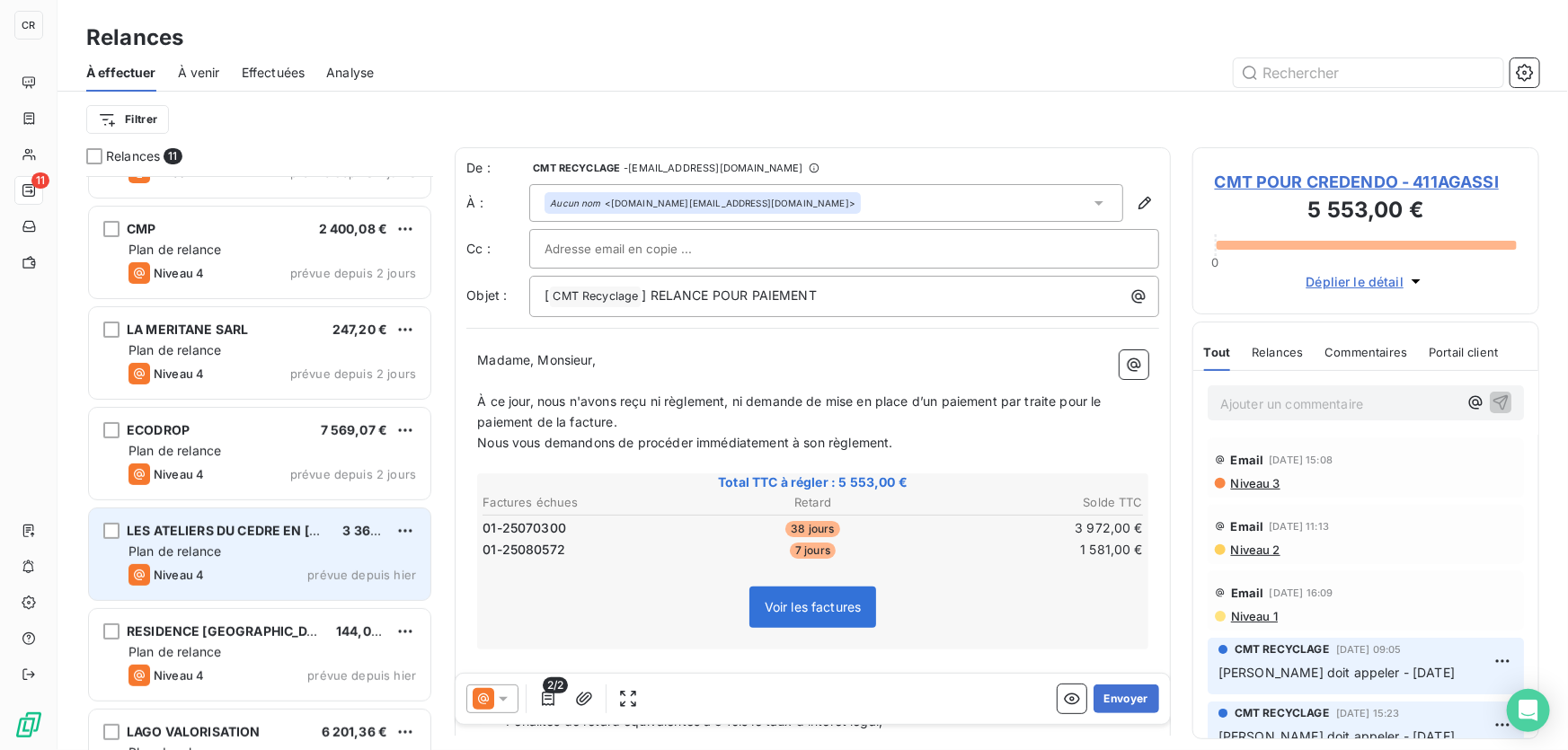
click at [258, 554] on div "Plan de relance" at bounding box center [272, 551] width 288 height 18
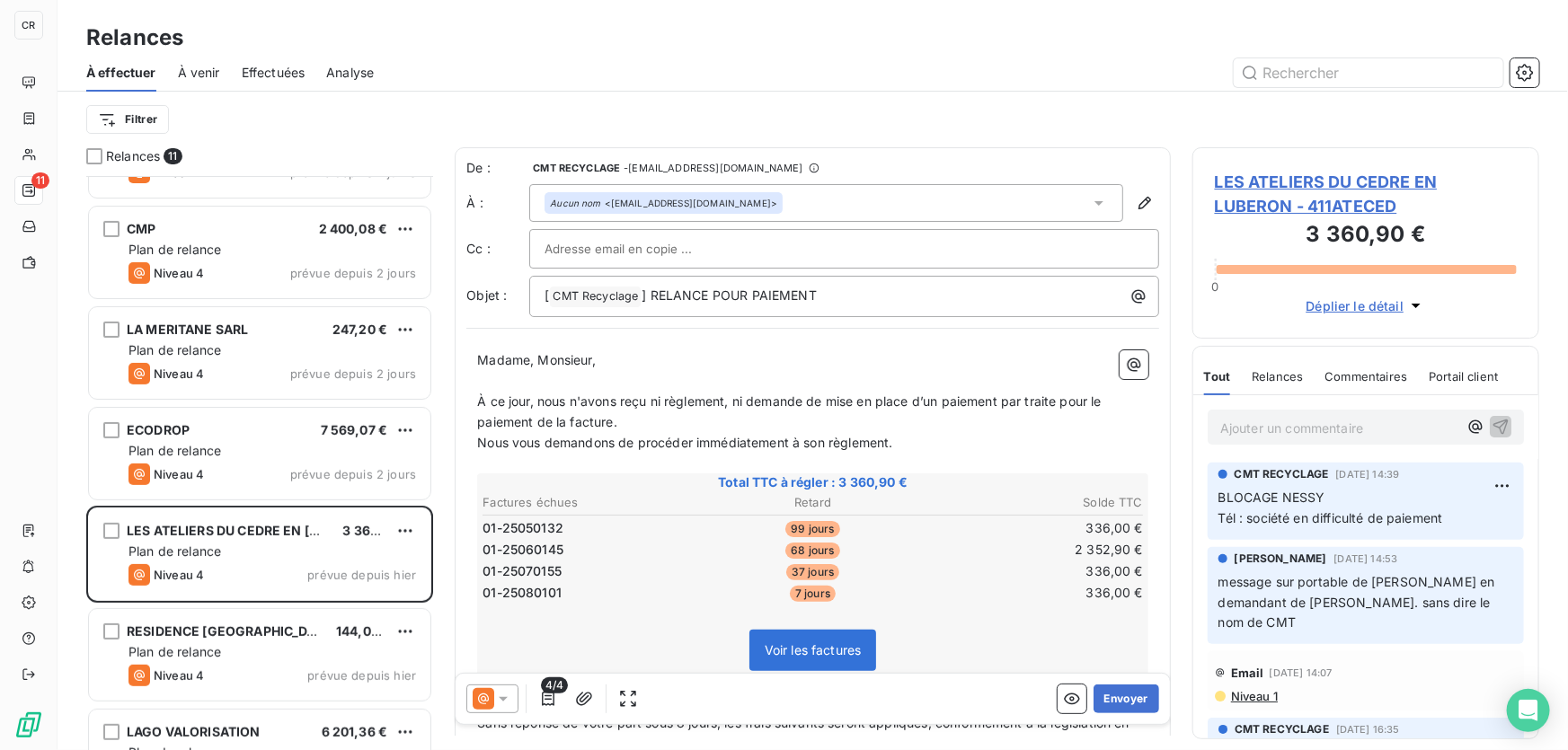
click at [1298, 426] on p "Ajouter un commentaire ﻿" at bounding box center [1338, 428] width 237 height 23
click at [1499, 422] on button "button" at bounding box center [1500, 426] width 22 height 22
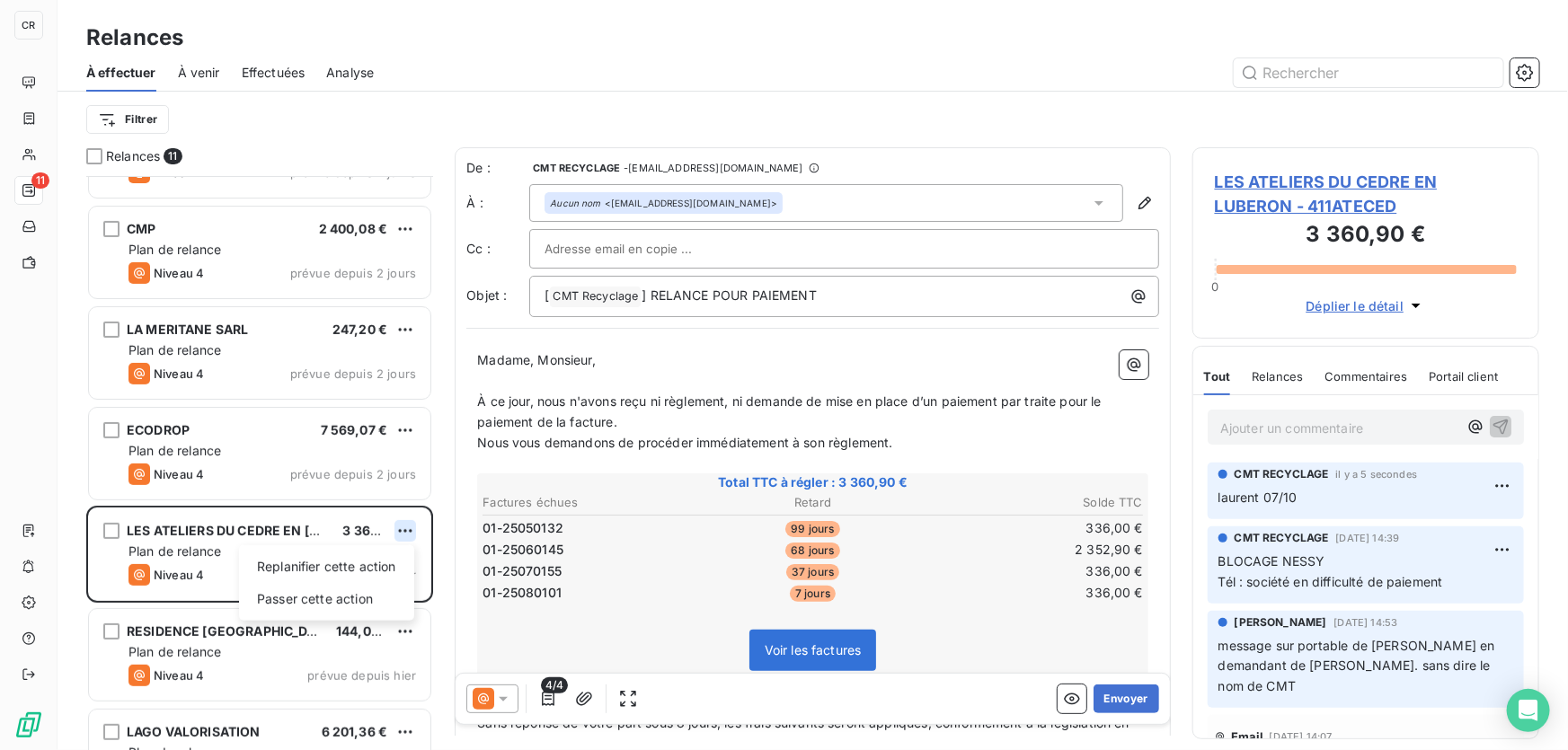
click at [397, 530] on html "CR 11 Relances À effectuer À venir Effectuées Analyse Filtrer Relances 11 CMT P…" at bounding box center [784, 375] width 1568 height 750
click at [349, 598] on div "Passer cette action" at bounding box center [326, 598] width 161 height 28
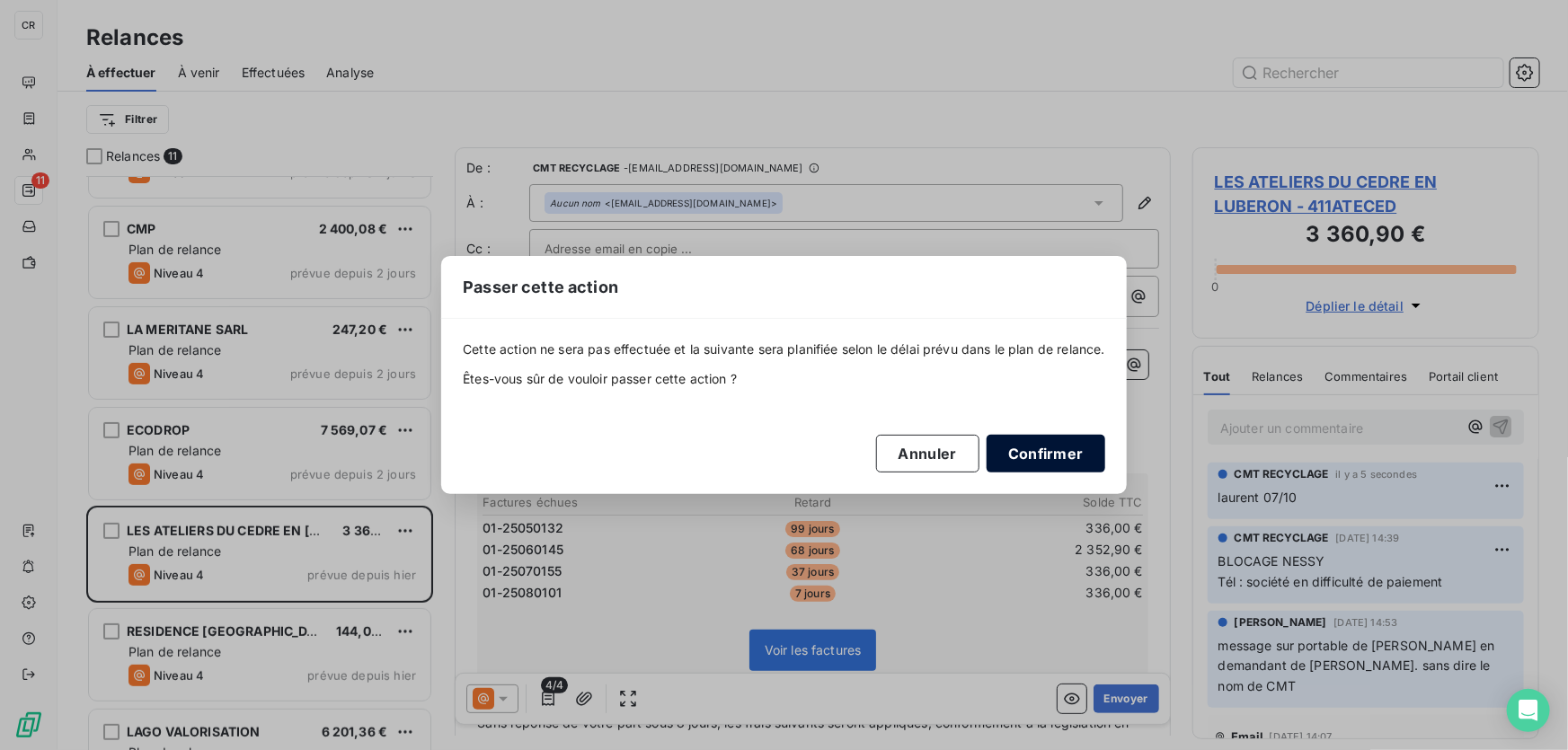
click at [1057, 447] on button "Confirmer" at bounding box center [1045, 453] width 118 height 38
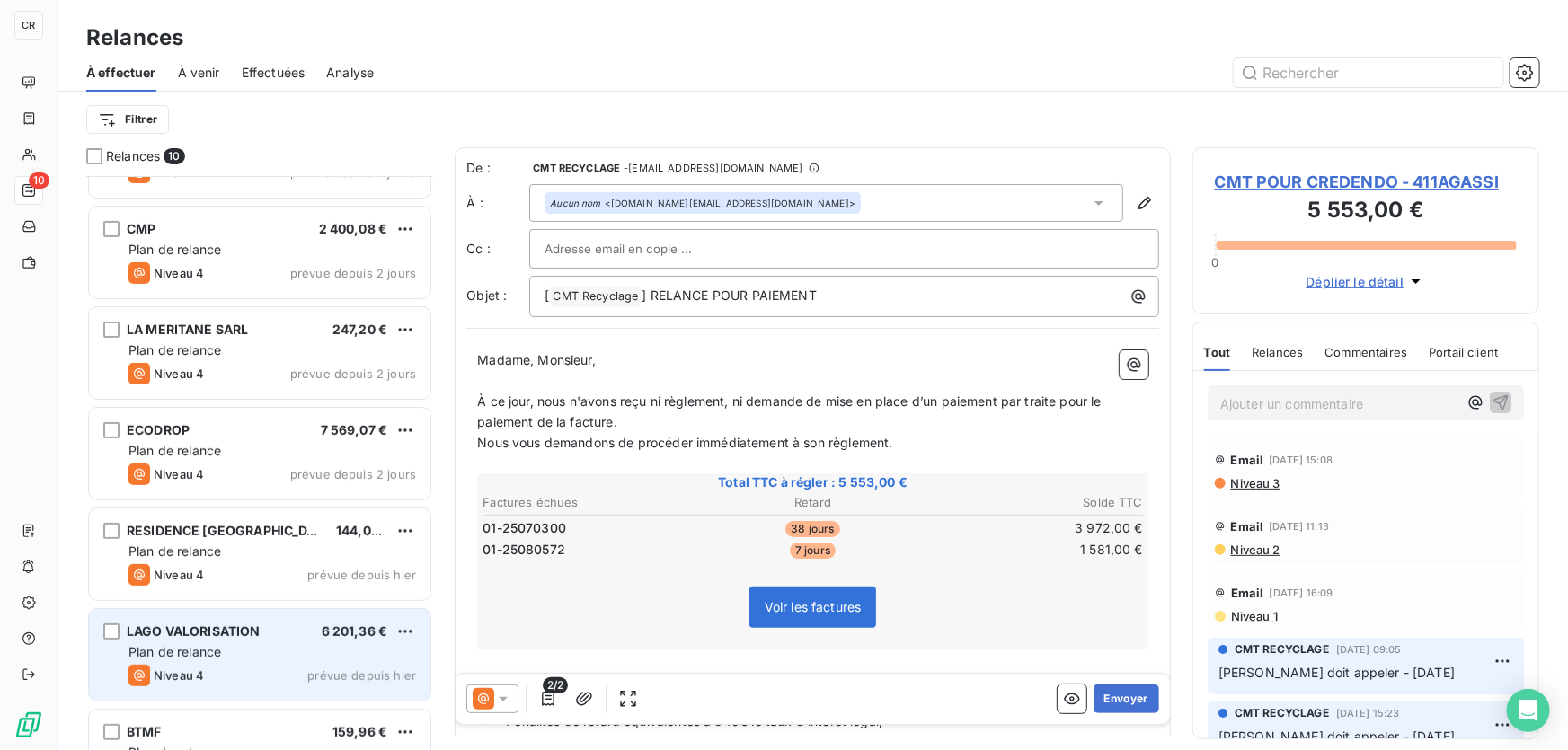
click at [241, 629] on span "LAGO VALORISATION" at bounding box center [193, 632] width 134 height 16
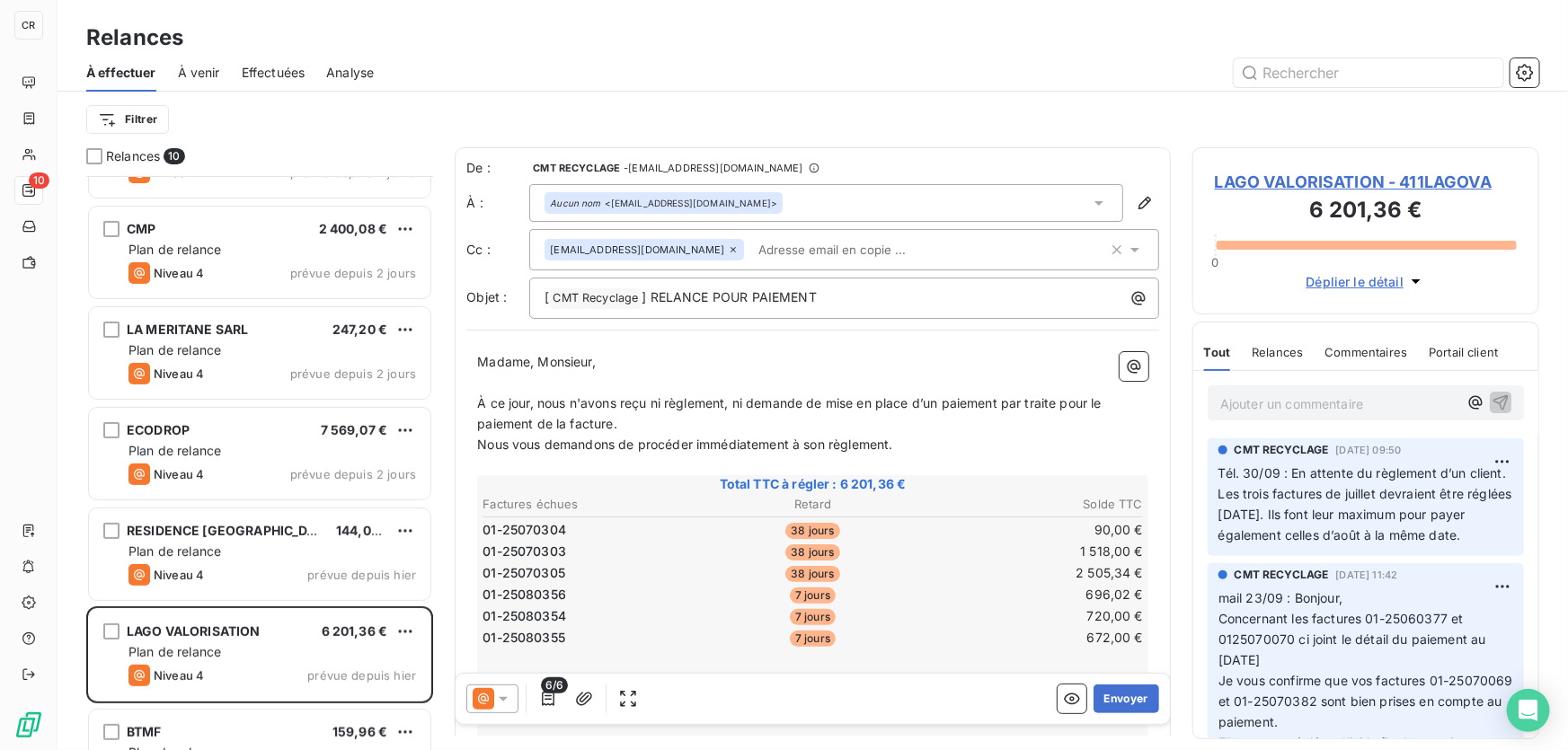
drag, startPoint x: 1245, startPoint y: 397, endPoint x: 1229, endPoint y: 408, distance: 19.4
click at [1244, 395] on p "Ajouter un commentaire ﻿" at bounding box center [1338, 403] width 237 height 23
click at [472, 393] on div "Madame, Monsieur, ﻿ À ce jour, nous n'avons reçu ni règlement, ni demande de mi…" at bounding box center [812, 750] width 693 height 818
click at [476, 404] on div "Madame, Monsieur, ﻿ À ce jour, nous n'avons reçu ni règlement, ni demande de mi…" at bounding box center [812, 750] width 693 height 818
click at [476, 401] on div "Madame, Monsieur, ﻿ À ce jour, nous n'avons reçu ni règlement, ni demande de mi…" at bounding box center [812, 750] width 693 height 818
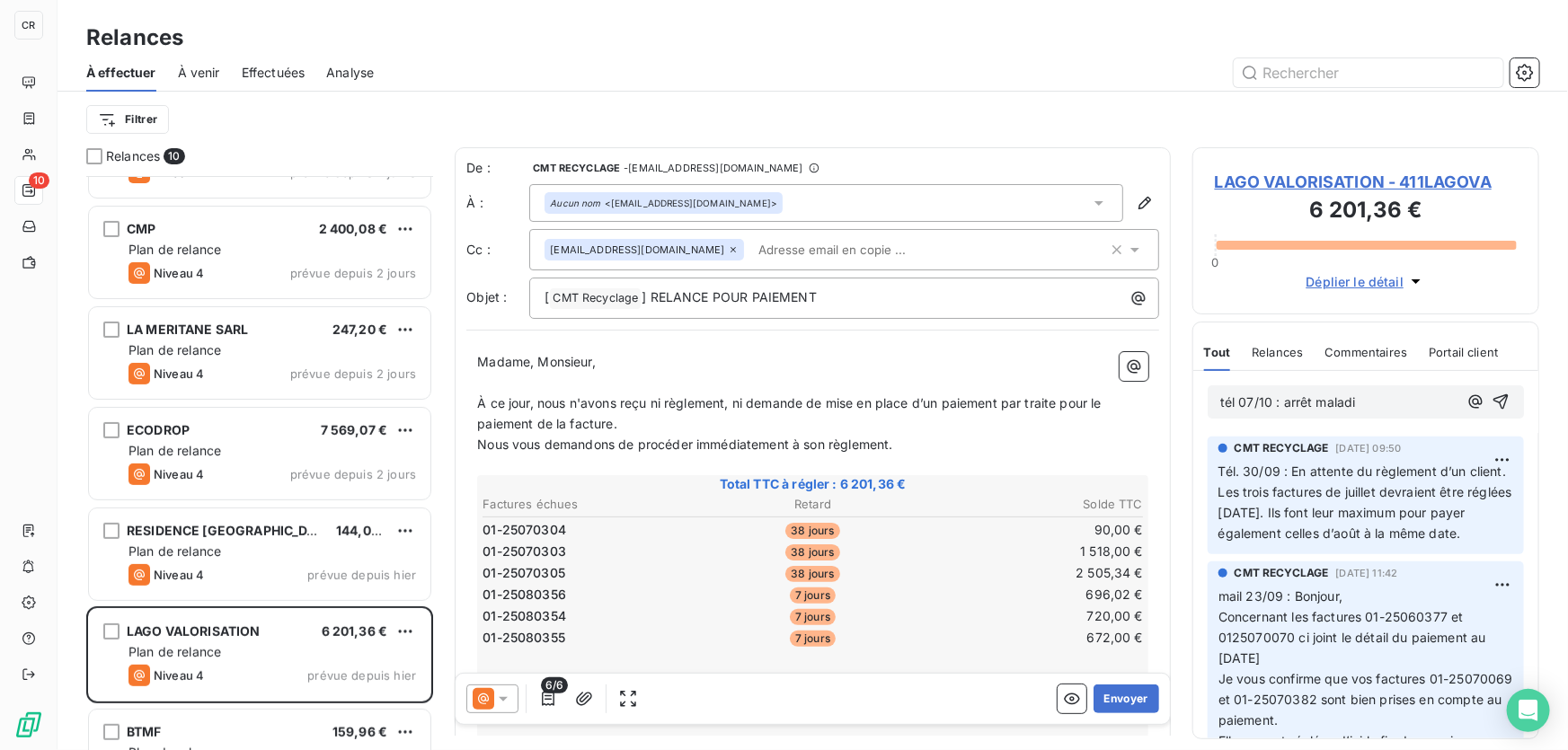
click at [484, 402] on span "À ce jour, nous n'avons reçu ni règlement, ni demande de mise en place d’un pai…" at bounding box center [791, 413] width 628 height 36
click at [480, 399] on span "À ce jour, nous n'avons reçu ni règlement, ni demande de mise en place d’un pai…" at bounding box center [791, 413] width 628 height 36
click at [1361, 421] on div "tél 07/10 : arrêt maladi" at bounding box center [1365, 401] width 345 height 62
click at [1381, 407] on p "tél 07/10 : arrêt maladi" at bounding box center [1338, 402] width 237 height 21
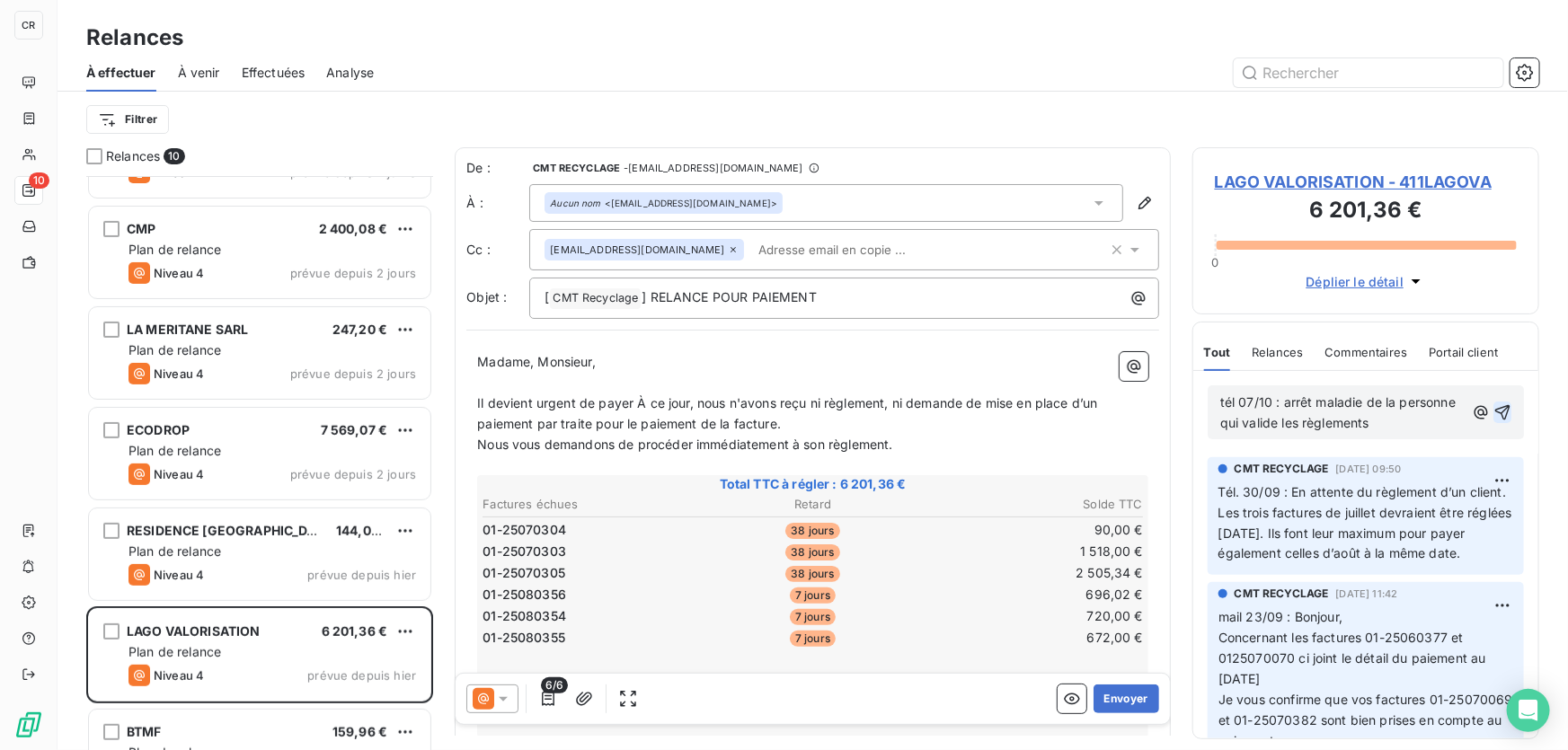
click at [1495, 409] on icon "button" at bounding box center [1501, 412] width 18 height 18
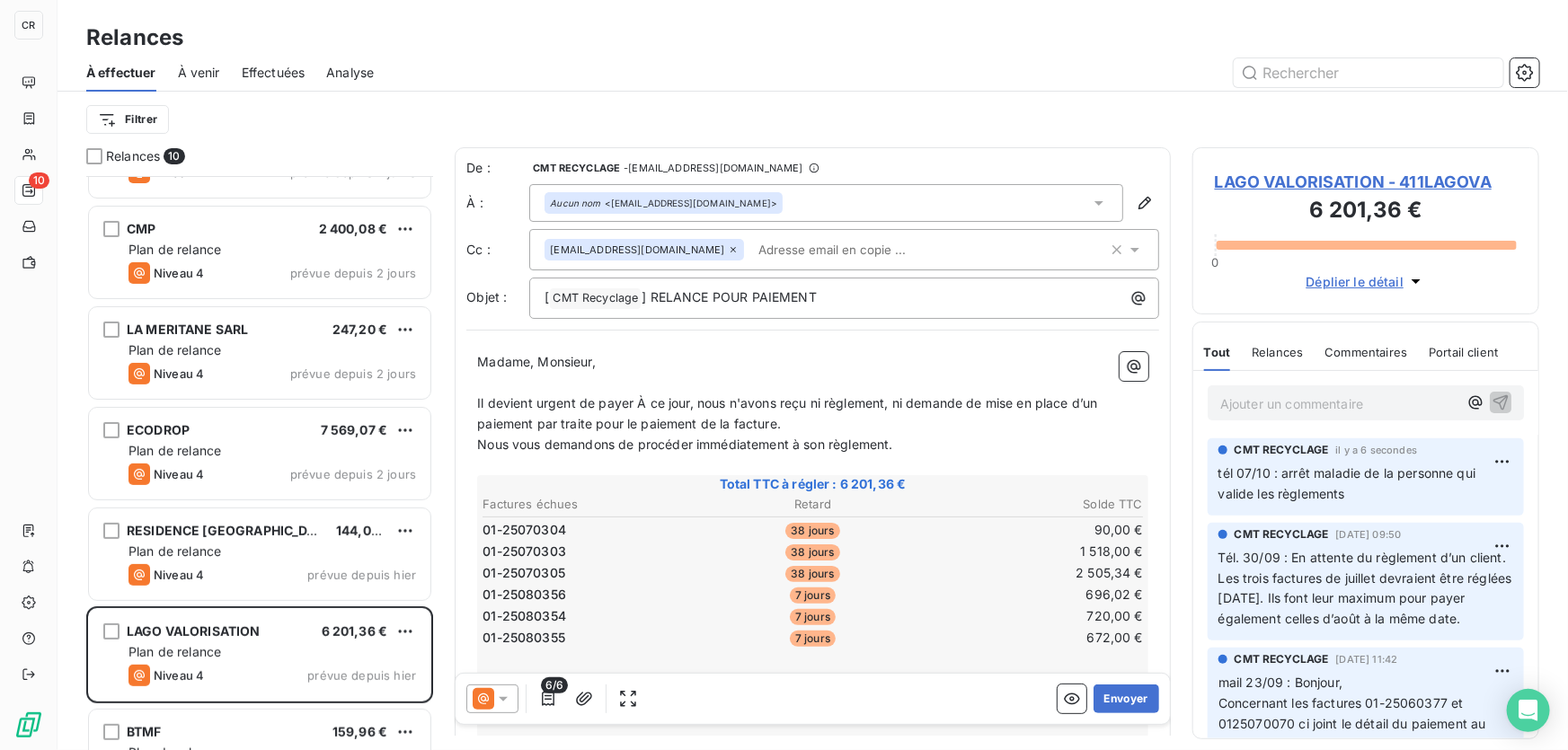
click at [1318, 407] on p "Ajouter un commentaire ﻿" at bounding box center [1338, 403] width 237 height 23
click at [635, 401] on span "Il devient urgent de payer À ce jour, nous n'avons reçu ni règlement, ni demand…" at bounding box center [788, 413] width 623 height 36
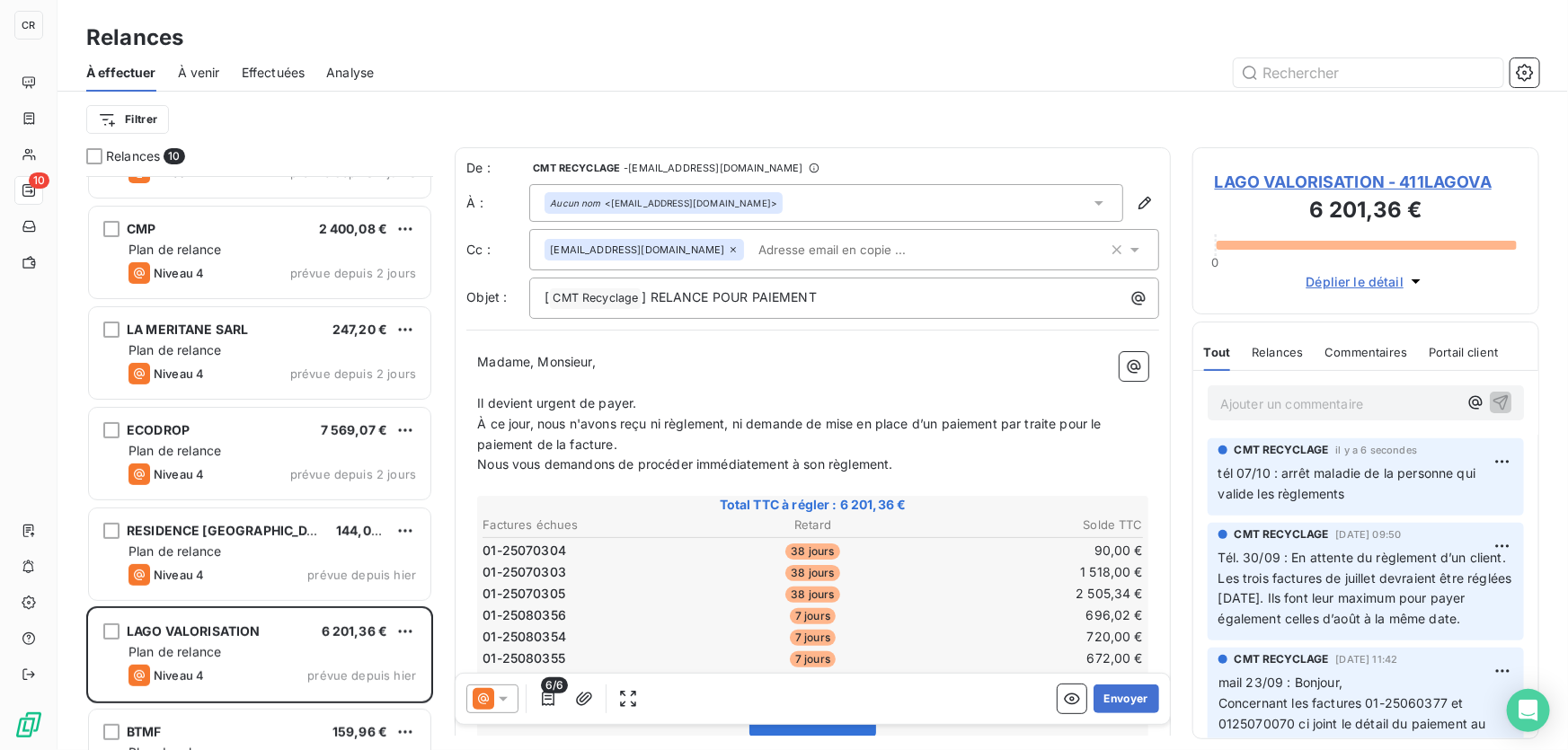
click at [652, 401] on p "Il devient urgent de payer." at bounding box center [812, 403] width 671 height 21
click at [820, 440] on p "À ce jour, nous n'avons reçu ni règlement, ni demande de mise en place d’un pai…" at bounding box center [812, 435] width 671 height 41
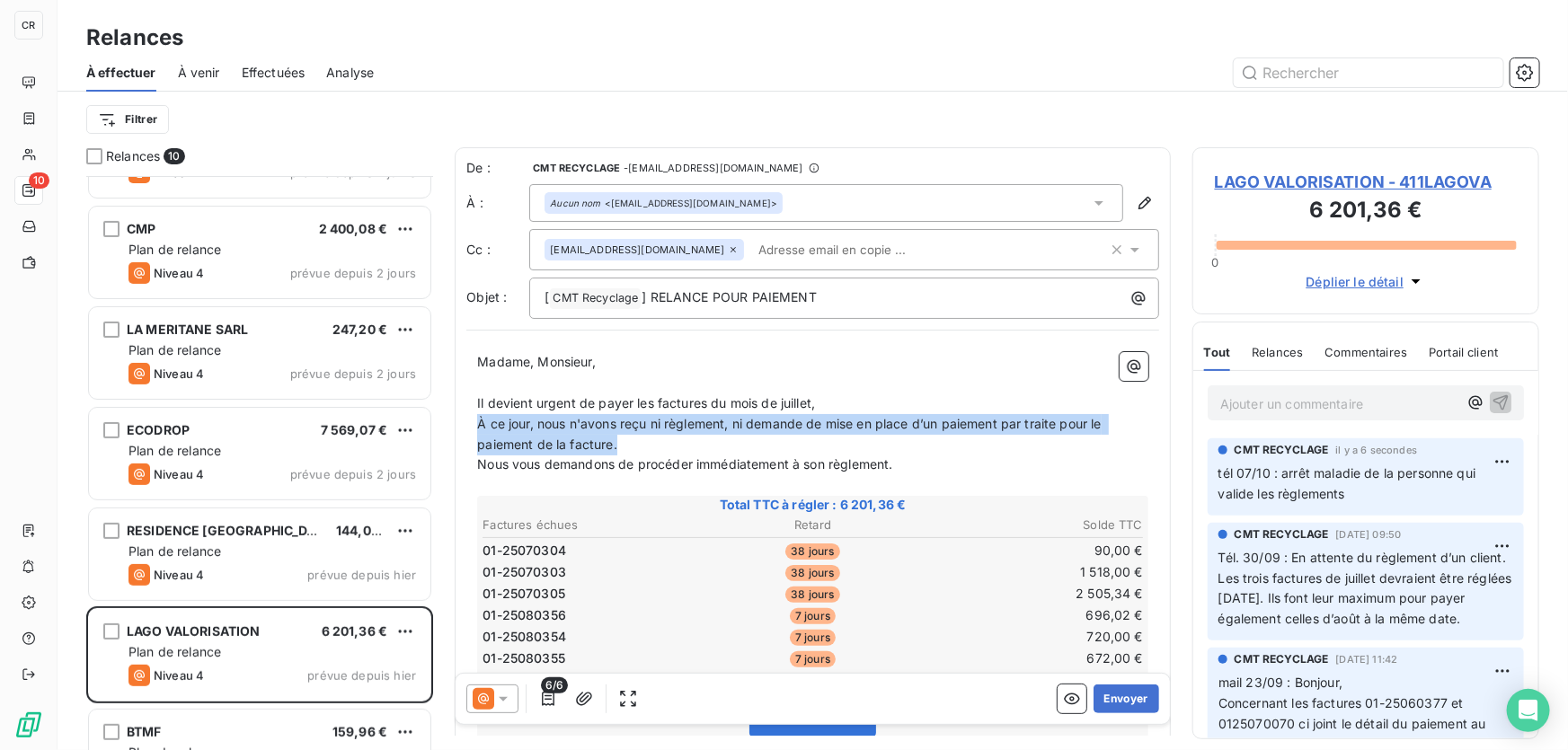
drag, startPoint x: 797, startPoint y: 443, endPoint x: 824, endPoint y: 404, distance: 47.4
click at [824, 404] on div "Madame, Monsieur, ﻿ Il devient urgent de payer les factures du mois de juillet,…" at bounding box center [812, 761] width 671 height 817
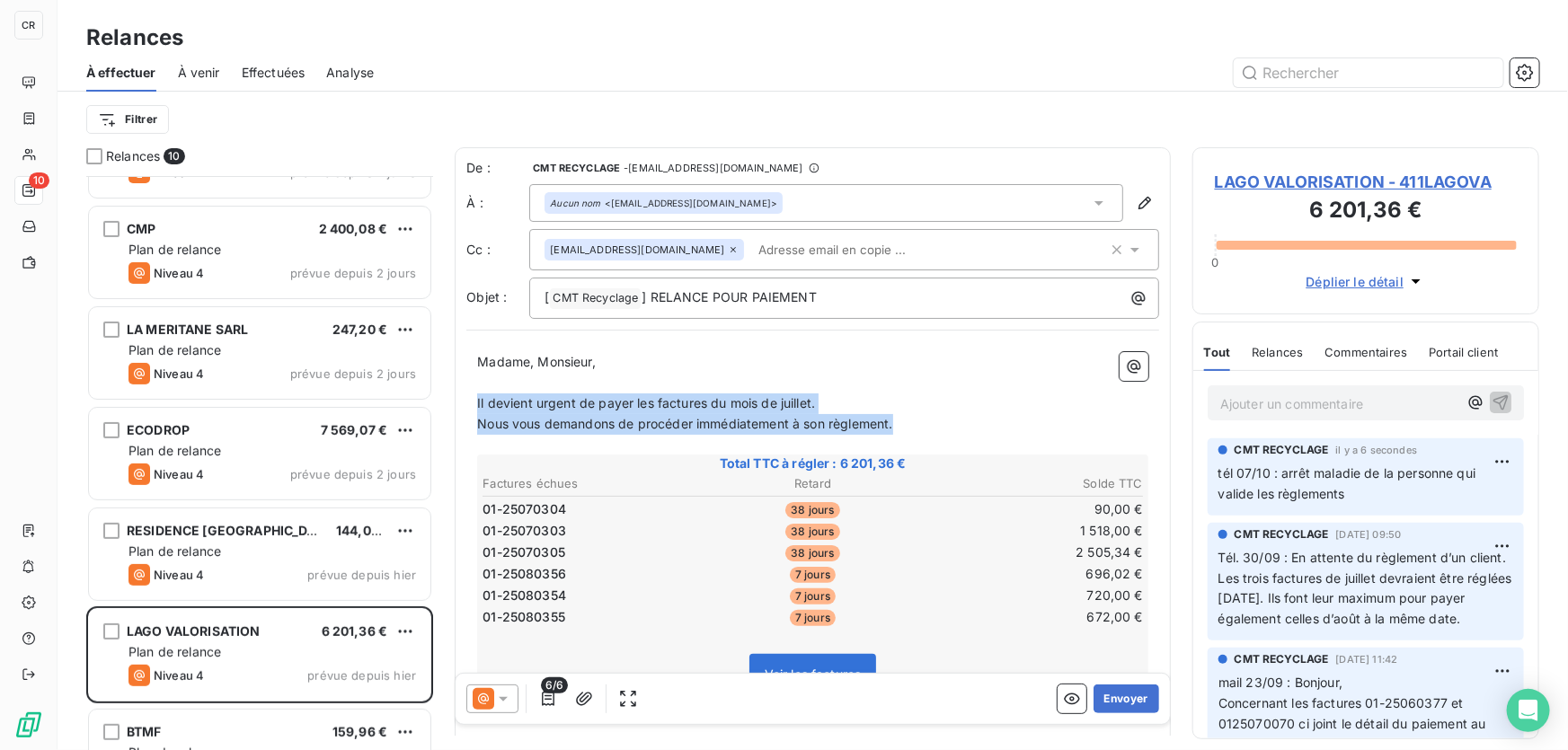
drag, startPoint x: 924, startPoint y: 420, endPoint x: 461, endPoint y: 395, distance: 463.7
click at [461, 395] on div "De : CMT RECYCLAGE - [EMAIL_ADDRESS][DOMAIN_NAME] À : Aucun nom <[EMAIL_ADDRESS…" at bounding box center [811, 649] width 715 height 1004
copy div "Il devient urgent de payer les factures du mois de juillet. Nous vous demandons…"
click at [890, 421] on p "Nous vous demandons de procéder immédiatement à son règlement." at bounding box center [812, 424] width 671 height 21
drag, startPoint x: 901, startPoint y: 420, endPoint x: 454, endPoint y: 428, distance: 447.1
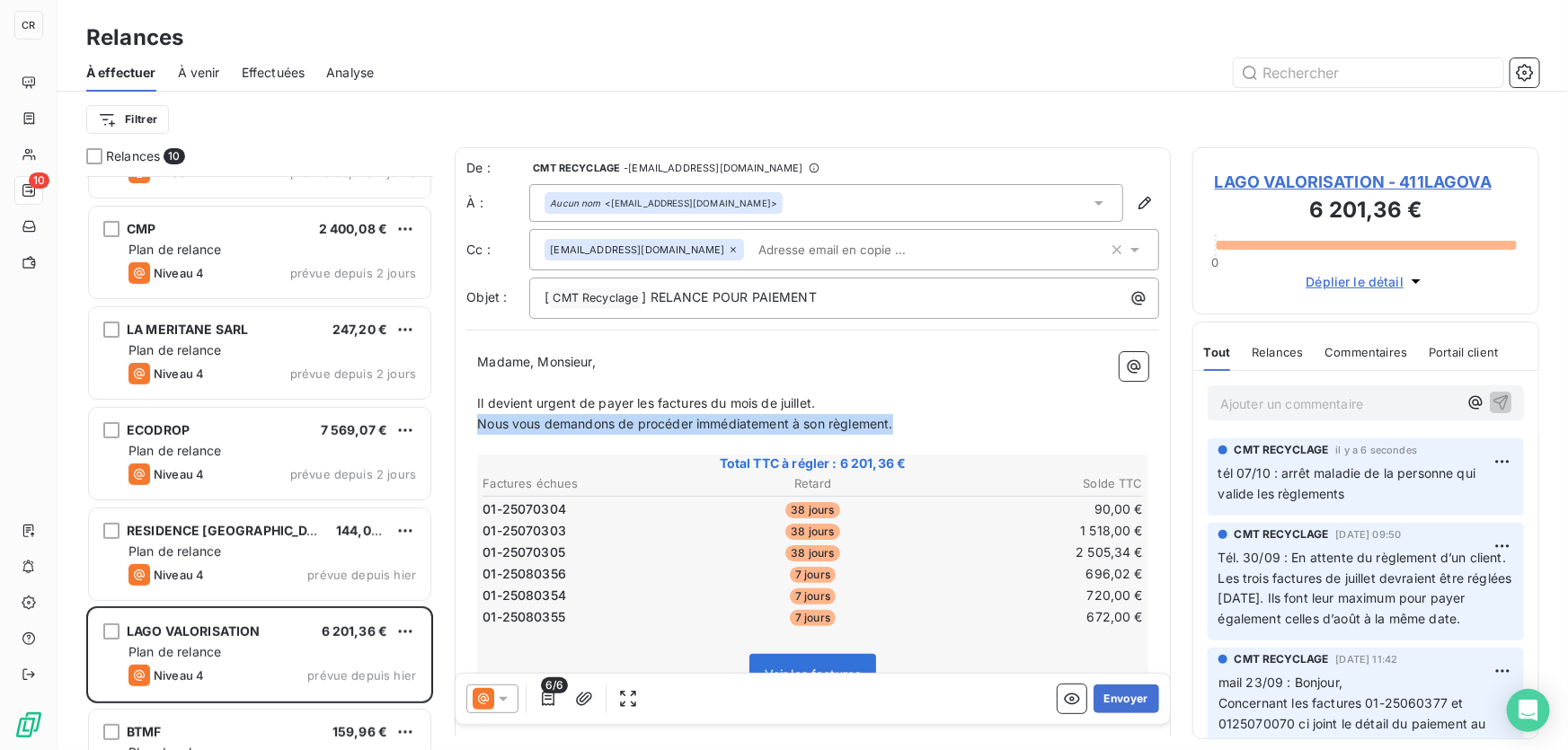
click at [448, 431] on div "Relances 10 CMT POUR CREDENDO 5 553,00 € Plan de relance Niveau 4 prévue depuis…" at bounding box center [812, 449] width 1510 height 603
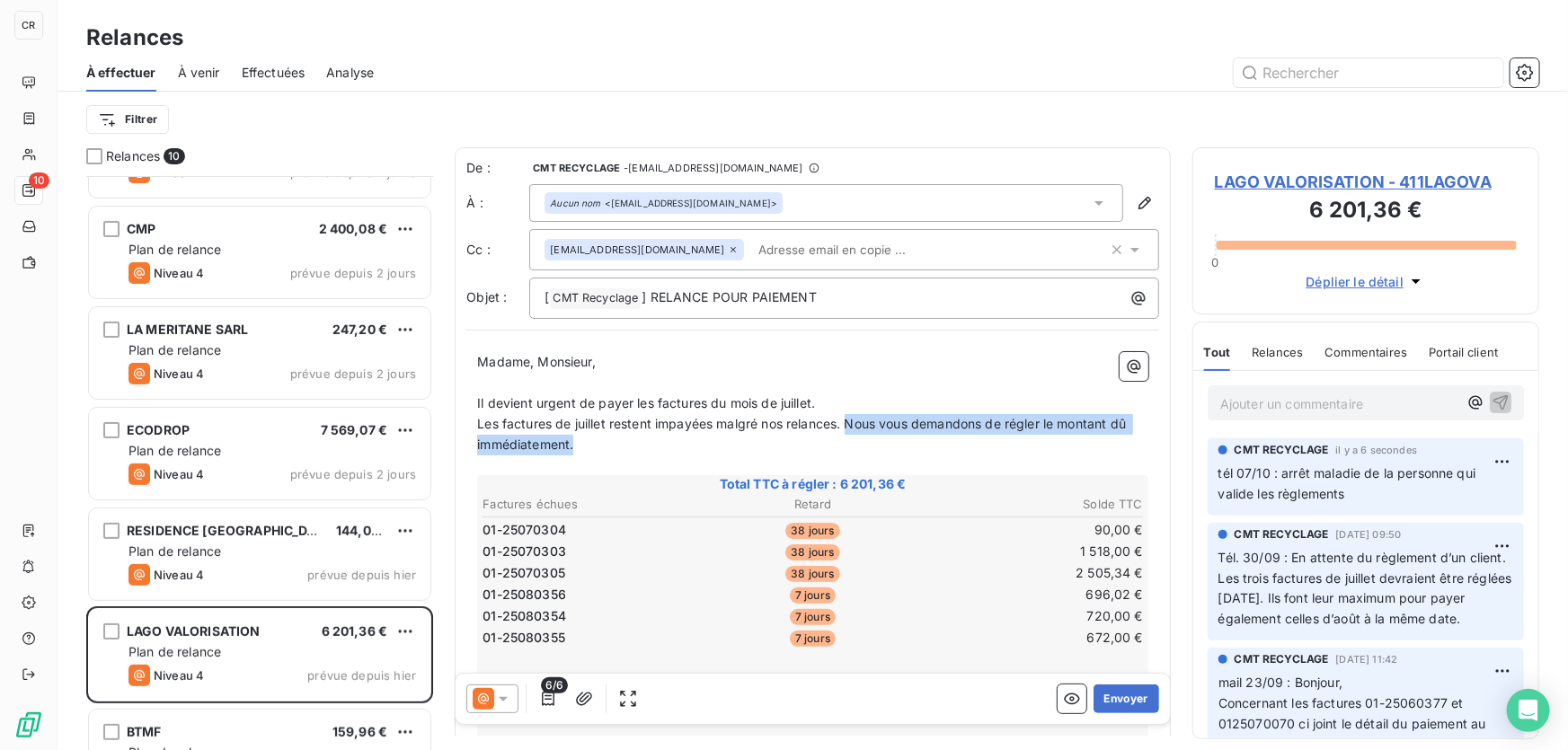
drag, startPoint x: 851, startPoint y: 421, endPoint x: 857, endPoint y: 437, distance: 17.1
click at [857, 437] on p "Les factures de juillet restent impayées malgré nos relances. Nous vous demando…" at bounding box center [812, 435] width 671 height 41
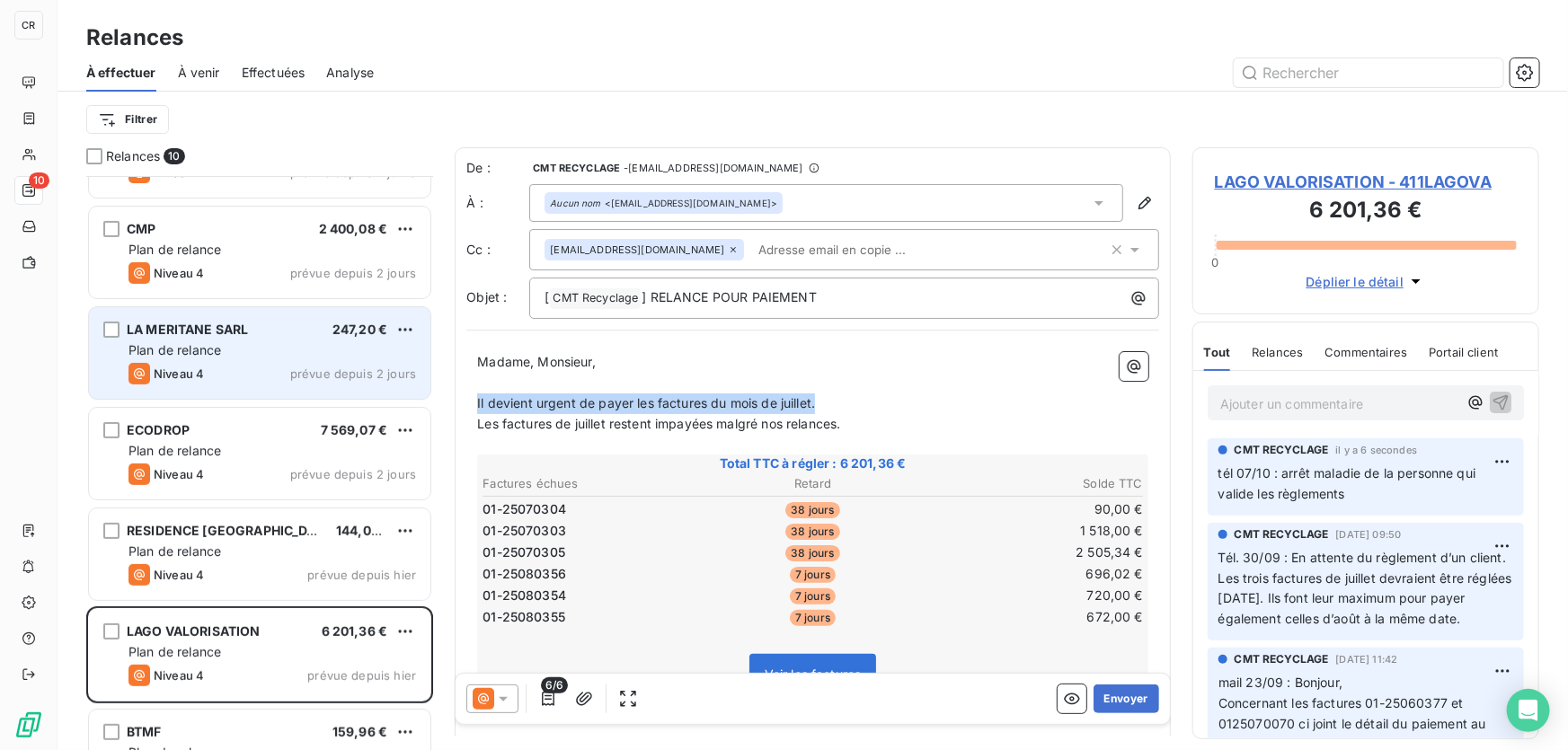
drag, startPoint x: 819, startPoint y: 404, endPoint x: 417, endPoint y: 397, distance: 402.1
click at [417, 397] on div "Relances 10 CMT POUR CREDENDO 5 553,00 € Plan de relance Niveau 4 prévue depuis…" at bounding box center [812, 449] width 1510 height 603
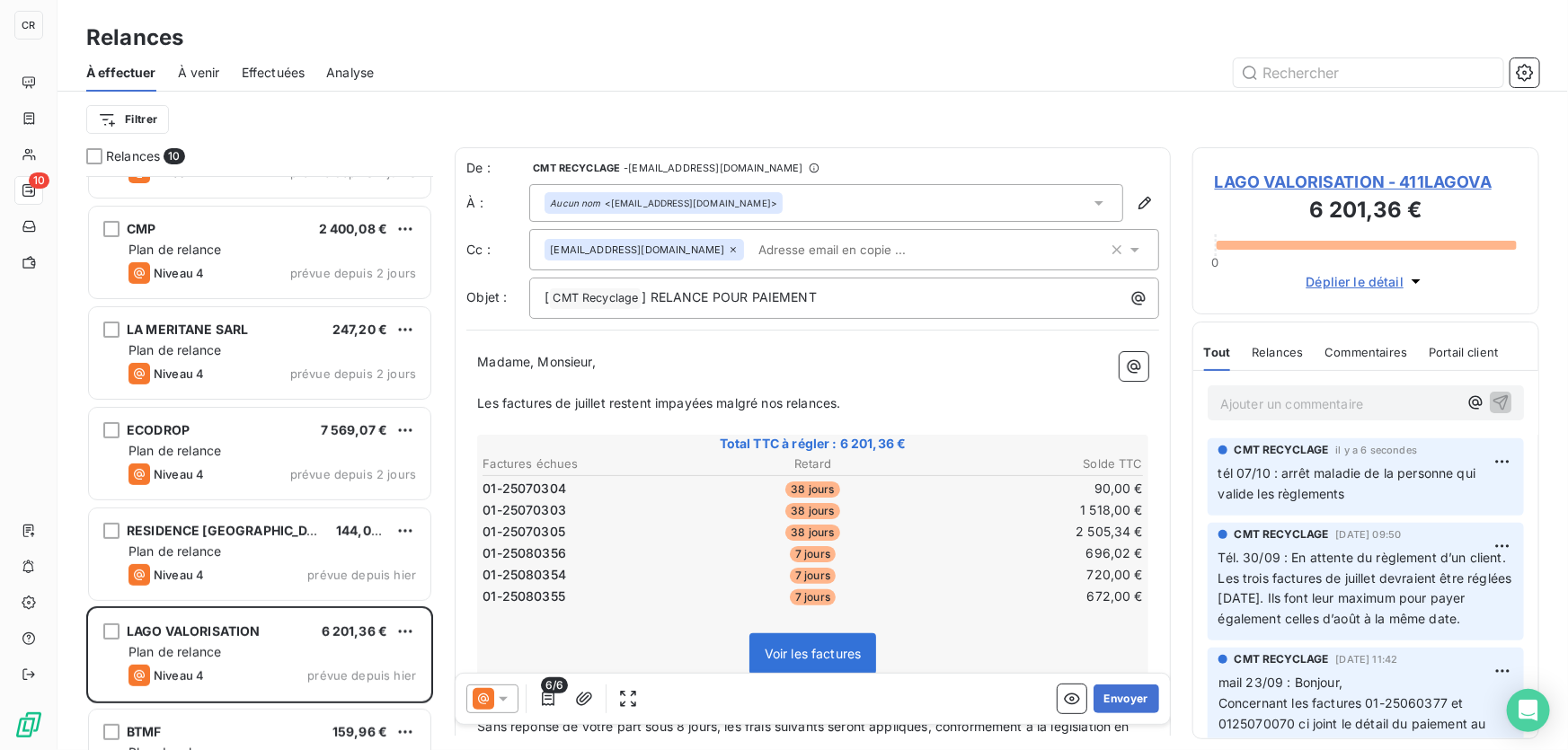
click at [902, 402] on p "Les factures de juillet restent impayées malgré nos relances." at bounding box center [812, 403] width 671 height 21
click at [606, 400] on span "Les factures de juillet restent impayées malgré nos relances." at bounding box center [658, 403] width 363 height 16
click at [899, 400] on p "Les factures de juillet, [PERSON_NAME] restent impayées malgré nos relances." at bounding box center [812, 403] width 671 height 21
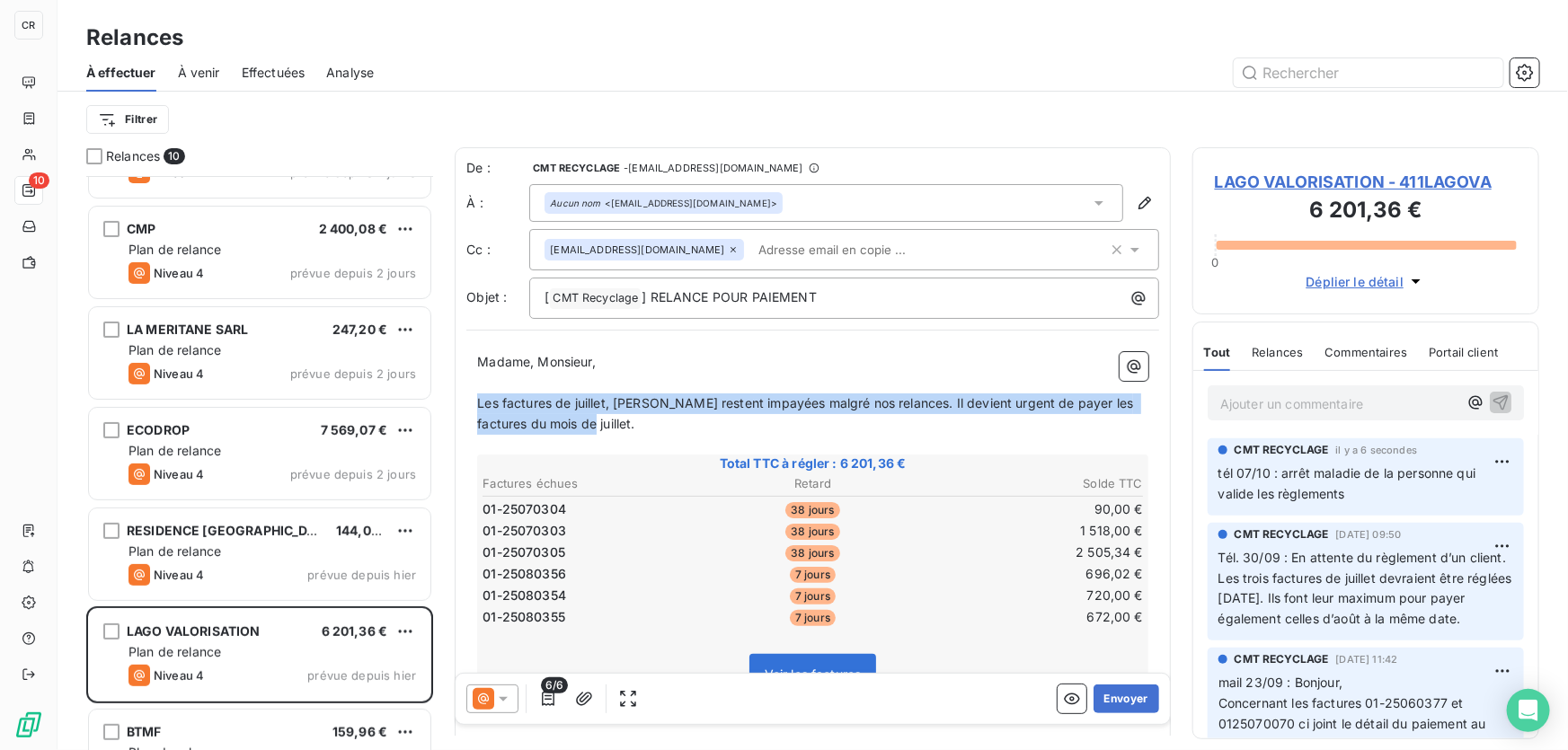
drag, startPoint x: 619, startPoint y: 427, endPoint x: 455, endPoint y: 403, distance: 165.7
click at [455, 403] on div "De : CMT RECYCLAGE - [EMAIL_ADDRESS][DOMAIN_NAME] À : Aucun nom <[EMAIL_ADDRESS…" at bounding box center [811, 649] width 715 height 1004
copy span "Les factures de juillet, [PERSON_NAME] restent impayées malgré nos relances. Il…"
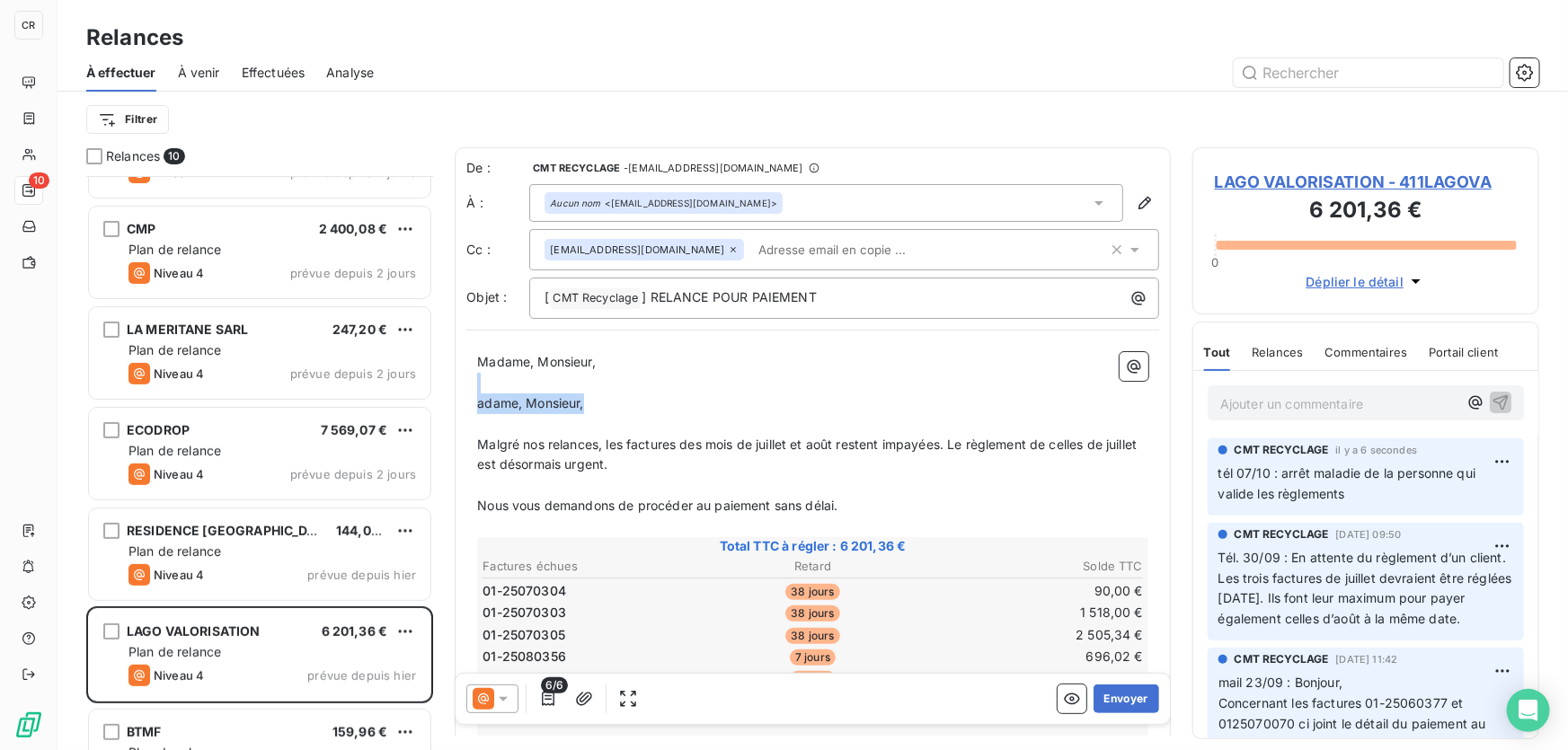
drag, startPoint x: 603, startPoint y: 398, endPoint x: 644, endPoint y: 382, distance: 44.0
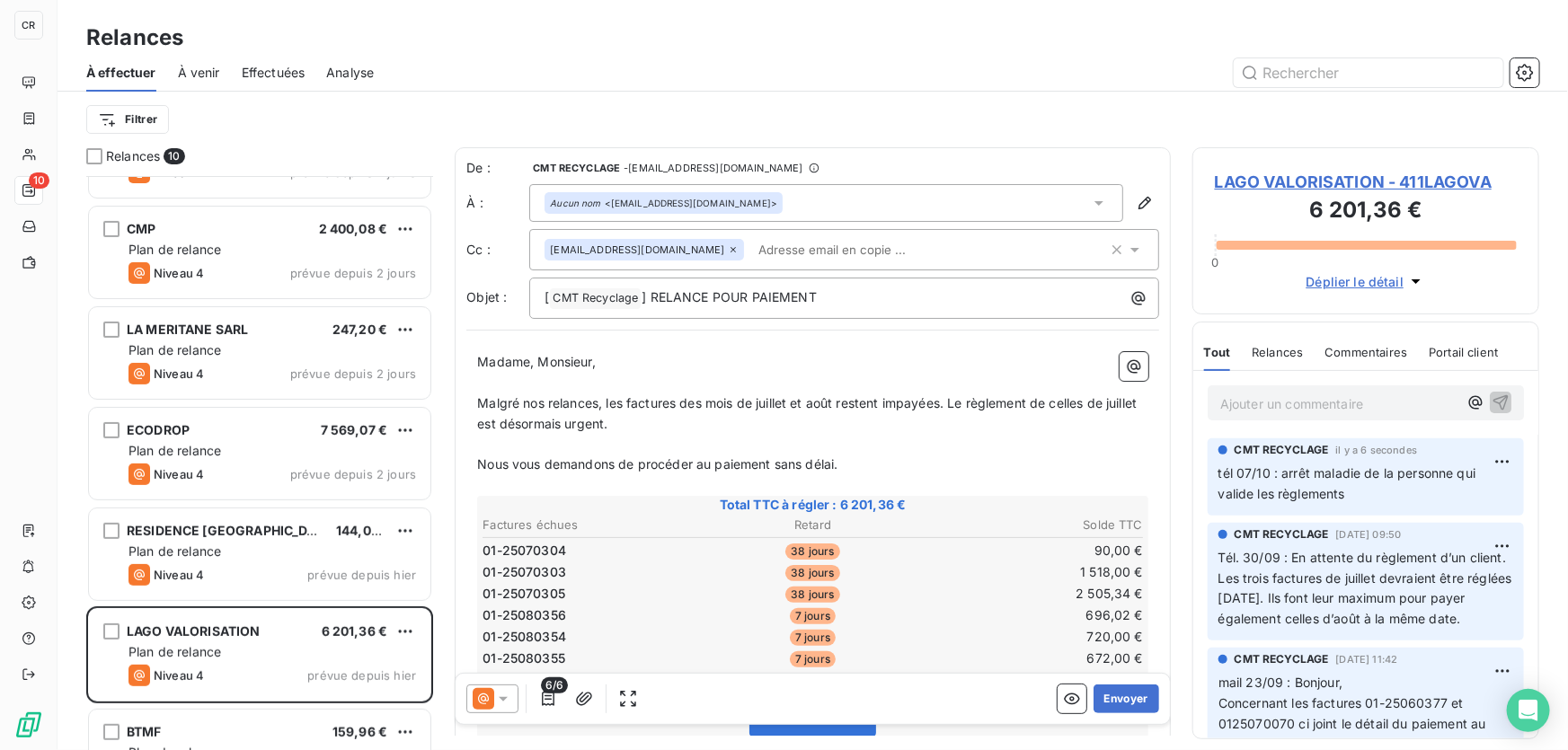
click at [950, 402] on span "Malgré nos relances, les factures des mois de juillet et août restent impayées.…" at bounding box center [807, 413] width 663 height 36
click at [801, 419] on span "Le règlement de celles de juillet est désormais urgent." at bounding box center [638, 424] width 323 height 16
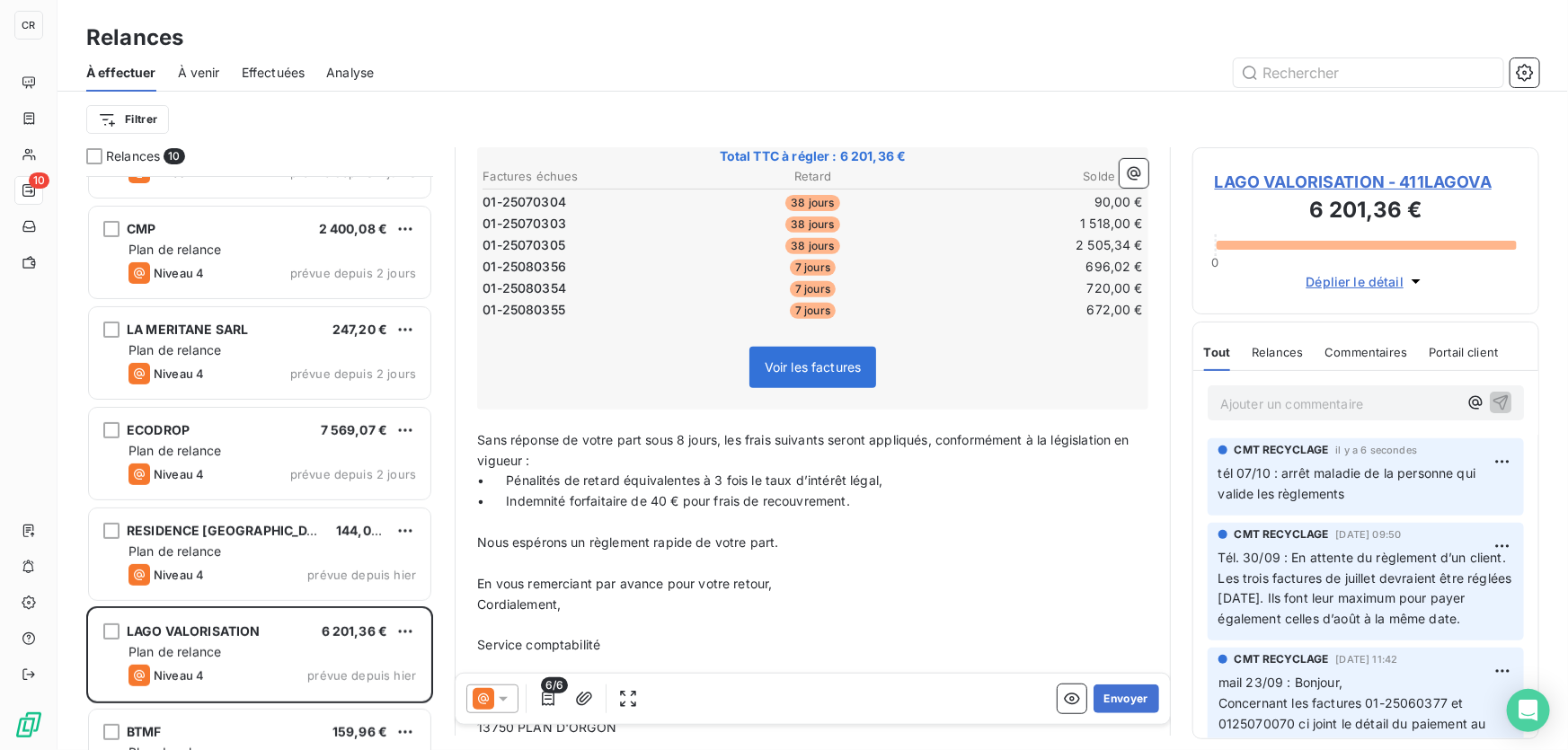
drag, startPoint x: 467, startPoint y: 431, endPoint x: 790, endPoint y: 534, distance: 339.0
click at [790, 534] on div "Madame, Monsieur, ﻿ Malgré nos relances, les factures des mois de juillet et ao…" at bounding box center [812, 412] width 693 height 838
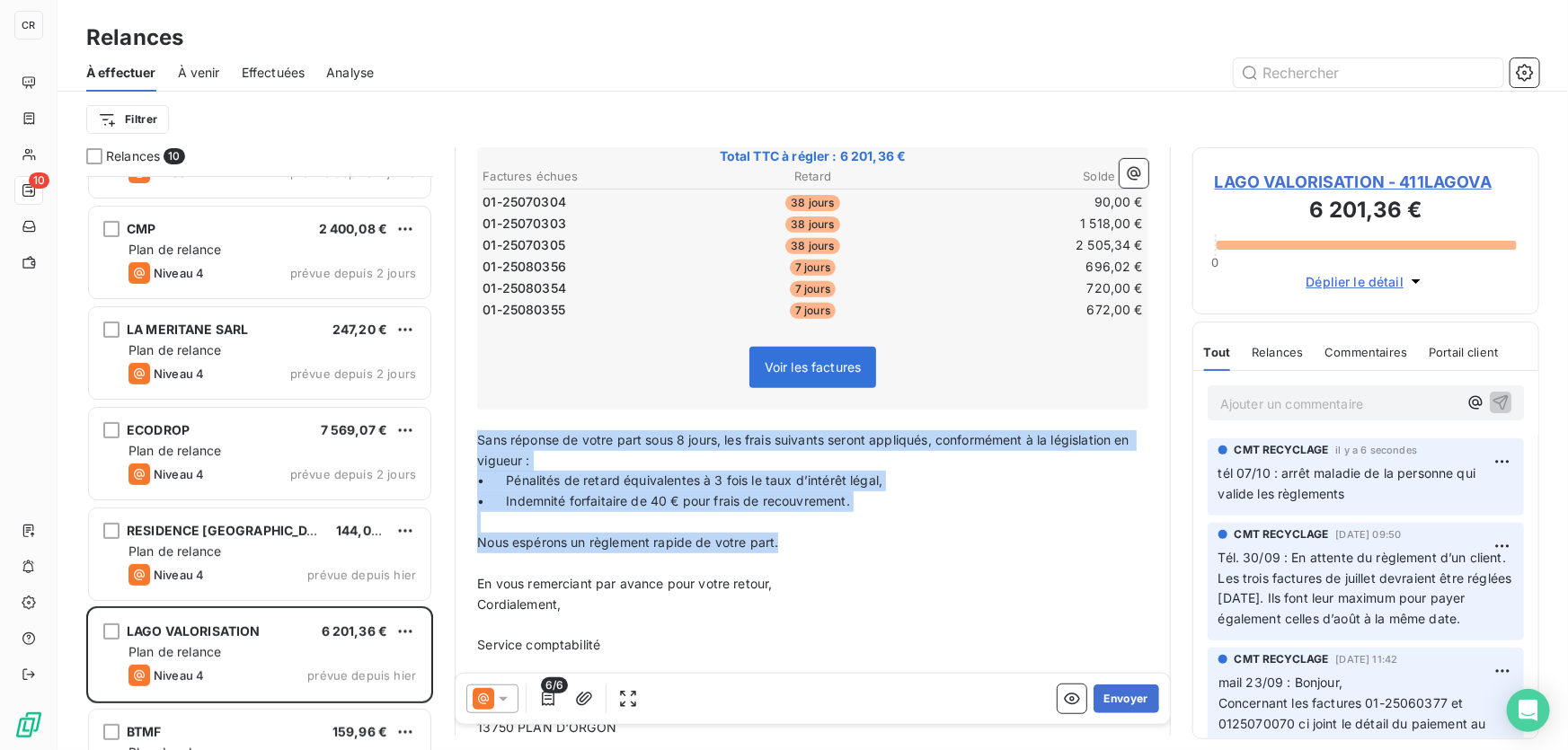
drag, startPoint x: 802, startPoint y: 544, endPoint x: 477, endPoint y: 438, distance: 341.8
click at [477, 438] on div "Madame, Monsieur, ﻿ Malgré nos relances, les factures des mois de juillet et ao…" at bounding box center [812, 412] width 671 height 817
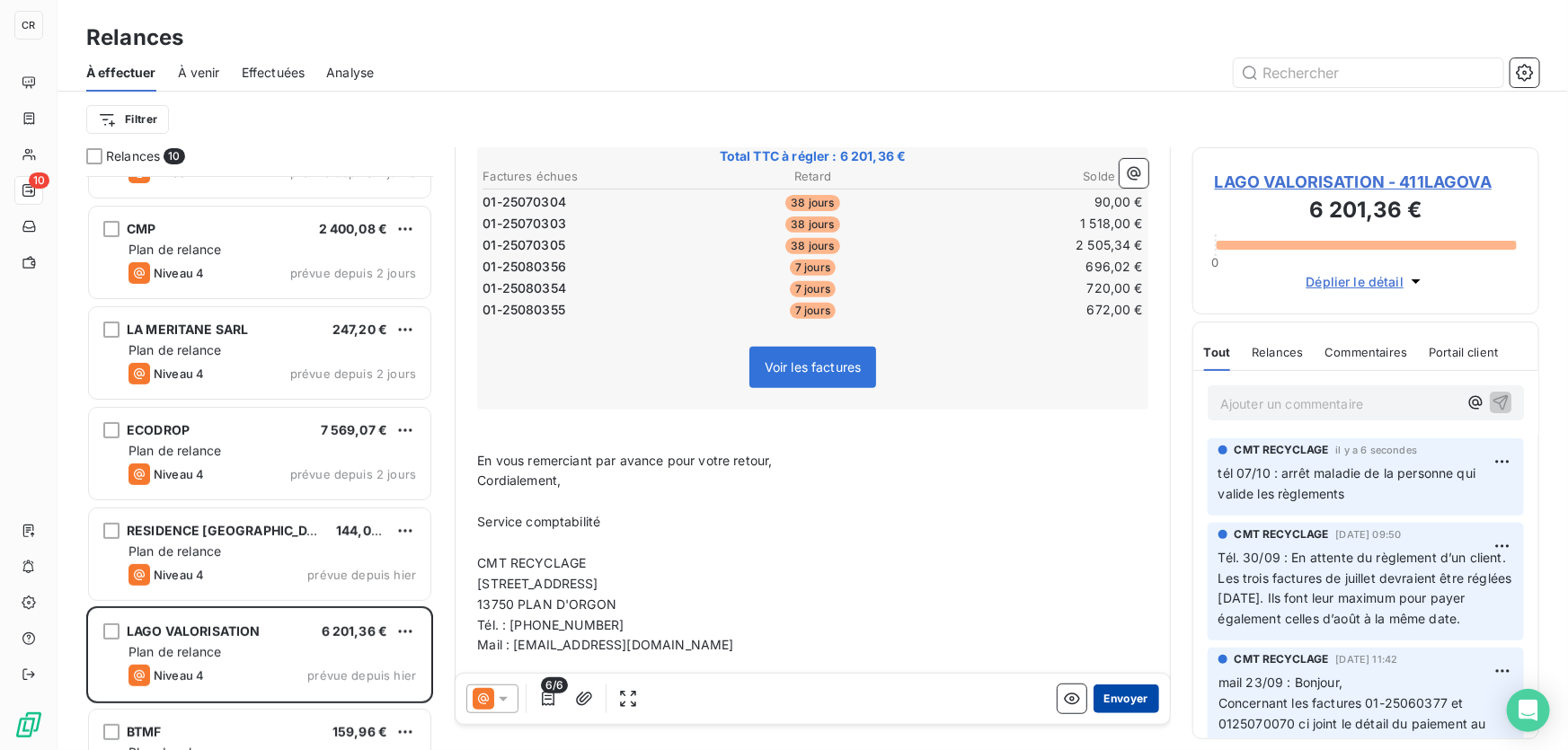
click at [1122, 699] on button "Envoyer" at bounding box center [1126, 698] width 66 height 28
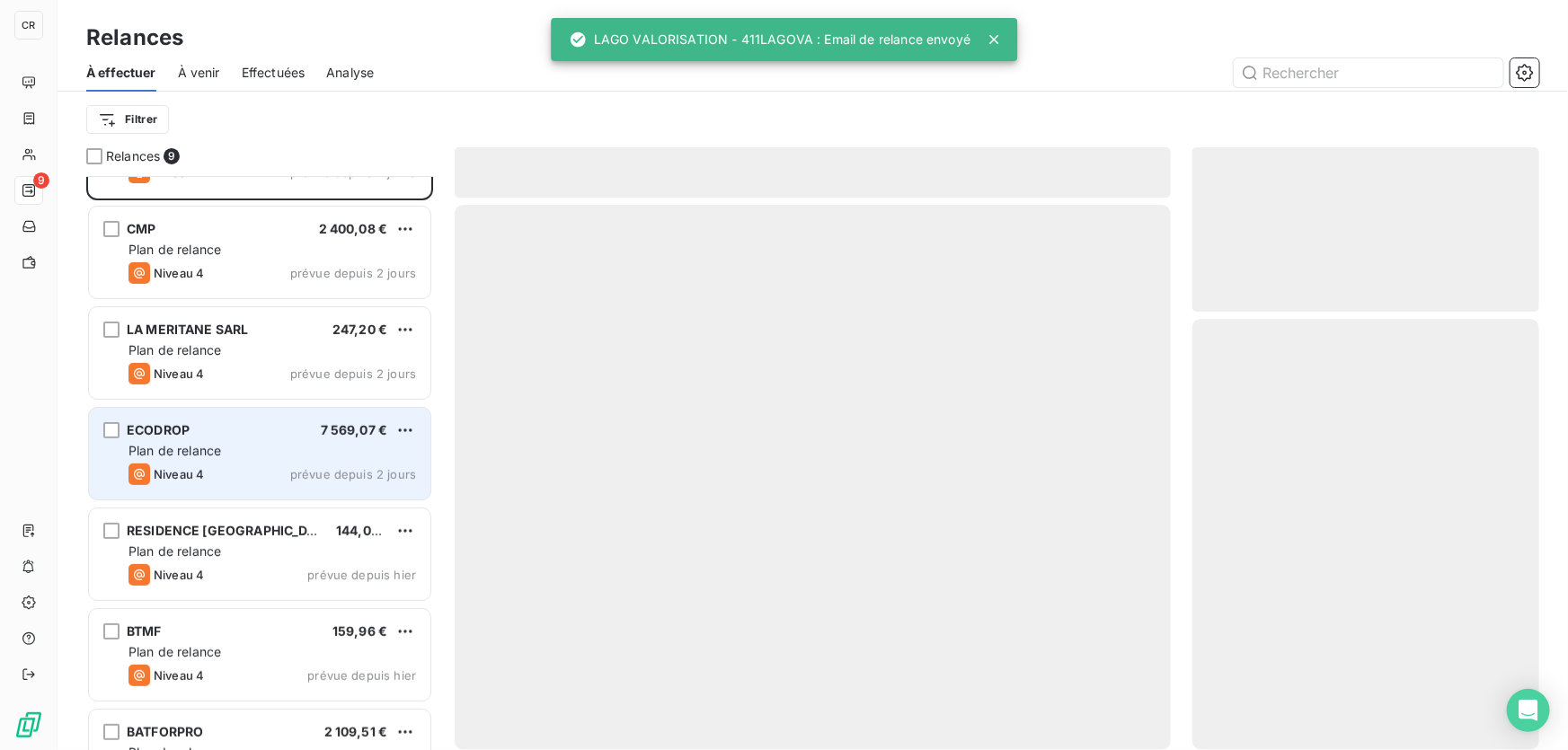
click at [266, 453] on div "Plan de relance" at bounding box center [272, 451] width 288 height 18
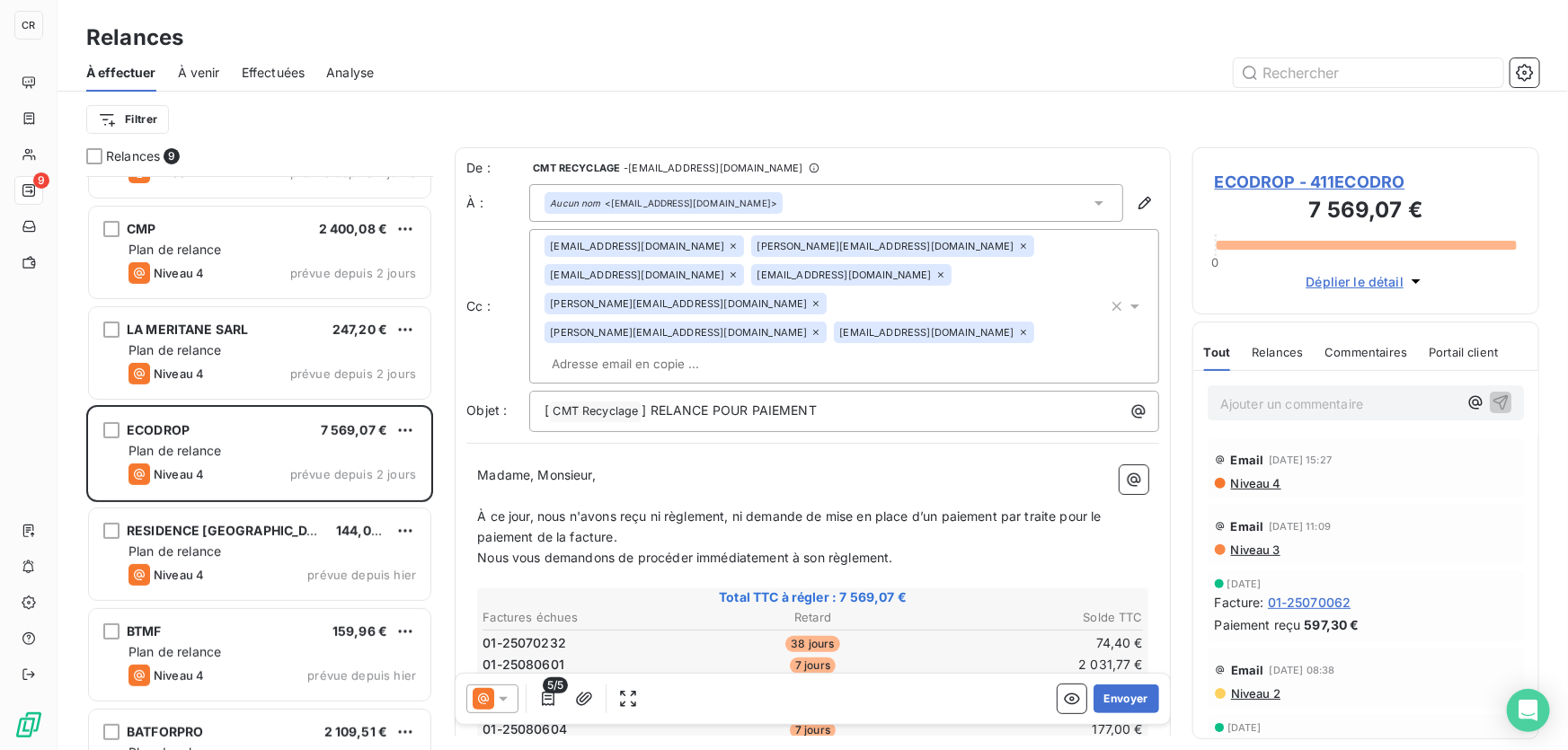
click at [1243, 405] on p "Ajouter un commentaire ﻿" at bounding box center [1338, 403] width 237 height 23
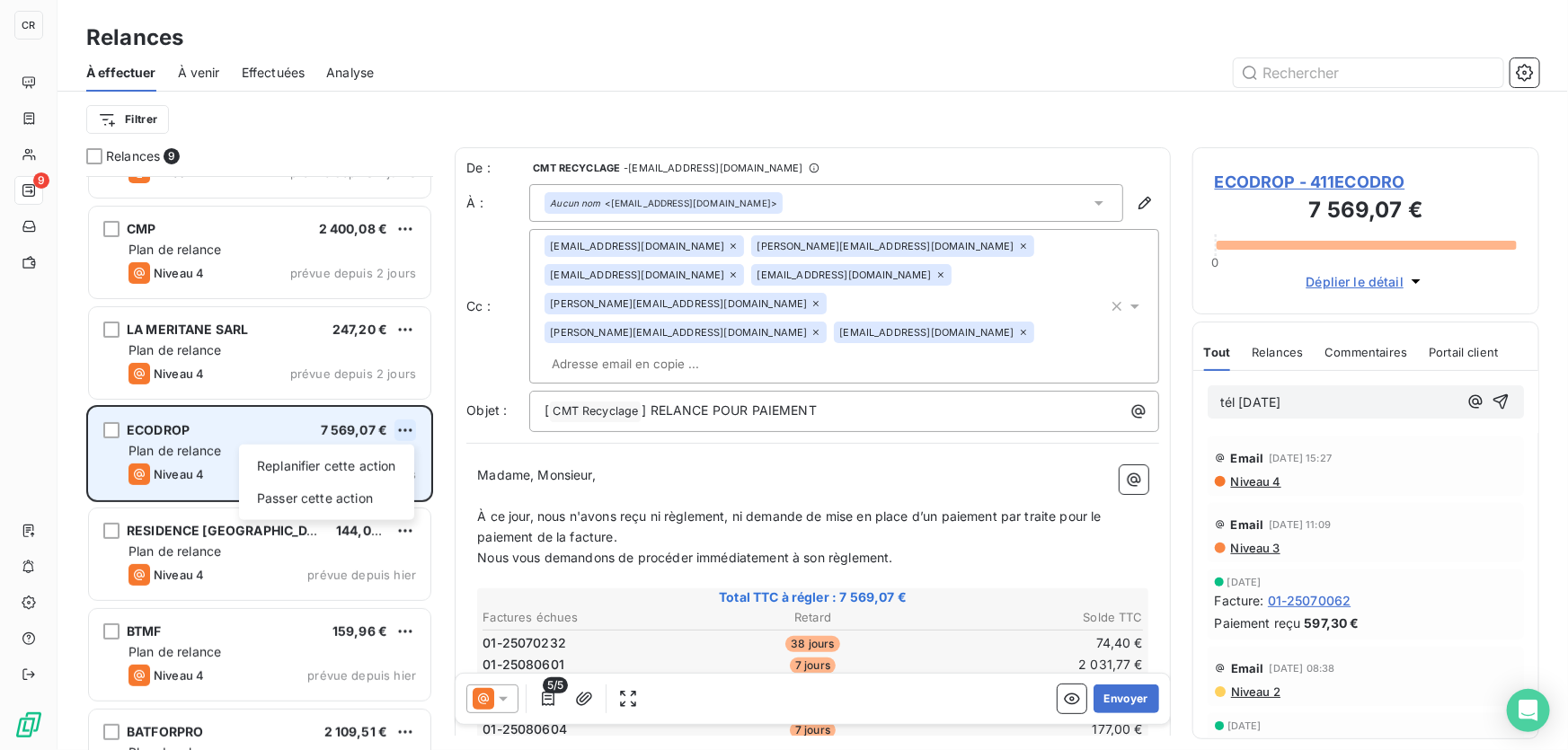
click at [409, 421] on html "CR 9 Relances À effectuer À venir Effectuées Analyse Filtrer Relances 9 CMT POU…" at bounding box center [784, 375] width 1568 height 750
click at [305, 493] on div "Passer cette action" at bounding box center [326, 498] width 161 height 28
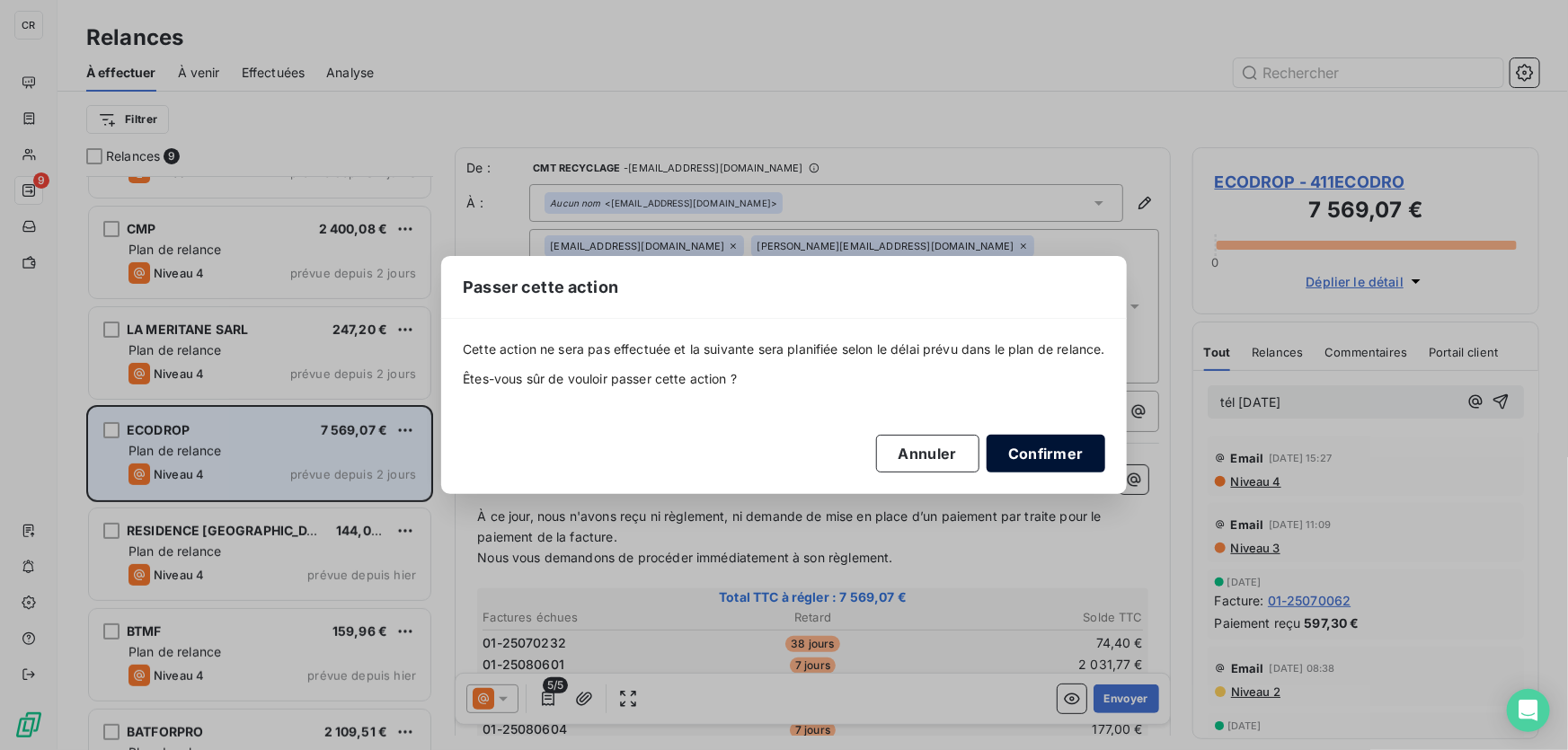
click at [1079, 451] on button "Confirmer" at bounding box center [1045, 453] width 118 height 38
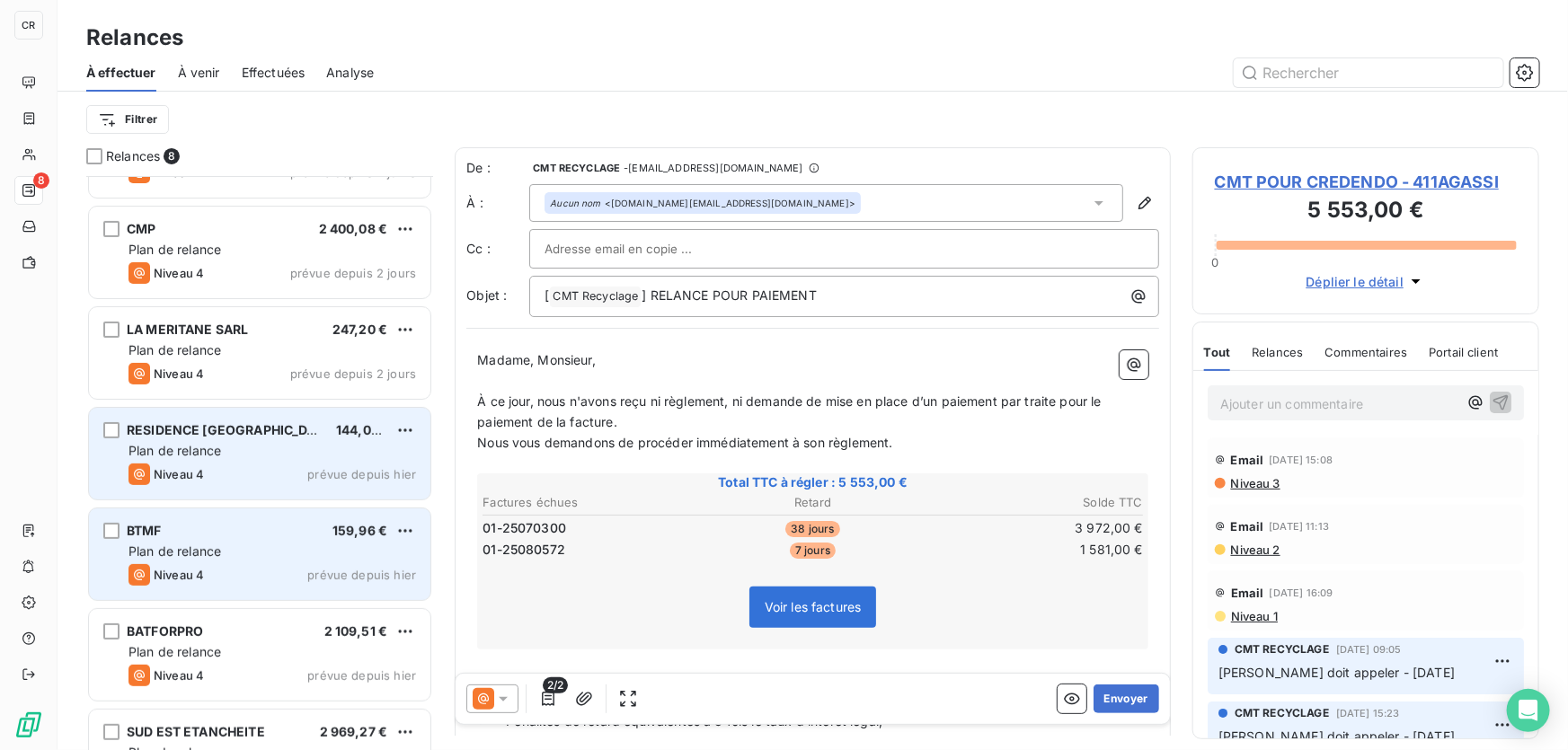
click at [213, 547] on span "Plan de relance" at bounding box center [174, 551] width 93 height 16
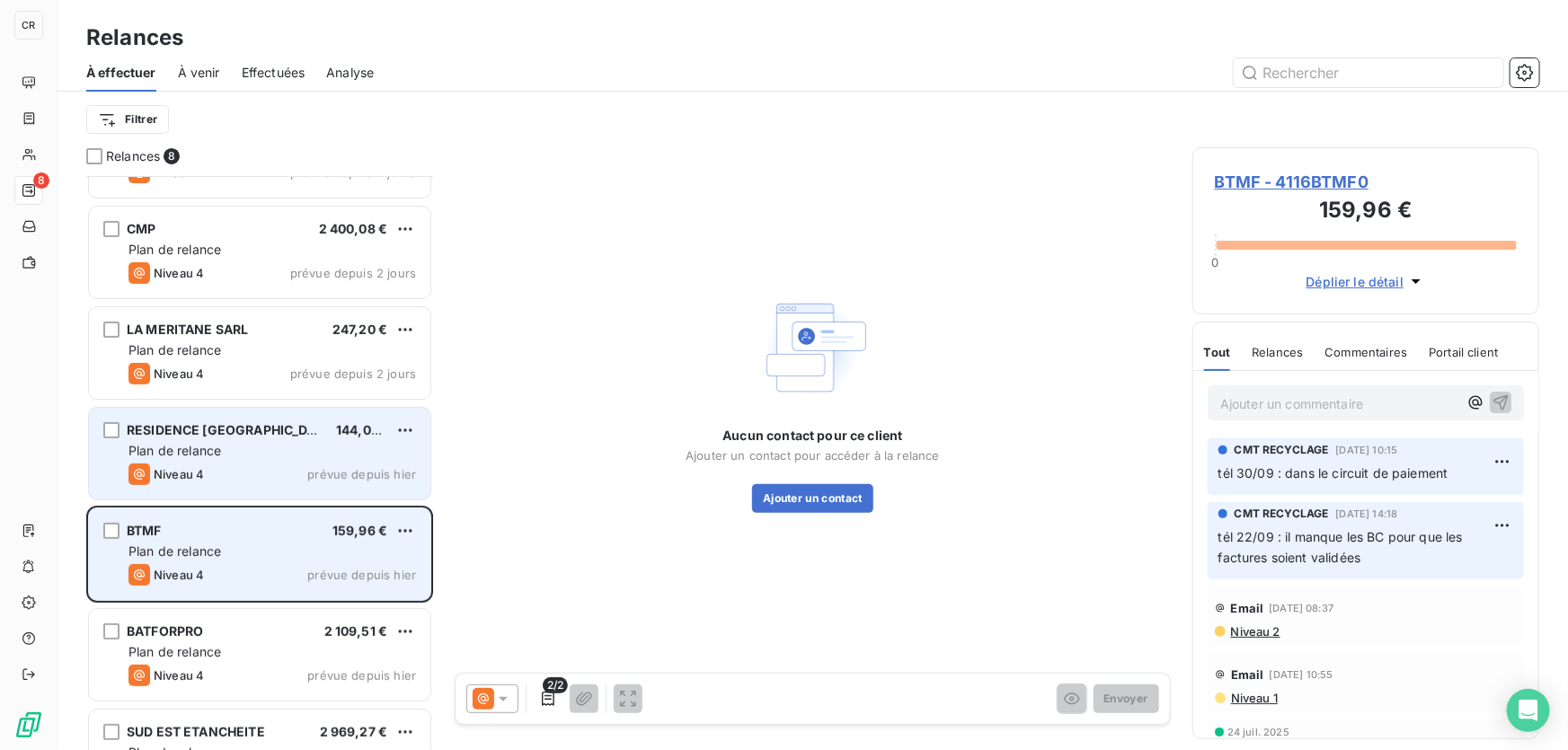
scroll to position [231, 0]
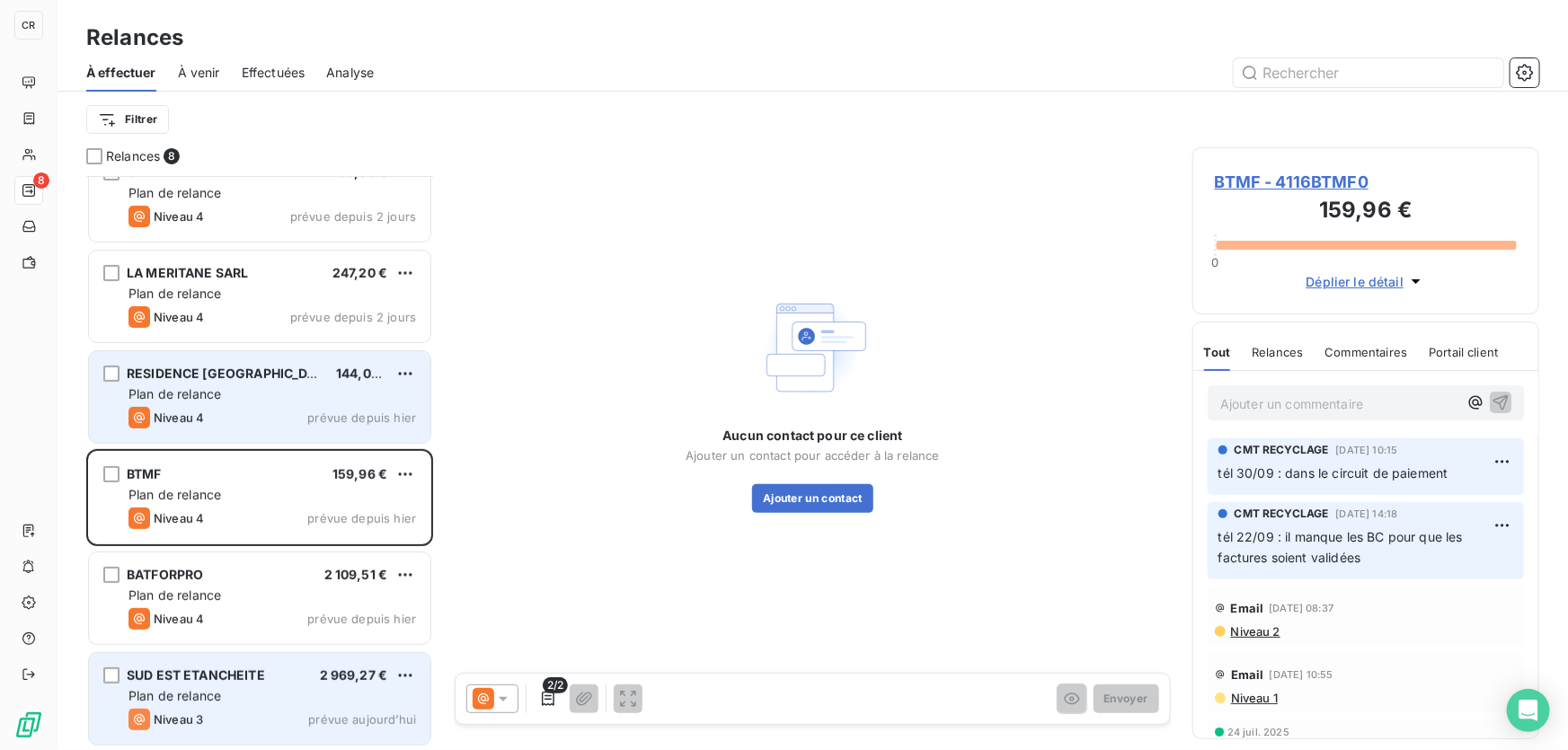
click at [274, 686] on div "SUD EST ETANCHEITE 2 969,27 € Plan de relance Niveau 3 prévue [DATE]" at bounding box center [259, 699] width 342 height 92
